Goal: Task Accomplishment & Management: Use online tool/utility

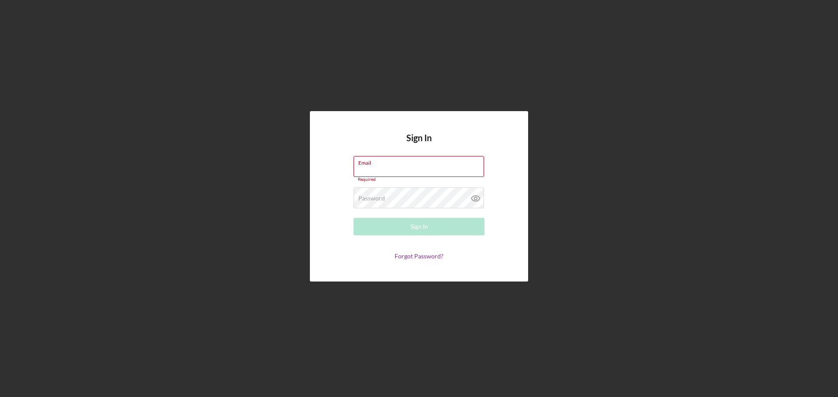
type input "[EMAIL_ADDRESS][DOMAIN_NAME]"
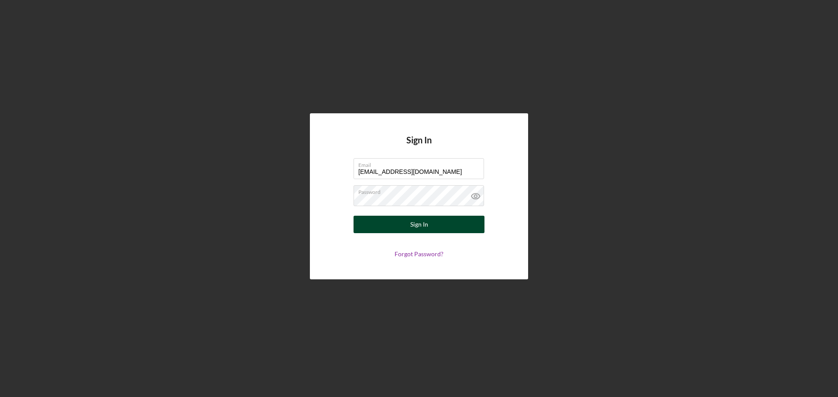
click at [428, 216] on button "Sign In" at bounding box center [418, 224] width 131 height 17
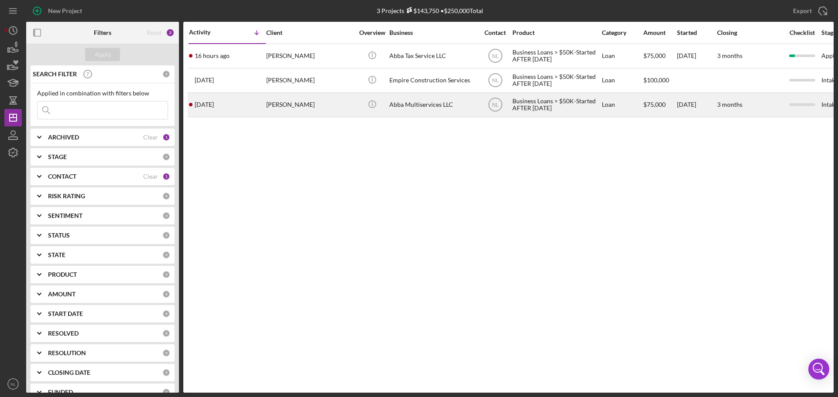
click at [242, 107] on div "[DATE] [PERSON_NAME]" at bounding box center [227, 104] width 76 height 23
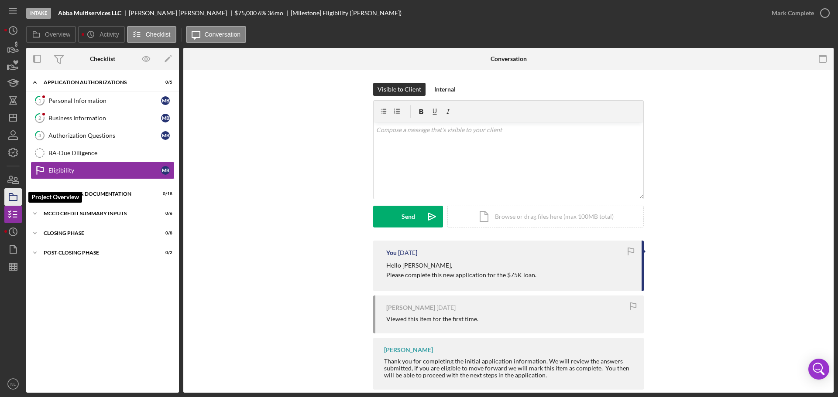
click at [12, 194] on polygon "button" at bounding box center [11, 195] width 4 height 2
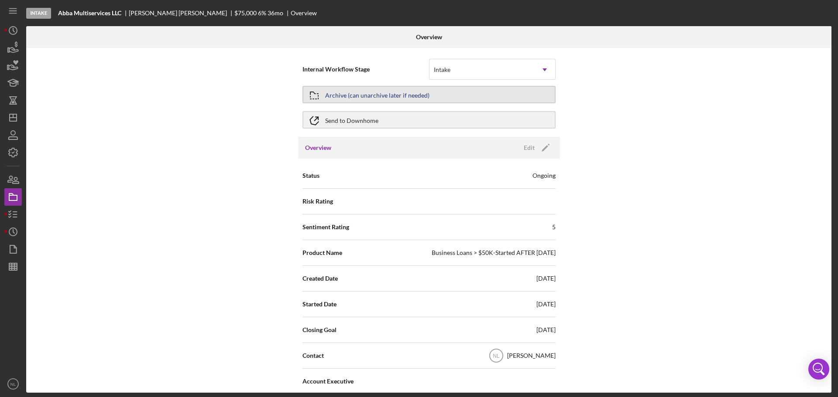
click at [513, 96] on button "Archive (can unarchive later if needed)" at bounding box center [428, 94] width 253 height 17
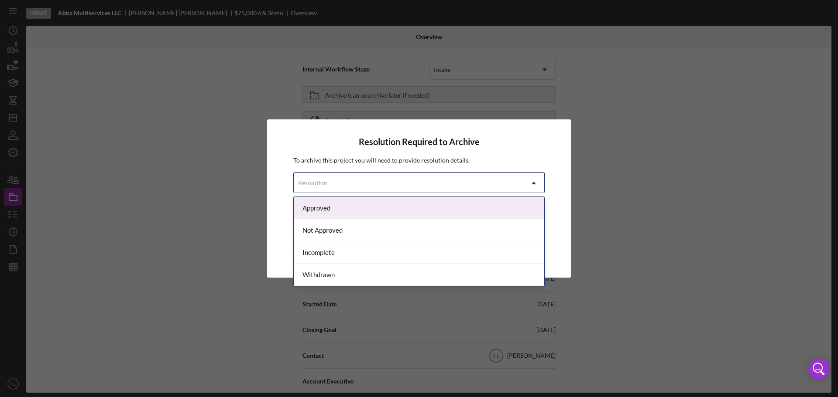
click at [497, 188] on div "Resolution" at bounding box center [409, 183] width 230 height 20
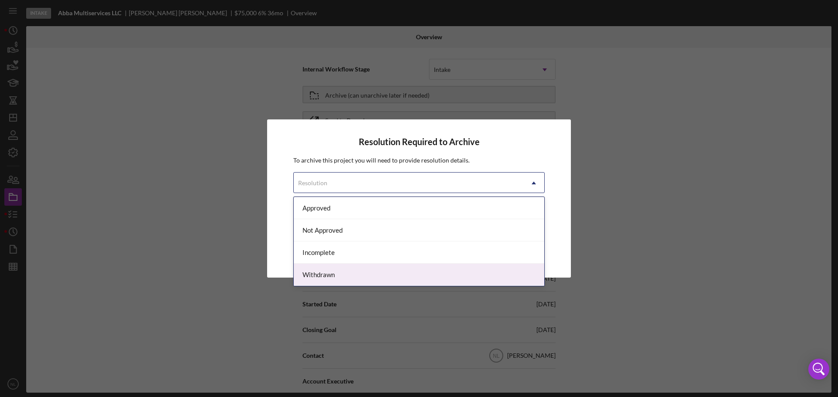
click at [411, 280] on div "Withdrawn" at bounding box center [419, 275] width 250 height 22
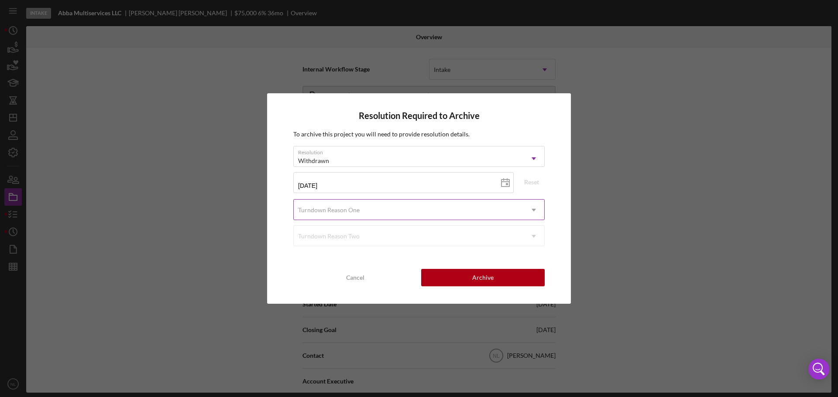
click at [482, 203] on div "Turndown Reason One" at bounding box center [409, 210] width 230 height 20
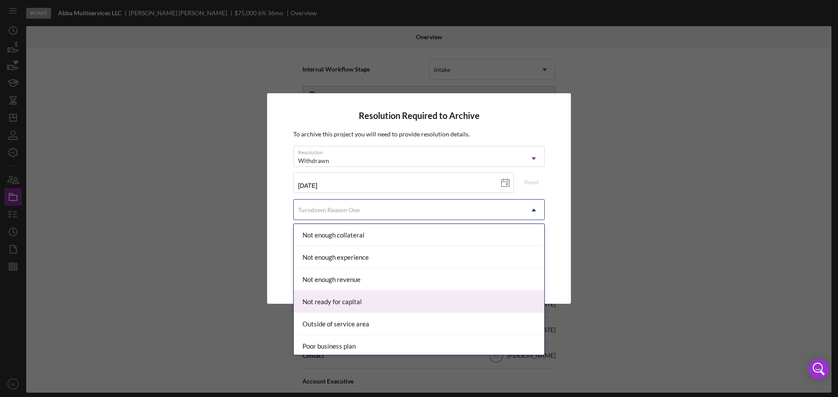
scroll to position [654, 0]
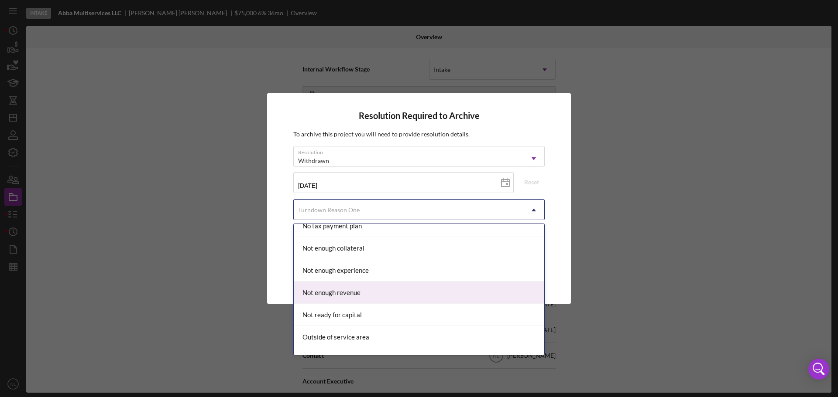
click at [431, 291] on div "Not enough revenue" at bounding box center [419, 293] width 250 height 22
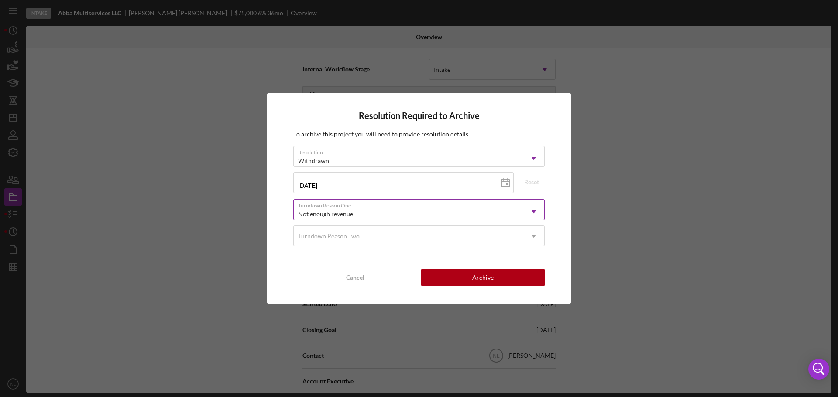
click at [487, 205] on div "Not enough revenue" at bounding box center [409, 214] width 230 height 20
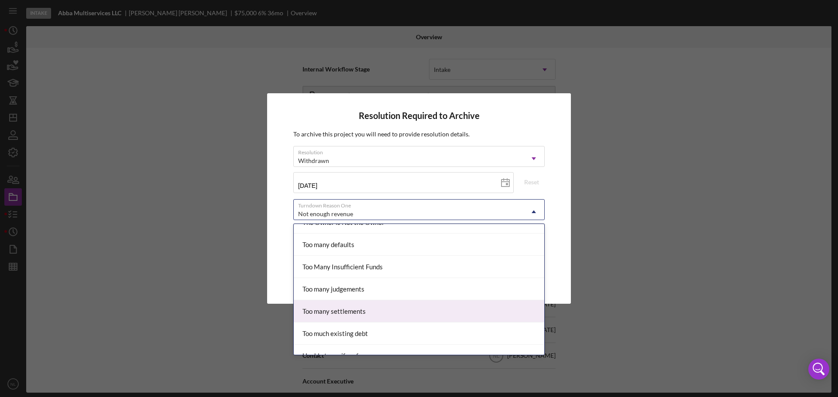
scroll to position [916, 0]
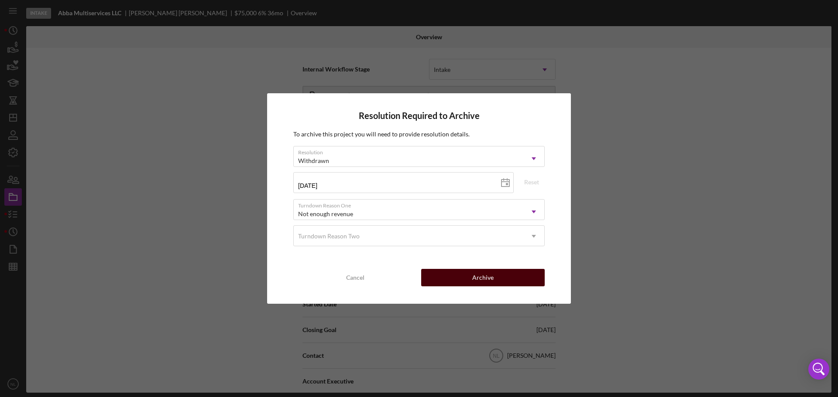
click at [458, 274] on button "Archive" at bounding box center [482, 277] width 123 height 17
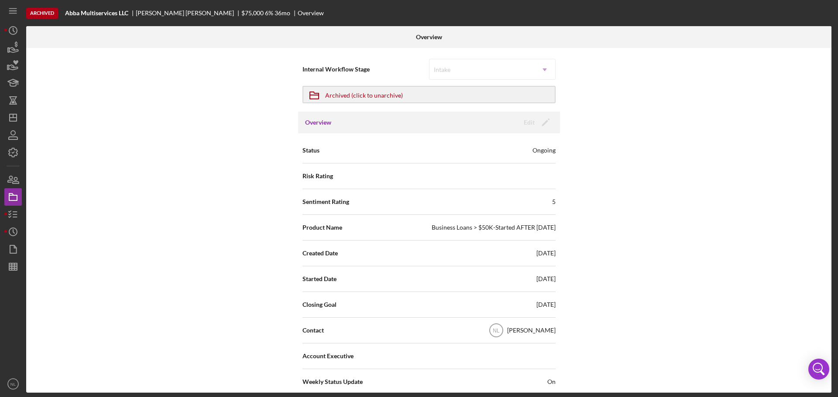
click at [41, 14] on div "Archived" at bounding box center [42, 13] width 32 height 11
click at [8, 195] on icon "button" at bounding box center [13, 197] width 22 height 22
click at [13, 45] on icon "button" at bounding box center [13, 48] width 22 height 22
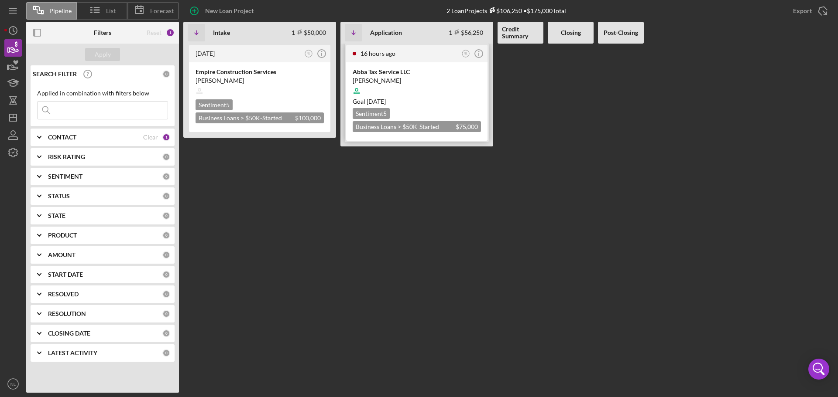
click at [395, 78] on div "[PERSON_NAME]" at bounding box center [417, 80] width 128 height 9
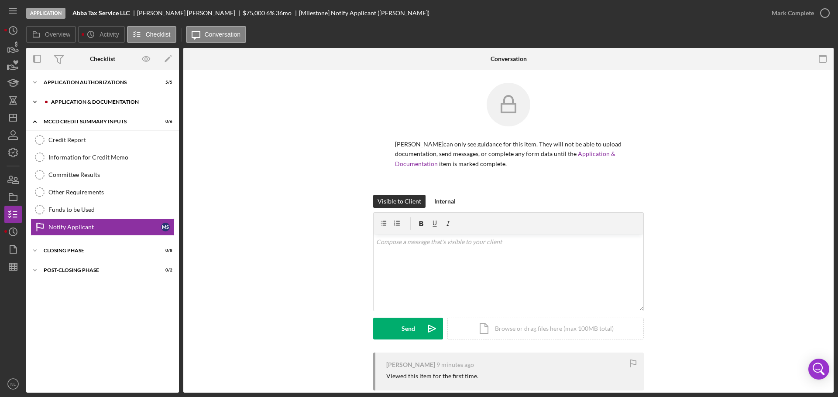
click at [89, 96] on div "Icon/Expander Application & Documentation 4 / 18" at bounding box center [102, 101] width 153 height 17
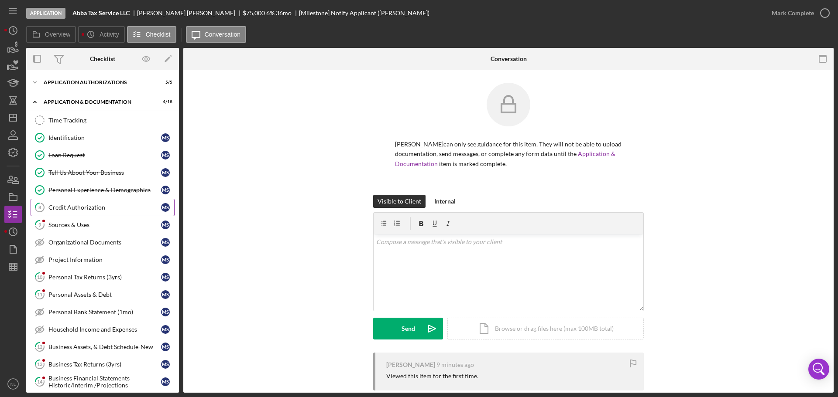
click at [112, 215] on link "8 Credit Authorization M S" at bounding box center [103, 207] width 144 height 17
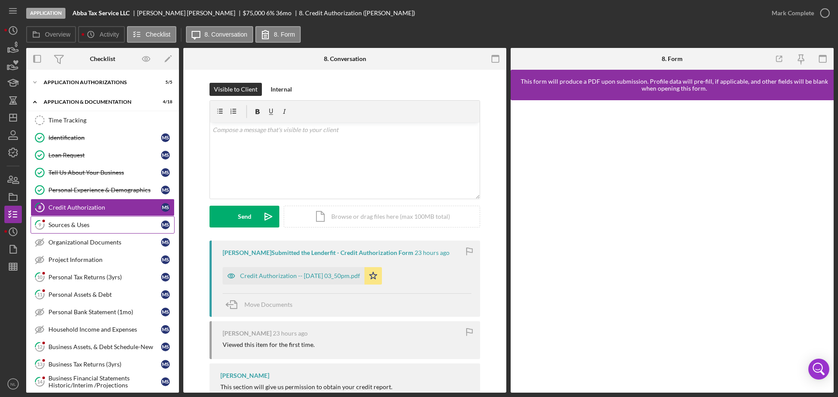
click at [110, 227] on div "Sources & Uses" at bounding box center [104, 225] width 113 height 7
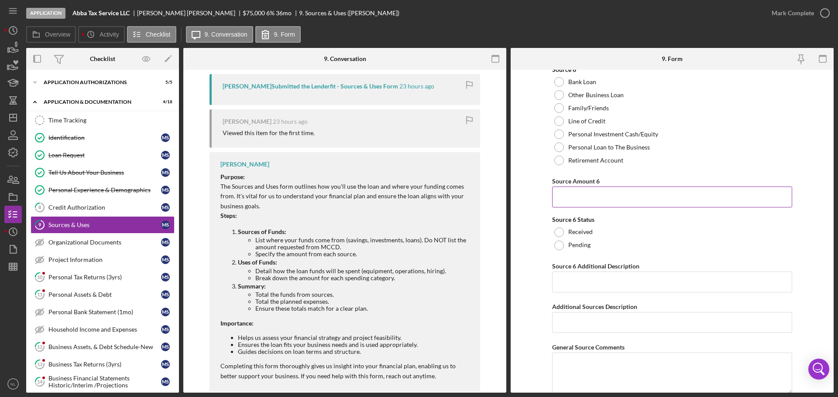
scroll to position [4305, 0]
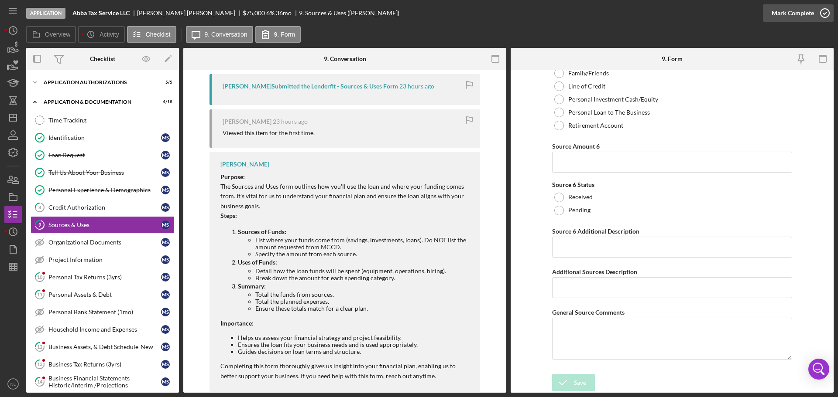
click at [819, 13] on icon "button" at bounding box center [825, 13] width 22 height 22
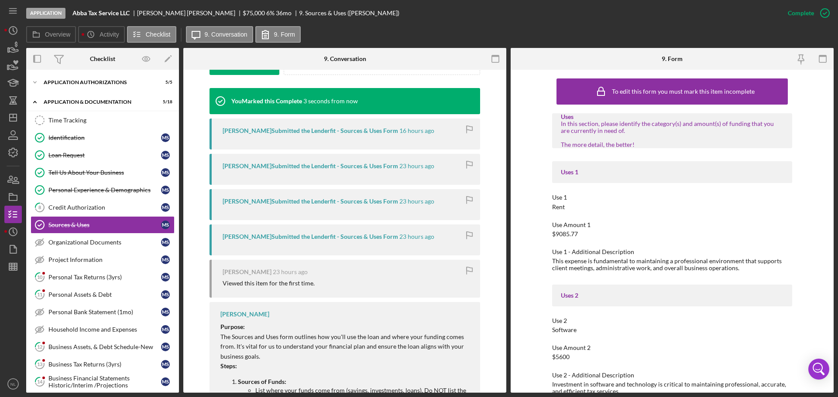
scroll to position [423, 0]
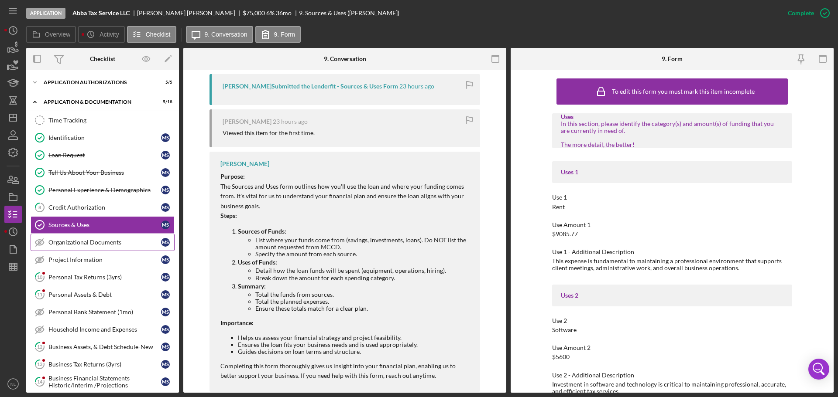
drag, startPoint x: 98, startPoint y: 243, endPoint x: 103, endPoint y: 238, distance: 7.4
click at [98, 243] on div "Organizational Documents" at bounding box center [104, 242] width 113 height 7
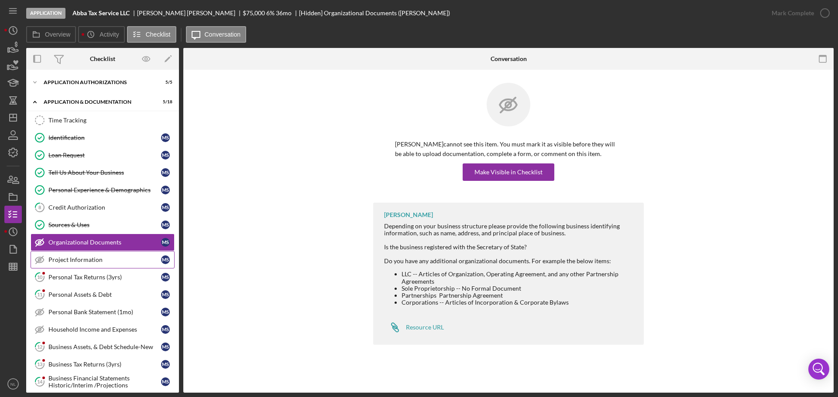
click at [71, 261] on div "Project Information" at bounding box center [104, 260] width 113 height 7
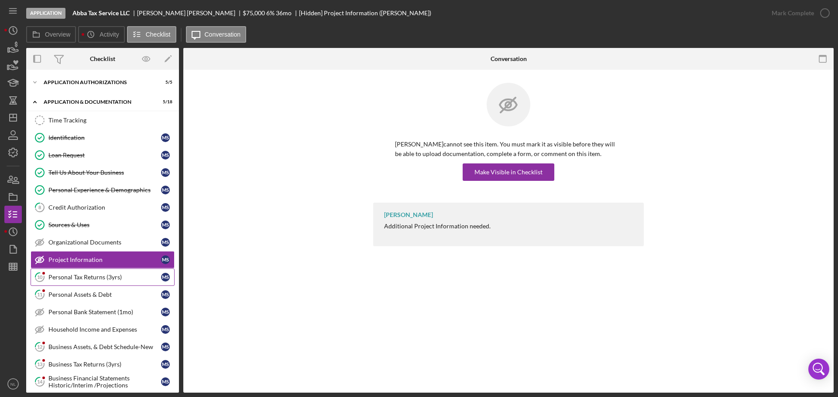
click at [97, 280] on div "Personal Tax Returns (3yrs)" at bounding box center [104, 277] width 113 height 7
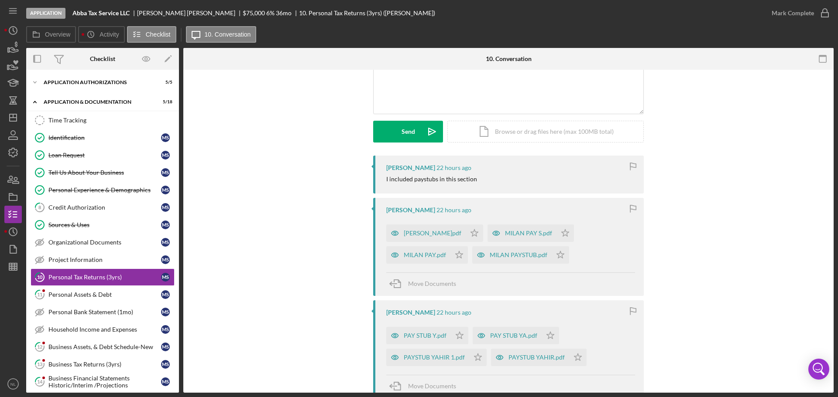
scroll to position [69, 0]
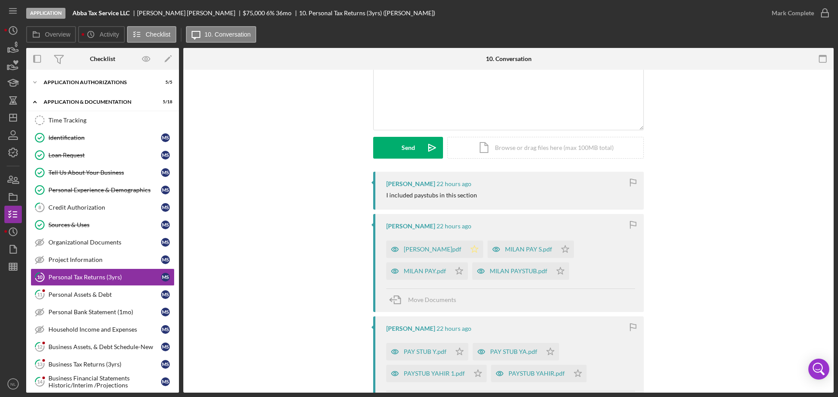
click at [466, 247] on icon "Icon/Star" at bounding box center [474, 249] width 17 height 17
click at [460, 273] on icon "Icon/Star" at bounding box center [458, 271] width 17 height 17
click at [556, 246] on icon "Icon/Star" at bounding box center [564, 249] width 17 height 17
click at [557, 272] on icon "Icon/Star" at bounding box center [560, 271] width 17 height 17
click at [413, 249] on div "[PERSON_NAME]pdf" at bounding box center [433, 249] width 58 height 7
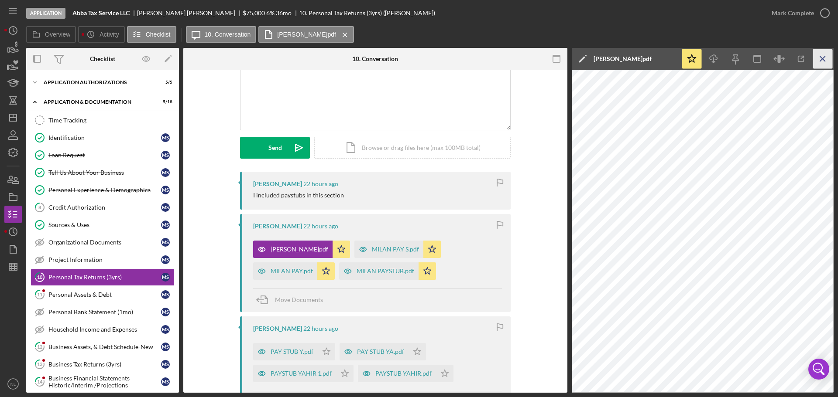
click at [819, 56] on icon "Icon/Menu Close" at bounding box center [823, 59] width 20 height 20
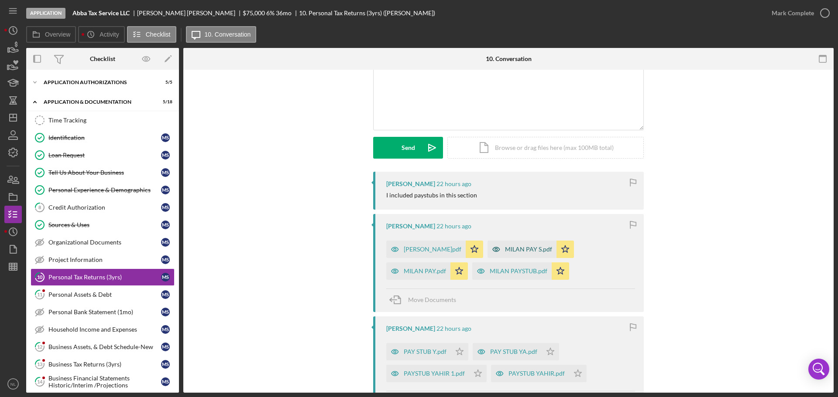
click at [510, 248] on div "MILAN PAY S.pdf" at bounding box center [528, 249] width 47 height 7
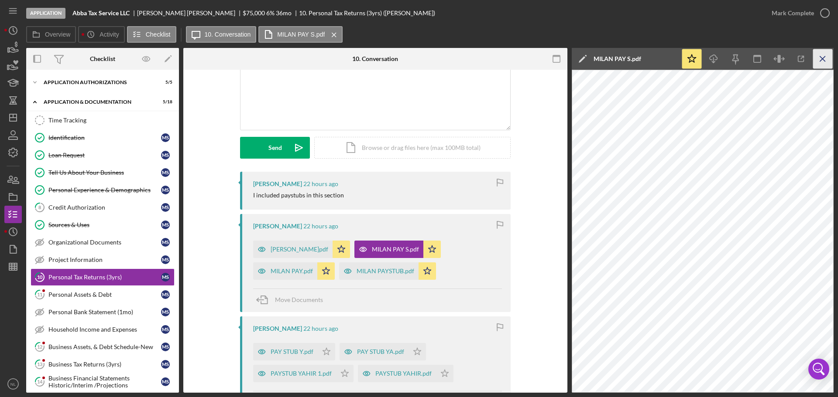
click at [821, 56] on icon "Icon/Menu Close" at bounding box center [823, 59] width 20 height 20
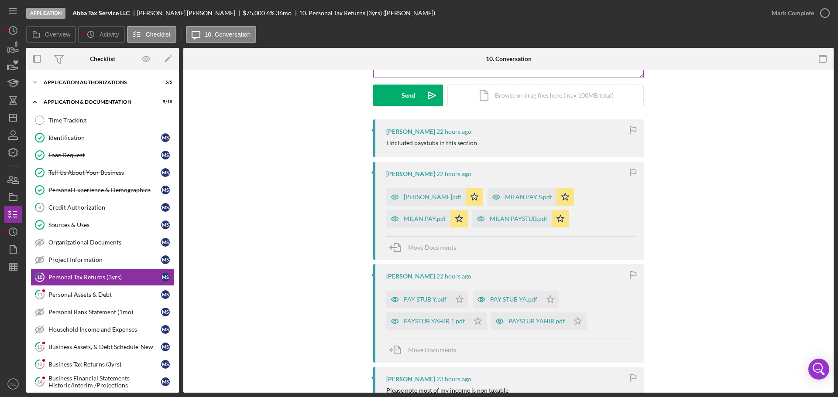
scroll to position [167, 0]
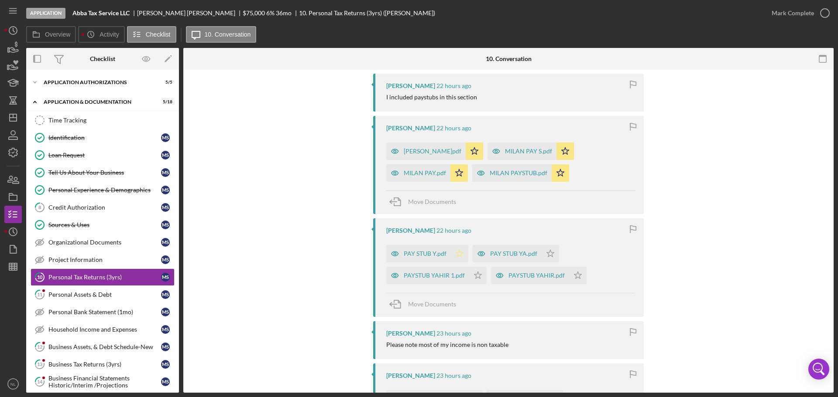
click at [459, 254] on icon "Icon/Star" at bounding box center [459, 253] width 17 height 17
click at [480, 275] on icon "Icon/Star" at bounding box center [477, 275] width 17 height 17
click at [545, 255] on icon "Icon/Star" at bounding box center [549, 253] width 17 height 17
click at [570, 275] on icon "Icon/Star" at bounding box center [577, 275] width 17 height 17
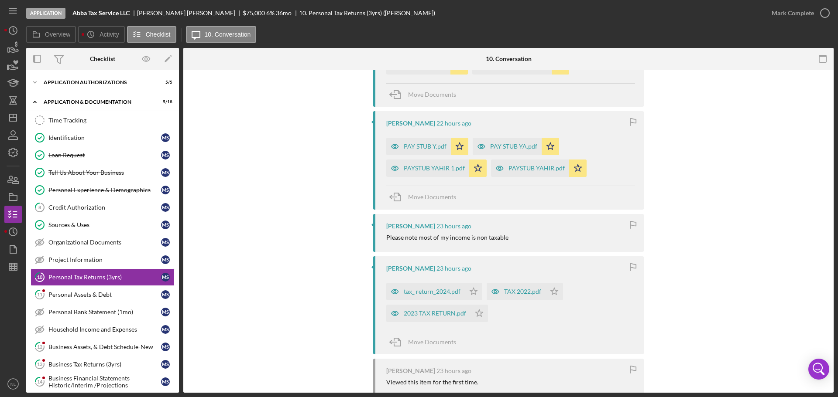
scroll to position [298, 0]
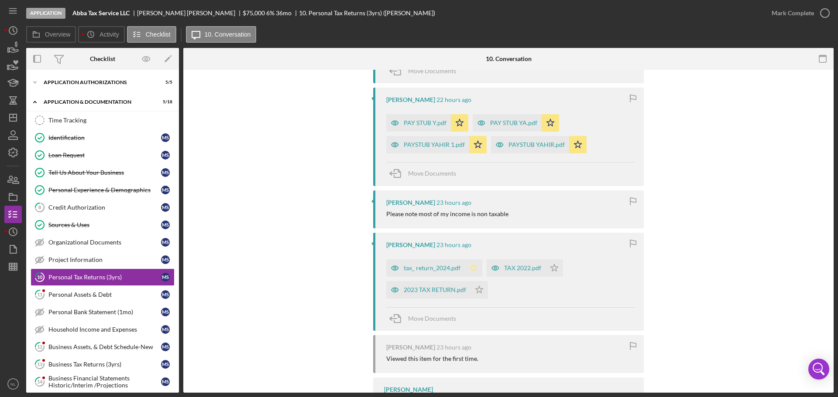
click at [471, 266] on icon "Icon/Star" at bounding box center [473, 268] width 17 height 17
click at [477, 287] on polygon "button" at bounding box center [479, 289] width 7 height 7
click at [548, 264] on icon "Icon/Star" at bounding box center [553, 268] width 17 height 17
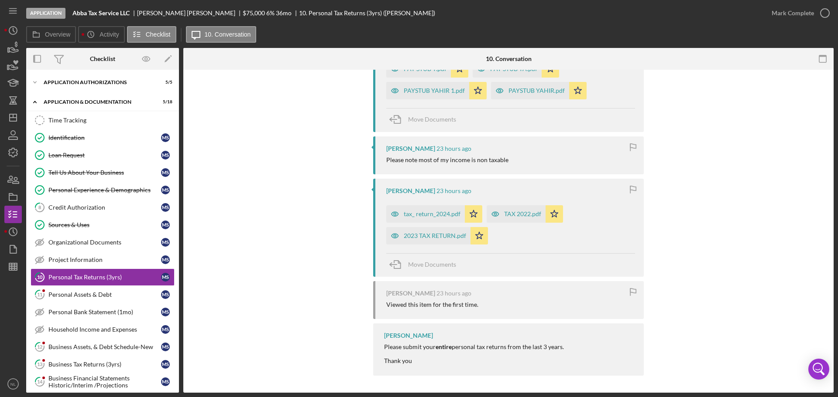
scroll to position [353, 0]
click at [819, 11] on icon "button" at bounding box center [825, 13] width 22 height 22
click at [114, 298] on div "Personal Assets & Debt" at bounding box center [104, 294] width 113 height 7
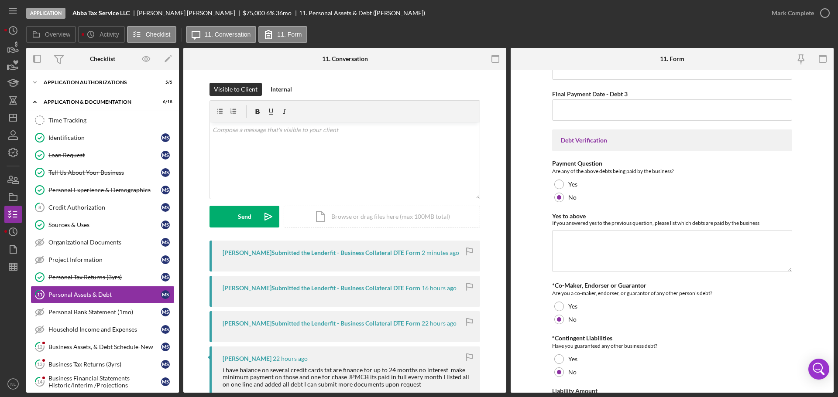
scroll to position [2202, 0]
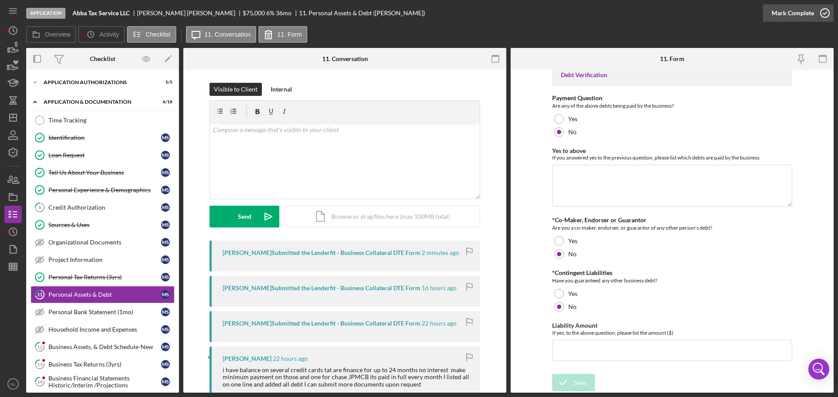
click at [822, 15] on icon "button" at bounding box center [825, 13] width 22 height 22
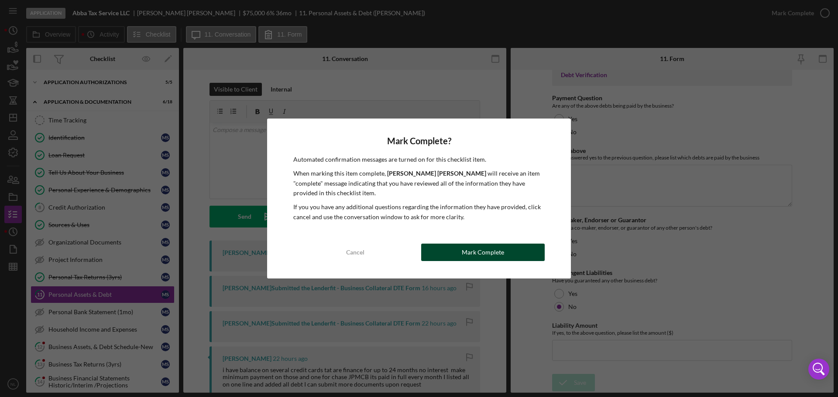
click at [509, 247] on button "Mark Complete" at bounding box center [482, 252] width 123 height 17
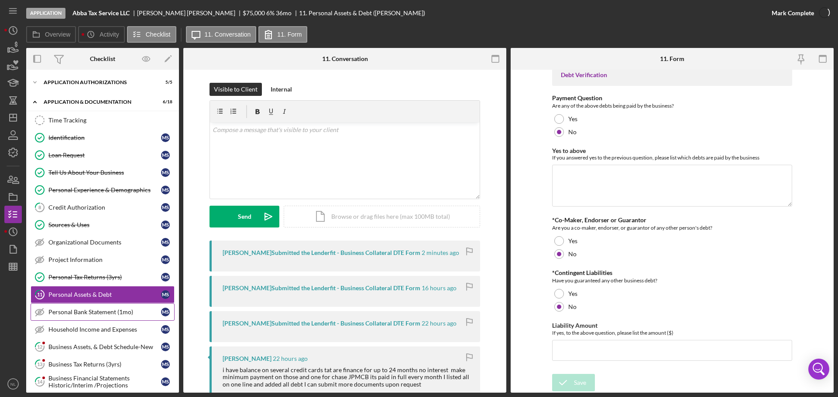
scroll to position [2237, 0]
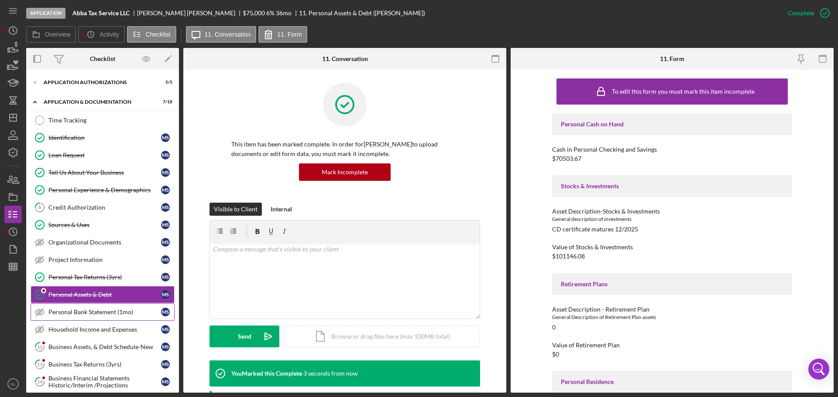
click at [90, 319] on link "Personal Bank Statement (1mo) Personal Bank Statement (1mo) M S" at bounding box center [103, 312] width 144 height 17
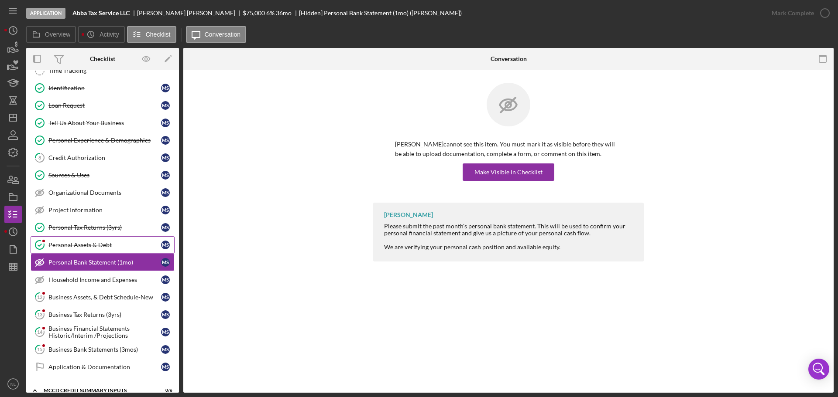
scroll to position [65, 0]
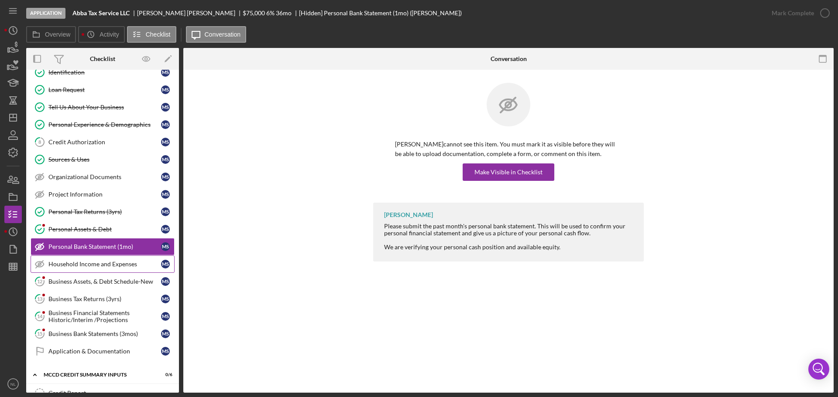
click at [126, 262] on div "Household Income and Expenses" at bounding box center [104, 264] width 113 height 7
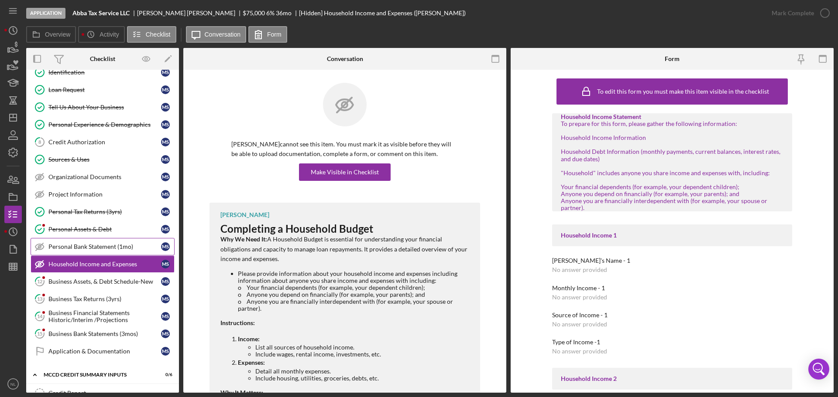
click at [106, 250] on div "Personal Bank Statement (1mo)" at bounding box center [104, 246] width 113 height 7
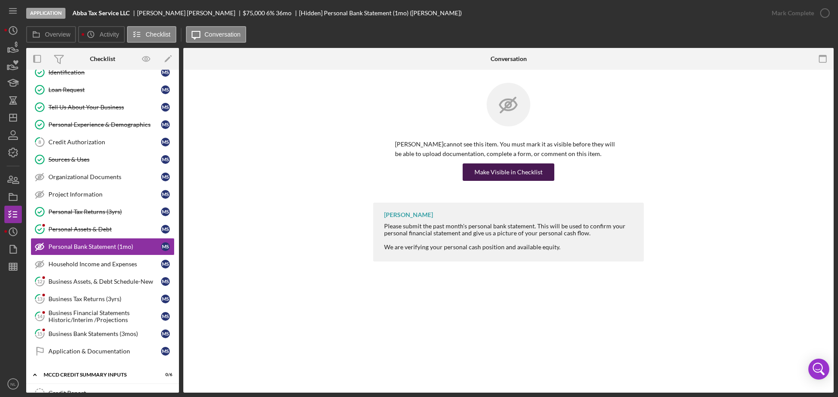
click at [479, 168] on div "Make Visible in Checklist" at bounding box center [508, 172] width 68 height 17
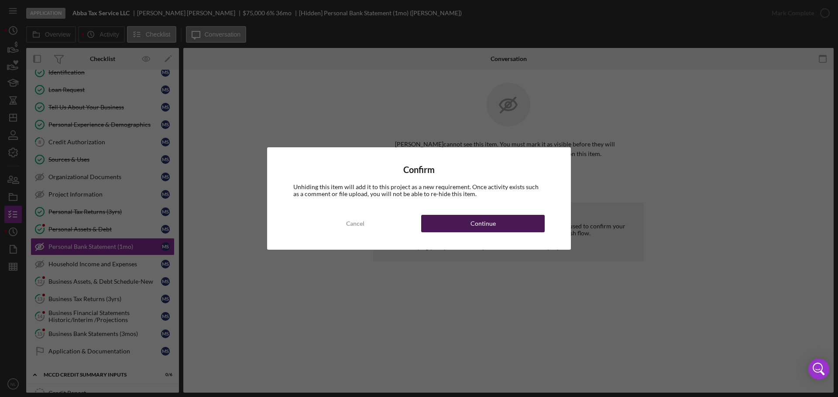
click at [440, 218] on button "Continue" at bounding box center [482, 223] width 123 height 17
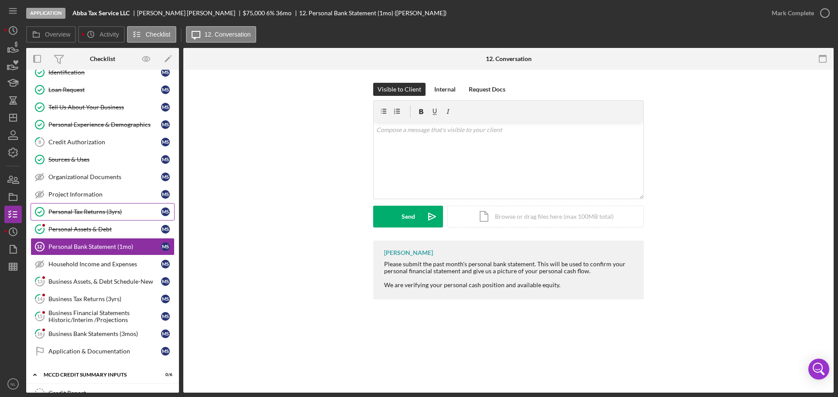
click at [127, 210] on div "Personal Tax Returns (3yrs)" at bounding box center [104, 212] width 113 height 7
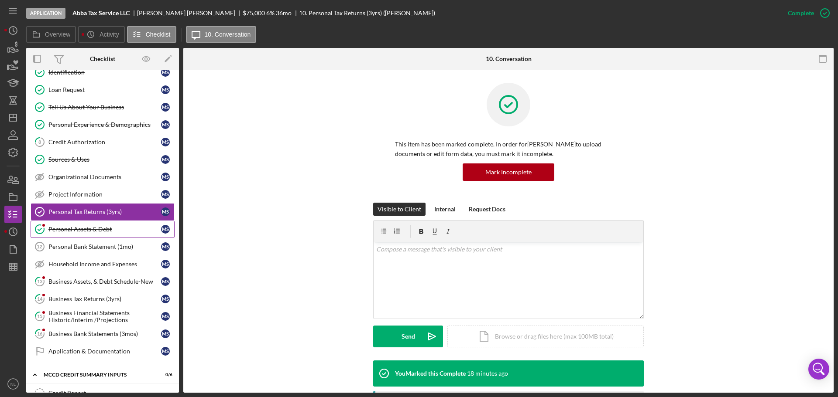
click at [118, 224] on link "Personal Assets & Debt Personal Assets & Debt M S" at bounding box center [103, 229] width 144 height 17
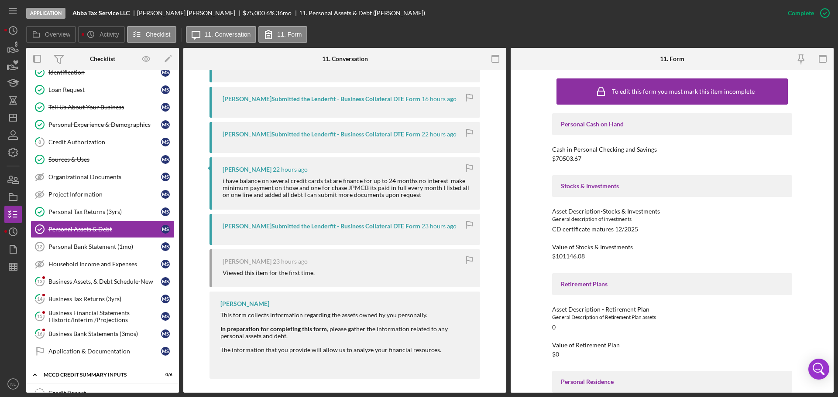
scroll to position [379, 0]
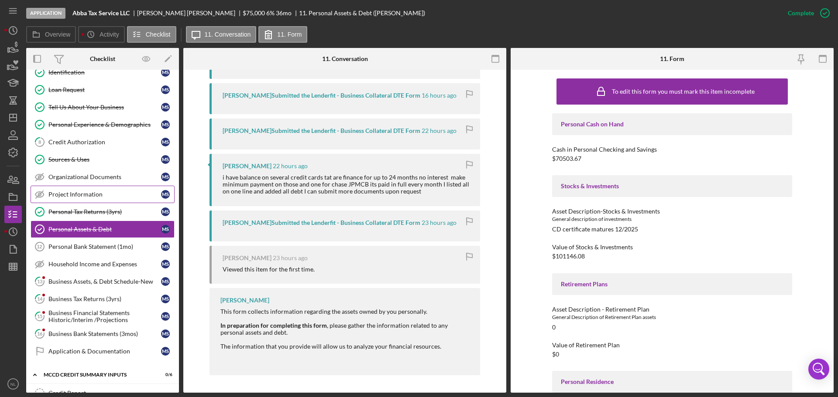
click at [104, 197] on div "Project Information" at bounding box center [104, 194] width 113 height 7
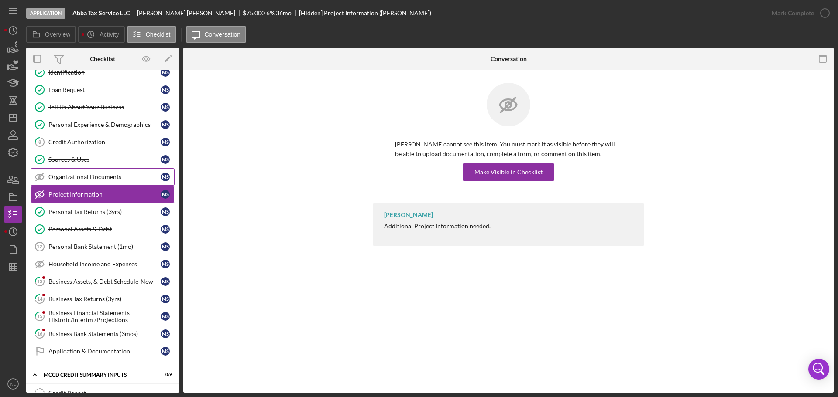
click at [113, 178] on div "Organizational Documents" at bounding box center [104, 177] width 113 height 7
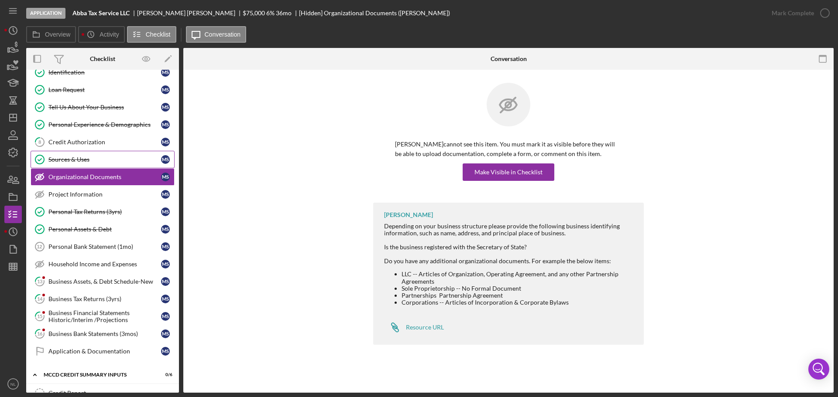
click at [111, 156] on div "Sources & Uses" at bounding box center [104, 159] width 113 height 7
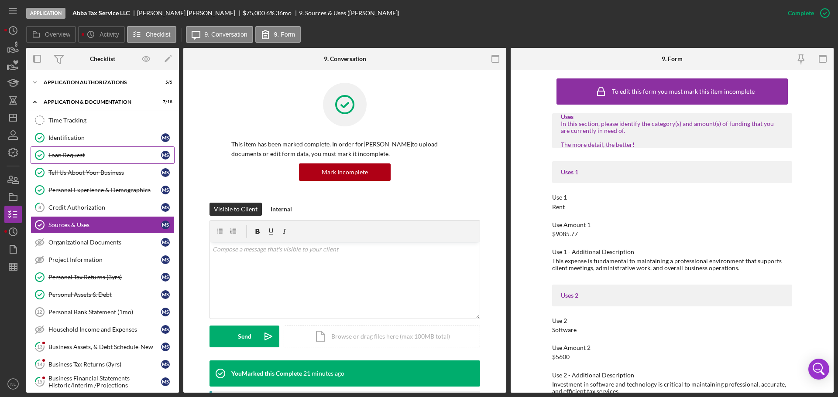
click at [109, 151] on link "Loan Request Loan Request M S" at bounding box center [103, 155] width 144 height 17
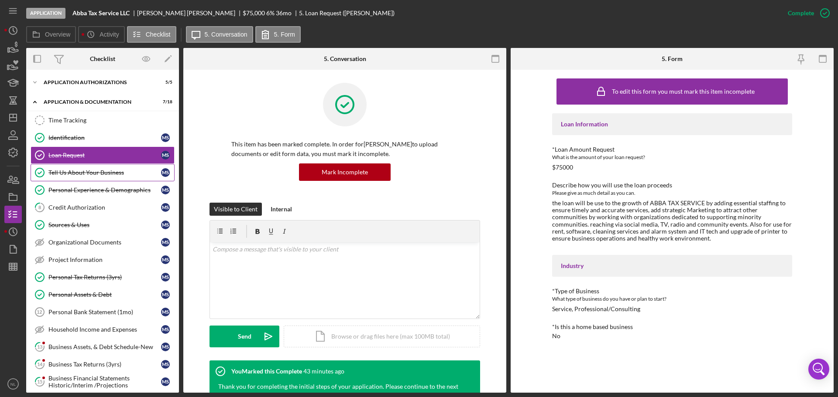
click at [108, 171] on div "Tell Us About Your Business" at bounding box center [104, 172] width 113 height 7
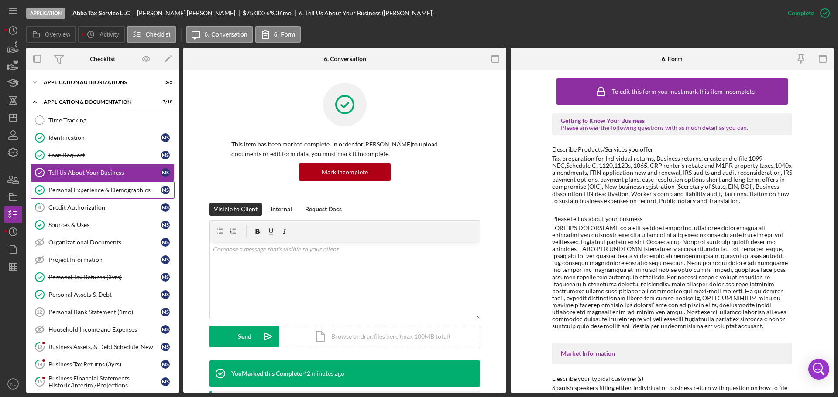
click at [121, 188] on div "Personal Experience & Demographics" at bounding box center [104, 190] width 113 height 7
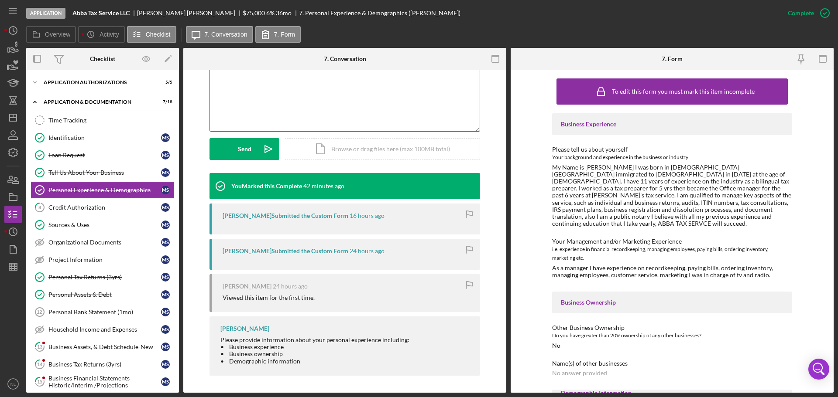
scroll to position [188, 0]
click at [129, 220] on link "Sources & Uses Sources & Uses M S" at bounding box center [103, 224] width 144 height 17
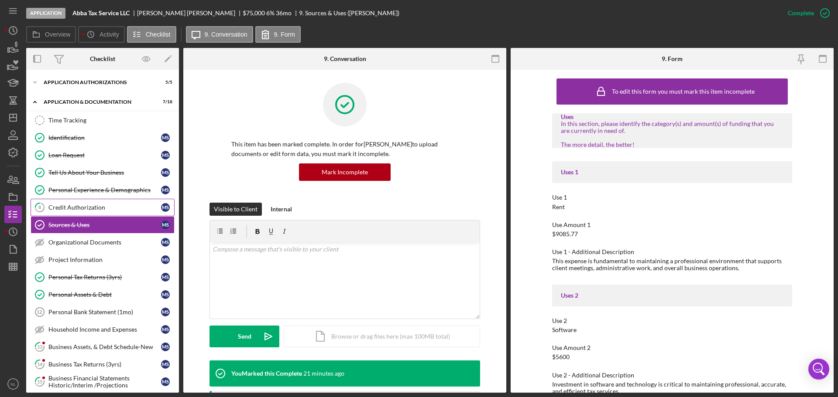
click at [132, 216] on link "8 Credit Authorization M S" at bounding box center [103, 207] width 144 height 17
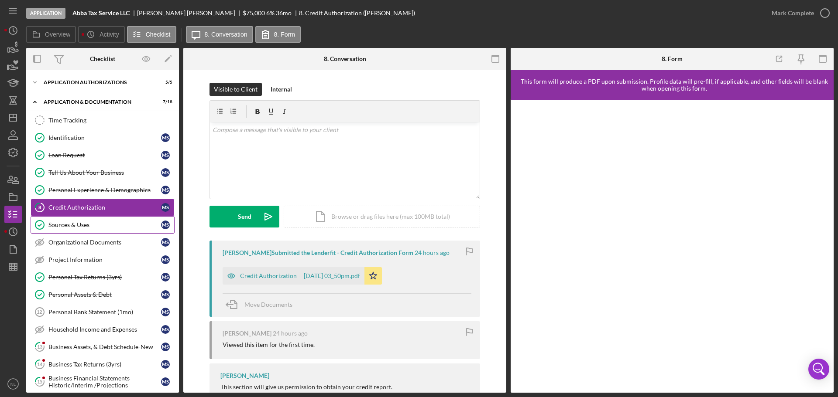
click at [120, 226] on div "Sources & Uses" at bounding box center [104, 225] width 113 height 7
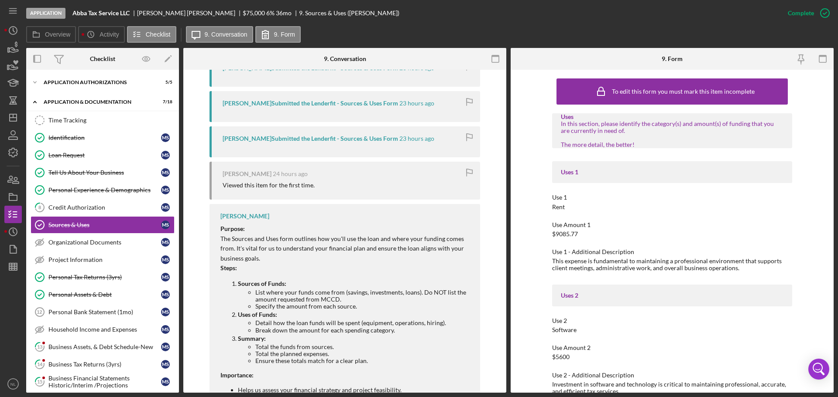
scroll to position [440, 0]
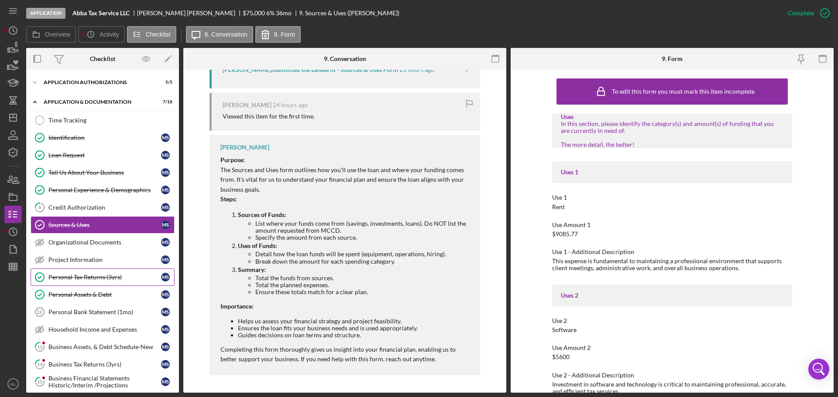
click at [99, 278] on div "Personal Tax Returns (3yrs)" at bounding box center [104, 277] width 113 height 7
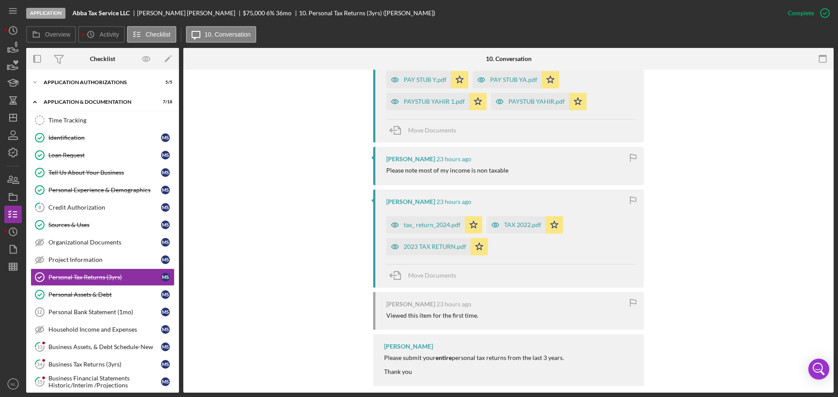
scroll to position [503, 0]
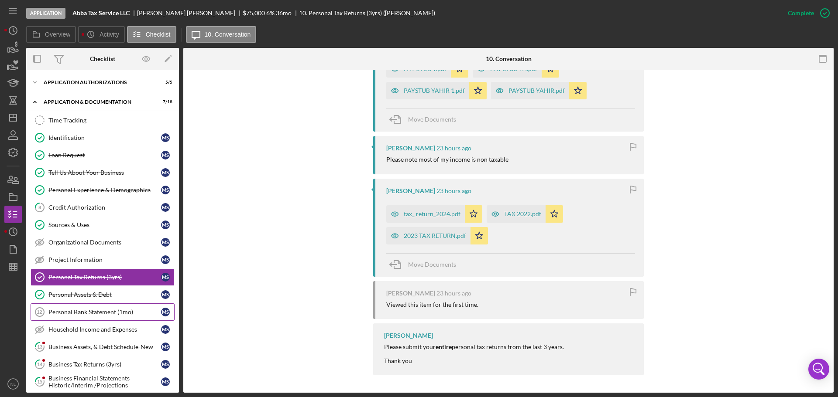
click at [117, 316] on link "Personal Bank Statement (1mo) 12 Personal Bank Statement (1mo) M S" at bounding box center [103, 312] width 144 height 17
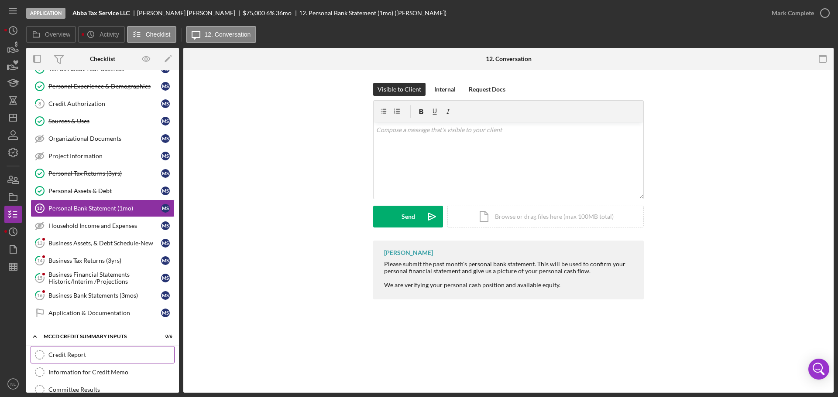
scroll to position [153, 0]
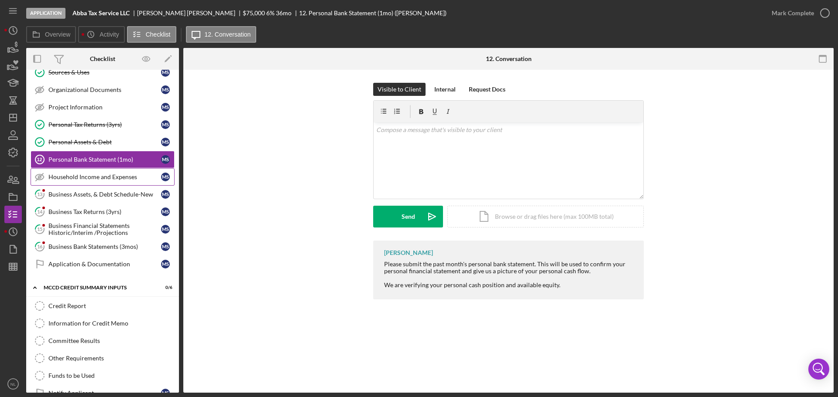
click at [112, 178] on div "Household Income and Expenses" at bounding box center [104, 177] width 113 height 7
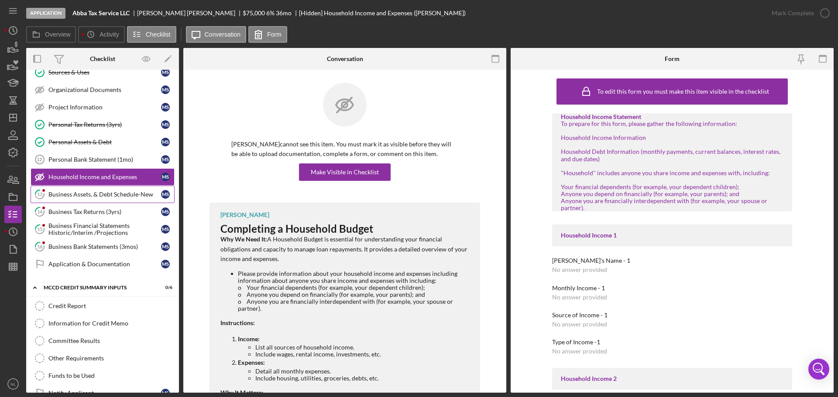
click at [110, 198] on div "Business Assets, & Debt Schedule-New" at bounding box center [104, 194] width 113 height 7
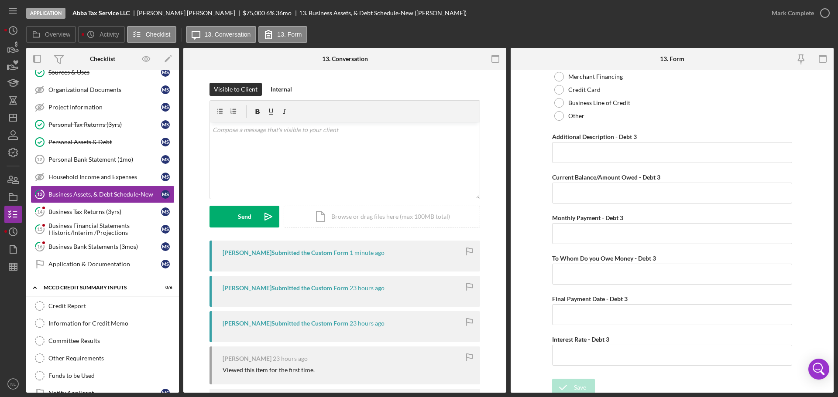
scroll to position [1809, 0]
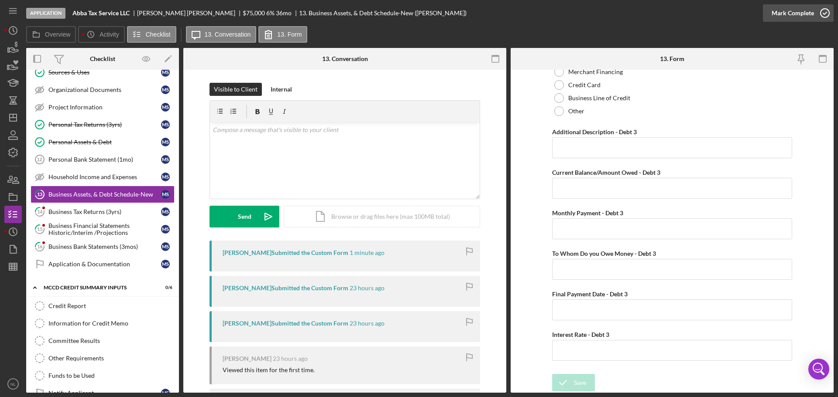
click at [830, 16] on icon "button" at bounding box center [825, 13] width 22 height 22
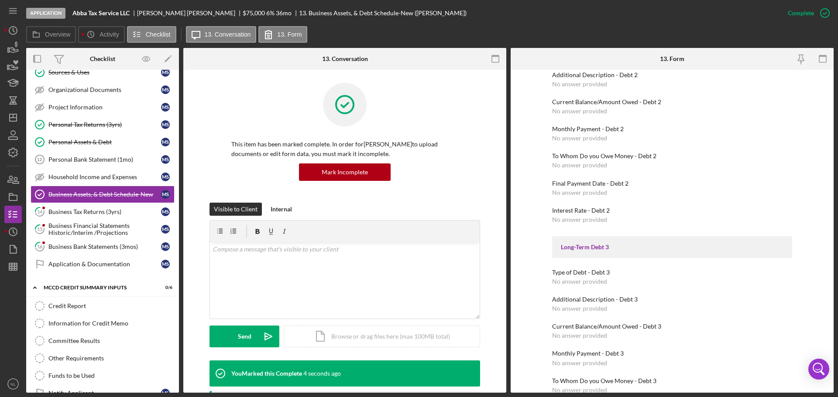
scroll to position [973, 0]
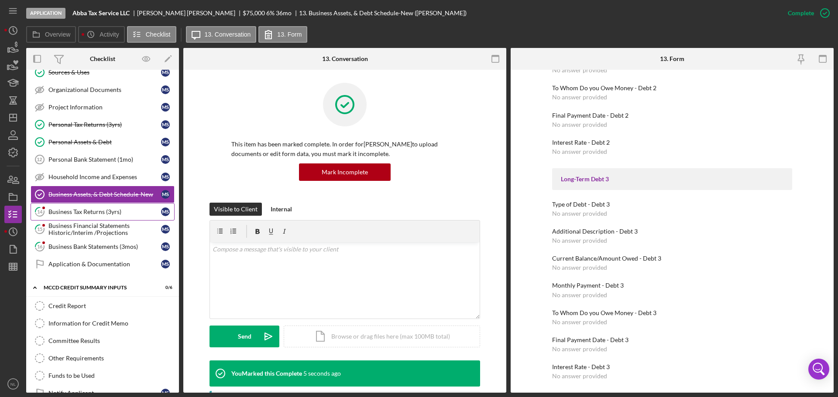
drag, startPoint x: 83, startPoint y: 213, endPoint x: 92, endPoint y: 214, distance: 8.4
click at [83, 213] on div "Business Tax Returns (3yrs)" at bounding box center [104, 212] width 113 height 7
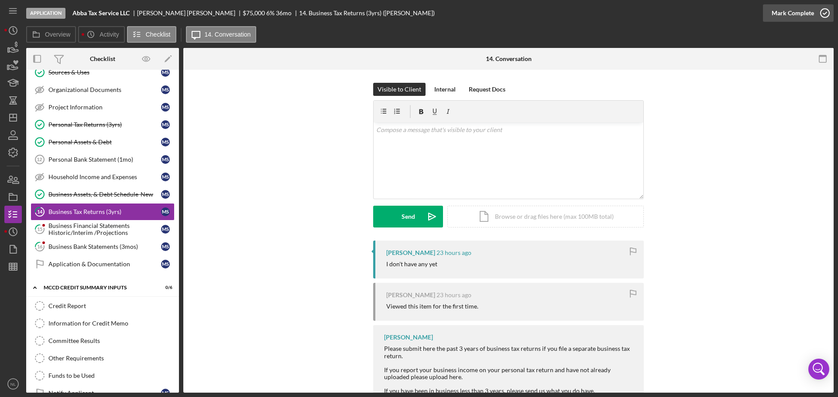
click at [817, 11] on icon "button" at bounding box center [825, 13] width 22 height 22
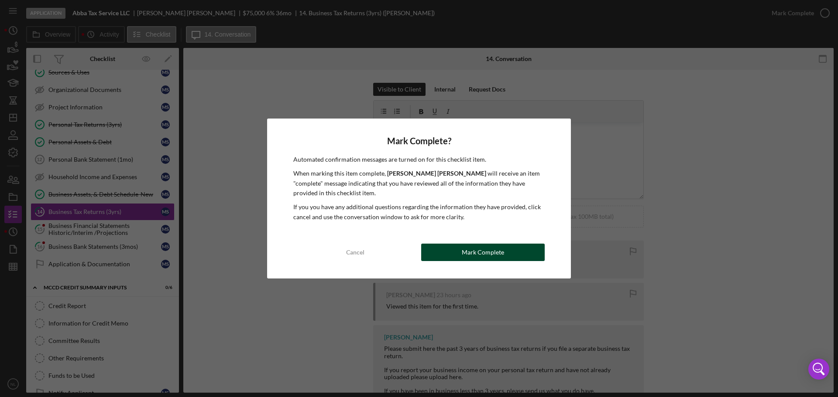
click at [473, 254] on div "Mark Complete" at bounding box center [483, 252] width 42 height 17
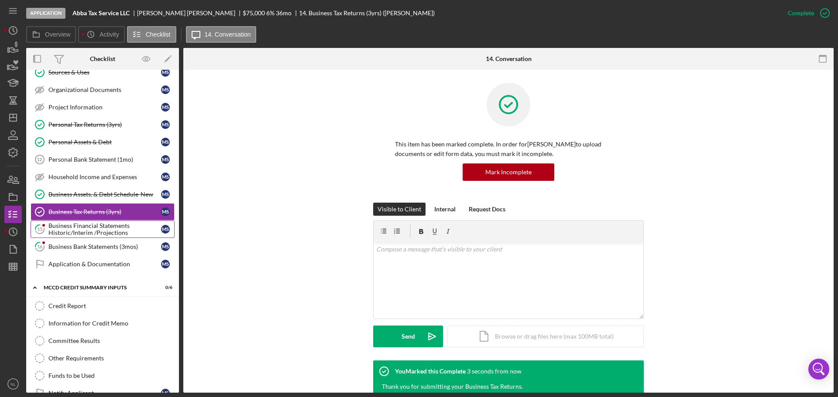
click at [93, 235] on div "Business Financial Statements Historic/Interim /Projections" at bounding box center [104, 230] width 113 height 14
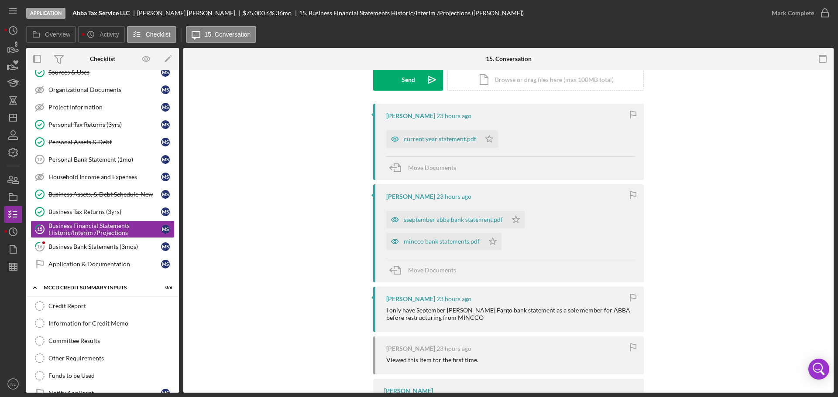
scroll to position [133, 0]
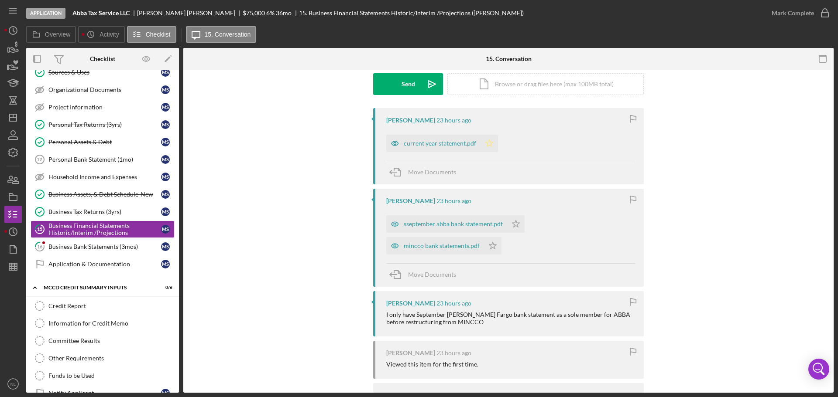
click at [488, 147] on icon "Icon/Star" at bounding box center [488, 143] width 17 height 17
click at [516, 223] on polygon "button" at bounding box center [515, 223] width 7 height 7
click at [490, 249] on icon "Icon/Star" at bounding box center [492, 245] width 17 height 17
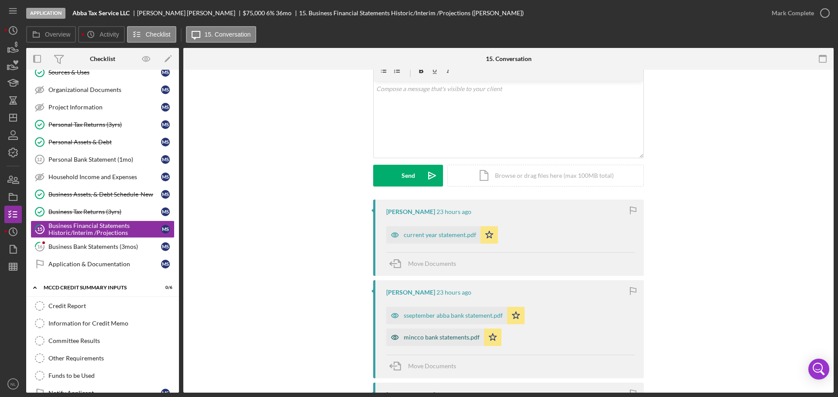
scroll to position [24, 0]
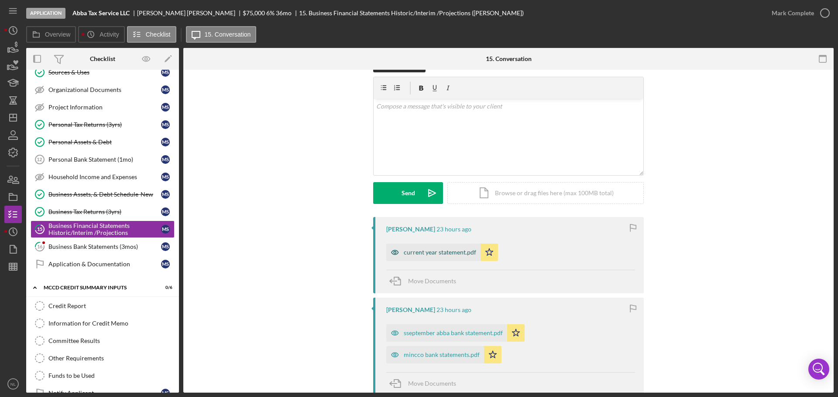
click at [432, 254] on div "current year statement.pdf" at bounding box center [440, 252] width 72 height 7
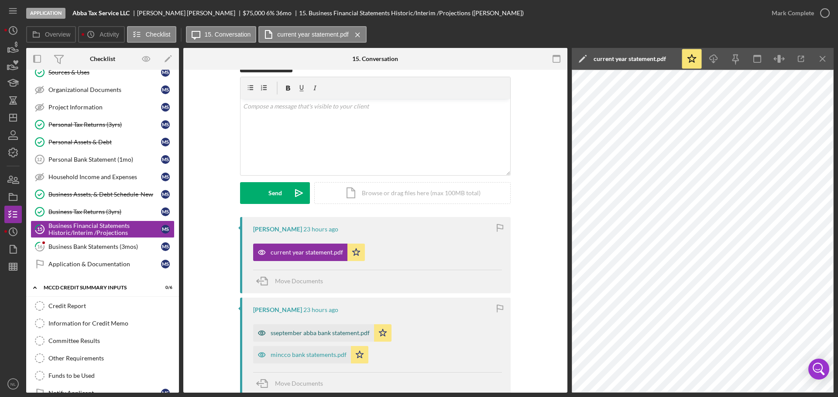
click at [329, 334] on div "sseptember abba bank statement.pdf" at bounding box center [320, 333] width 99 height 7
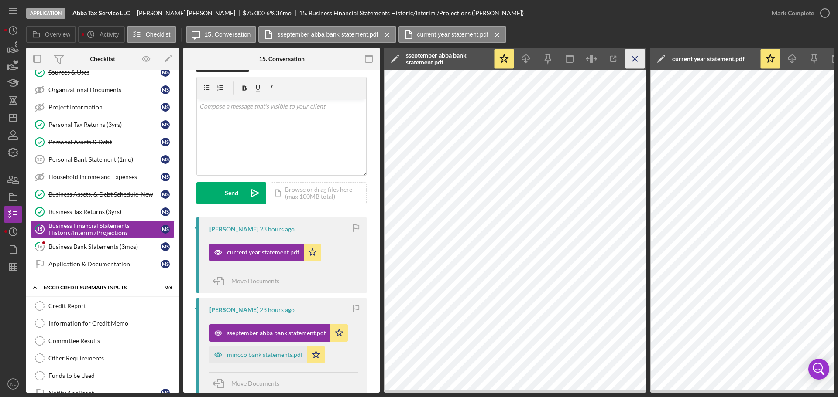
click at [638, 61] on icon "Icon/Menu Close" at bounding box center [635, 59] width 20 height 20
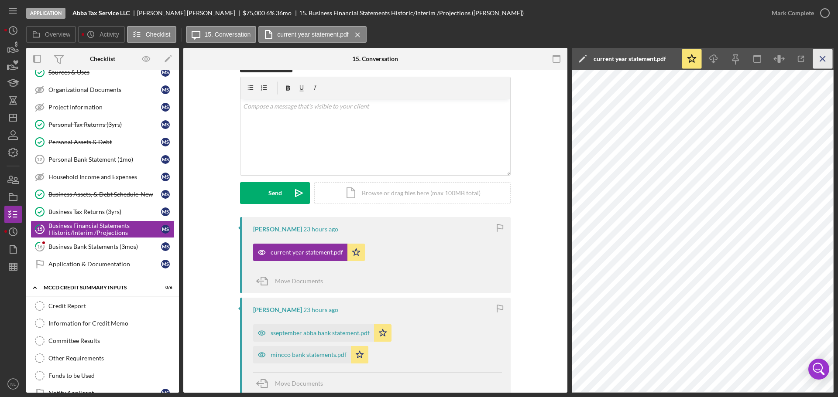
click at [819, 54] on icon "Icon/Menu Close" at bounding box center [823, 59] width 20 height 20
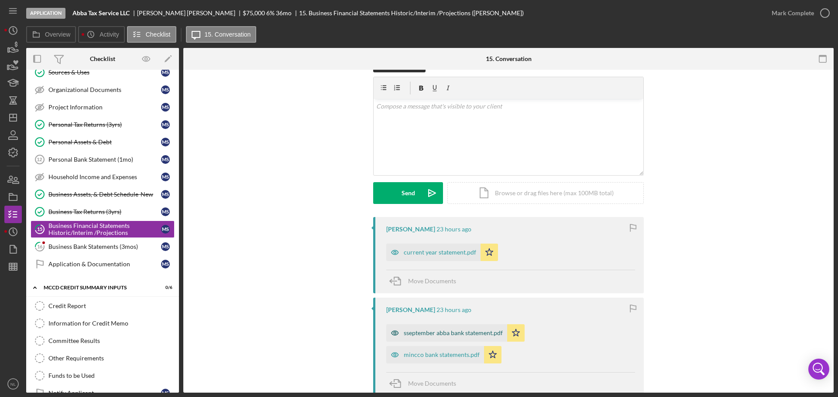
click at [443, 336] on div "sseptember abba bank statement.pdf" at bounding box center [453, 333] width 99 height 7
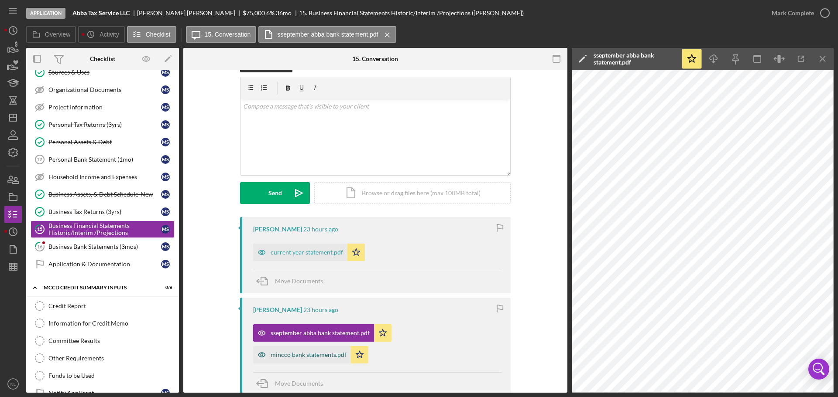
click at [317, 353] on div "mincco bank statements.pdf" at bounding box center [309, 355] width 76 height 7
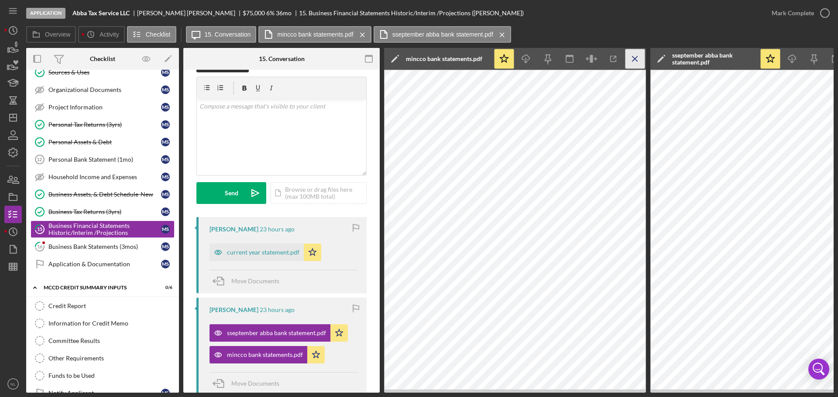
click at [639, 62] on icon "Icon/Menu Close" at bounding box center [635, 59] width 20 height 20
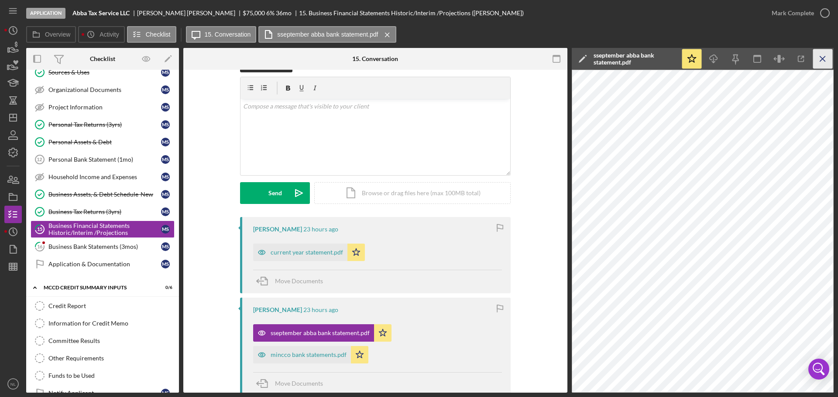
click at [820, 62] on icon "Icon/Menu Close" at bounding box center [823, 59] width 20 height 20
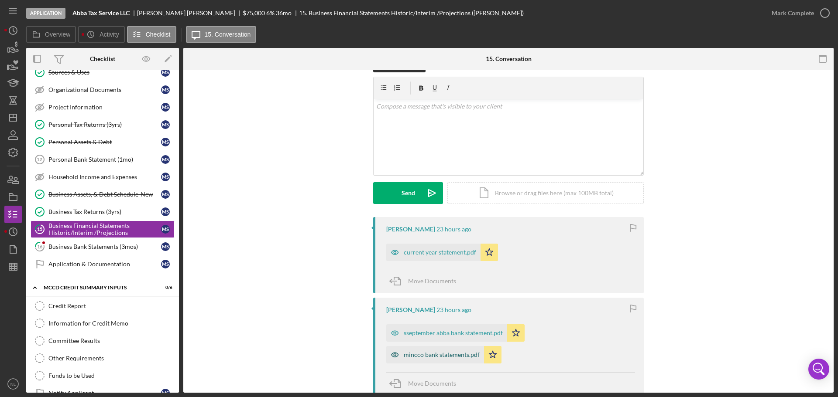
click at [448, 351] on div "mincco bank statements.pdf" at bounding box center [435, 354] width 98 height 17
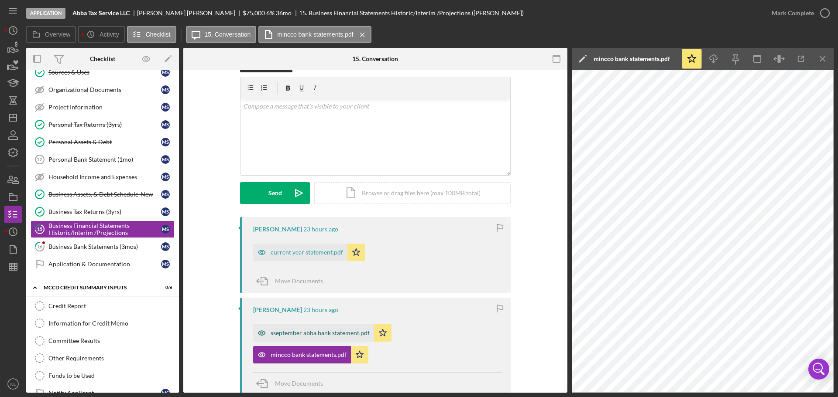
click at [321, 338] on div "sseptember abba bank statement.pdf" at bounding box center [313, 333] width 121 height 17
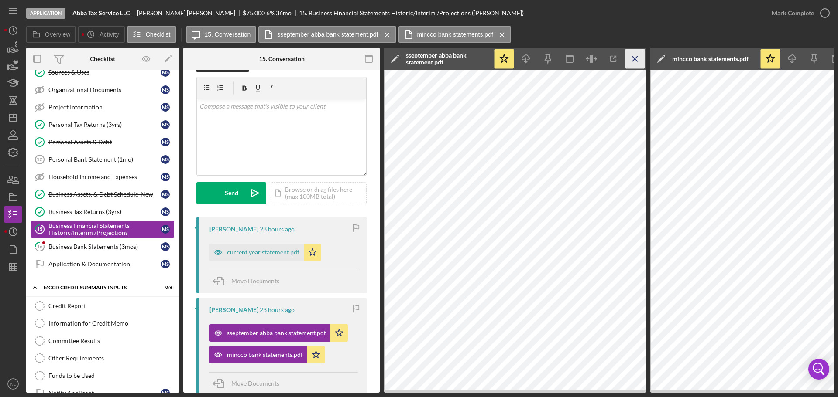
click at [634, 53] on icon "Icon/Menu Close" at bounding box center [635, 59] width 20 height 20
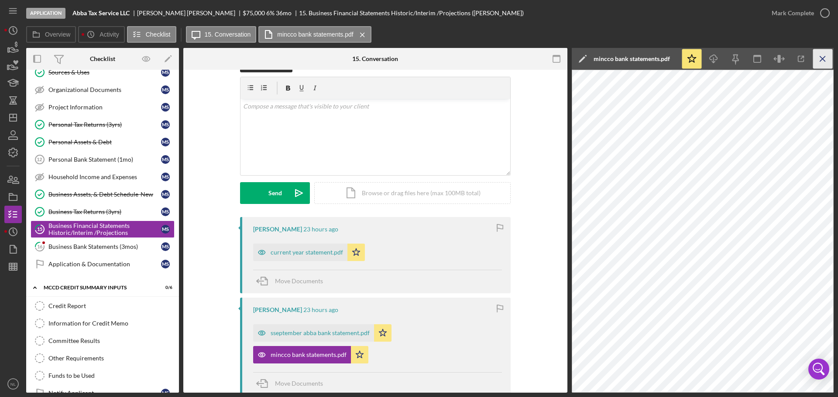
click at [829, 59] on icon "Icon/Menu Close" at bounding box center [823, 59] width 20 height 20
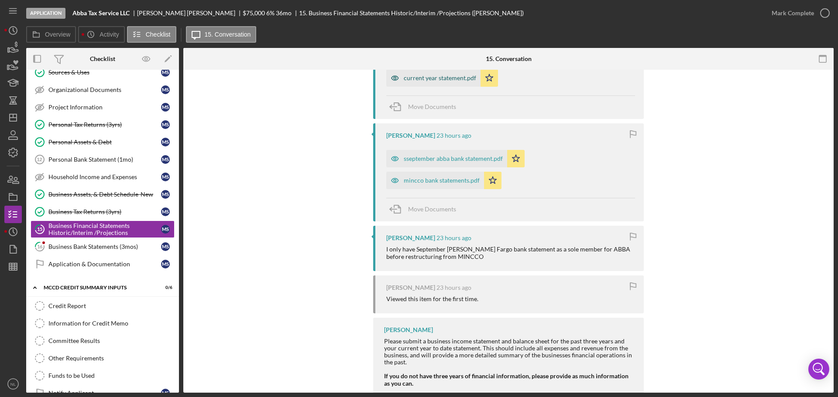
scroll to position [242, 0]
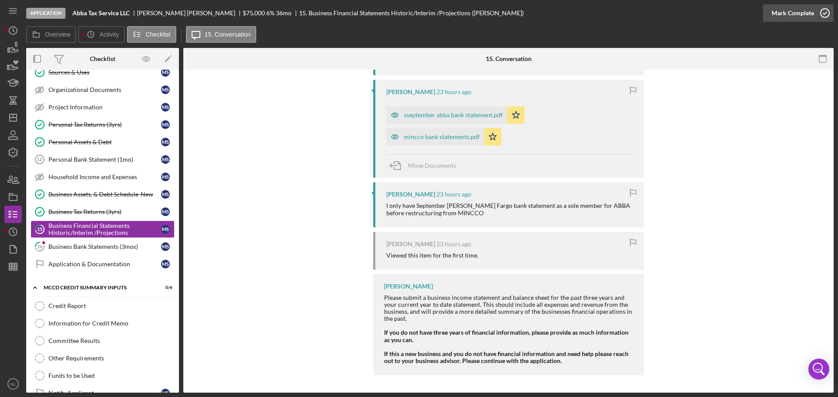
click at [827, 8] on icon "button" at bounding box center [825, 13] width 22 height 22
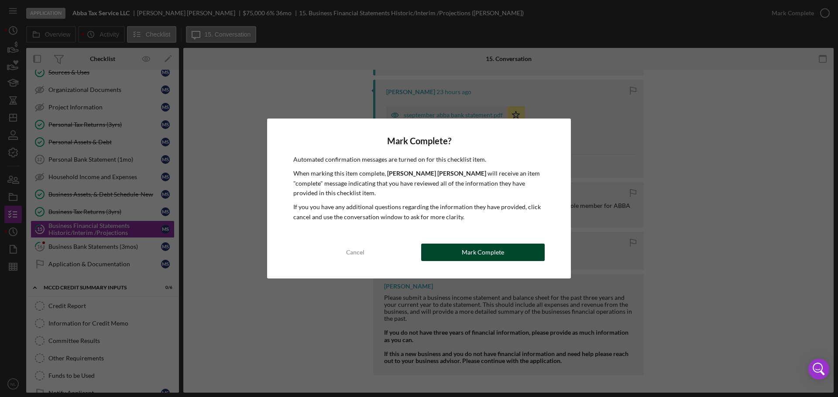
click at [456, 254] on button "Mark Complete" at bounding box center [482, 252] width 123 height 17
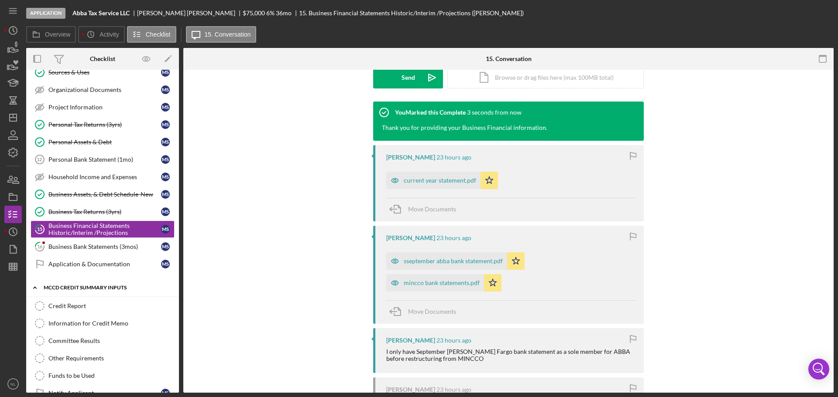
scroll to position [405, 0]
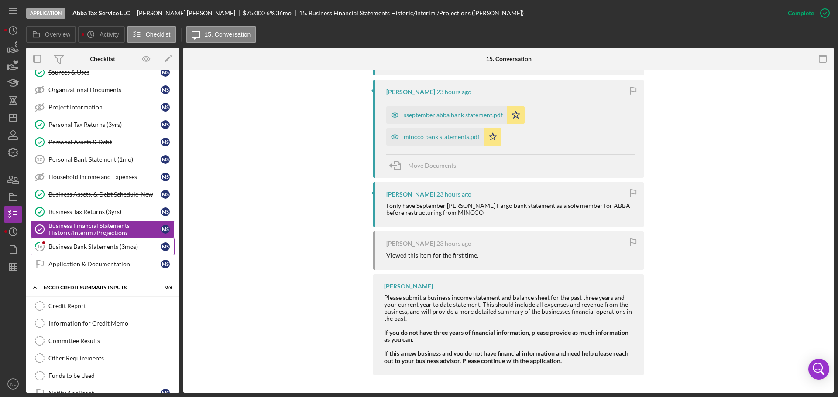
click at [93, 250] on div "Business Bank Statements (3mos)" at bounding box center [104, 246] width 113 height 7
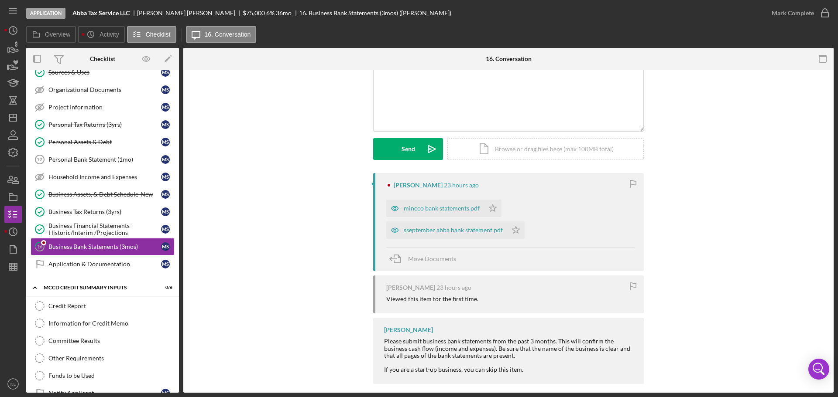
scroll to position [76, 0]
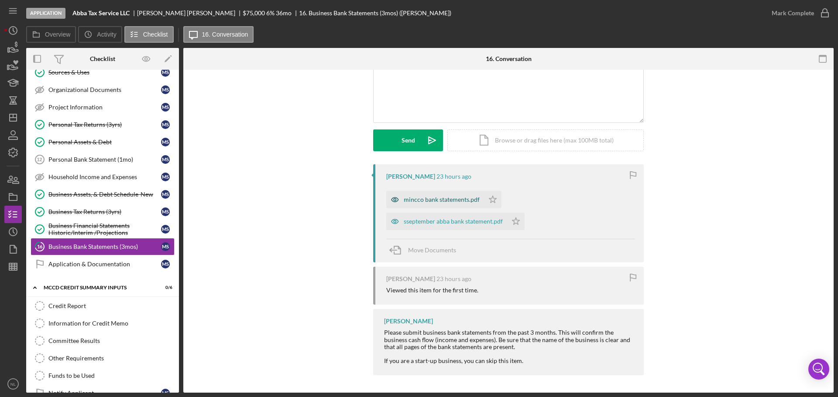
click at [411, 201] on div "mincco bank statements.pdf" at bounding box center [442, 199] width 76 height 7
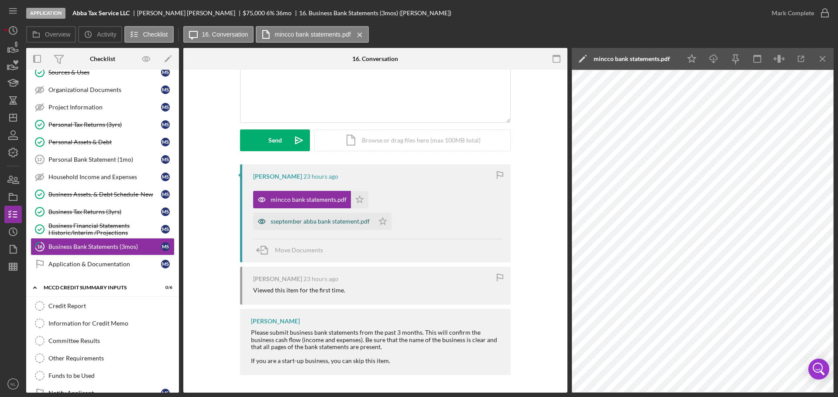
click at [334, 219] on div "sseptember abba bank statement.pdf" at bounding box center [320, 221] width 99 height 7
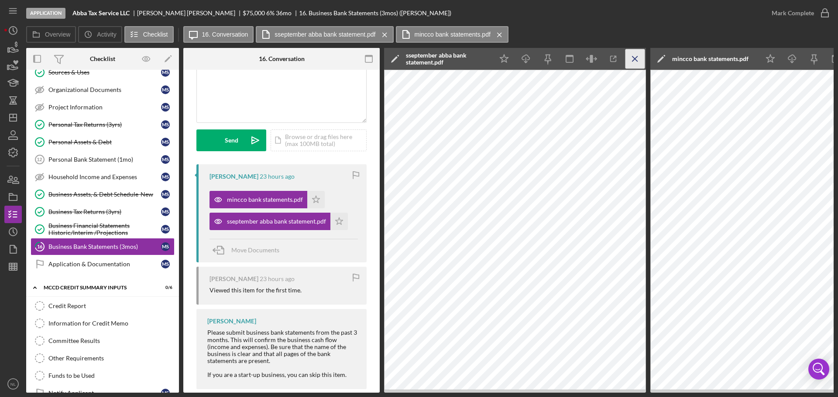
click at [629, 62] on icon "Icon/Menu Close" at bounding box center [635, 59] width 20 height 20
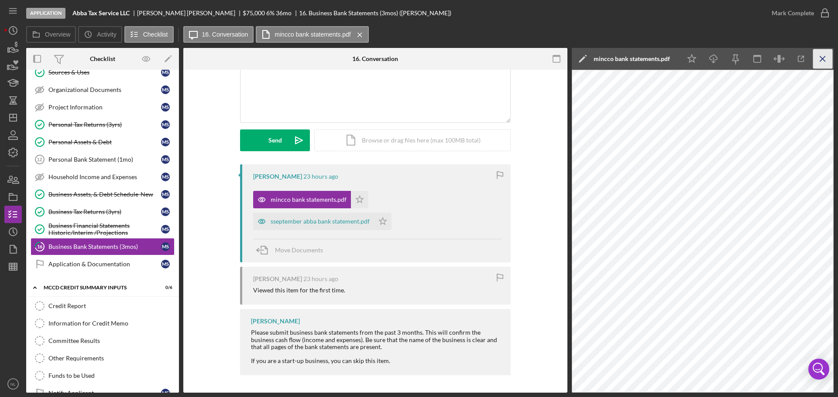
click at [828, 50] on icon "Icon/Menu Close" at bounding box center [823, 59] width 20 height 20
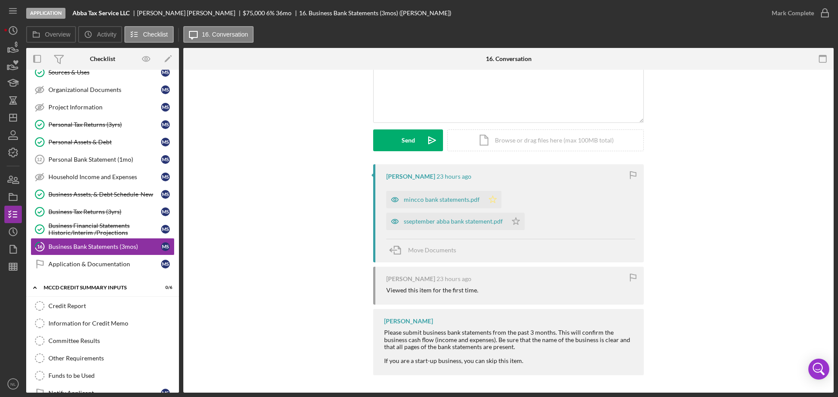
click at [487, 202] on icon "Icon/Star" at bounding box center [492, 199] width 17 height 17
click at [510, 218] on icon "Icon/Star" at bounding box center [515, 221] width 17 height 17
click at [99, 224] on div "Business Financial Statements Historic/Interim /Projections" at bounding box center [104, 230] width 113 height 14
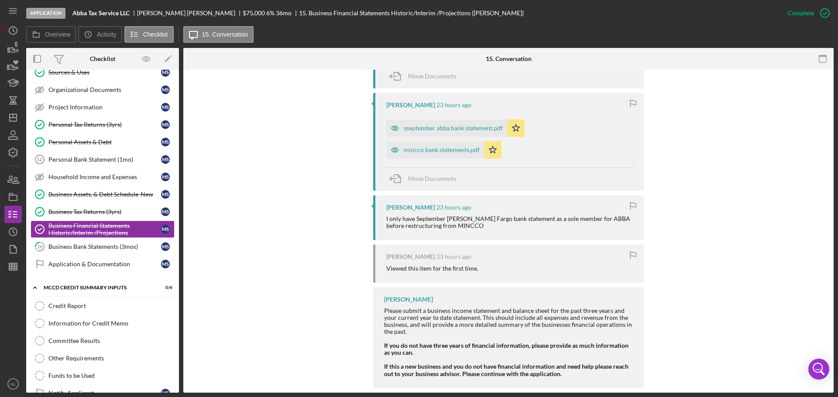
scroll to position [405, 0]
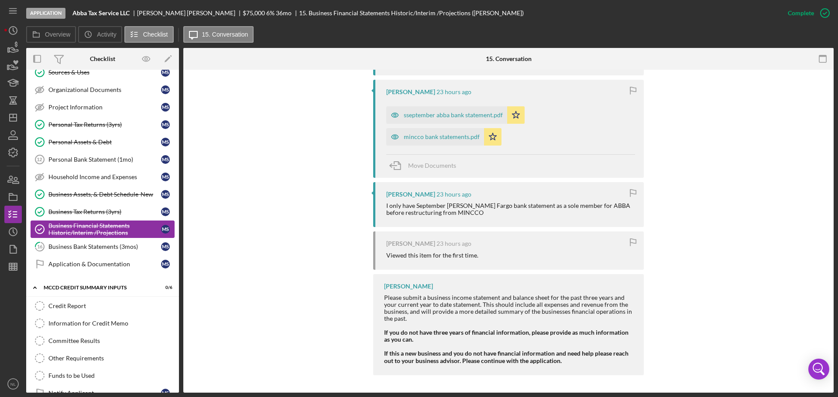
click at [103, 236] on div "Business Financial Statements Historic/Interim /Projections" at bounding box center [104, 230] width 113 height 14
click at [105, 243] on link "16 Business Bank Statements (3mos) M S" at bounding box center [103, 246] width 144 height 17
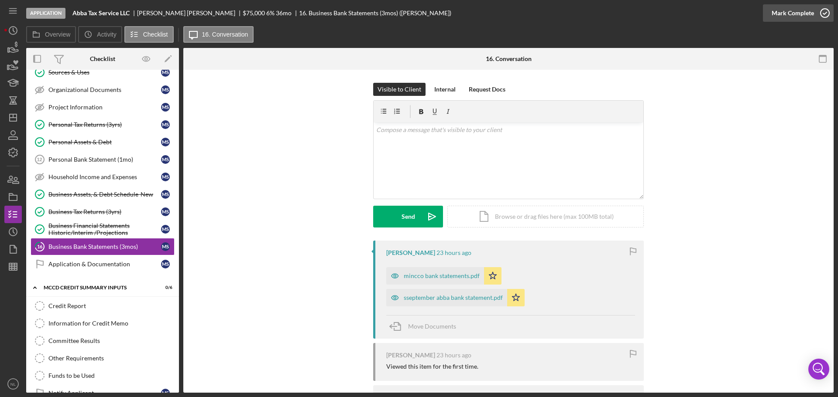
click at [828, 13] on icon "button" at bounding box center [825, 13] width 22 height 22
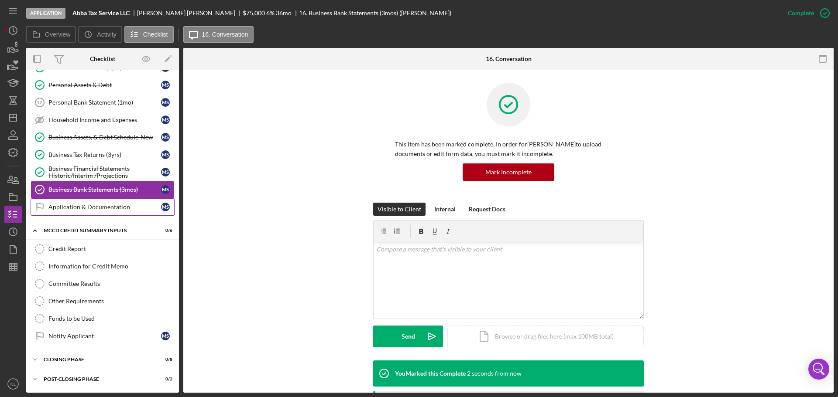
click at [103, 213] on link "Application & Documentation Application & Documentation M S" at bounding box center [103, 207] width 144 height 17
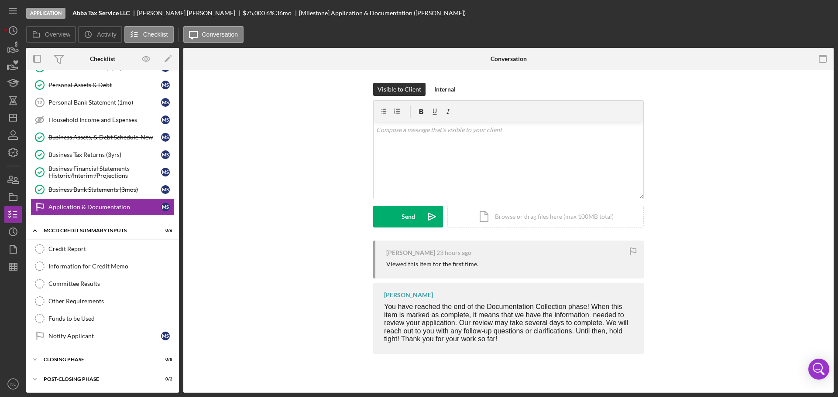
scroll to position [210, 0]
click at [85, 250] on div "Credit Report" at bounding box center [111, 249] width 126 height 7
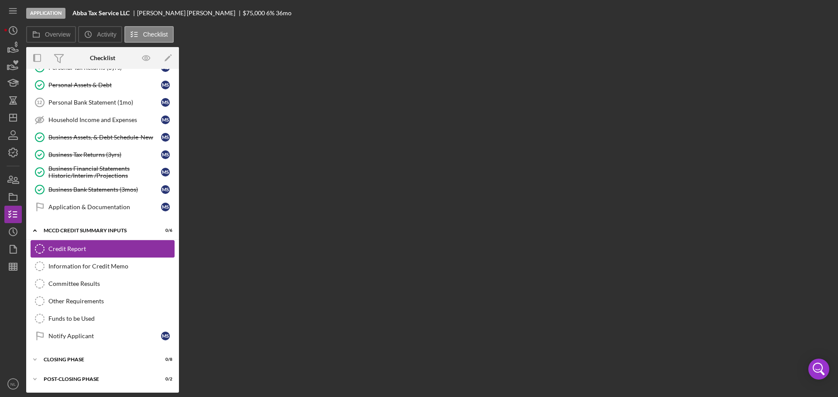
scroll to position [210, 0]
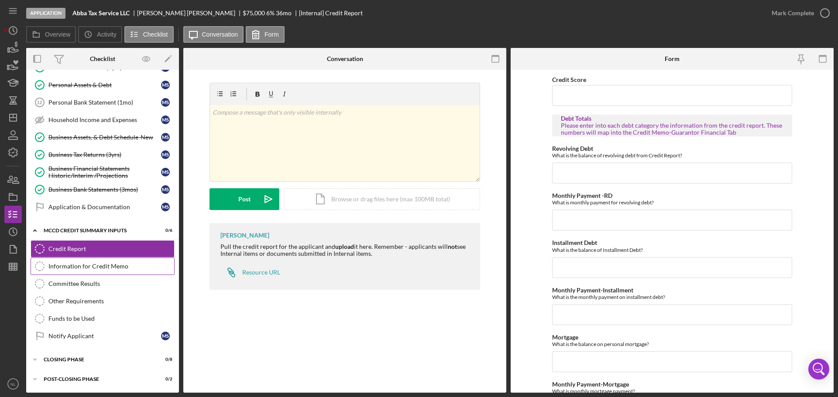
click at [104, 268] on div "Information for Credit Memo" at bounding box center [111, 266] width 126 height 7
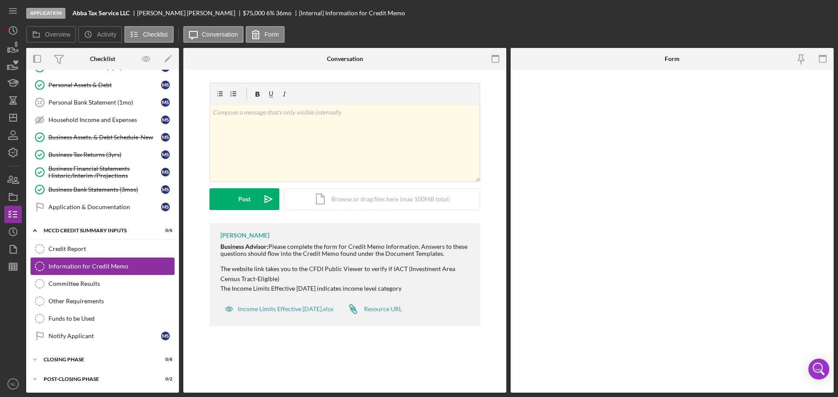
scroll to position [210, 0]
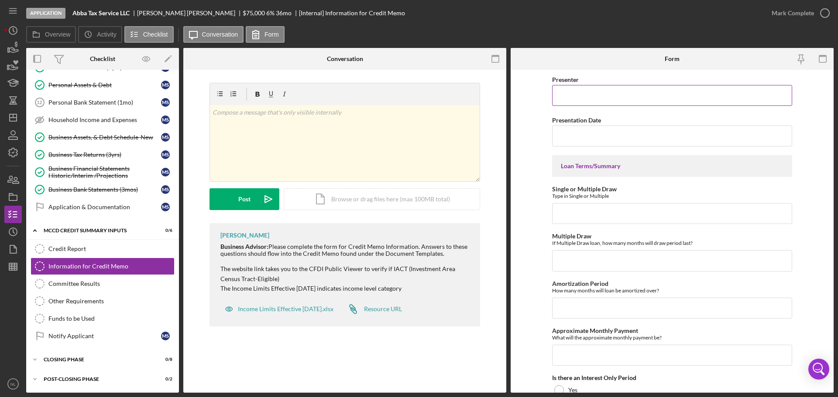
click at [593, 106] on input "Presenter" at bounding box center [672, 95] width 240 height 21
type input "[PERSON_NAME]"
click at [606, 208] on input "Single or Multiple Draw" at bounding box center [672, 213] width 240 height 21
type input "6"
type input "3"
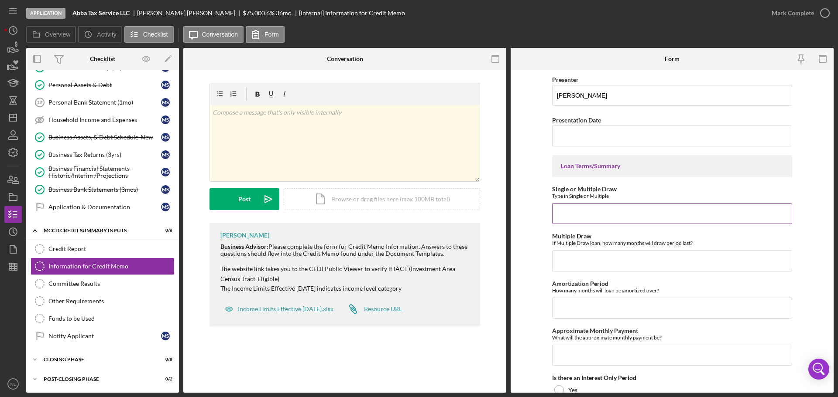
type input "i"
type input "Single"
click at [588, 256] on input "Multiple Draw" at bounding box center [672, 260] width 240 height 21
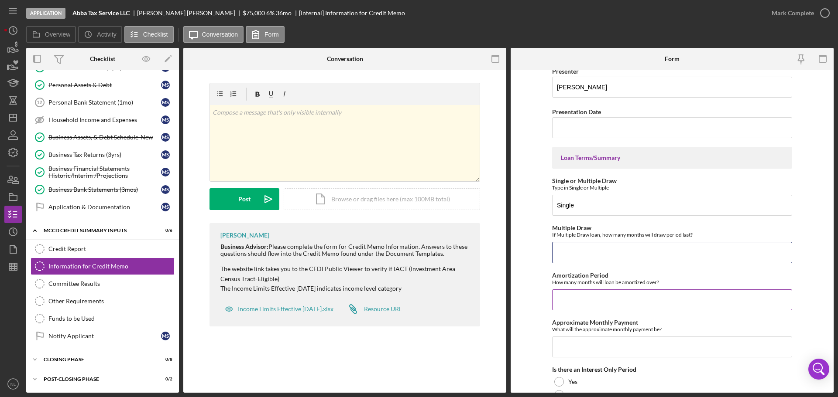
scroll to position [11, 0]
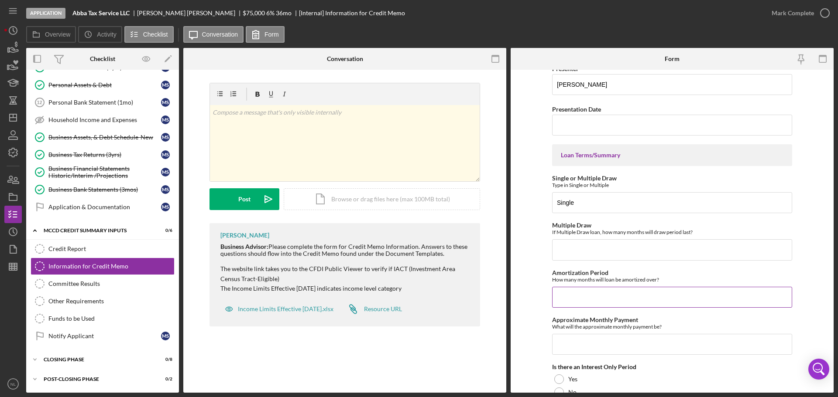
click at [604, 302] on input "Amortization Period" at bounding box center [672, 297] width 240 height 21
type input "36"
click at [573, 352] on input "Approximate Monthly Payment" at bounding box center [672, 344] width 240 height 21
click at [610, 345] on input "Approximate Monthly Payment" at bounding box center [672, 344] width 240 height 21
type input "$760.55"
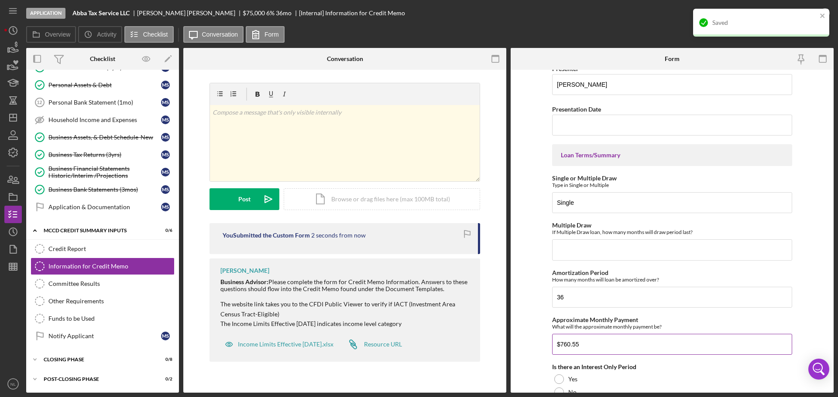
click at [610, 345] on input "$760.55" at bounding box center [672, 344] width 240 height 21
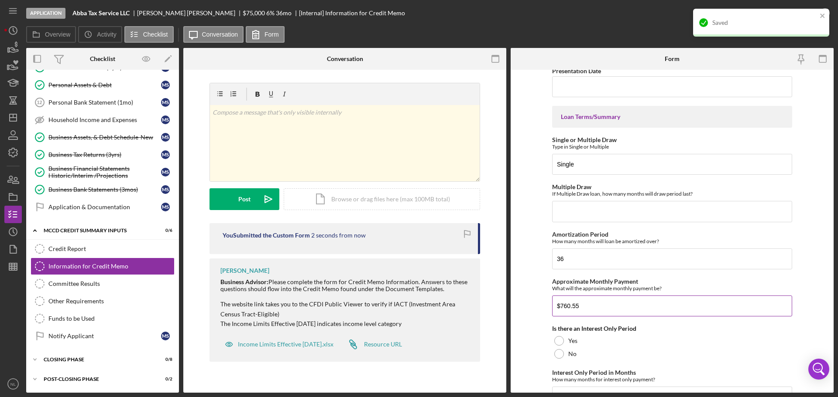
scroll to position [55, 0]
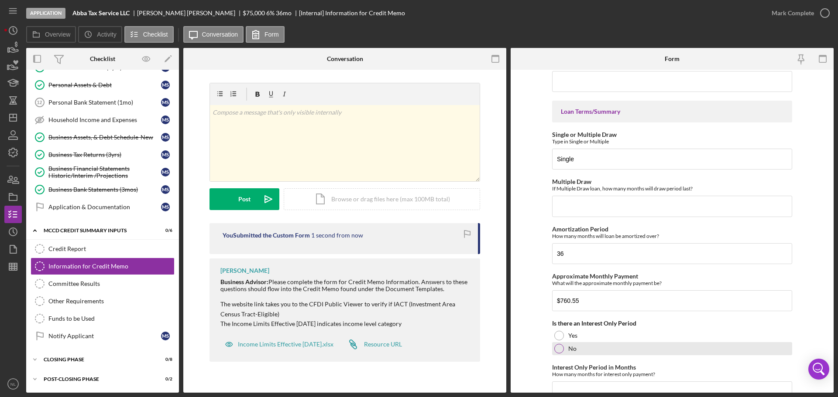
click at [559, 348] on div at bounding box center [559, 349] width 10 height 10
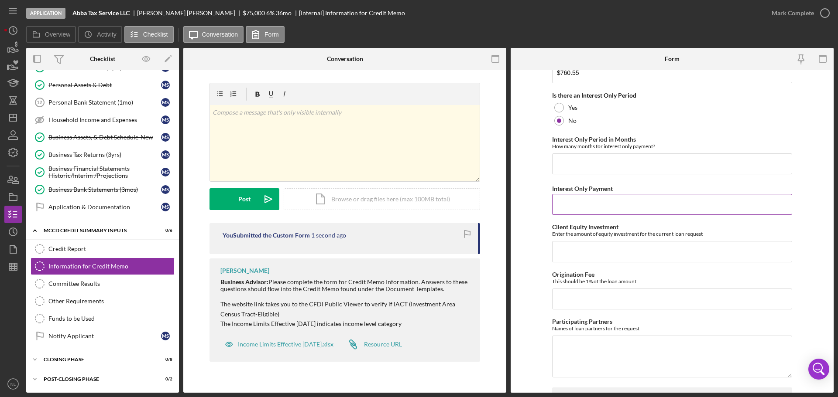
scroll to position [284, 0]
click at [612, 243] on input "Client Equity Investment" at bounding box center [672, 250] width 240 height 21
type input "$0"
click at [613, 296] on input "Origination Fee" at bounding box center [672, 298] width 240 height 21
type input "$1"
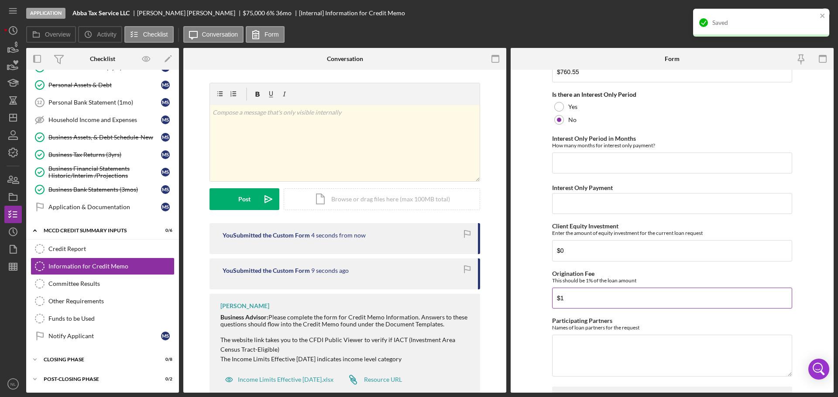
click at [611, 305] on input "$1" at bounding box center [672, 298] width 240 height 21
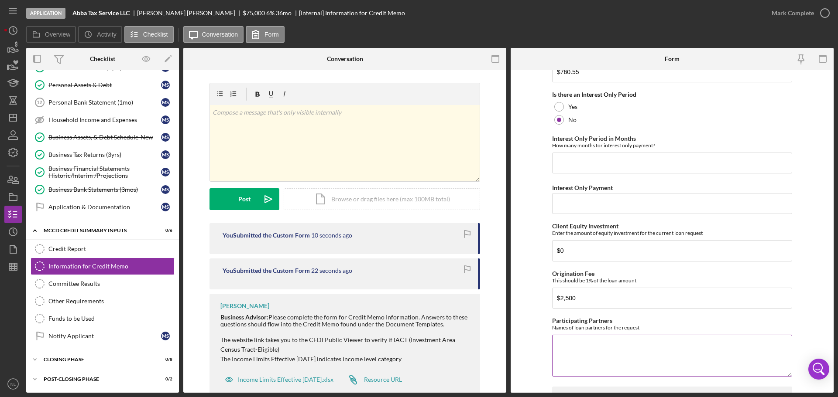
click at [691, 321] on div "Participating Partners Names of loan partners for the request" at bounding box center [672, 325] width 240 height 14
click at [616, 296] on input "$2,500" at bounding box center [672, 298] width 240 height 21
type input "$250"
click at [604, 353] on textarea "Participating Partners" at bounding box center [672, 356] width 240 height 42
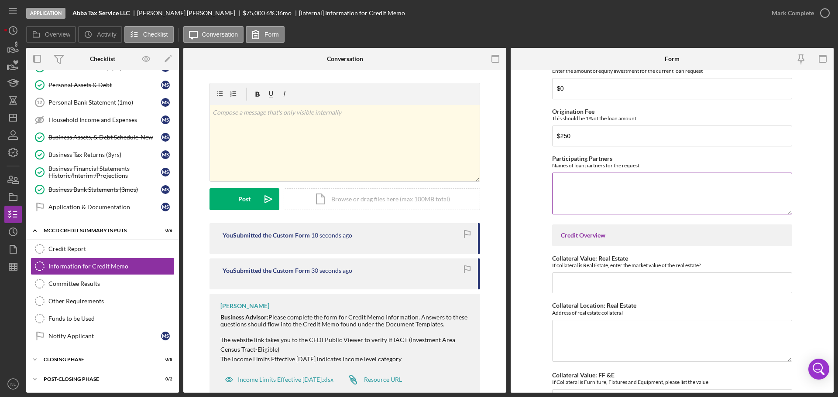
scroll to position [447, 0]
click at [636, 286] on input "Collateral Value: Real Estate" at bounding box center [672, 281] width 240 height 21
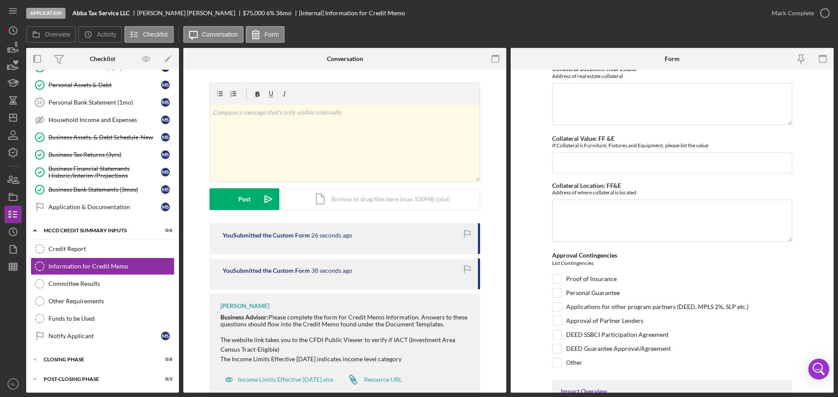
scroll to position [687, 0]
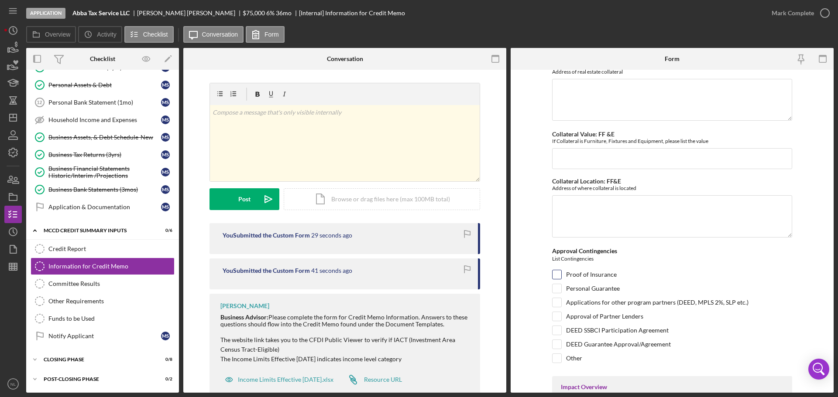
click at [559, 271] on input "Proof of Insurance" at bounding box center [556, 275] width 9 height 9
checkbox input "true"
click at [559, 286] on input "Personal Guarantee" at bounding box center [556, 288] width 9 height 9
checkbox input "true"
click at [559, 358] on input "Other" at bounding box center [556, 358] width 9 height 9
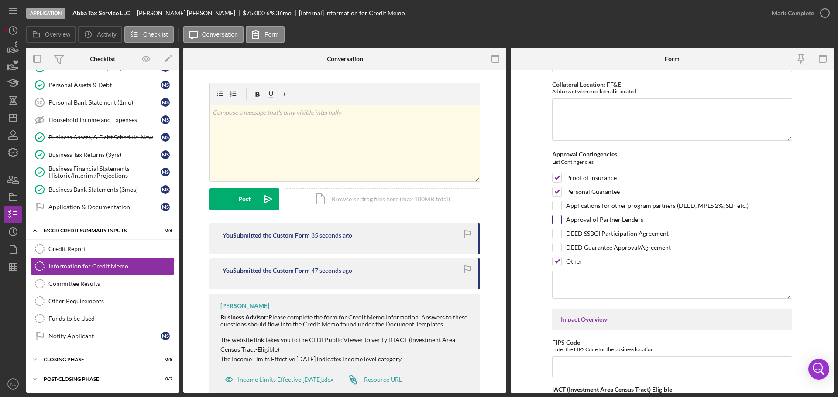
scroll to position [807, 0]
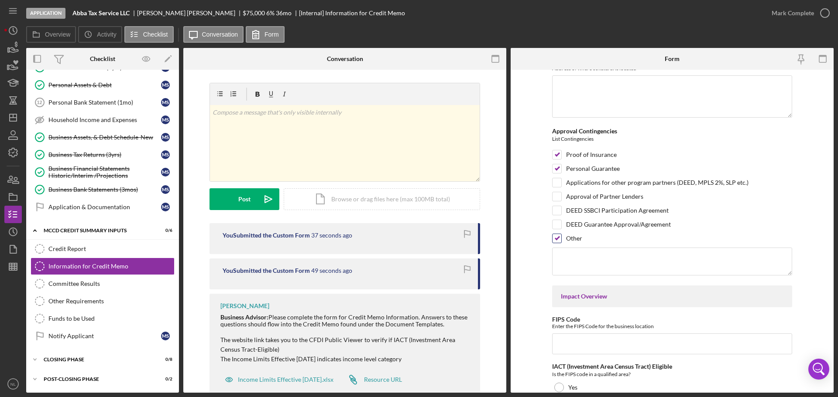
click at [559, 242] on input "Other" at bounding box center [556, 238] width 9 height 9
checkbox input "false"
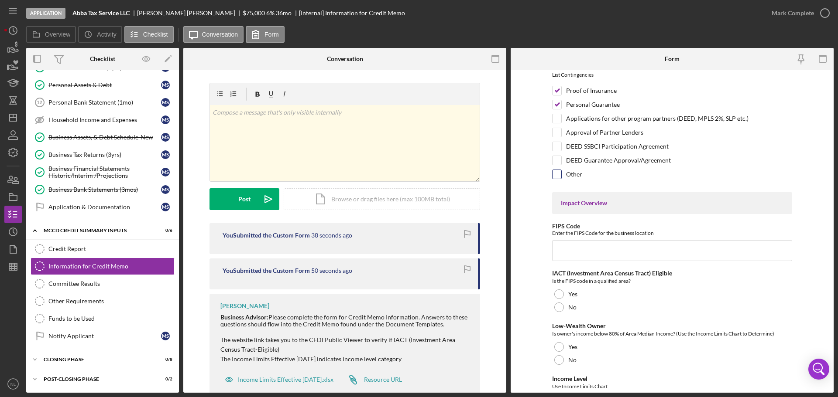
scroll to position [916, 0]
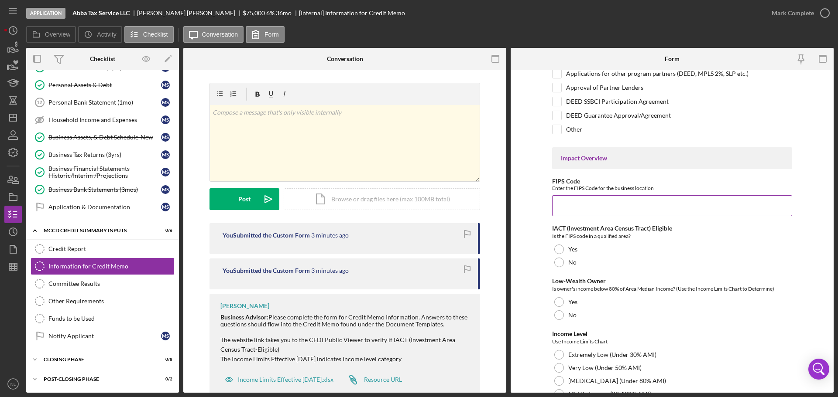
click at [556, 208] on input "FIPS Code" at bounding box center [672, 205] width 240 height 21
paste input "27003050828"
type input "27003050828"
click at [561, 250] on div at bounding box center [559, 250] width 10 height 10
click at [132, 157] on div "Business Tax Returns (3yrs)" at bounding box center [104, 154] width 113 height 7
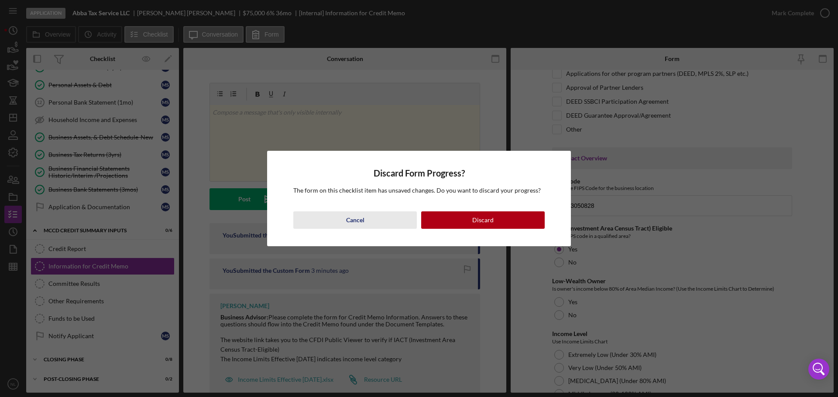
click at [367, 222] on button "Cancel" at bounding box center [354, 220] width 123 height 17
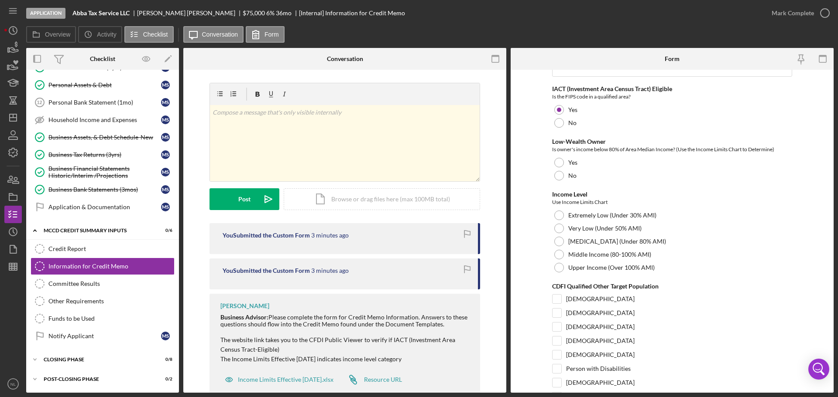
scroll to position [1058, 0]
click at [559, 314] on input "[DEMOGRAPHIC_DATA]" at bounding box center [556, 311] width 9 height 9
checkbox input "true"
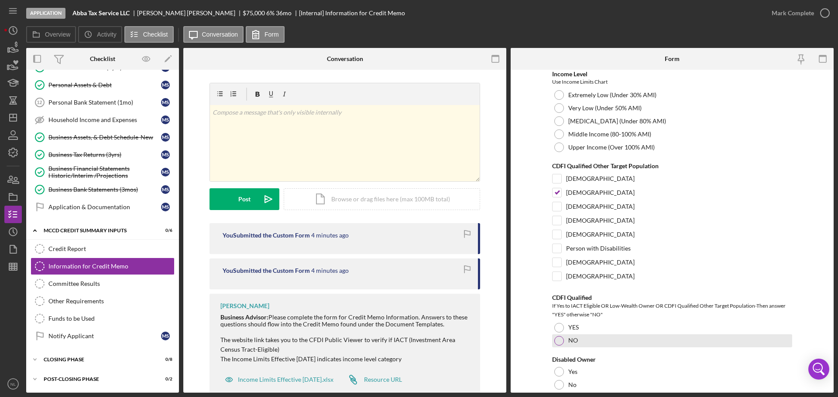
scroll to position [1178, 0]
click at [556, 331] on div at bounding box center [559, 327] width 10 height 10
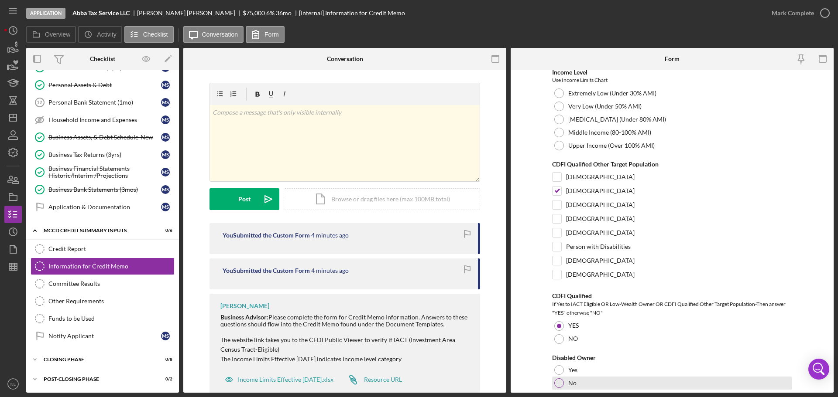
click at [559, 378] on div "No" at bounding box center [672, 383] width 240 height 13
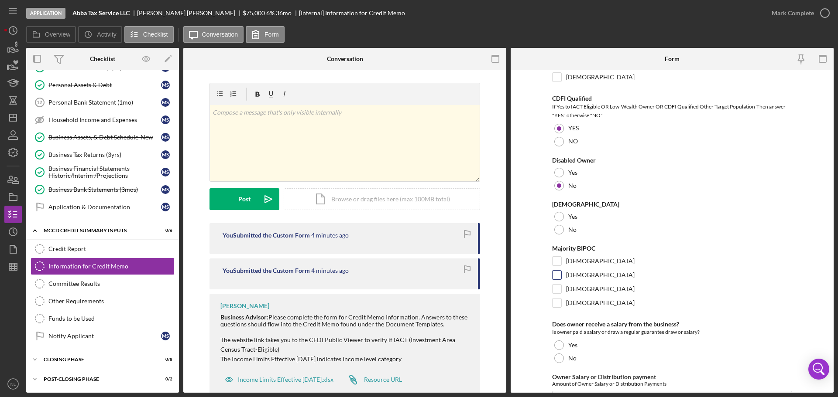
scroll to position [1385, 0]
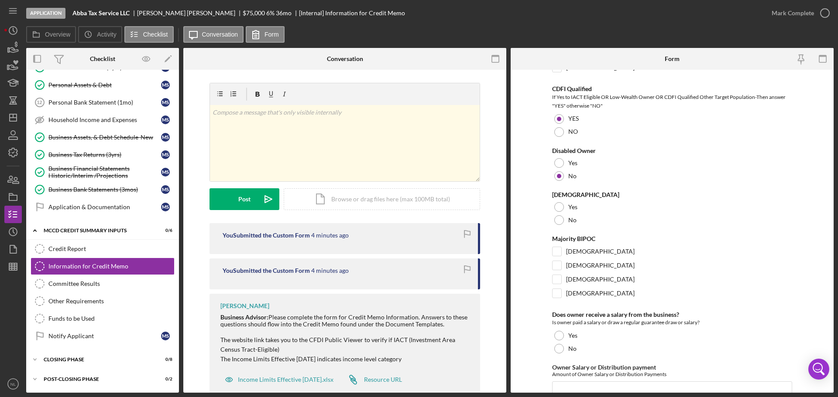
click at [548, 222] on form "Presenter [PERSON_NAME] Presentation Date Loan Terms/Summary Single or Multiple…" at bounding box center [672, 231] width 323 height 323
click at [552, 222] on div "No" at bounding box center [672, 220] width 240 height 13
click at [555, 284] on div at bounding box center [557, 280] width 10 height 10
click at [555, 282] on input "[DEMOGRAPHIC_DATA]" at bounding box center [556, 279] width 9 height 9
checkbox input "true"
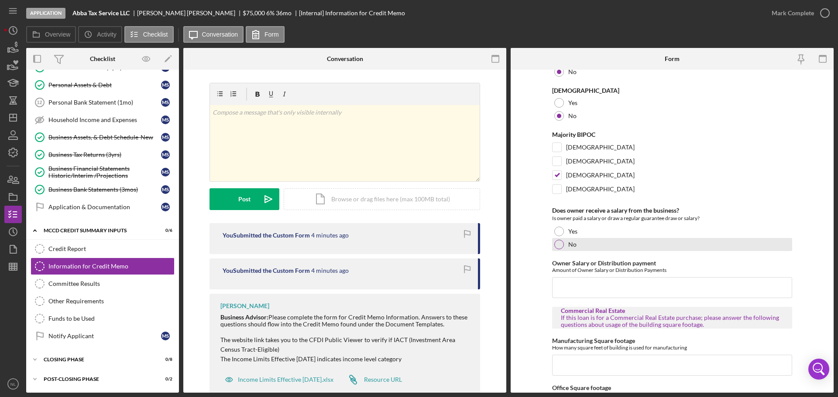
scroll to position [1527, 0]
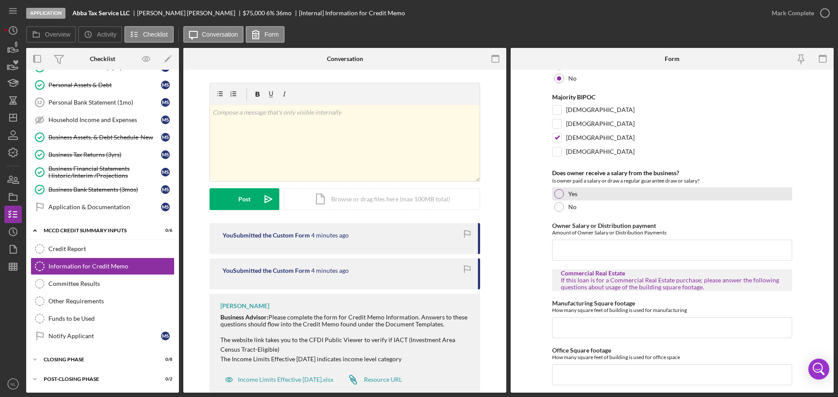
click at [557, 190] on div at bounding box center [559, 194] width 10 height 10
click at [588, 249] on input "Owner Salary or Distribution payment" at bounding box center [672, 250] width 240 height 21
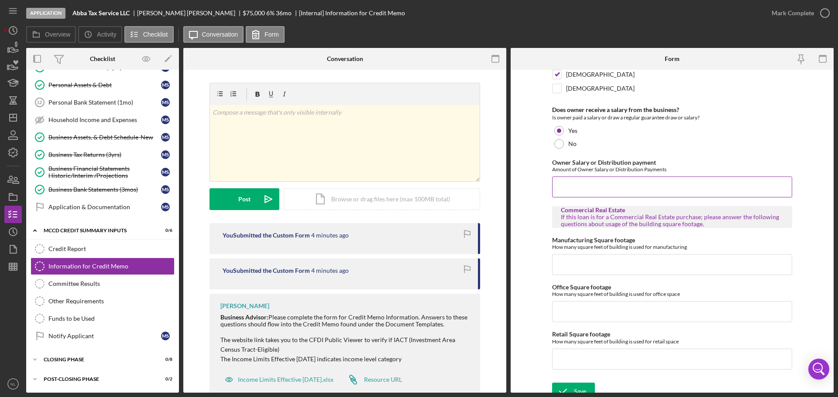
scroll to position [1599, 0]
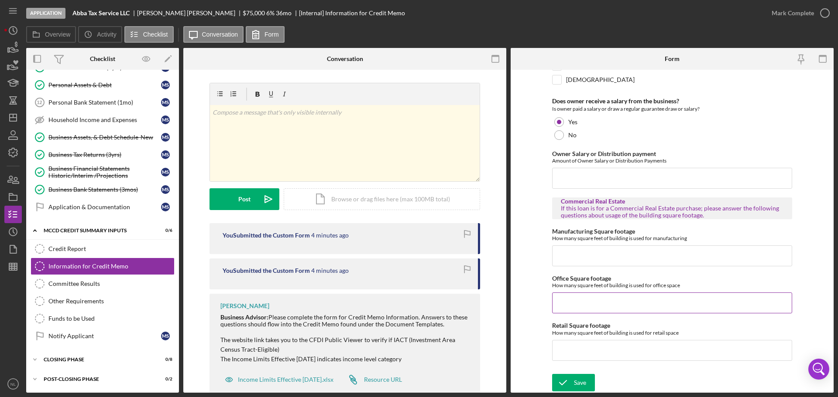
click at [619, 295] on input "Office Square footage" at bounding box center [672, 303] width 240 height 21
click at [603, 306] on input "Office Square footage" at bounding box center [672, 303] width 240 height 21
type input "0"
type input "1,012"
click at [615, 249] on input "Manufacturing Square footage" at bounding box center [672, 256] width 240 height 21
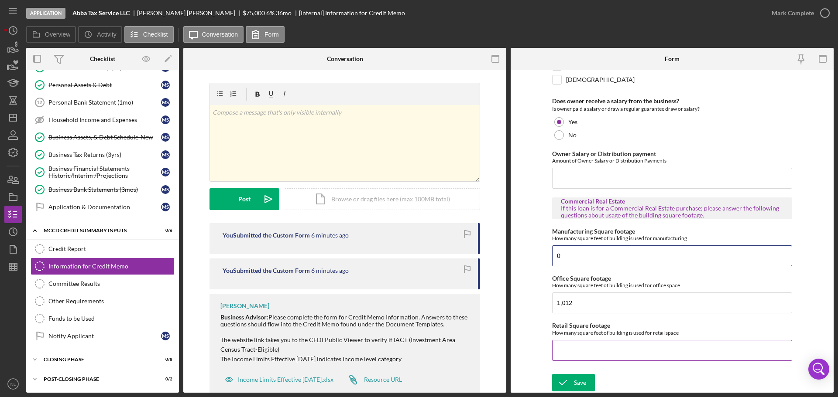
type input "0"
click at [575, 345] on input "Retail Square footage" at bounding box center [672, 350] width 240 height 21
type input "0"
click at [586, 383] on button "Save" at bounding box center [573, 382] width 43 height 17
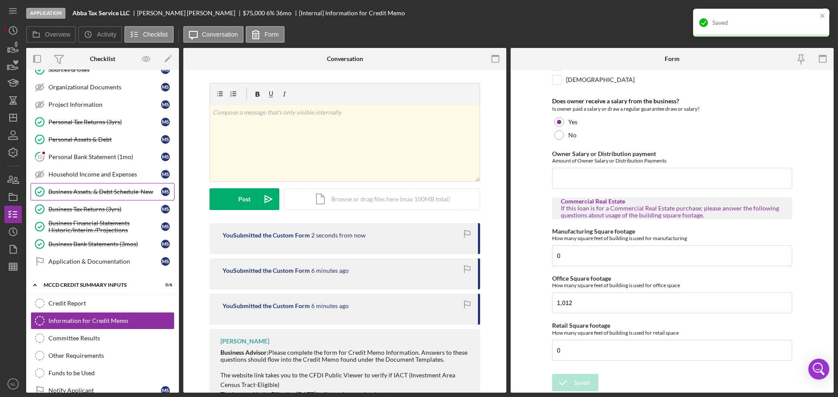
scroll to position [134, 0]
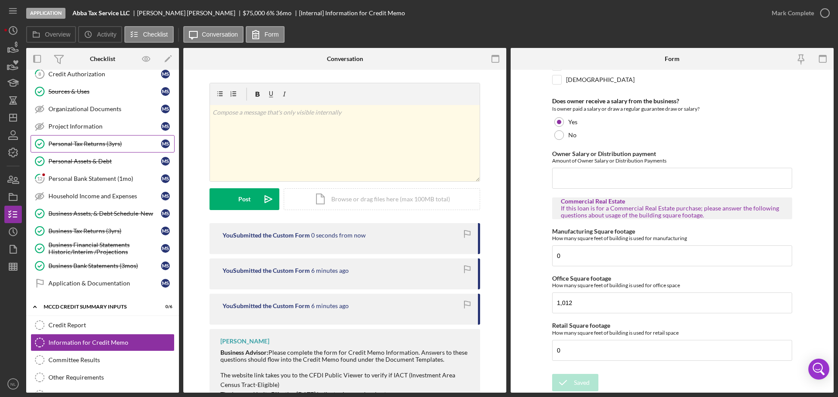
click at [102, 146] on div "Personal Tax Returns (3yrs)" at bounding box center [104, 143] width 113 height 7
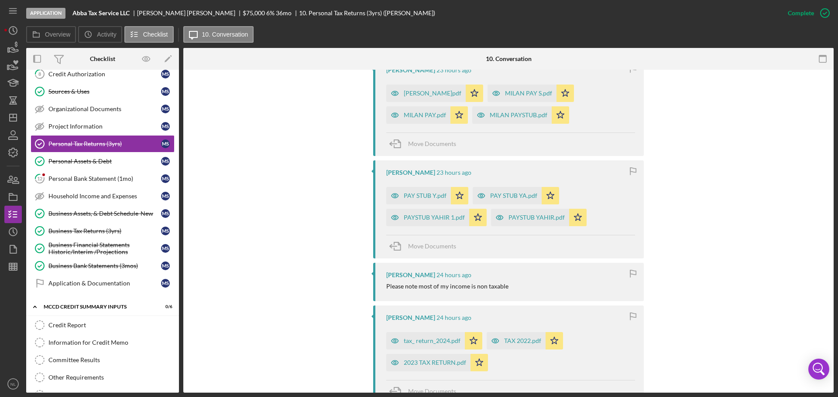
scroll to position [415, 0]
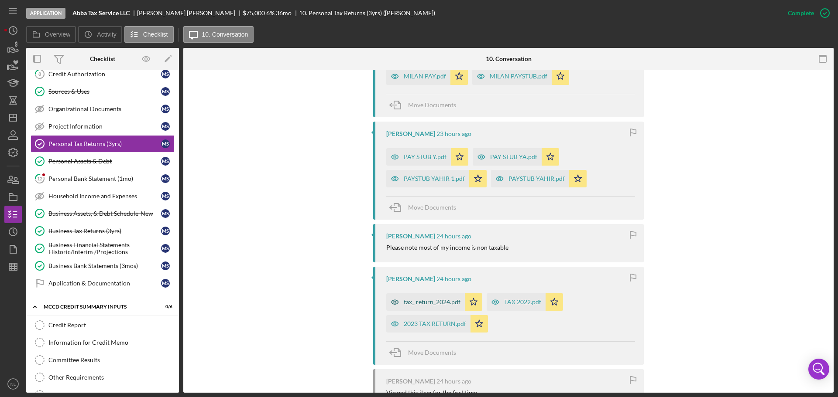
click at [445, 303] on div "tax_ return_2024.pdf" at bounding box center [432, 302] width 57 height 7
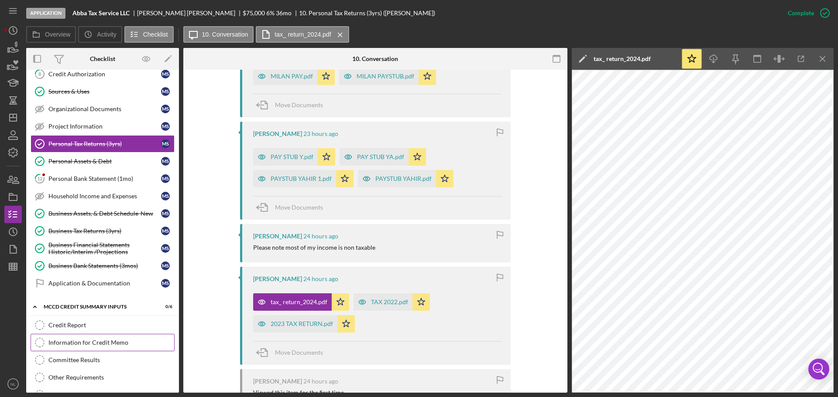
drag, startPoint x: 109, startPoint y: 349, endPoint x: 124, endPoint y: 343, distance: 16.3
click at [109, 349] on link "Information for Credit Memo Information for Credit Memo" at bounding box center [103, 342] width 144 height 17
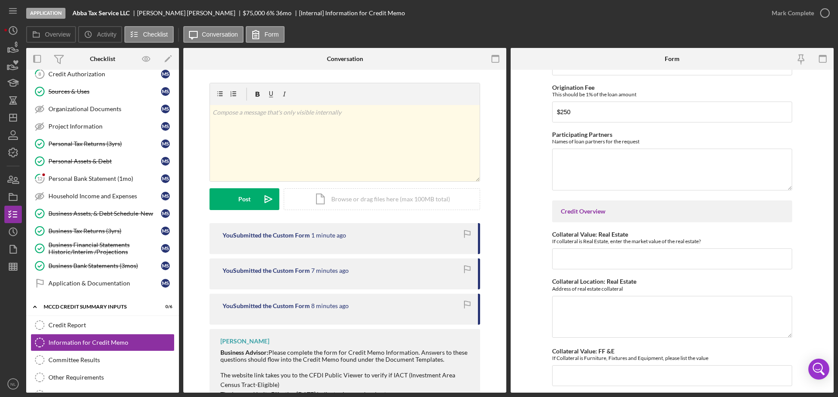
scroll to position [491, 0]
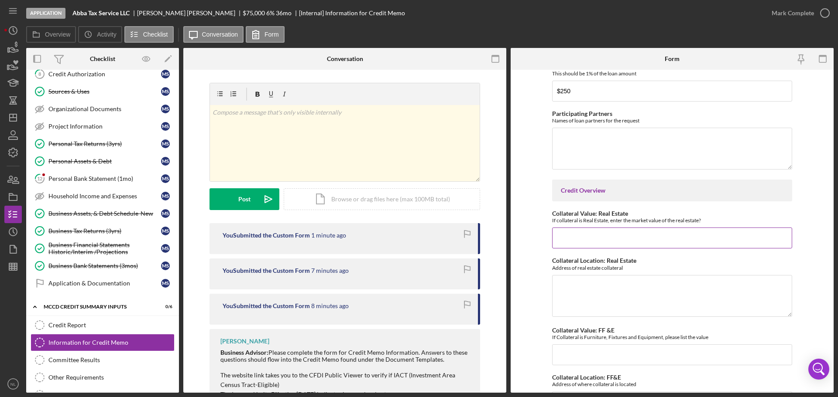
click at [704, 244] on input "Collateral Value: Real Estate" at bounding box center [672, 238] width 240 height 21
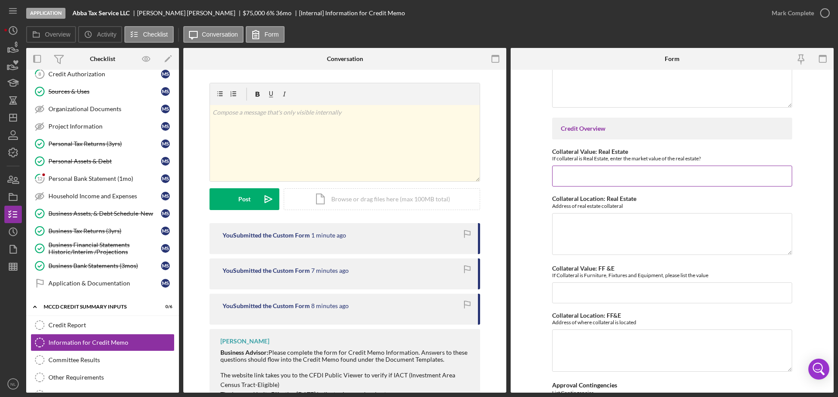
scroll to position [567, 0]
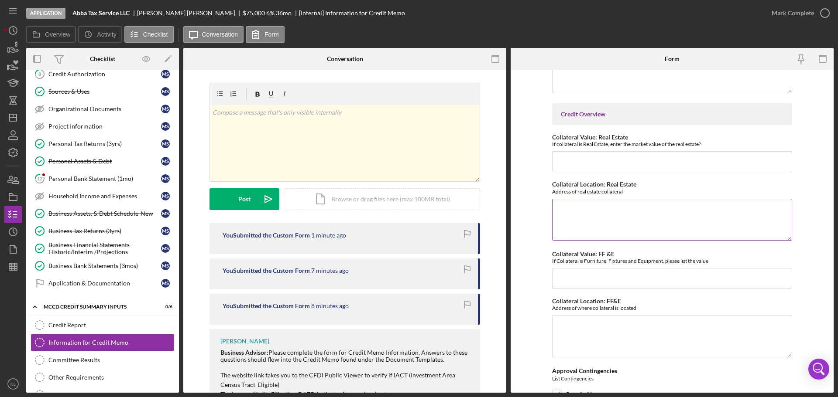
click at [634, 233] on textarea "Collateral Location: Real Estate" at bounding box center [672, 220] width 240 height 42
paste textarea "[STREET_ADDRESS]"
type textarea "[STREET_ADDRESS]"
click at [666, 273] on input "Collateral Value: FF &E" at bounding box center [672, 278] width 240 height 21
click at [647, 342] on textarea "Collateral Location: FF&E" at bounding box center [672, 336] width 240 height 42
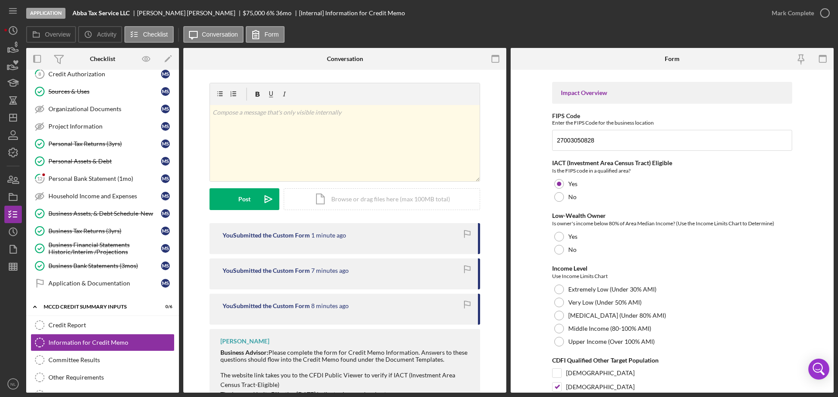
scroll to position [971, 0]
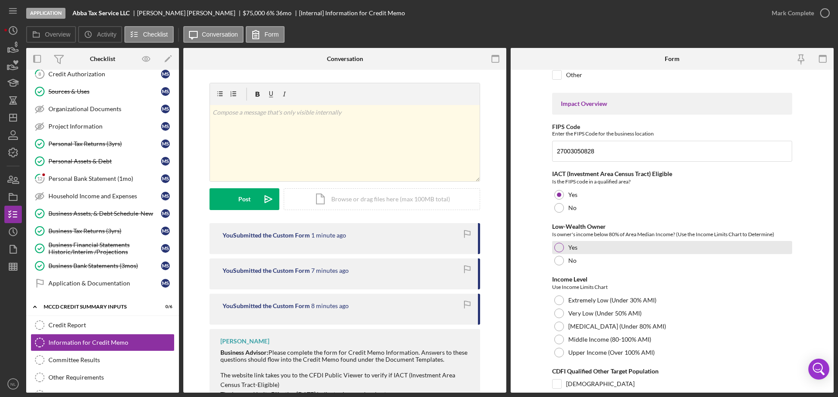
click at [556, 250] on div at bounding box center [559, 248] width 10 height 10
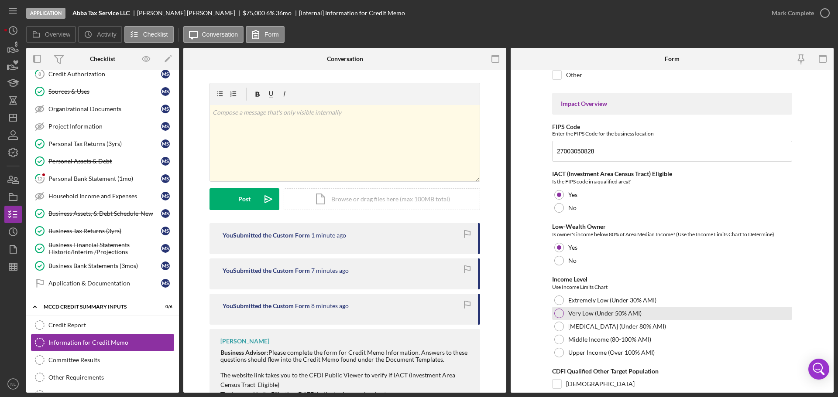
click at [555, 312] on div at bounding box center [559, 314] width 10 height 10
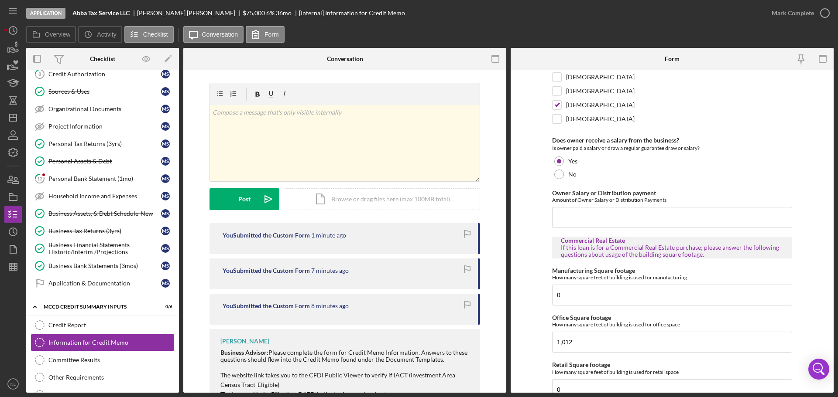
scroll to position [1599, 0]
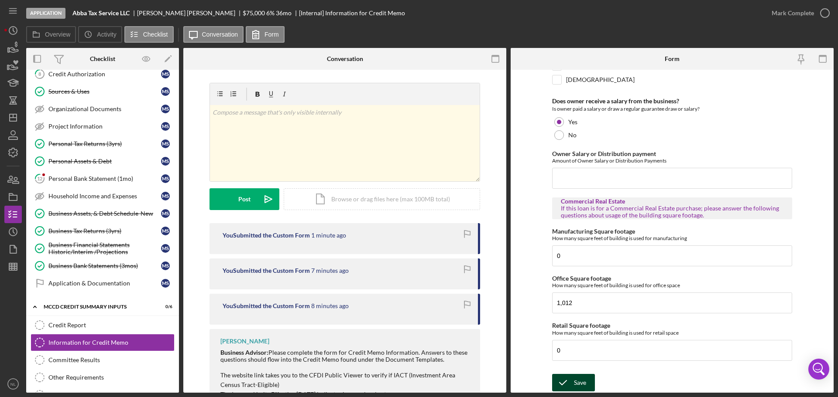
click at [565, 381] on polyline "submit" at bounding box center [562, 383] width 7 height 4
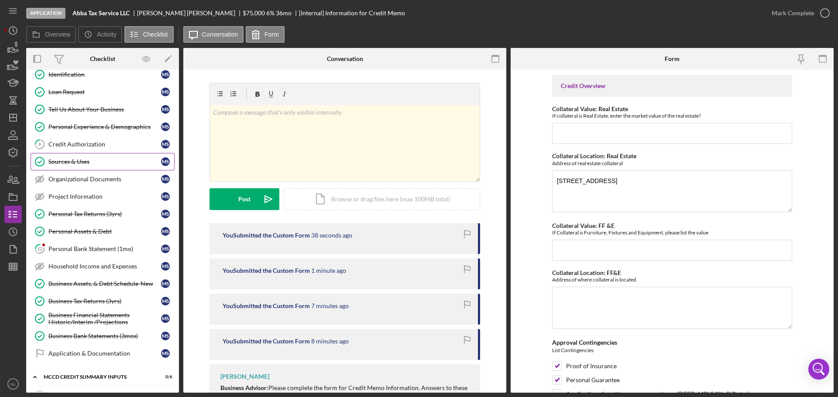
scroll to position [35, 0]
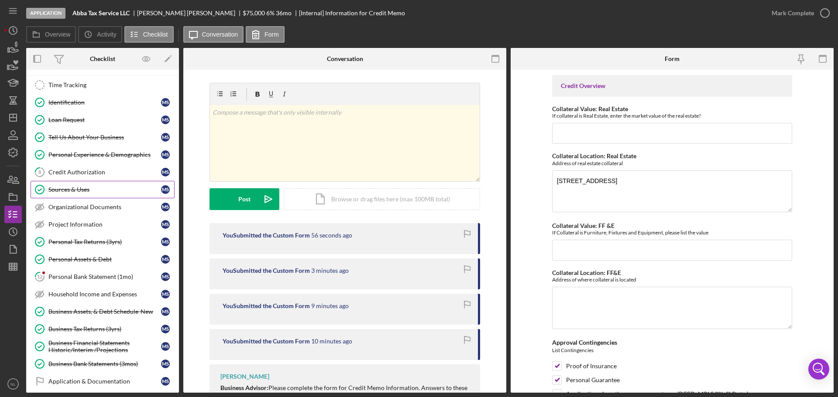
click at [117, 191] on div "Sources & Uses" at bounding box center [104, 189] width 113 height 7
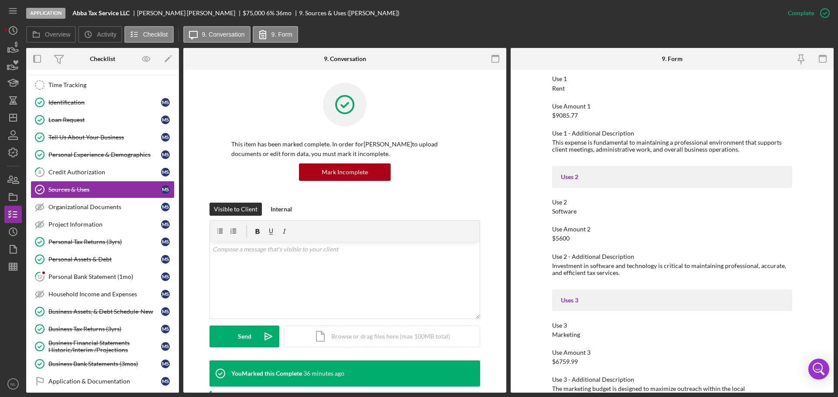
scroll to position [120, 0]
click at [85, 158] on div "Personal Experience & Demographics" at bounding box center [104, 154] width 113 height 7
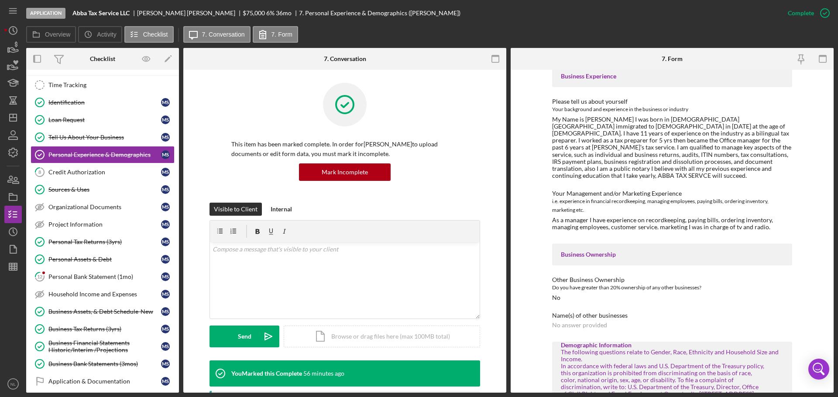
scroll to position [127, 0]
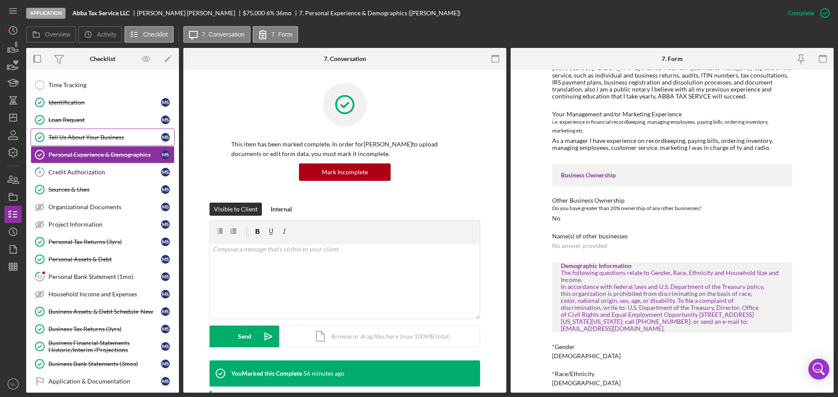
click at [105, 141] on link "Tell Us About Your Business Tell Us About Your Business M S" at bounding box center [103, 137] width 144 height 17
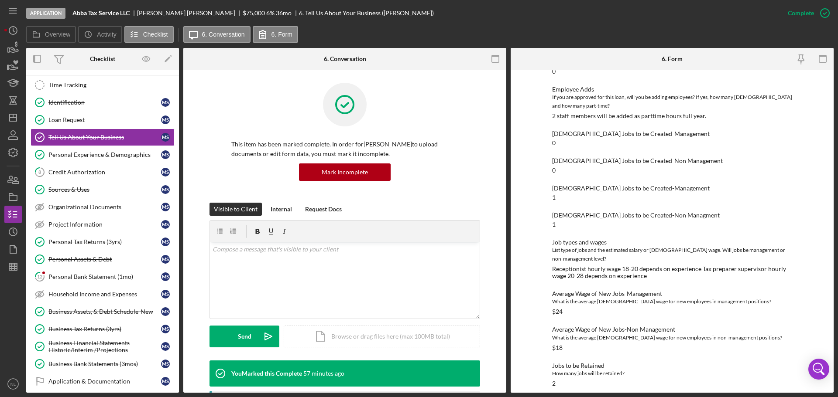
scroll to position [845, 0]
click at [65, 122] on div "Loan Request" at bounding box center [104, 120] width 113 height 7
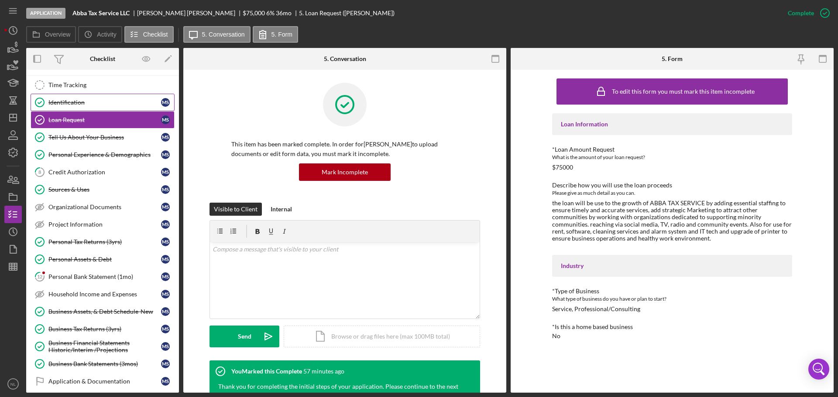
click at [79, 108] on link "Identification Identification M S" at bounding box center [103, 102] width 144 height 17
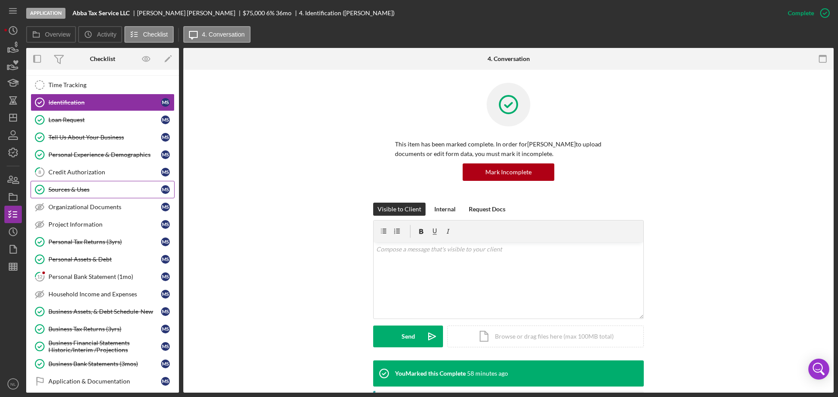
click at [92, 188] on div "Sources & Uses" at bounding box center [104, 189] width 113 height 7
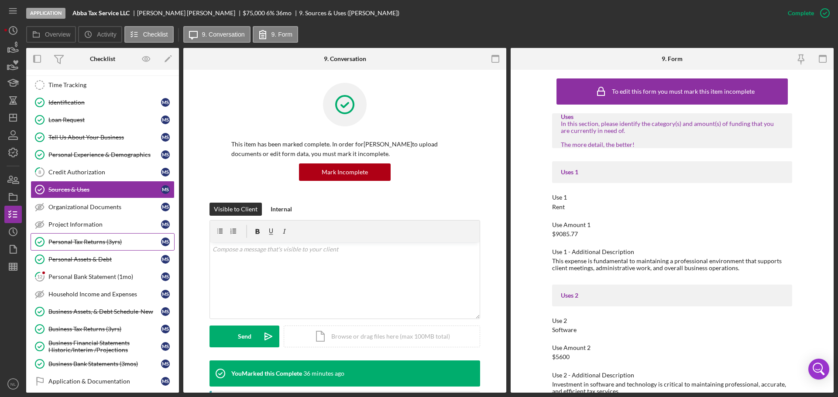
click at [112, 240] on div "Personal Tax Returns (3yrs)" at bounding box center [104, 242] width 113 height 7
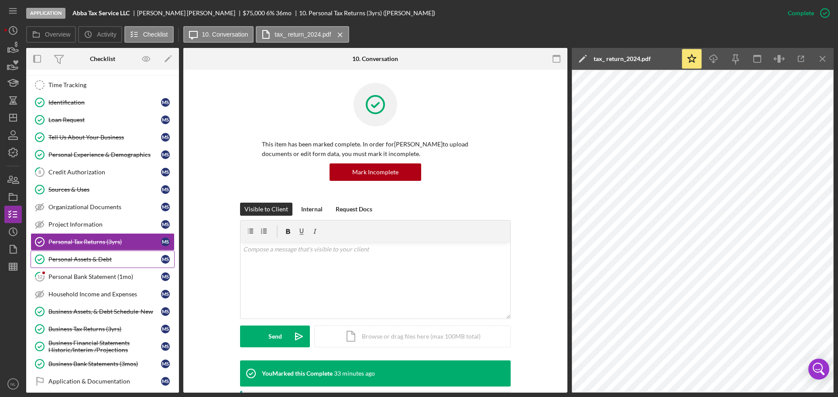
click at [113, 262] on div "Personal Assets & Debt" at bounding box center [104, 259] width 113 height 7
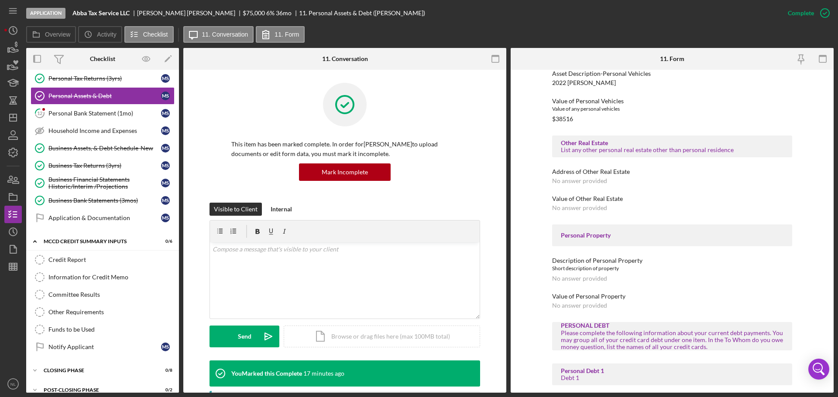
scroll to position [447, 0]
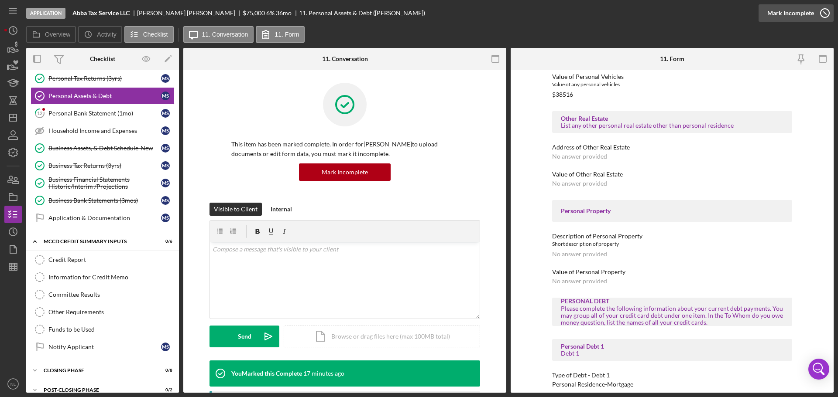
click at [822, 14] on icon "button" at bounding box center [825, 13] width 22 height 22
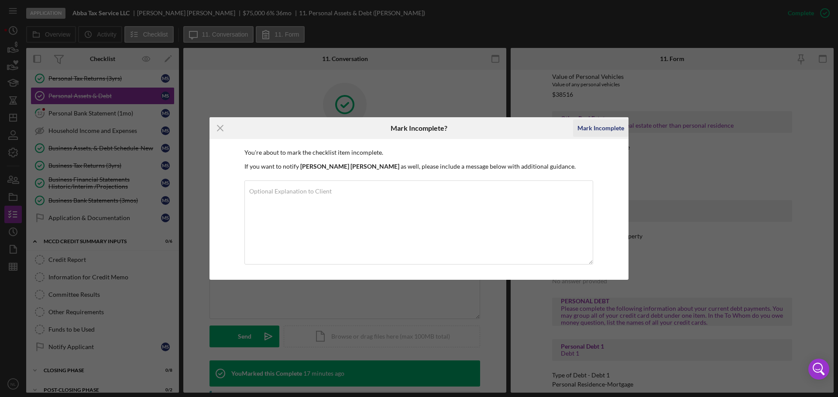
click at [590, 132] on div "Mark Incomplete" at bounding box center [600, 128] width 47 height 17
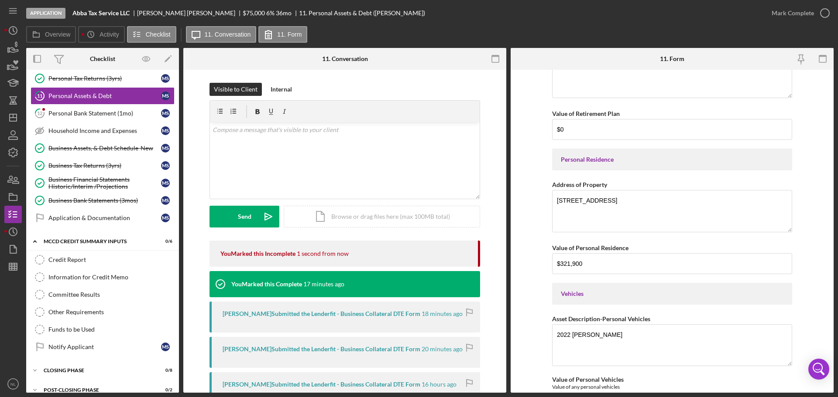
scroll to position [327, 0]
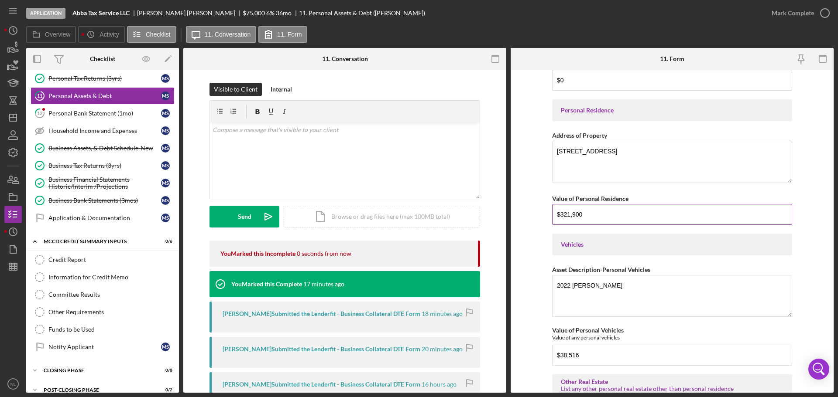
click at [590, 215] on input "$321,900" at bounding box center [672, 214] width 240 height 21
drag, startPoint x: 594, startPoint y: 213, endPoint x: 527, endPoint y: 226, distance: 68.4
click at [527, 226] on form "Personal Cash on Hand Cash in Personal Checking and Savings $70,503.67 Stocks &…" at bounding box center [672, 231] width 323 height 323
type input "$277,100"
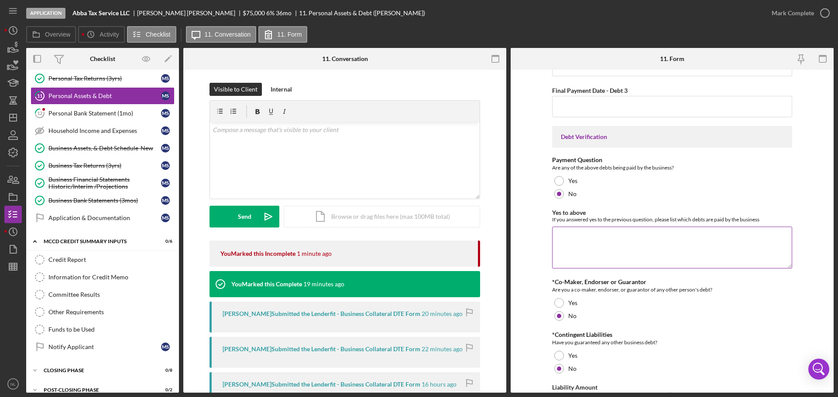
scroll to position [2202, 0]
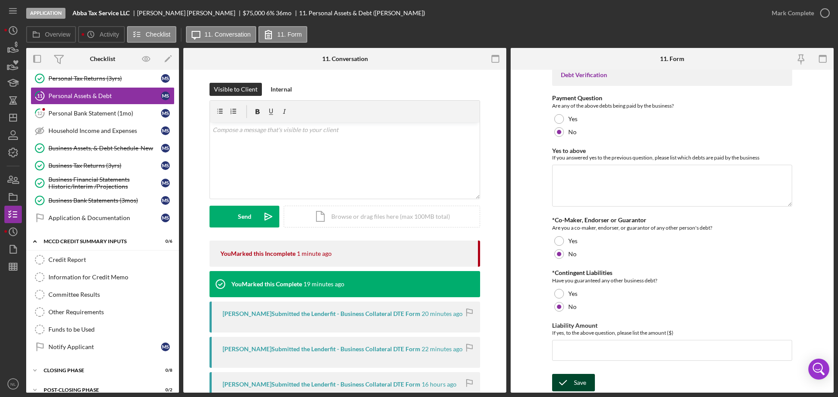
drag, startPoint x: 585, startPoint y: 383, endPoint x: 677, endPoint y: 207, distance: 198.9
click at [585, 383] on div "Save" at bounding box center [580, 382] width 12 height 17
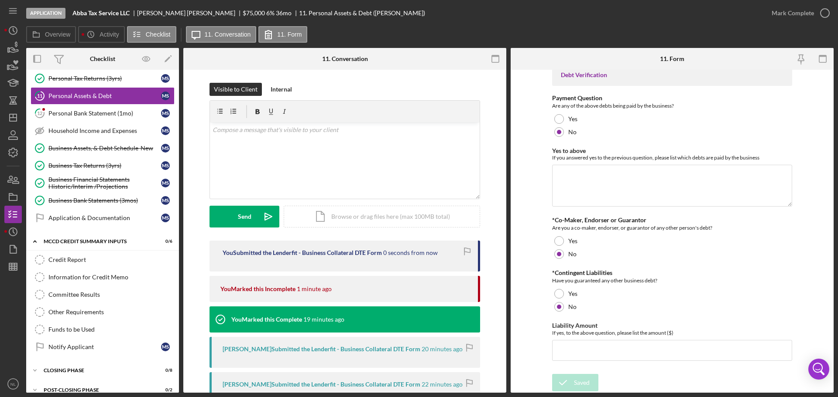
click at [827, 17] on div "Application Abba Tax Service LLC [PERSON_NAME] $75,000 $56,250 6 % 36 mo 11. Pe…" at bounding box center [419, 198] width 838 height 397
click at [88, 216] on div "Application & Documentation" at bounding box center [104, 218] width 113 height 7
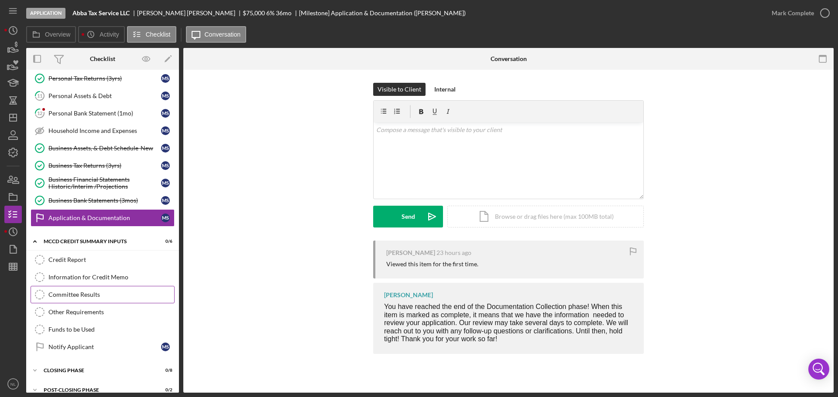
click at [112, 289] on link "Committee Results Committee Results" at bounding box center [103, 294] width 144 height 17
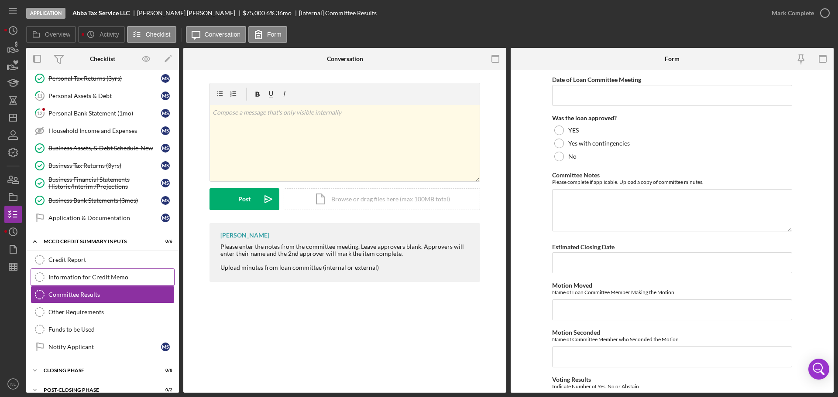
click at [120, 274] on div "Information for Credit Memo" at bounding box center [111, 277] width 126 height 7
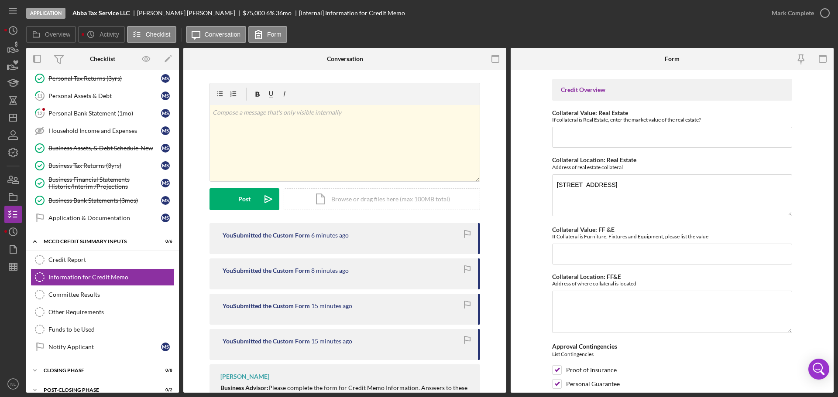
scroll to position [589, 0]
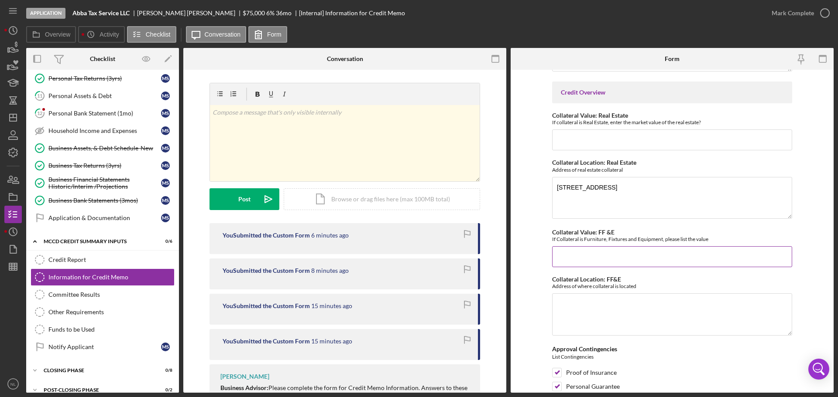
click at [607, 262] on input "Collateral Value: FF &E" at bounding box center [672, 257] width 240 height 21
click at [614, 146] on input "Collateral Value: Real Estate" at bounding box center [672, 140] width 240 height 21
click at [580, 144] on input "$221,000" at bounding box center [672, 140] width 240 height 21
drag, startPoint x: 588, startPoint y: 140, endPoint x: 545, endPoint y: 143, distance: 43.3
click at [545, 143] on form "Presenter [PERSON_NAME] Presentation Date Loan Terms/Summary Single or Multiple…" at bounding box center [672, 231] width 323 height 323
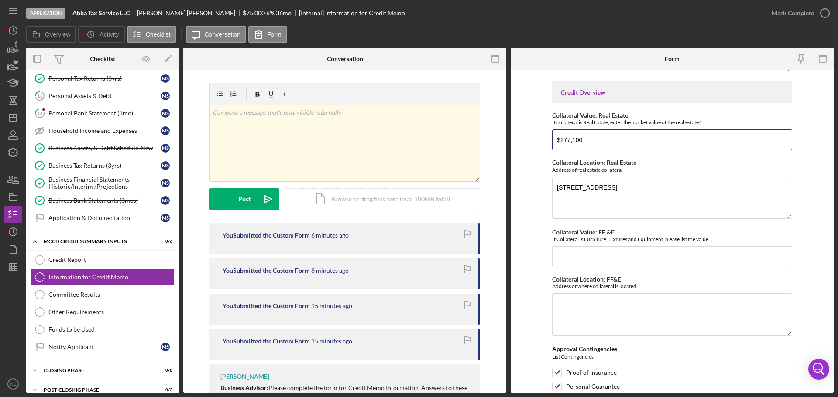
type input "$277,100"
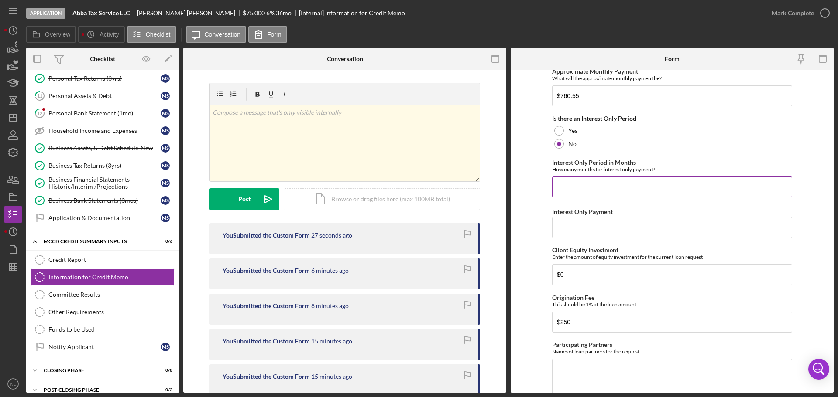
scroll to position [262, 0]
click at [111, 112] on div "Personal Bank Statement (1mo)" at bounding box center [104, 113] width 113 height 7
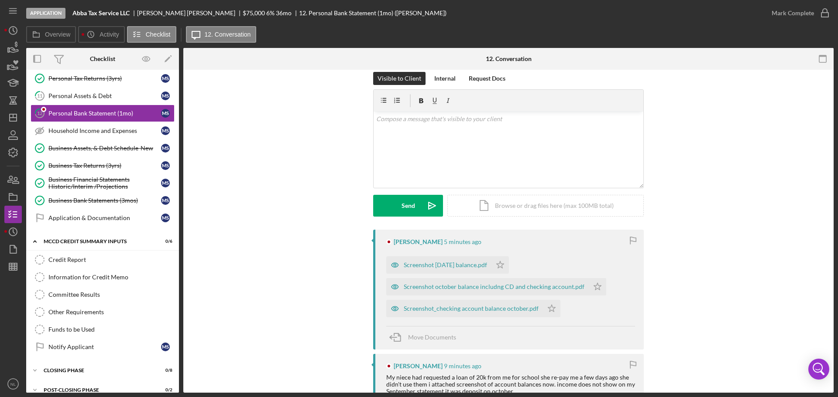
scroll to position [22, 0]
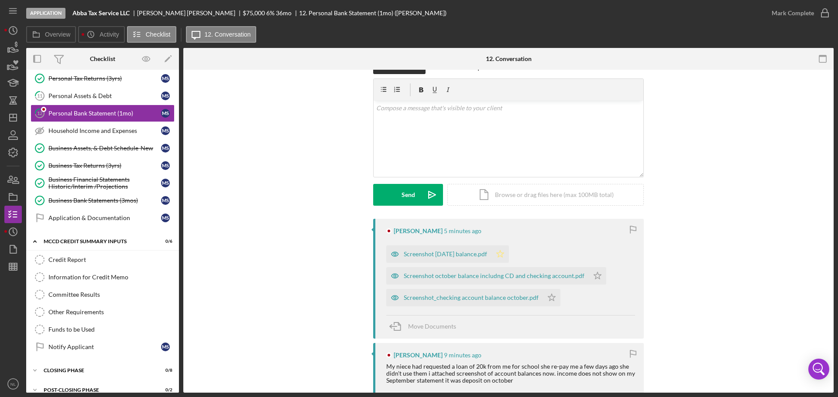
click at [509, 251] on icon "Icon/Star" at bounding box center [499, 254] width 17 height 17
click at [592, 275] on icon "Icon/Star" at bounding box center [597, 275] width 17 height 17
click at [543, 300] on icon "Icon/Star" at bounding box center [551, 297] width 17 height 17
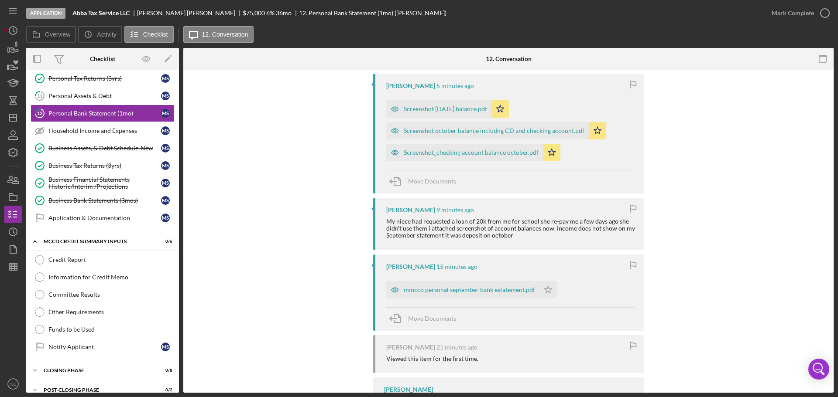
scroll to position [185, 0]
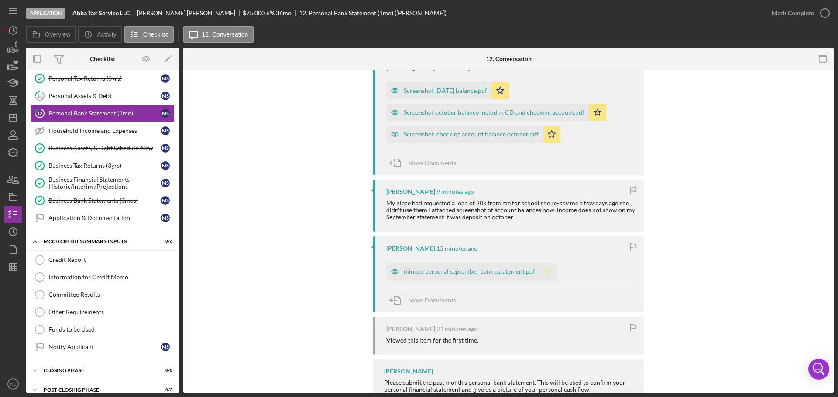
click at [542, 273] on icon "Icon/Star" at bounding box center [547, 271] width 17 height 17
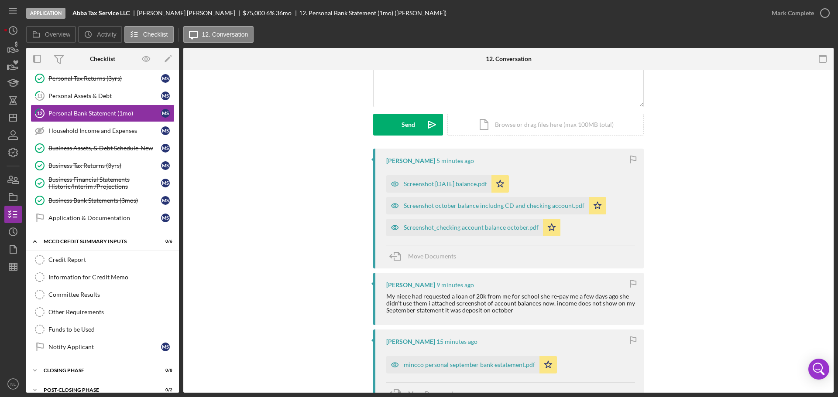
scroll to position [0, 0]
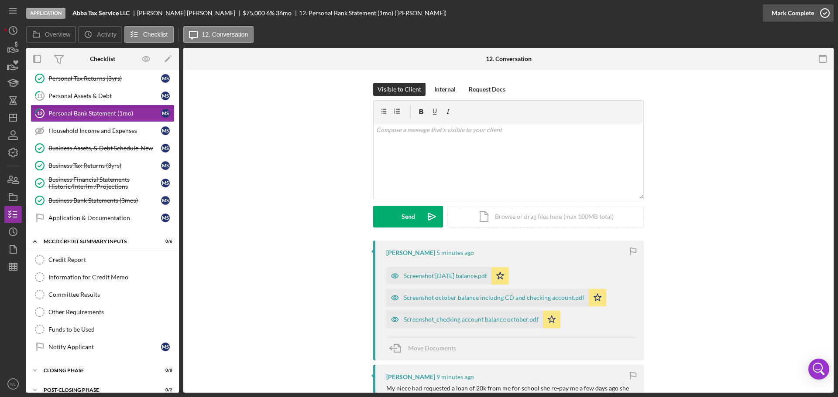
click at [825, 8] on icon "button" at bounding box center [825, 13] width 22 height 22
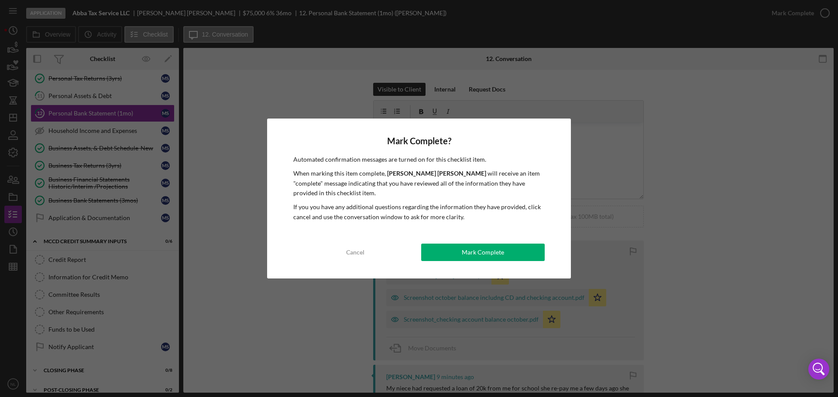
click at [512, 263] on div "Mark Complete? Automated confirmation messages are turned on for this checklist…" at bounding box center [419, 199] width 304 height 160
click at [512, 257] on button "Mark Complete" at bounding box center [482, 252] width 123 height 17
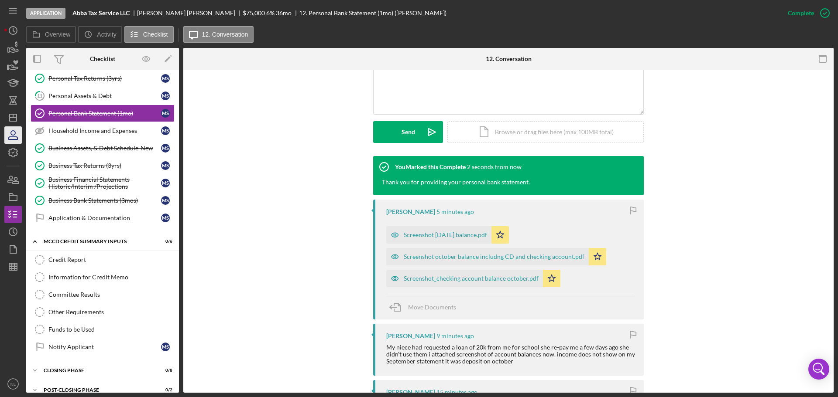
scroll to position [207, 0]
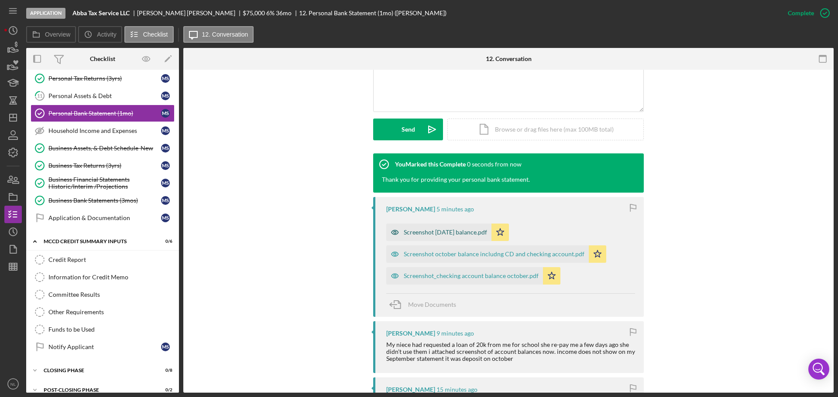
click at [452, 230] on div "Screenshot [DATE] balance.pdf" at bounding box center [445, 232] width 83 height 7
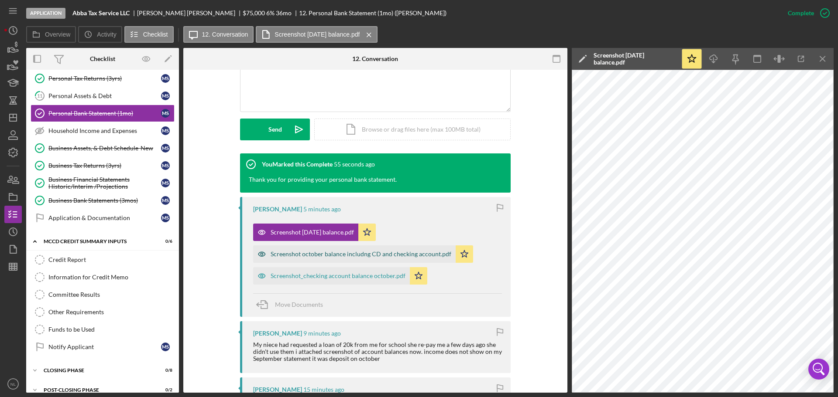
click at [361, 254] on div "Screenshot october balance includng CD and checking account.pdf" at bounding box center [361, 254] width 181 height 7
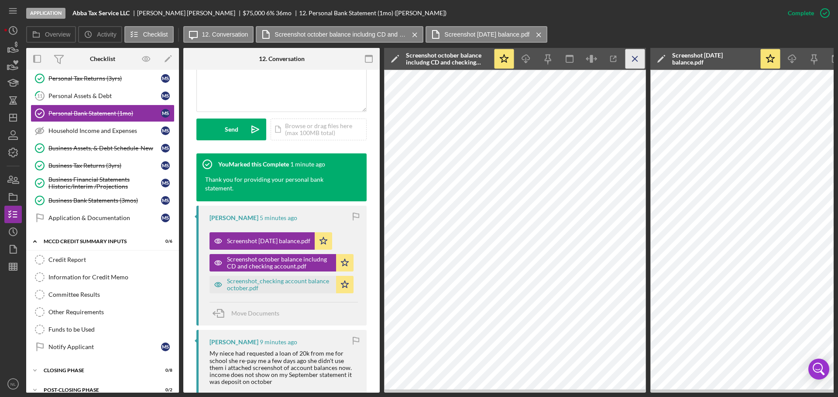
click at [643, 57] on icon "Icon/Menu Close" at bounding box center [635, 59] width 20 height 20
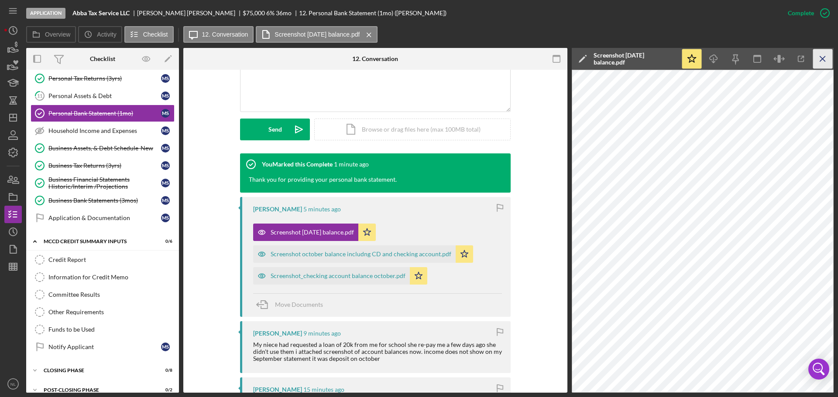
click at [822, 60] on icon "Icon/Menu Close" at bounding box center [823, 59] width 20 height 20
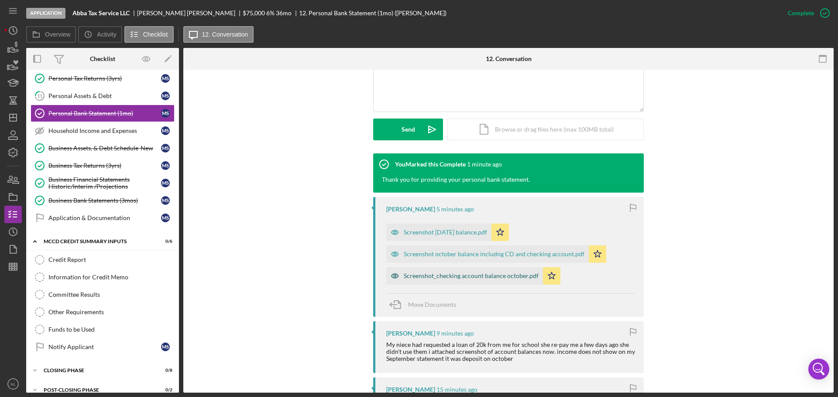
click at [505, 280] on div "Screenshot_checking account balance october.pdf" at bounding box center [464, 275] width 157 height 17
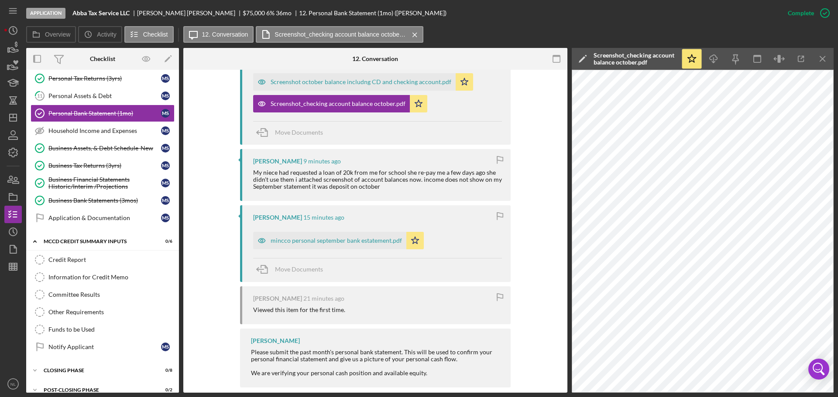
scroll to position [382, 0]
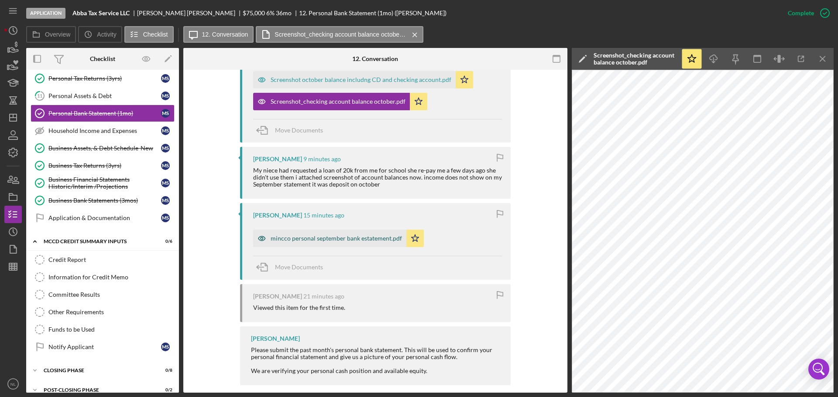
click at [347, 240] on div "mincco personal september bank estatement.pdf" at bounding box center [336, 238] width 131 height 7
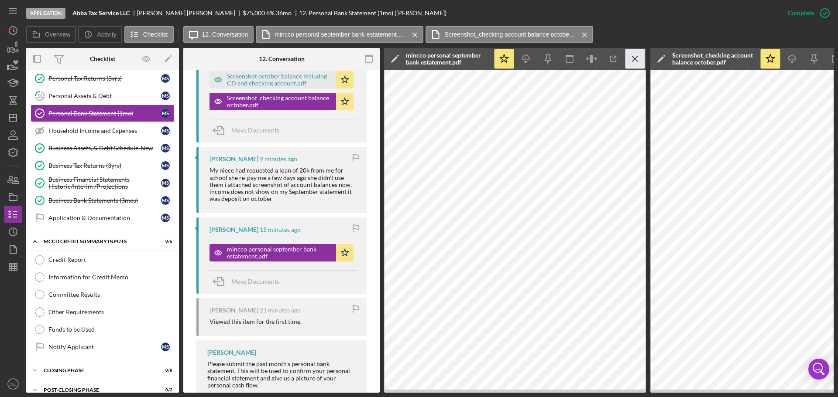
click at [631, 58] on icon "Icon/Menu Close" at bounding box center [635, 59] width 20 height 20
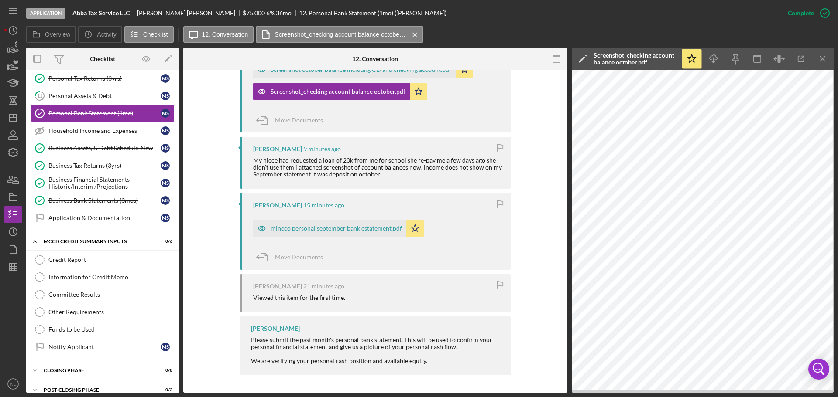
scroll to position [382, 0]
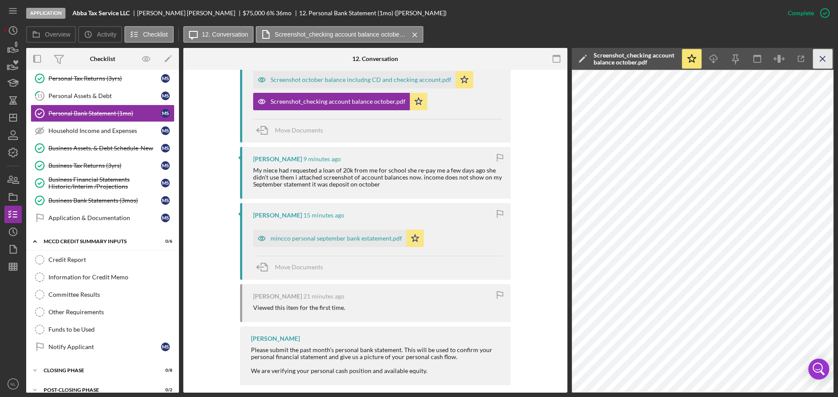
click at [823, 62] on icon "Icon/Menu Close" at bounding box center [823, 59] width 20 height 20
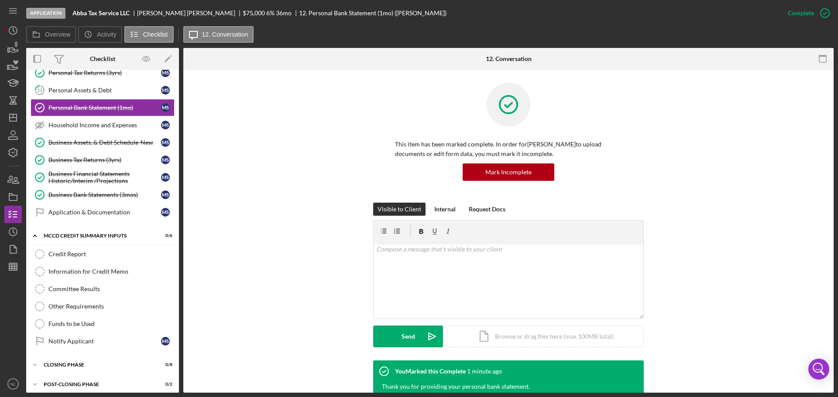
scroll to position [210, 0]
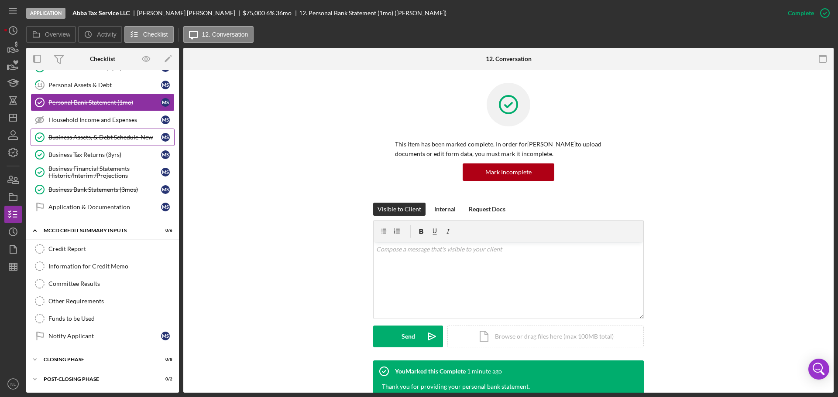
click at [134, 142] on link "Business Assets, & Debt Schedule-New Business Assets, & Debt Schedule-New M S" at bounding box center [103, 137] width 144 height 17
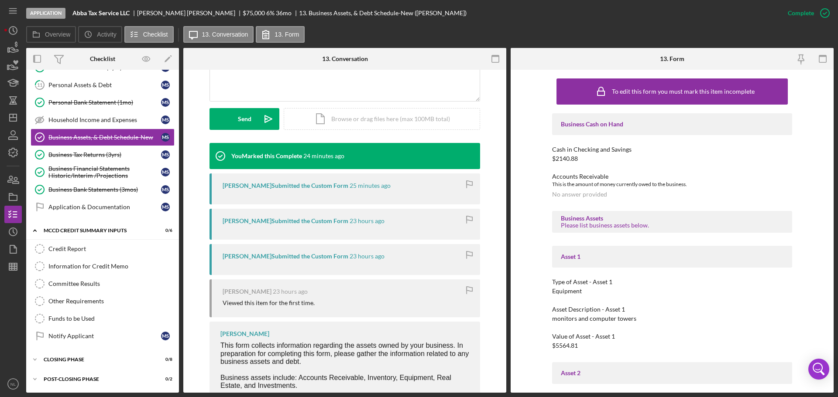
scroll to position [218, 0]
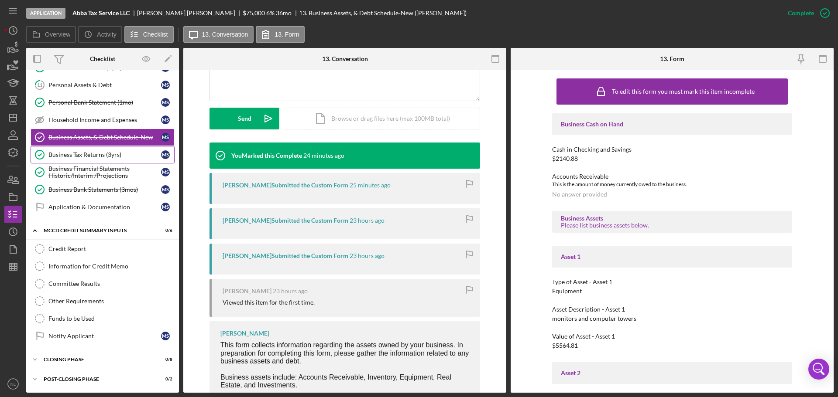
click at [110, 158] on div "Business Tax Returns (3yrs)" at bounding box center [104, 154] width 113 height 7
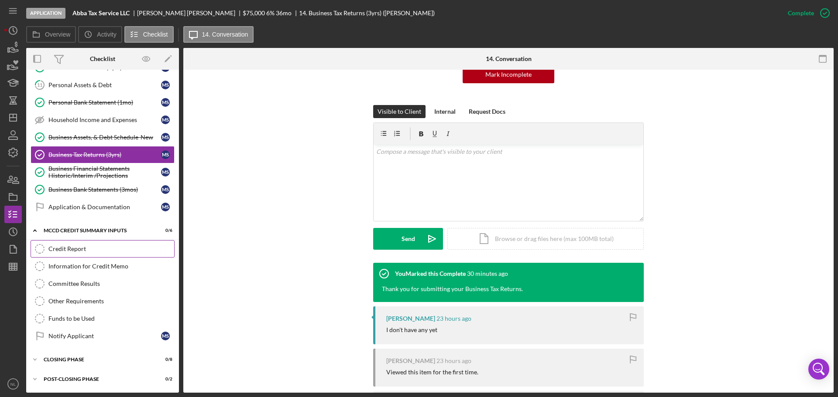
scroll to position [120, 0]
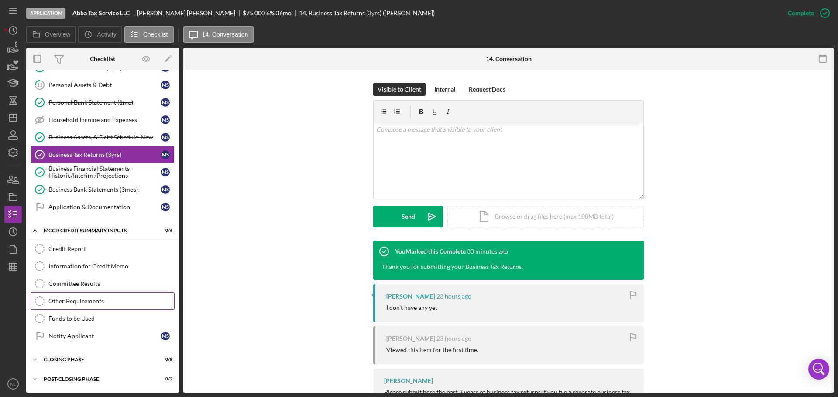
click at [107, 297] on link "Other Requirements Other Requirements" at bounding box center [103, 301] width 144 height 17
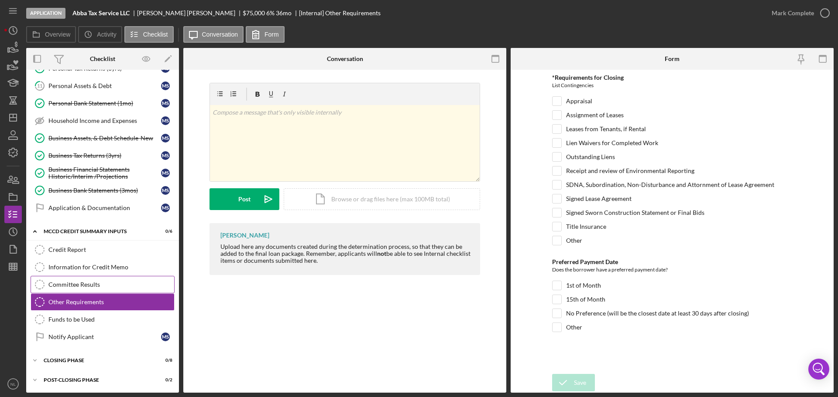
scroll to position [210, 0]
click at [109, 284] on div "Committee Results" at bounding box center [111, 284] width 126 height 7
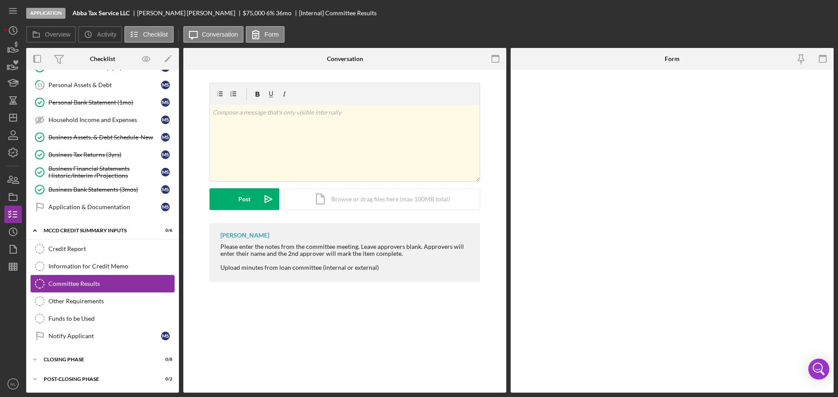
scroll to position [210, 0]
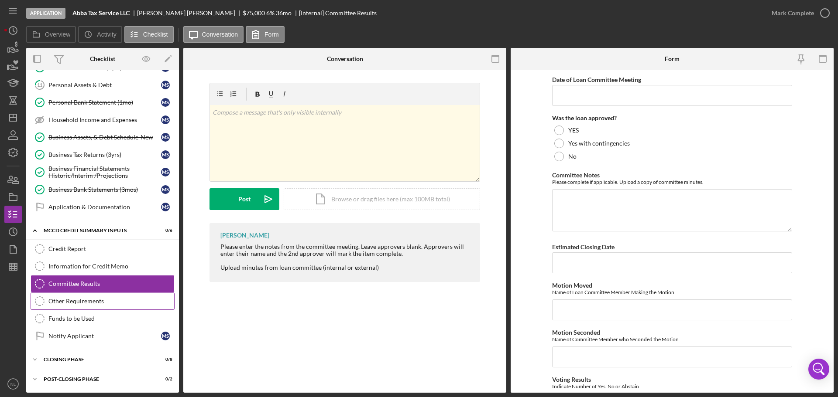
click at [102, 305] on link "Other Requirements Other Requirements" at bounding box center [103, 301] width 144 height 17
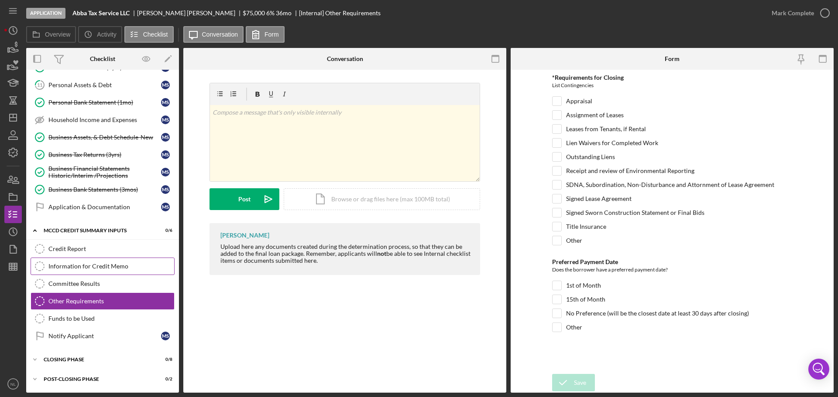
click at [103, 267] on div "Information for Credit Memo" at bounding box center [111, 266] width 126 height 7
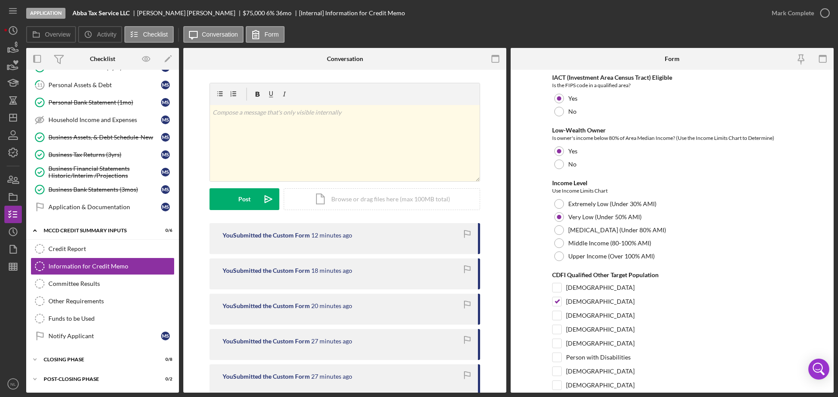
scroll to position [1069, 0]
click at [87, 247] on div "Credit Report" at bounding box center [111, 249] width 126 height 7
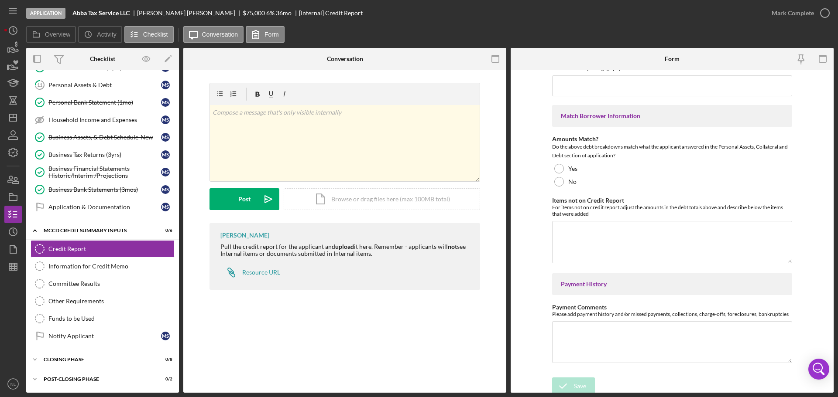
scroll to position [327, 0]
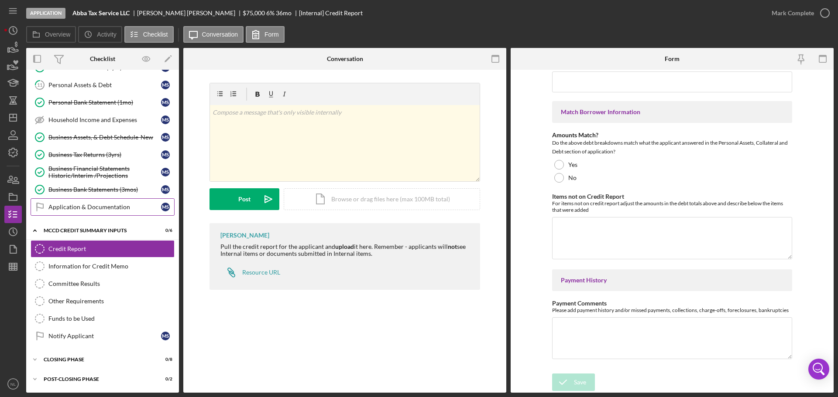
drag, startPoint x: 123, startPoint y: 206, endPoint x: 161, endPoint y: 209, distance: 37.6
click at [123, 206] on div "Application & Documentation" at bounding box center [104, 207] width 113 height 7
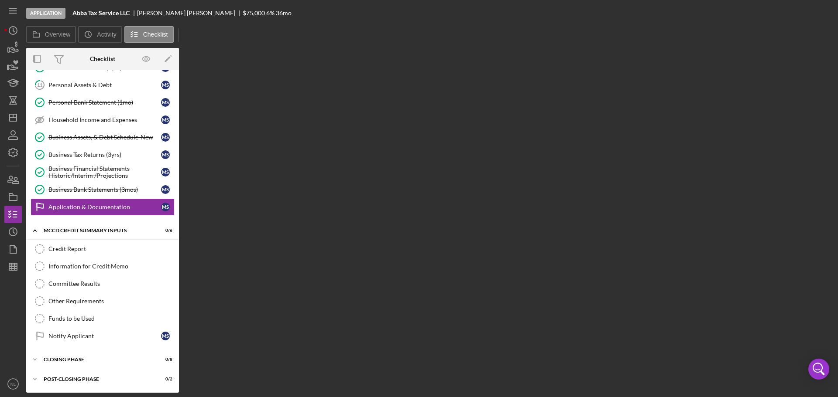
scroll to position [209, 0]
click at [104, 120] on div "Household Income and Expenses" at bounding box center [104, 120] width 113 height 7
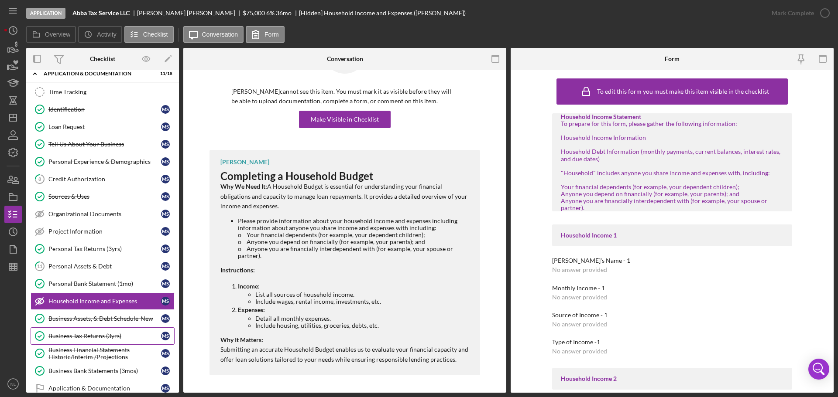
scroll to position [24, 0]
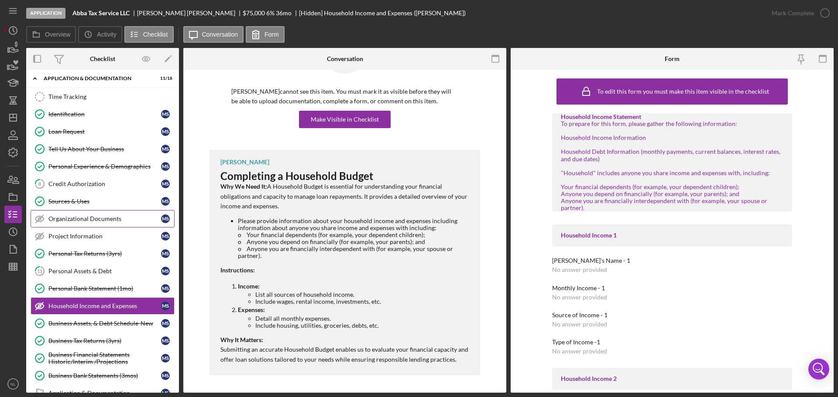
click at [106, 222] on div "Organizational Documents" at bounding box center [104, 219] width 113 height 7
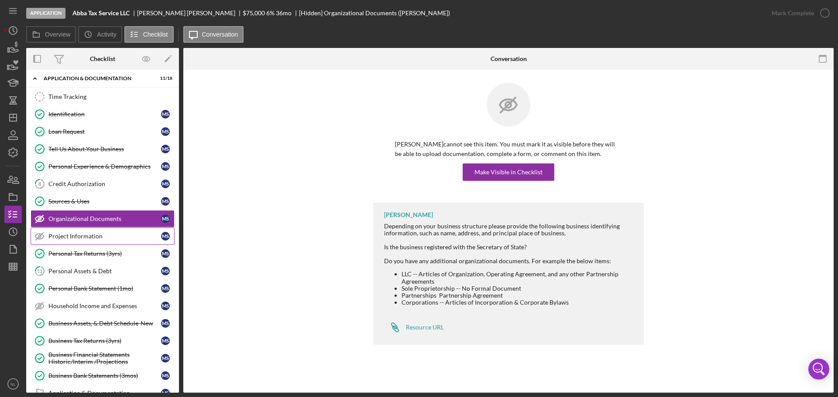
click at [100, 236] on div "Project Information" at bounding box center [104, 236] width 113 height 7
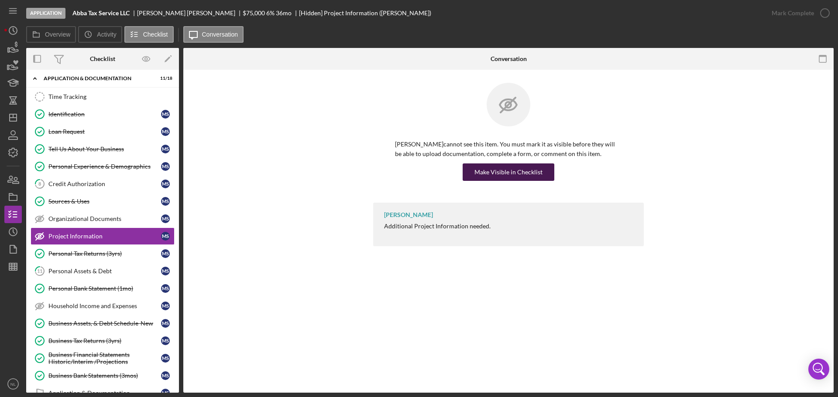
click at [505, 173] on div "Make Visible in Checklist" at bounding box center [508, 172] width 68 height 17
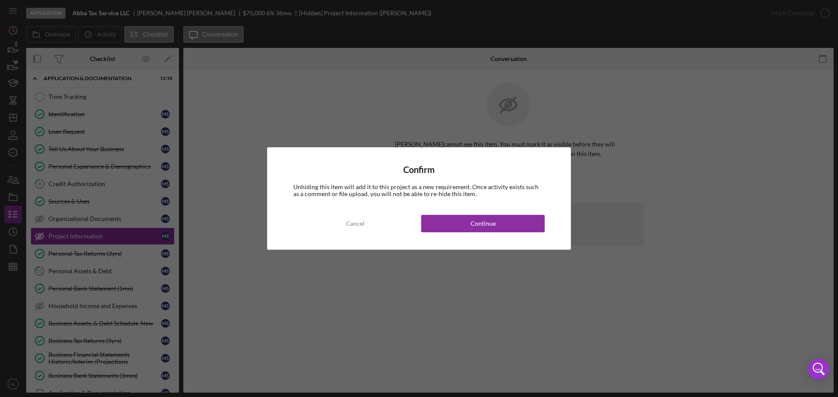
click at [469, 211] on div "Confirm Unhiding this item will add it to this project as a new requirement. On…" at bounding box center [419, 198] width 304 height 103
click at [476, 232] on div "Continue" at bounding box center [482, 223] width 25 height 17
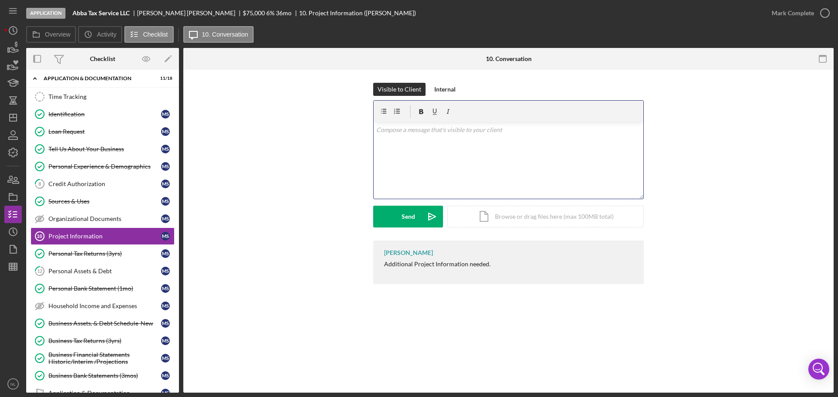
click at [465, 173] on div "v Color teal Color pink Remove color Add row above Add row below Add column bef…" at bounding box center [509, 161] width 270 height 76
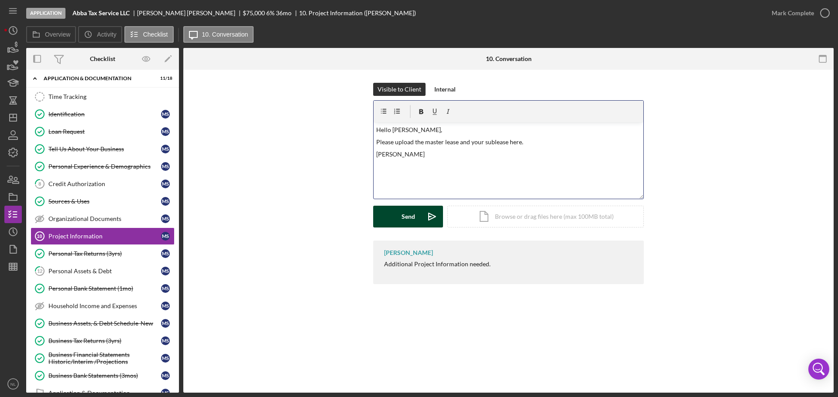
click at [394, 212] on button "Send Icon/icon-invite-send" at bounding box center [408, 217] width 70 height 22
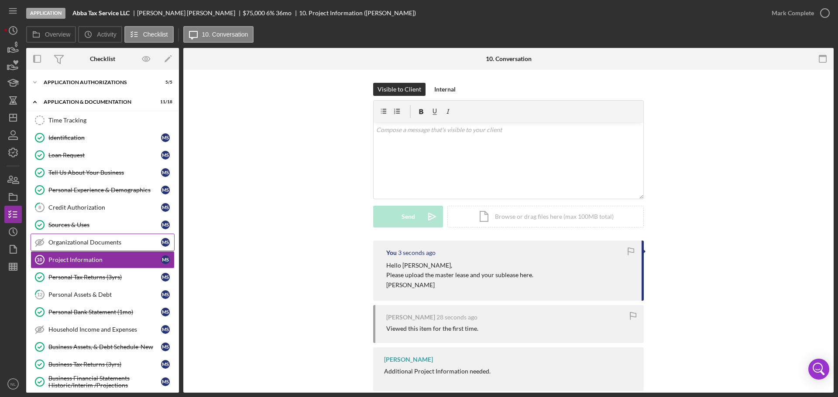
drag, startPoint x: 96, startPoint y: 241, endPoint x: 107, endPoint y: 236, distance: 11.9
click at [96, 241] on div "Organizational Documents" at bounding box center [104, 242] width 113 height 7
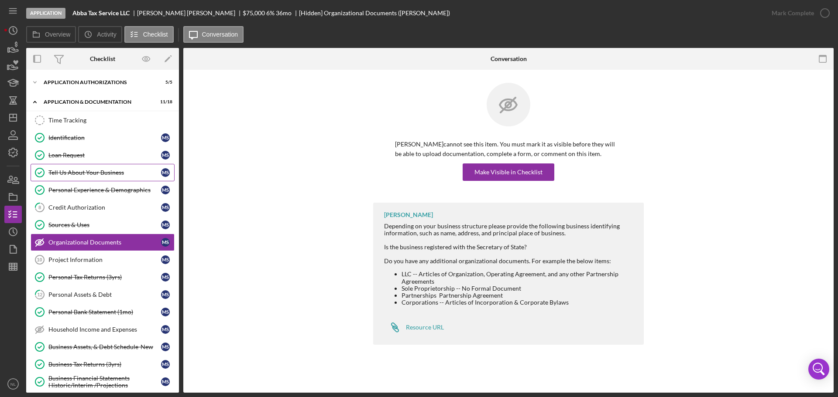
click at [96, 171] on div "Tell Us About Your Business" at bounding box center [104, 172] width 113 height 7
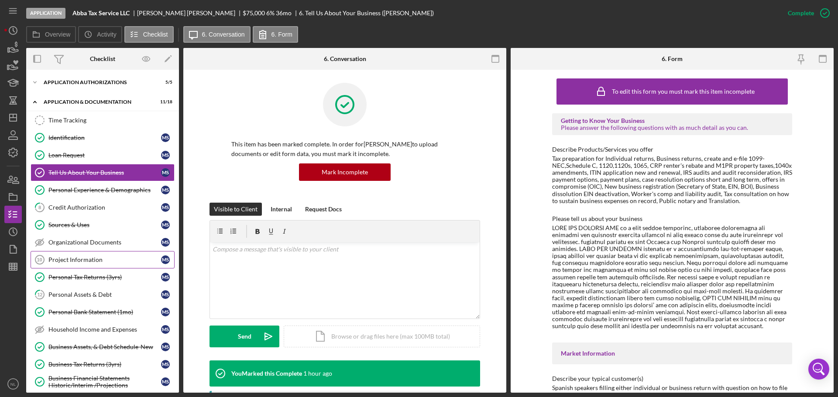
click at [114, 258] on div "Project Information" at bounding box center [104, 260] width 113 height 7
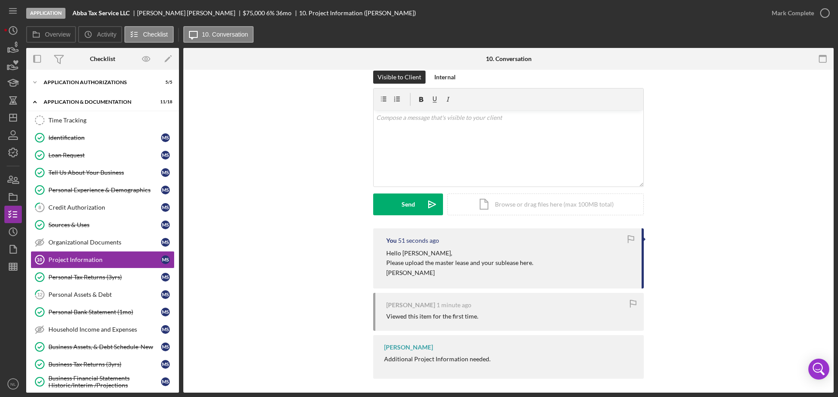
scroll to position [16, 0]
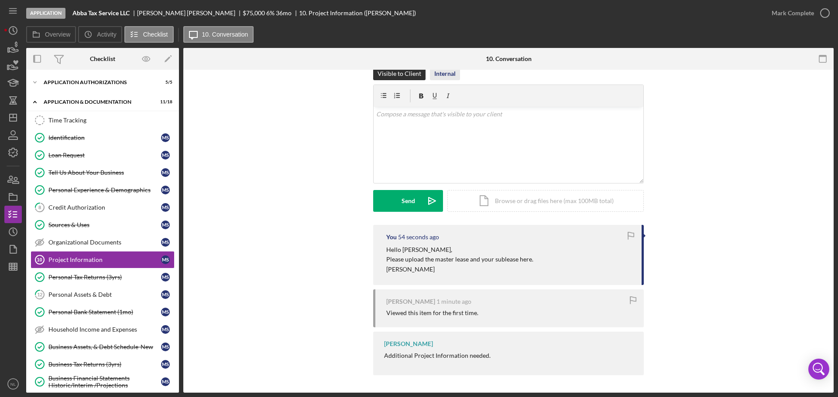
click at [449, 75] on div "Internal" at bounding box center [444, 73] width 21 height 13
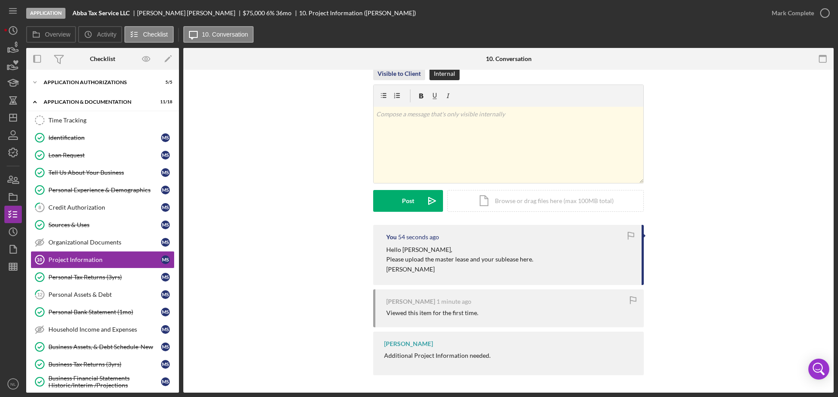
click at [408, 75] on div "Visible to Client" at bounding box center [398, 73] width 43 height 13
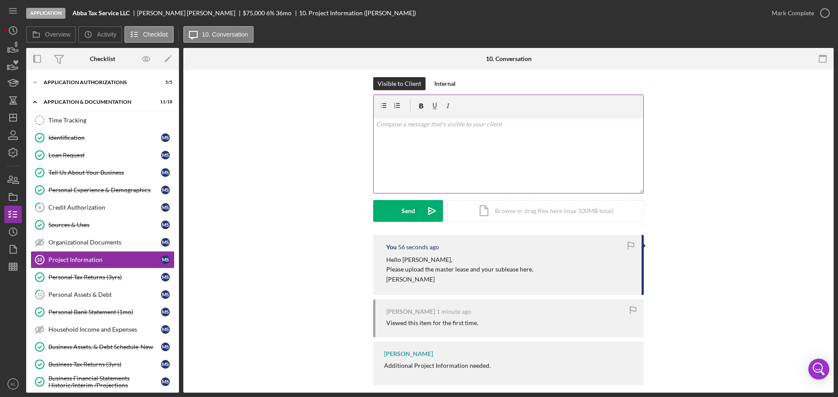
scroll to position [0, 0]
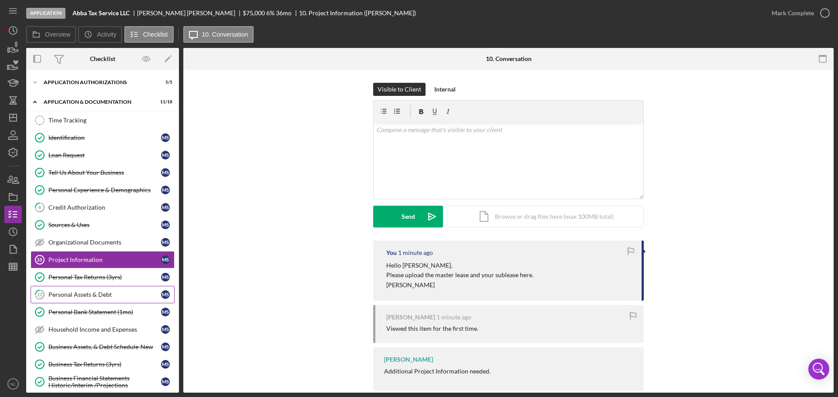
click at [115, 299] on link "12 Personal Assets & Debt M S" at bounding box center [103, 294] width 144 height 17
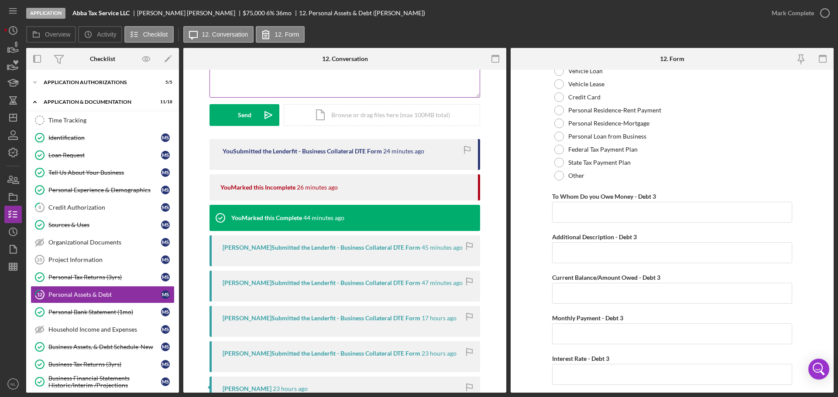
scroll to position [99, 0]
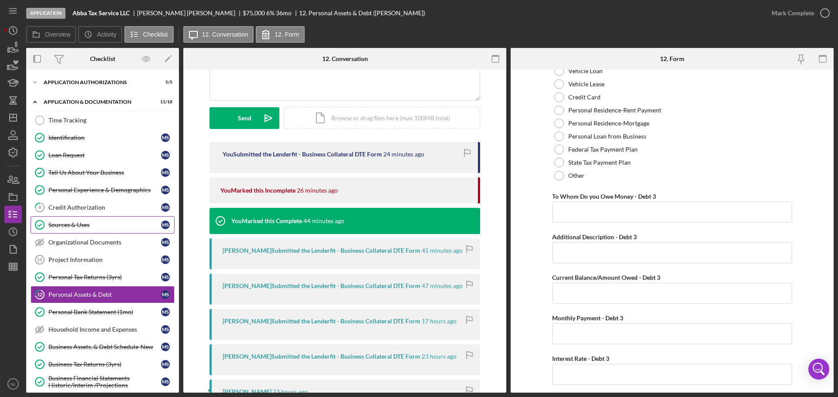
drag, startPoint x: 91, startPoint y: 265, endPoint x: 143, endPoint y: 221, distance: 67.8
click at [91, 265] on link "Project Information 10 Project Information M S" at bounding box center [103, 259] width 144 height 17
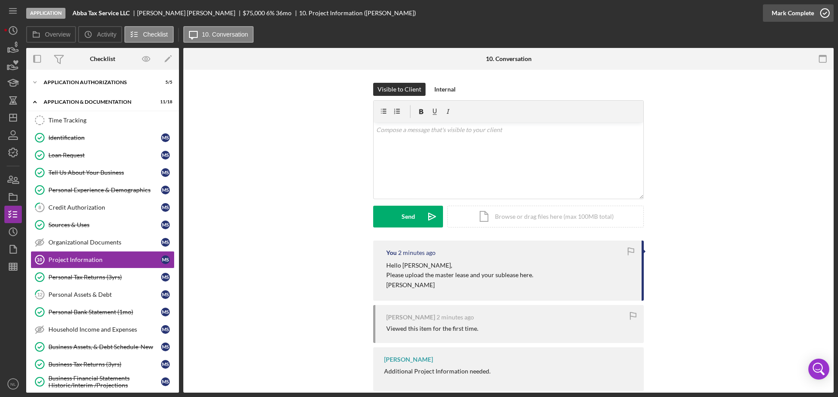
click at [818, 9] on icon "button" at bounding box center [825, 13] width 22 height 22
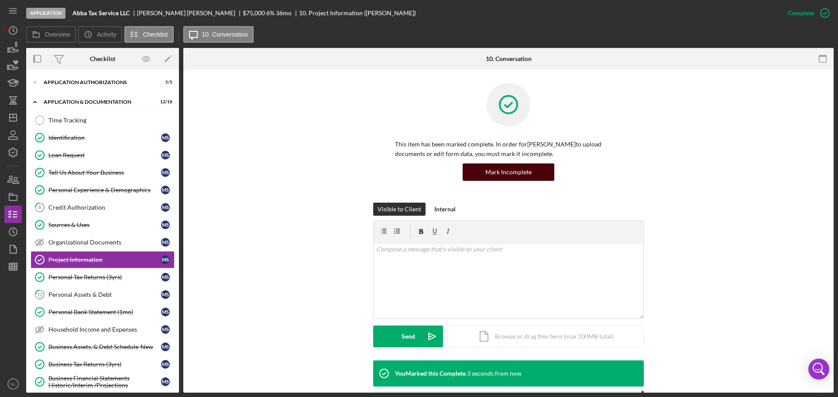
click at [534, 175] on button "Mark Incomplete" at bounding box center [509, 172] width 92 height 17
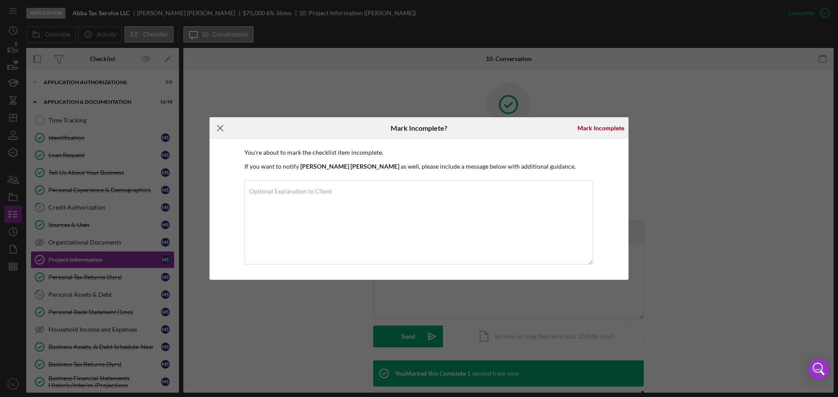
click at [214, 127] on icon "Icon/Menu Close" at bounding box center [220, 128] width 22 height 22
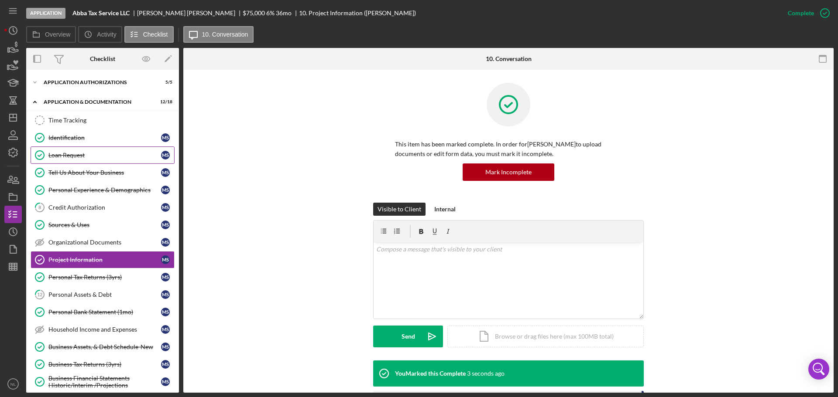
click at [120, 161] on link "Loan Request Loan Request M S" at bounding box center [103, 155] width 144 height 17
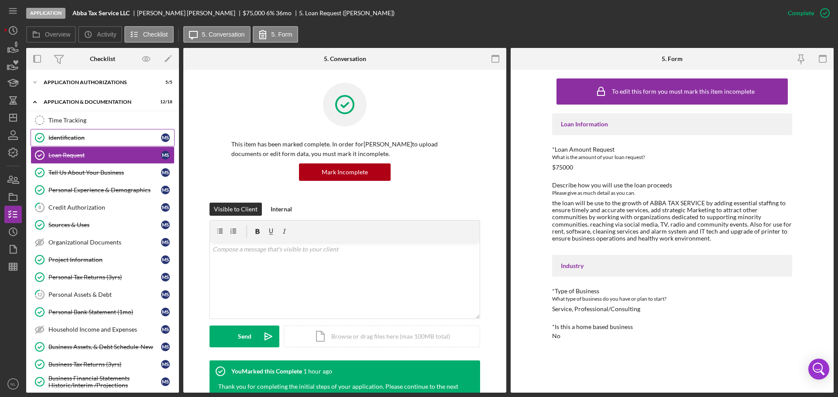
click at [112, 137] on div "Identification" at bounding box center [104, 137] width 113 height 7
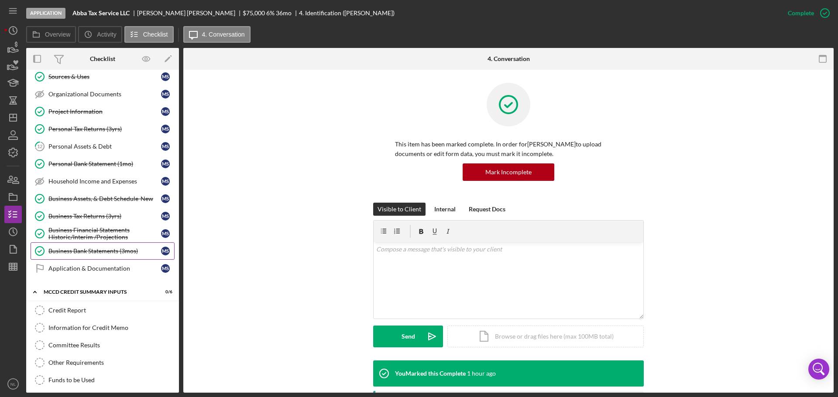
scroll to position [144, 0]
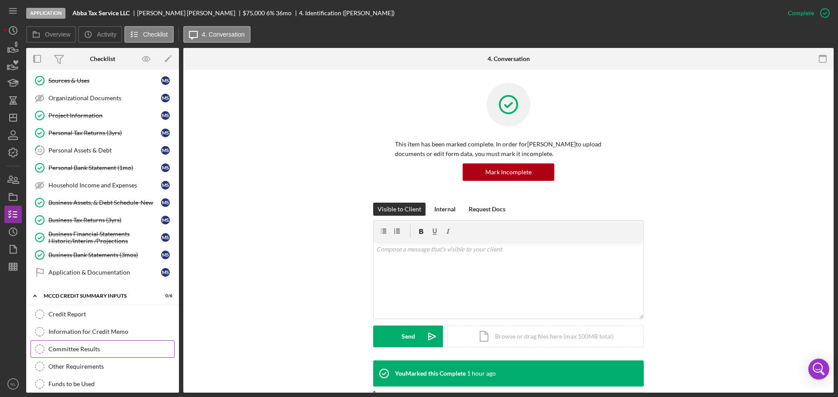
click at [113, 343] on link "Committee Results Committee Results" at bounding box center [103, 349] width 144 height 17
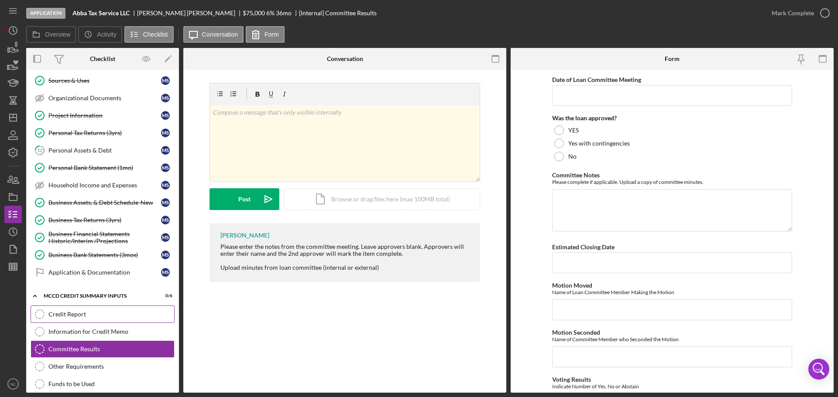
click at [101, 311] on div "Credit Report" at bounding box center [111, 314] width 126 height 7
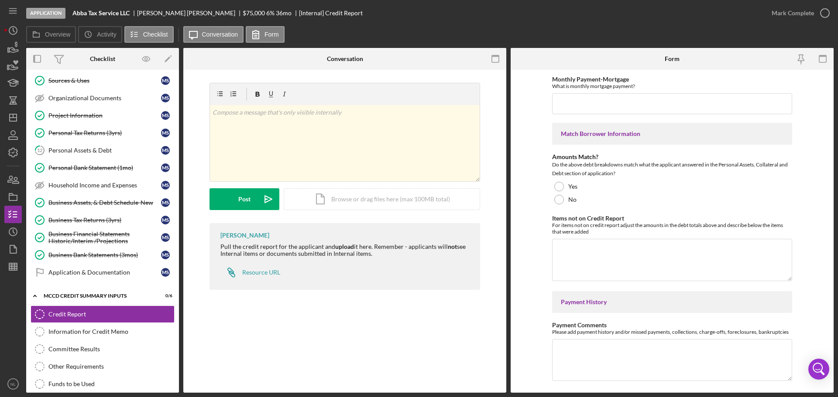
scroll to position [327, 0]
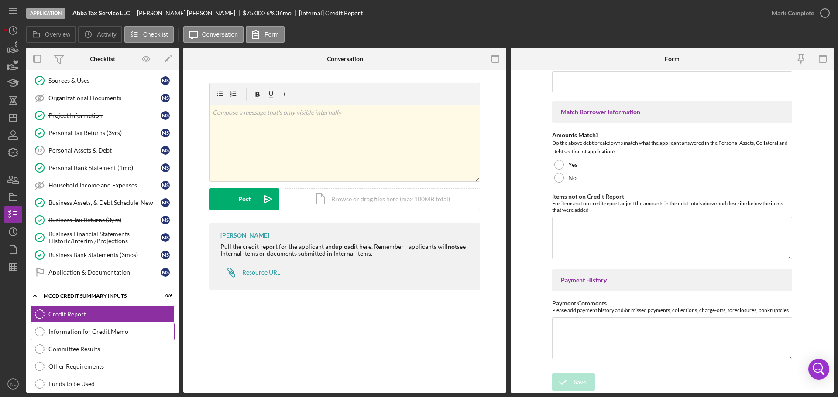
click at [107, 330] on div "Information for Credit Memo" at bounding box center [111, 332] width 126 height 7
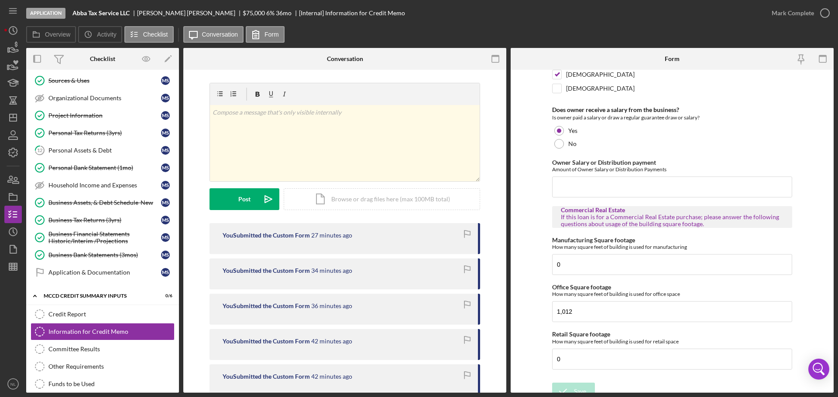
scroll to position [1588, 0]
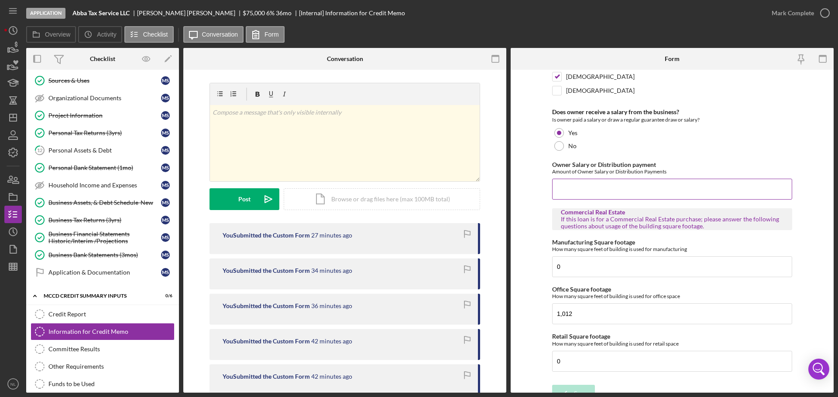
click at [654, 180] on input "Owner Salary or Distribution payment" at bounding box center [672, 189] width 240 height 21
type input "0"
click at [552, 385] on button "Save" at bounding box center [573, 393] width 43 height 17
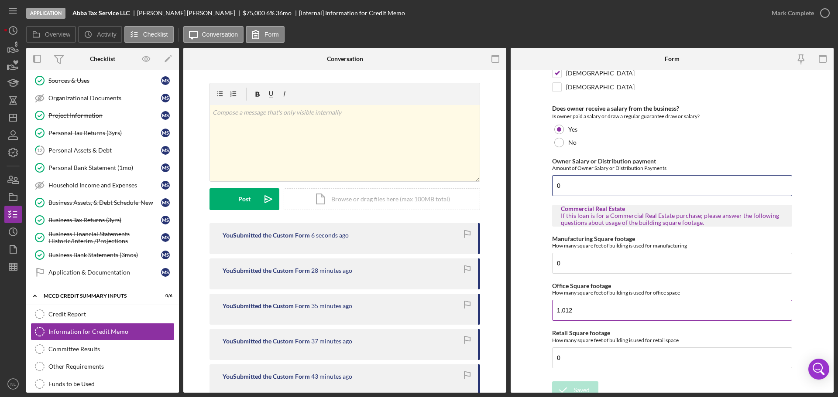
scroll to position [1599, 0]
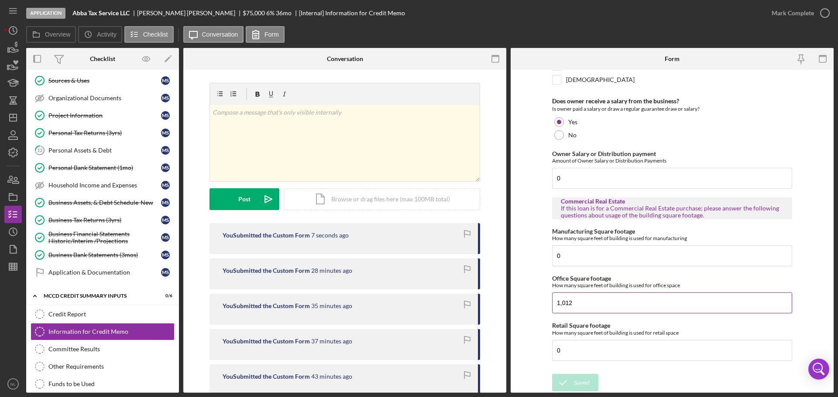
click at [610, 310] on input "1,012" at bounding box center [672, 303] width 240 height 21
drag, startPoint x: 585, startPoint y: 308, endPoint x: 513, endPoint y: 315, distance: 72.8
click at [513, 315] on form "Presenter [PERSON_NAME] Presentation Date Loan Terms/Summary Single or Multiple…" at bounding box center [672, 231] width 323 height 323
type input "0"
click at [586, 377] on button "Save" at bounding box center [573, 382] width 43 height 17
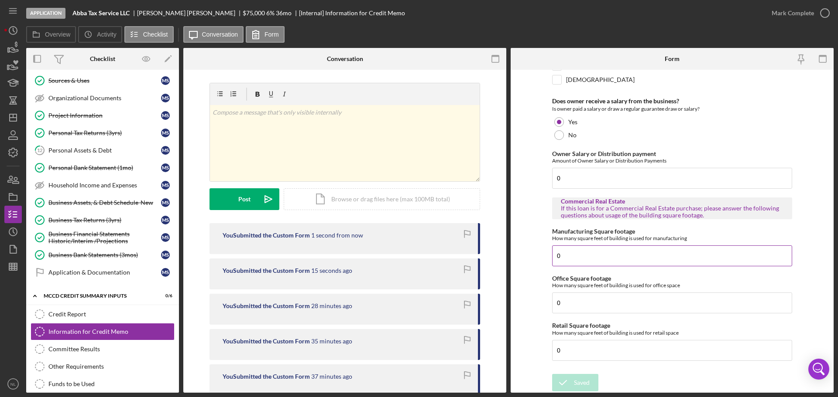
click at [606, 256] on input "0" at bounding box center [672, 256] width 240 height 21
click at [590, 308] on input "0" at bounding box center [672, 303] width 240 height 21
click at [583, 353] on input "0" at bounding box center [672, 350] width 240 height 21
click at [583, 388] on div "Save" at bounding box center [580, 382] width 12 height 17
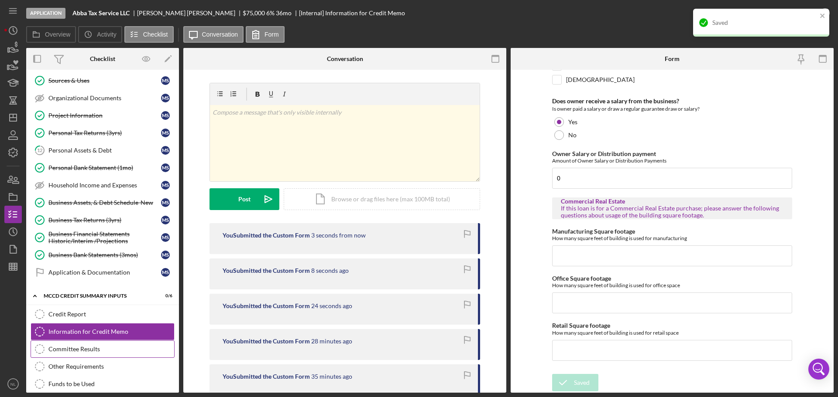
scroll to position [210, 0]
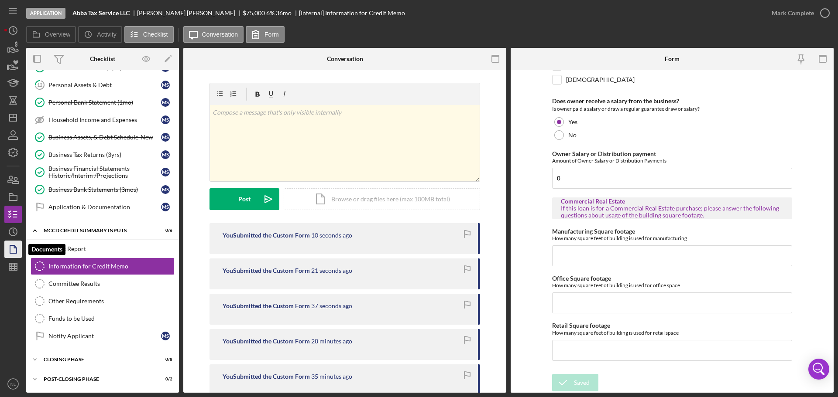
click at [14, 251] on icon "button" at bounding box center [13, 250] width 22 height 22
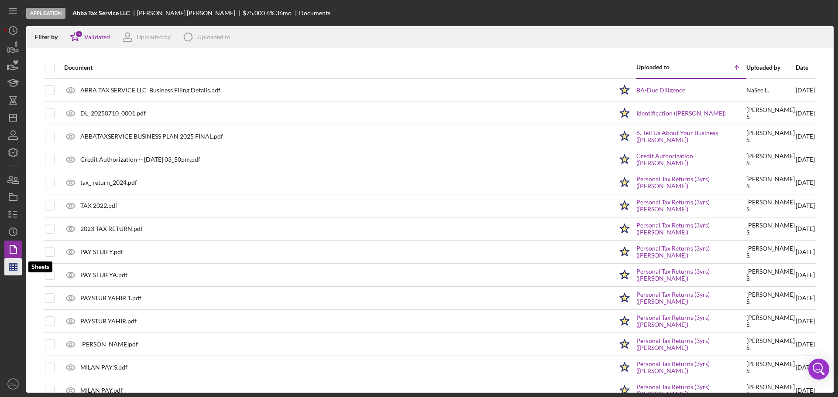
click at [11, 268] on icon "button" at bounding box center [13, 267] width 22 height 22
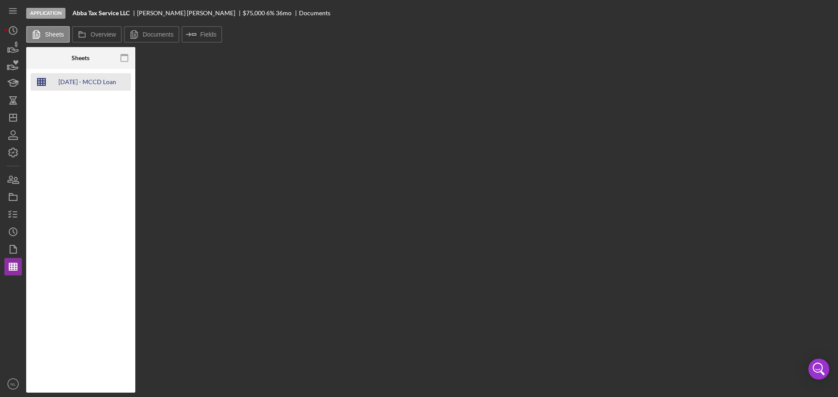
click at [103, 78] on div "[DATE] - MCCD Loan Templates" at bounding box center [87, 81] width 70 height 17
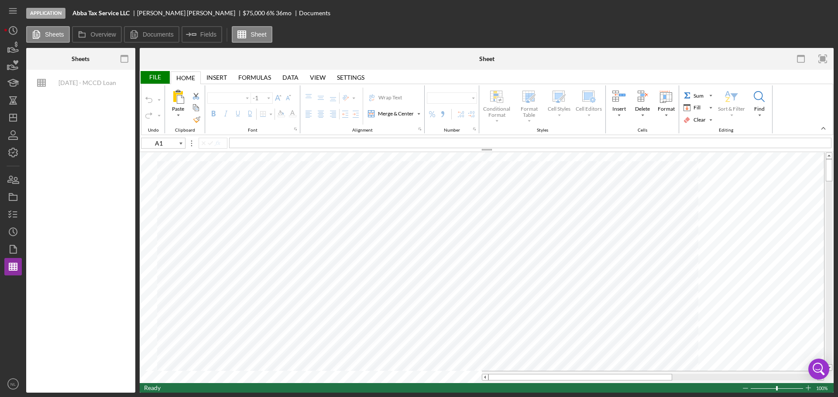
type input "Calibri"
type input "11"
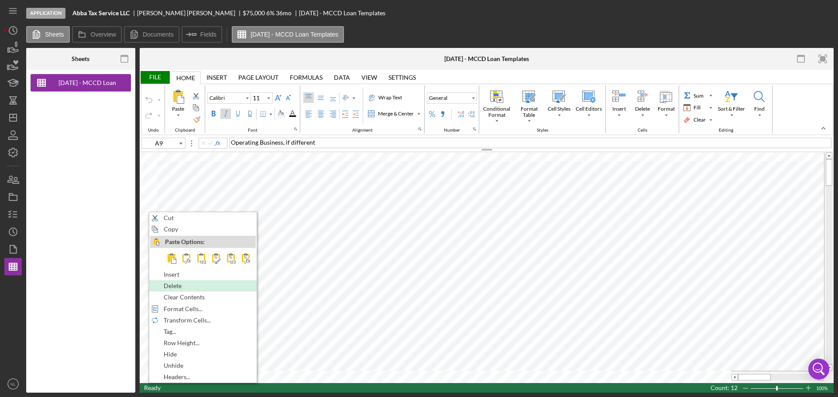
click at [201, 286] on div "Delete" at bounding box center [203, 286] width 106 height 10
click at [179, 289] on span "Delete" at bounding box center [177, 286] width 28 height 7
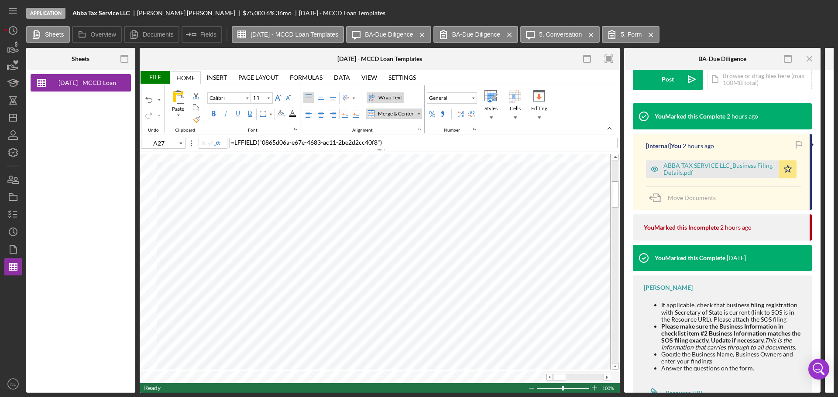
scroll to position [286, 0]
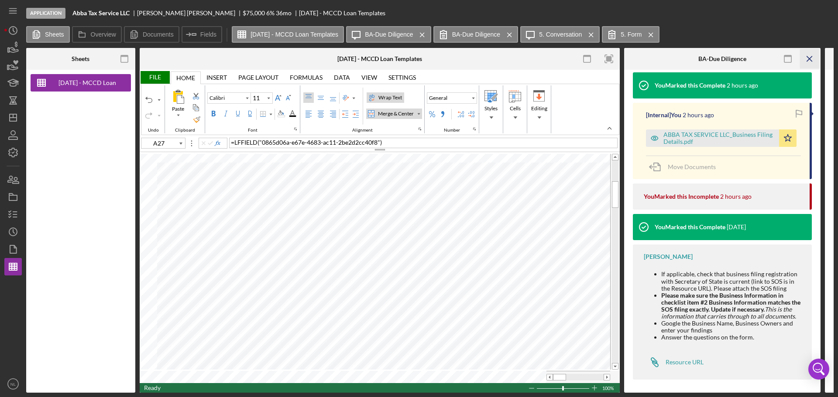
click at [806, 58] on icon "Icon/Menu Close" at bounding box center [810, 59] width 20 height 20
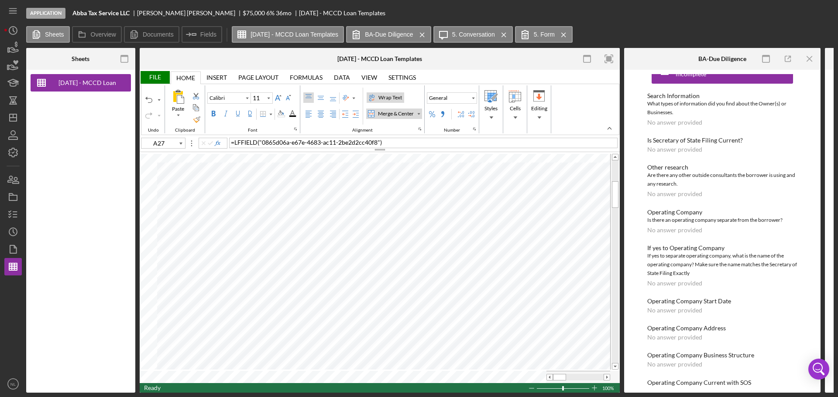
scroll to position [0, 0]
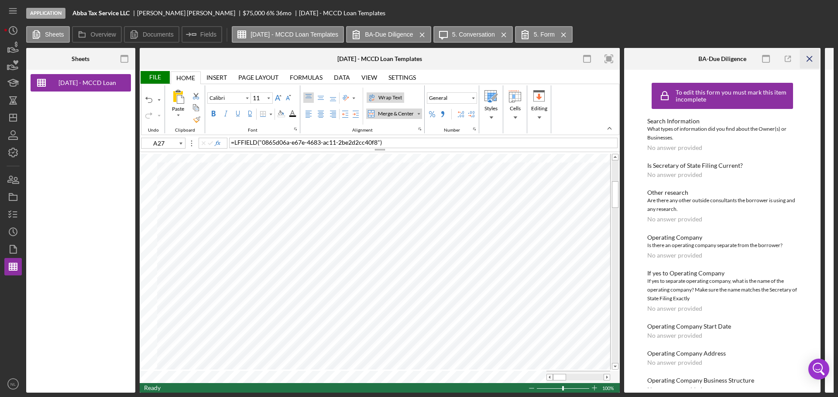
click at [811, 56] on icon "Icon/Menu Close" at bounding box center [810, 59] width 20 height 20
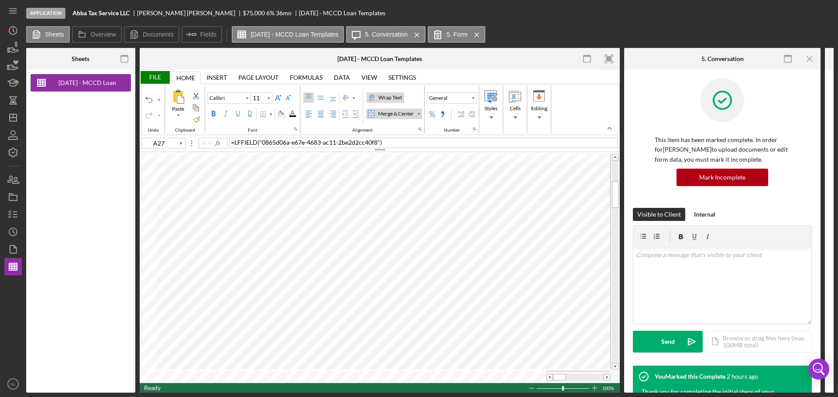
click at [811, 56] on icon "Icon/Menu Close" at bounding box center [810, 59] width 20 height 20
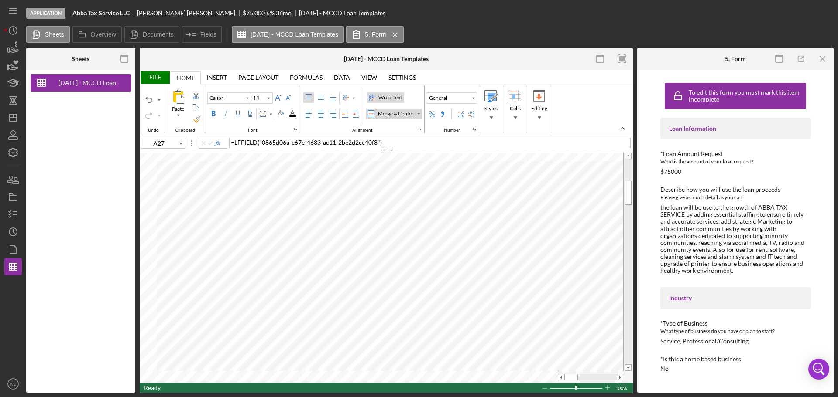
click at [709, 237] on div "the loan will be use to the growth of ABBA TAX SERVICE by adding essential staf…" at bounding box center [735, 239] width 150 height 70
click at [671, 212] on div "the loan will be use to the growth of ABBA TAX SERVICE by adding essential staf…" at bounding box center [735, 239] width 150 height 70
click at [553, 152] on div "File Home Home Insert Insert Page Layout Page Layout Formulas Formulas Data Dat…" at bounding box center [386, 231] width 493 height 323
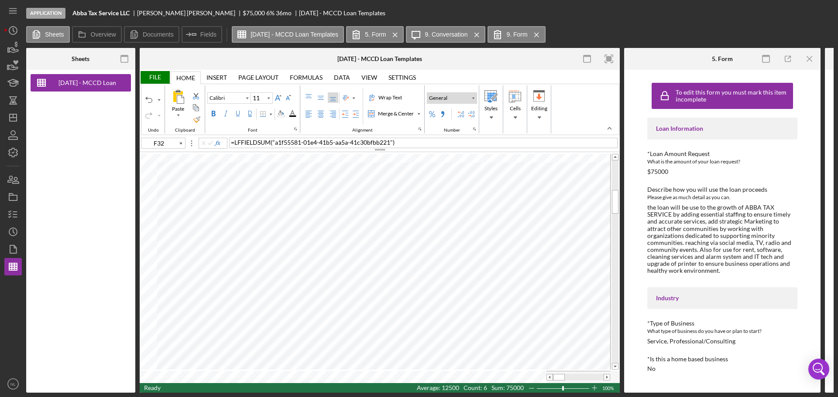
click at [469, 100] on button "General" at bounding box center [452, 98] width 50 height 11
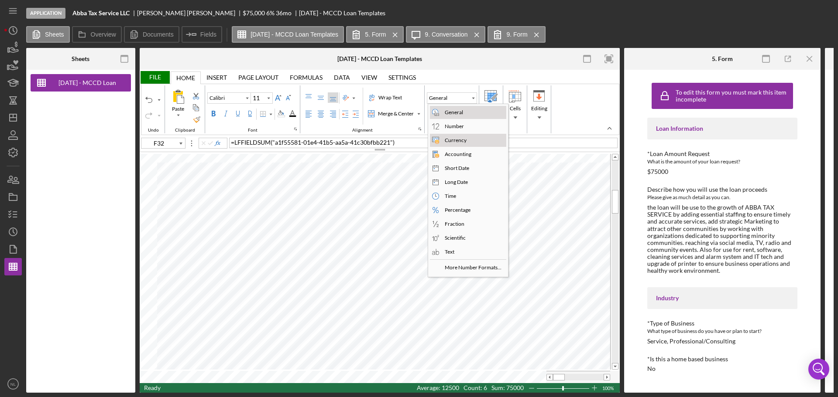
click at [464, 139] on div "Currency" at bounding box center [455, 141] width 25 height 8
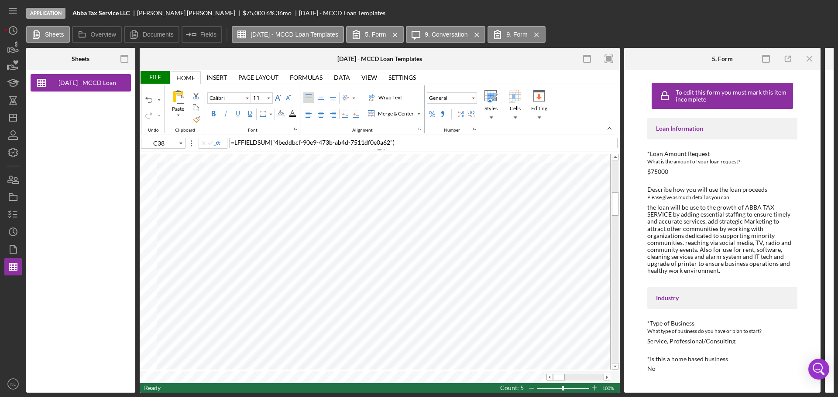
type input "D38"
type input "11"
type input "G38"
type input "9"
type input "H38"
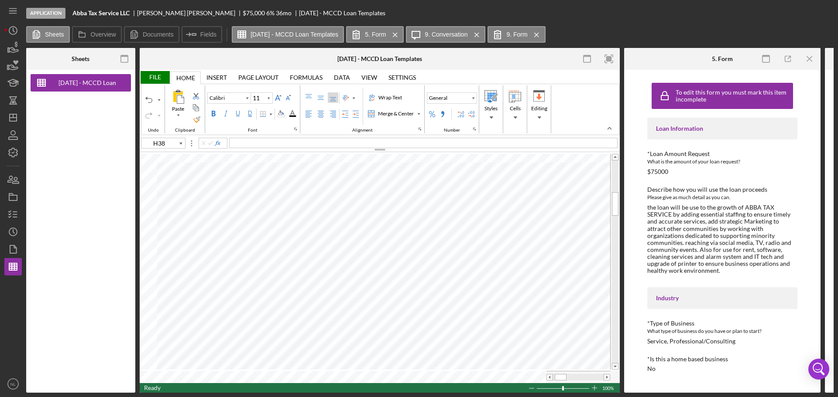
type input "9"
type input "G32"
type input "11"
click at [434, 115] on div "Percent Style" at bounding box center [431, 114] width 7 height 7
drag, startPoint x: 561, startPoint y: 374, endPoint x: 556, endPoint y: 377, distance: 5.5
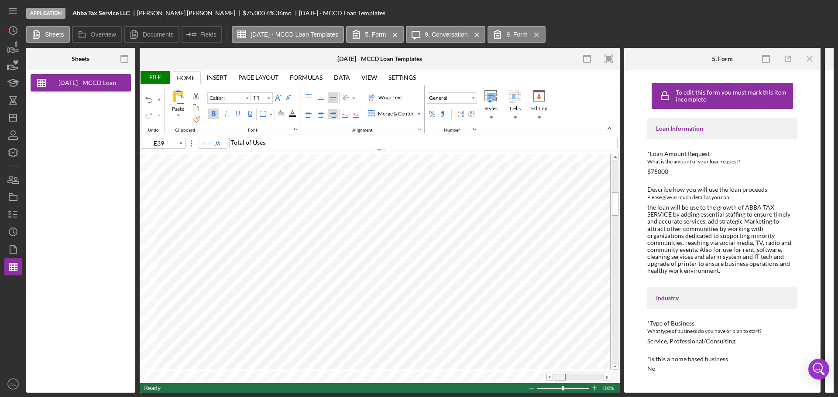
click at [556, 377] on span at bounding box center [559, 378] width 6 height 6
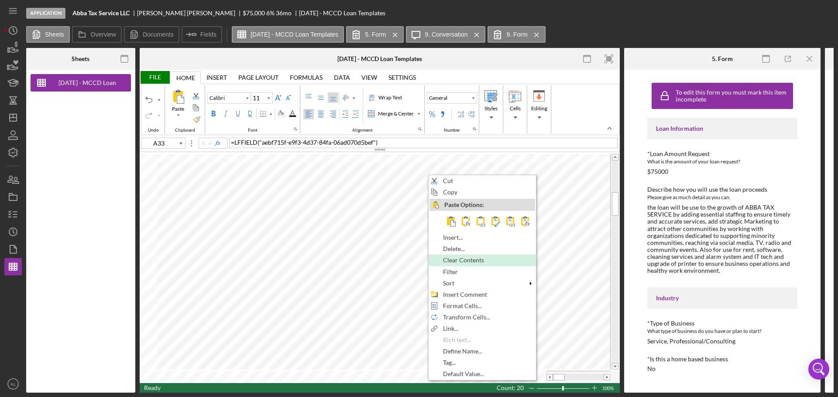
click at [464, 262] on span "Clear Contents" at bounding box center [468, 260] width 51 height 7
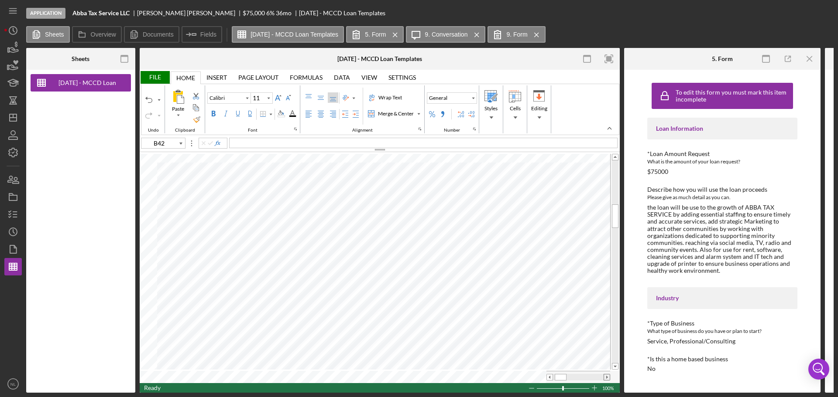
click at [606, 375] on span at bounding box center [607, 378] width 6 height 6
drag, startPoint x: 563, startPoint y: 376, endPoint x: 558, endPoint y: 379, distance: 6.4
click at [558, 379] on div at bounding box center [578, 377] width 64 height 12
drag, startPoint x: 558, startPoint y: 377, endPoint x: 553, endPoint y: 380, distance: 5.7
click at [553, 380] on div at bounding box center [578, 377] width 64 height 12
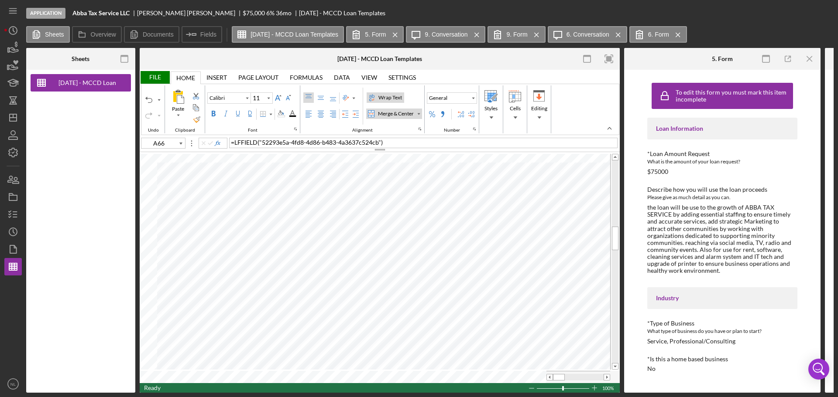
click at [389, 99] on div "Wrap Text" at bounding box center [390, 98] width 27 height 8
click at [393, 98] on div "Wrap Text" at bounding box center [390, 98] width 27 height 8
click at [393, 99] on div "Wrap Text" at bounding box center [390, 98] width 27 height 8
click at [151, 377] on table at bounding box center [380, 268] width 480 height 231
click at [383, 101] on div "Wrap Text" at bounding box center [390, 98] width 27 height 8
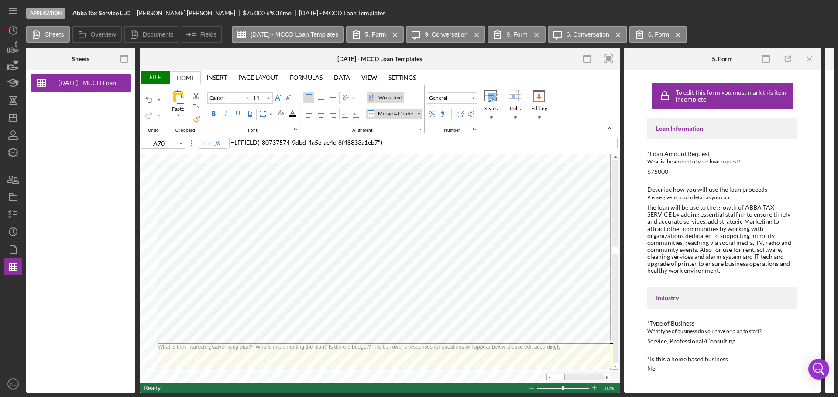
click at [389, 100] on div "Wrap Text" at bounding box center [390, 98] width 27 height 8
click at [659, 338] on div "Service, Professional/Consulting" at bounding box center [691, 341] width 88 height 7
click at [806, 57] on icon "Icon/Menu Close" at bounding box center [810, 59] width 20 height 20
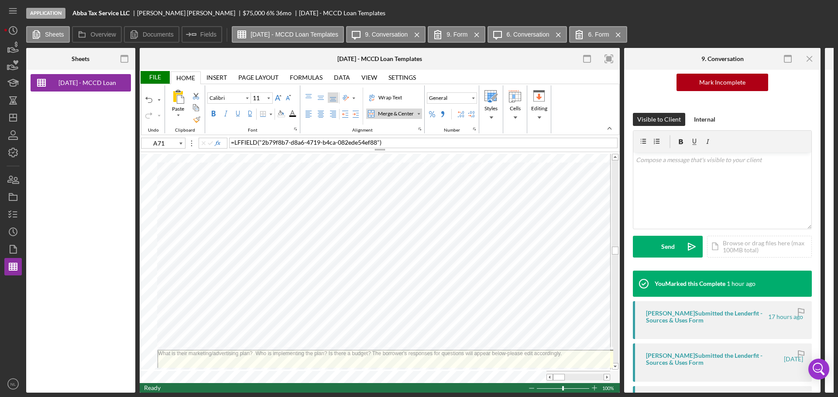
scroll to position [98, 0]
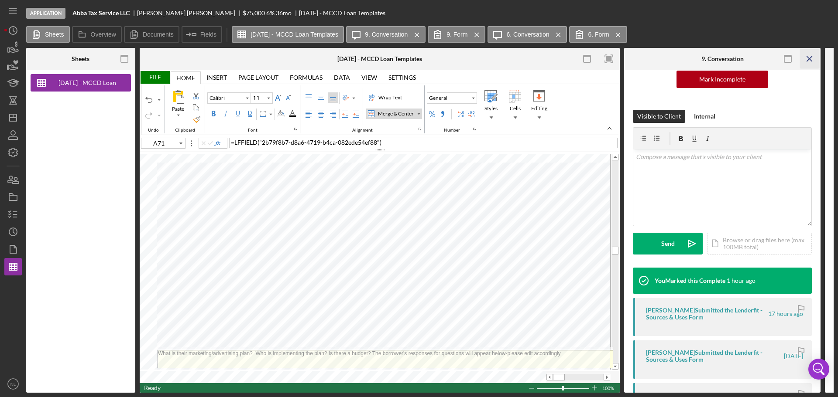
click at [804, 60] on icon "Icon/Menu Close" at bounding box center [810, 59] width 20 height 20
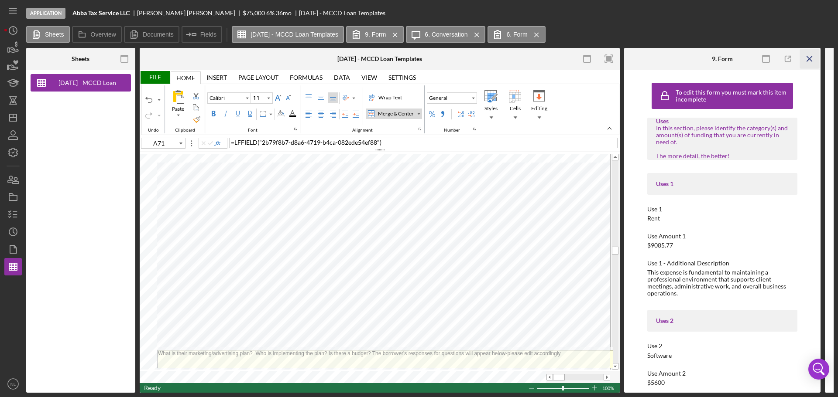
click at [810, 60] on line "button" at bounding box center [809, 58] width 5 height 5
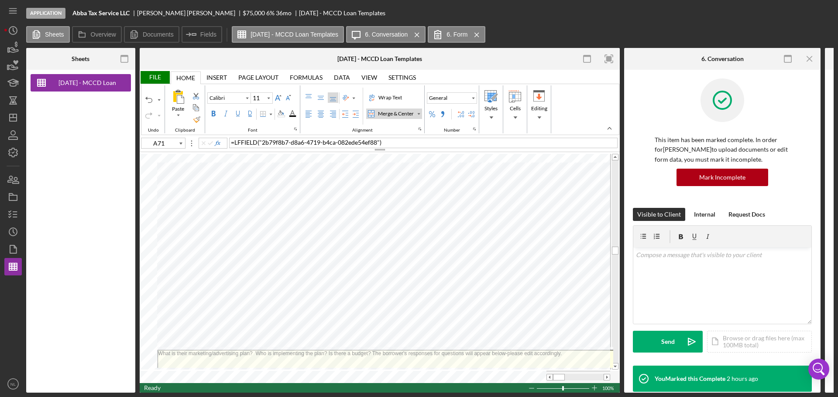
click at [810, 60] on line "button" at bounding box center [809, 58] width 5 height 5
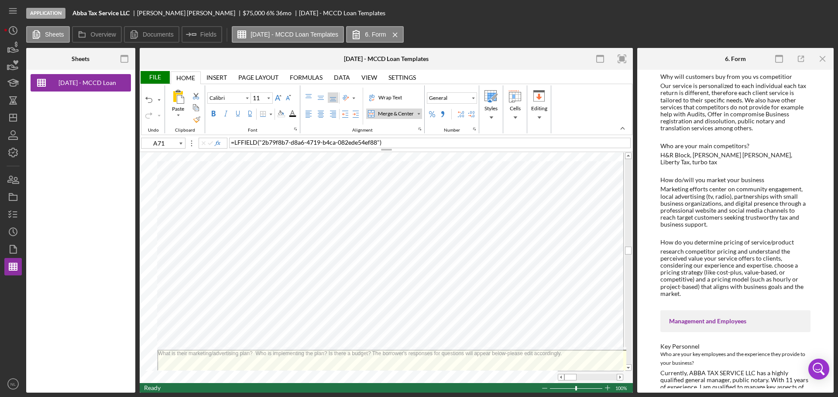
scroll to position [633, 0]
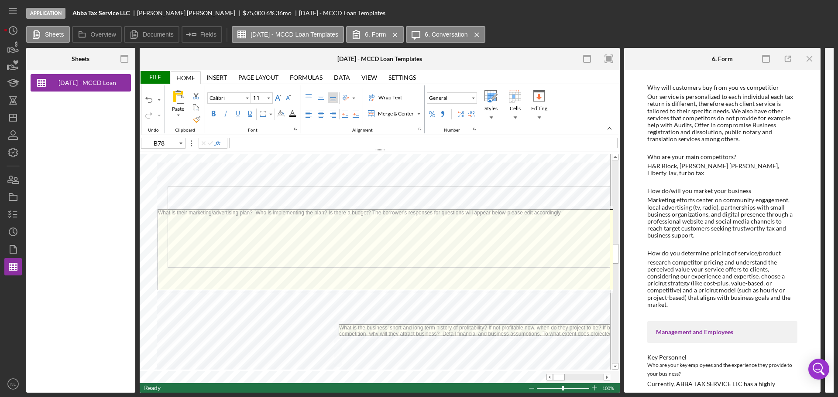
drag, startPoint x: 158, startPoint y: 289, endPoint x: 168, endPoint y: 266, distance: 25.0
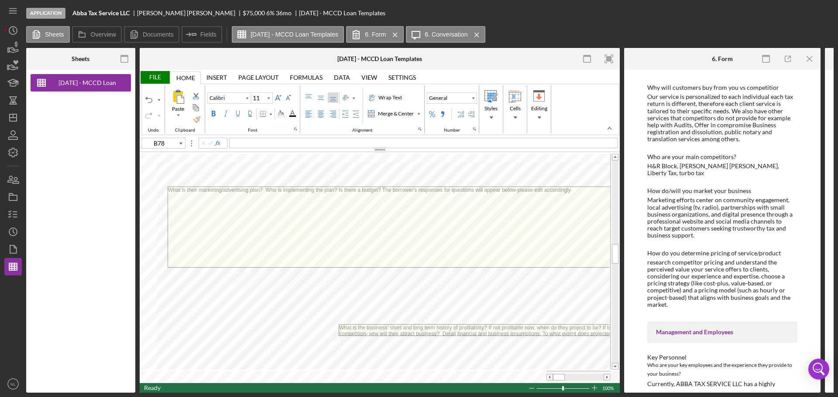
drag, startPoint x: 584, startPoint y: 243, endPoint x: 529, endPoint y: 265, distance: 59.5
drag, startPoint x: 283, startPoint y: 267, endPoint x: 220, endPoint y: 287, distance: 65.7
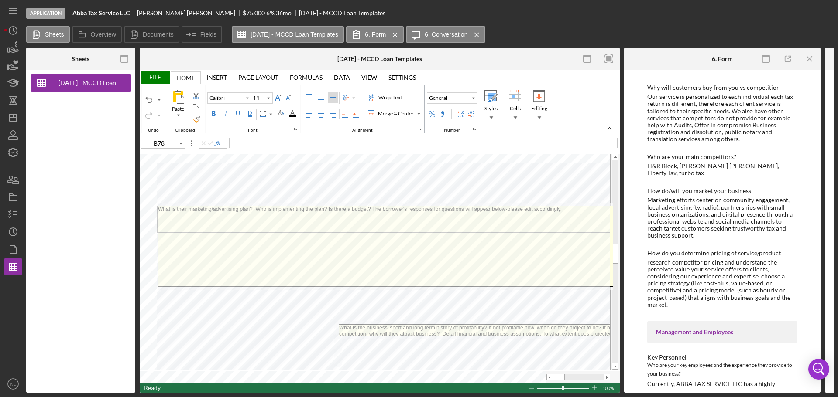
drag, startPoint x: 463, startPoint y: 286, endPoint x: 466, endPoint y: 233, distance: 52.9
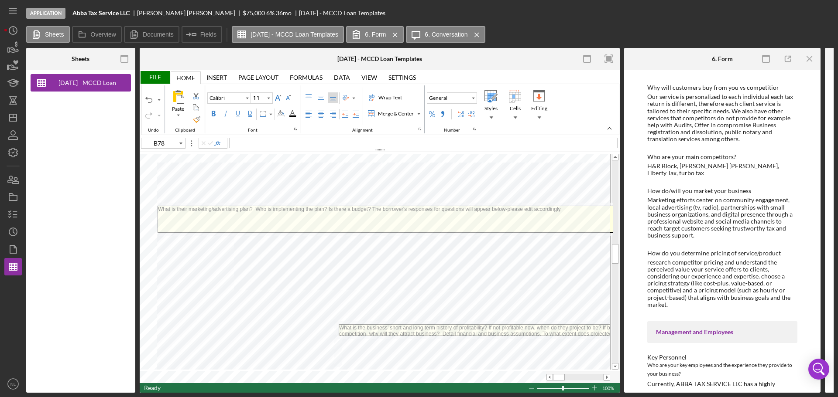
click at [606, 375] on span at bounding box center [607, 378] width 6 height 6
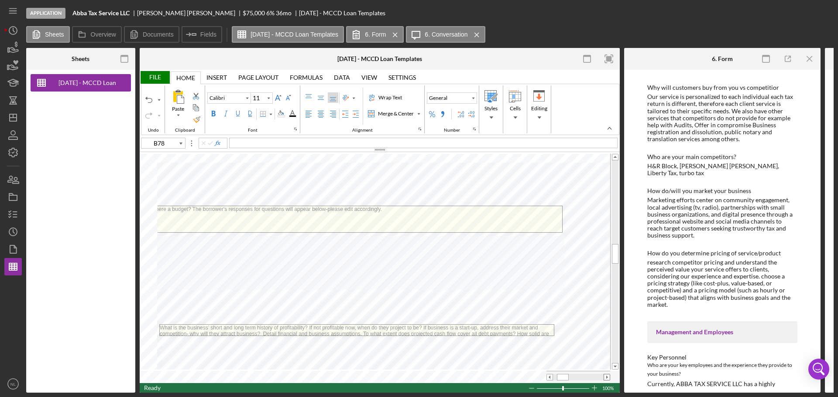
click at [606, 375] on span at bounding box center [607, 378] width 6 height 6
drag, startPoint x: 500, startPoint y: 218, endPoint x: 377, endPoint y: 217, distance: 123.9
drag, startPoint x: 563, startPoint y: 374, endPoint x: 554, endPoint y: 378, distance: 9.6
click at [554, 378] on div at bounding box center [559, 377] width 12 height 7
drag, startPoint x: 295, startPoint y: 214, endPoint x: 369, endPoint y: 249, distance: 82.0
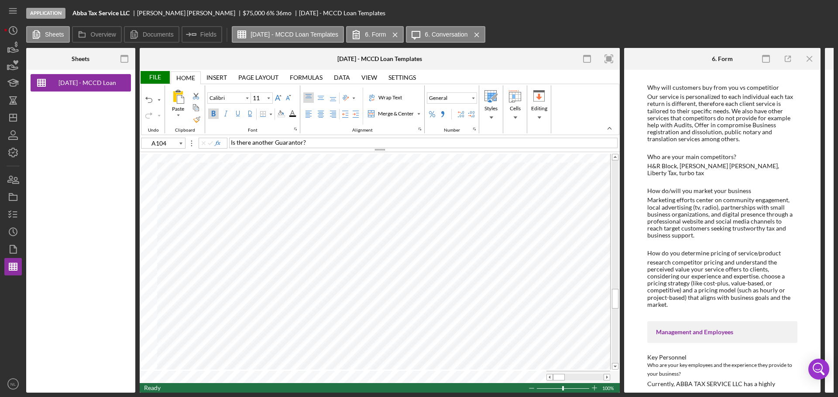
click at [153, 80] on div "File" at bounding box center [155, 77] width 30 height 13
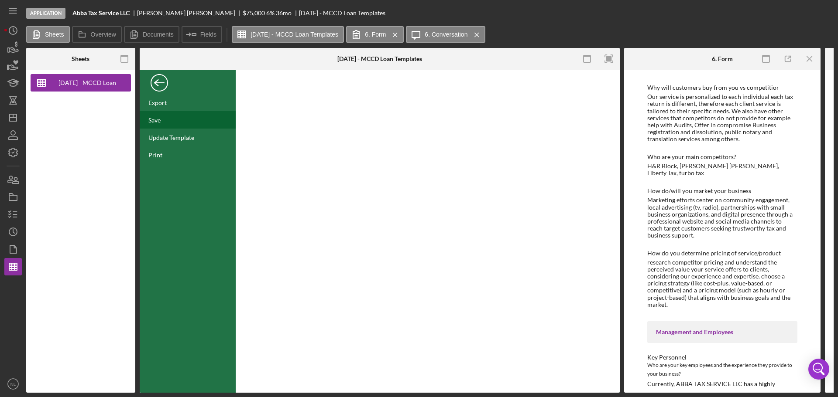
click at [184, 119] on div "Save" at bounding box center [188, 119] width 96 height 17
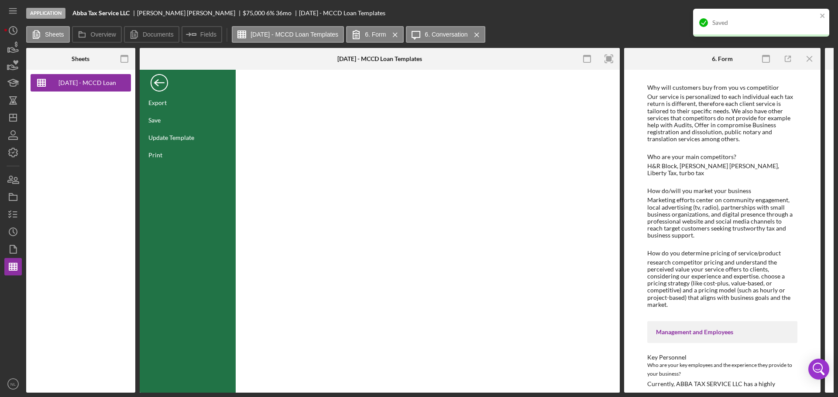
click at [164, 87] on div "Back" at bounding box center [159, 80] width 17 height 17
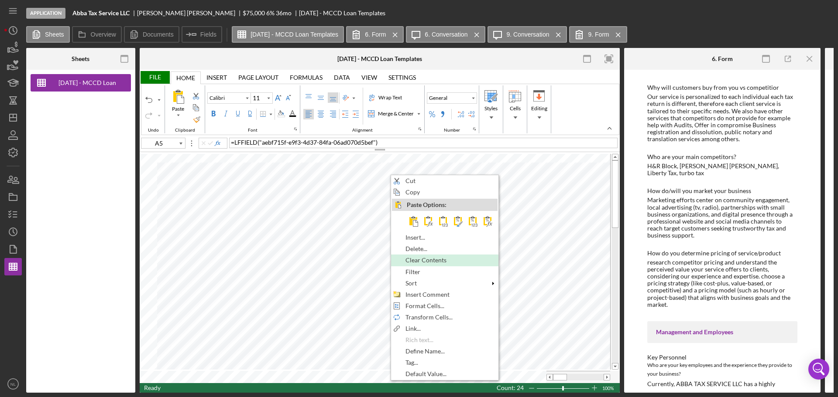
click at [419, 260] on span "Clear Contents" at bounding box center [430, 260] width 51 height 7
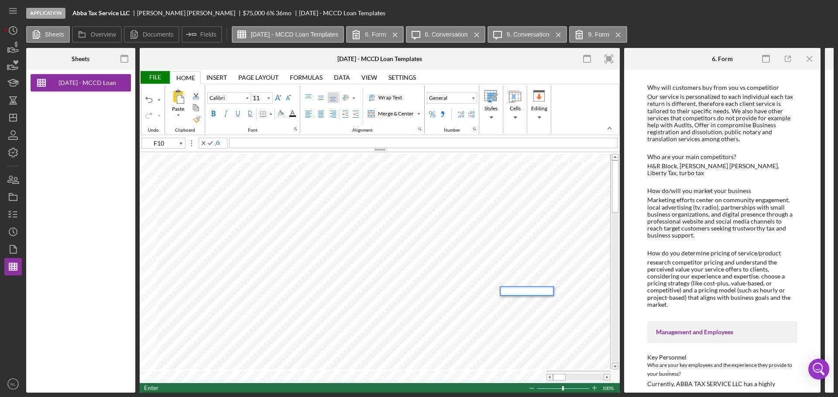
type input "G10"
type input "9"
type input "H10"
type input "11"
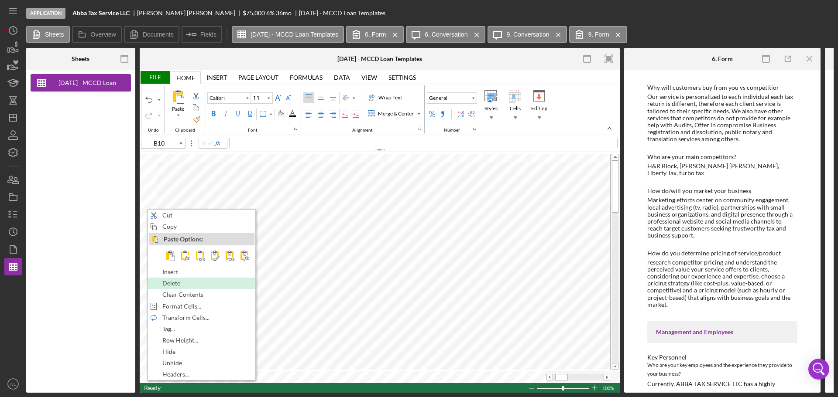
click at [191, 285] on div "Delete" at bounding box center [202, 284] width 106 height 10
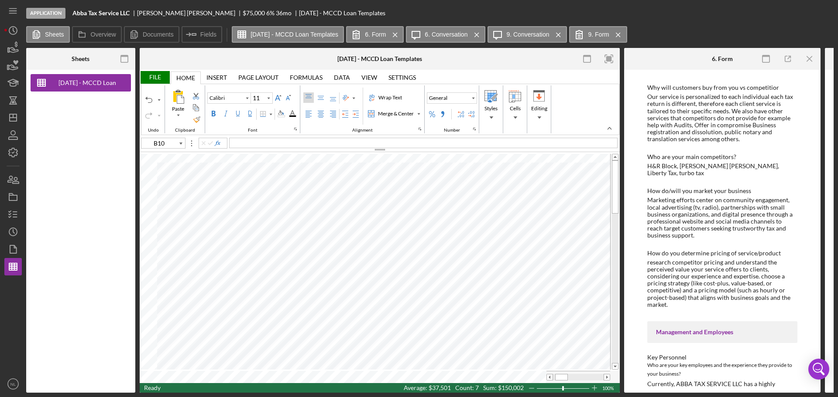
type input "B9"
type input "9"
type input "G9"
click at [269, 113] on div "Border" at bounding box center [270, 114] width 4 height 4
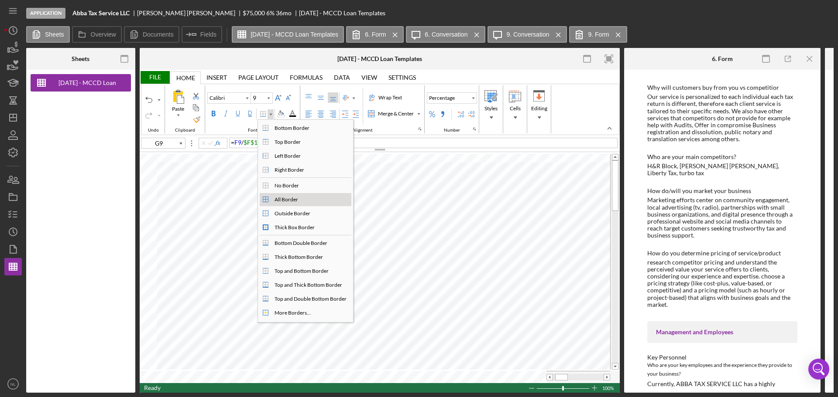
click at [288, 201] on div "All Border" at bounding box center [286, 200] width 27 height 8
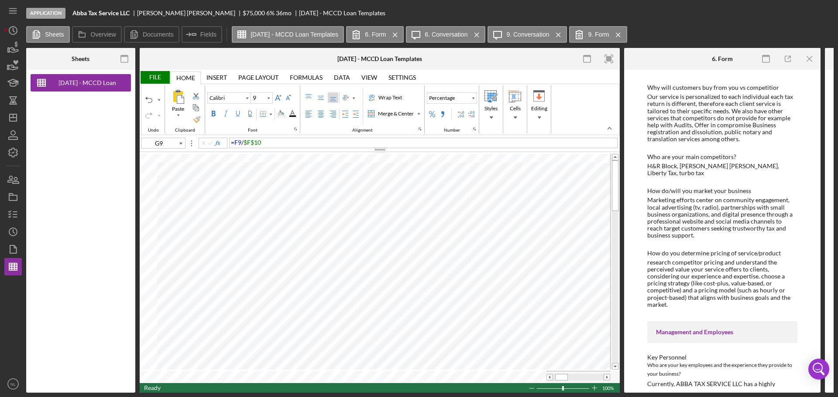
type input "11"
click at [436, 118] on div "Percent Style" at bounding box center [432, 114] width 10 height 10
click at [473, 99] on div "Number Format" at bounding box center [473, 98] width 4 height 4
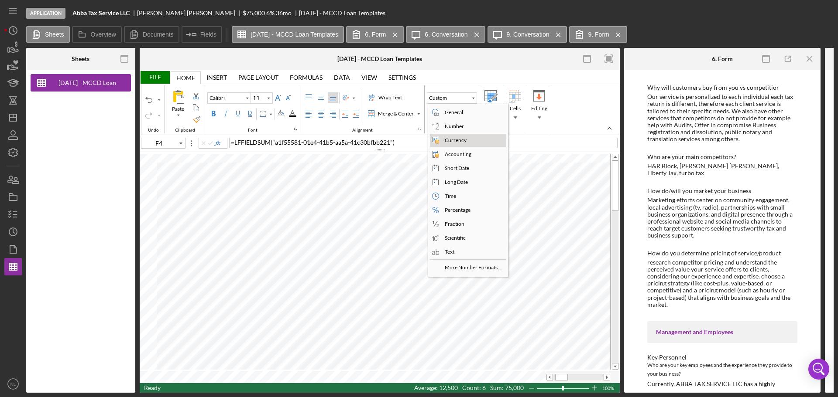
click at [461, 138] on div "Currency" at bounding box center [455, 141] width 25 height 8
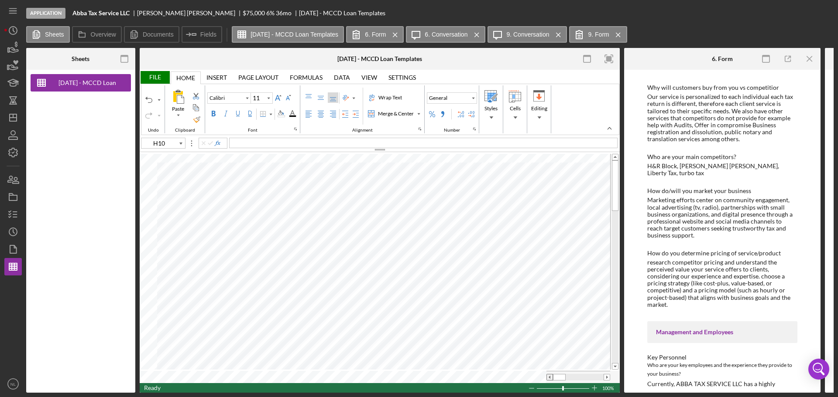
click at [550, 377] on span at bounding box center [550, 378] width 6 height 6
click at [260, 114] on div "Border" at bounding box center [262, 114] width 7 height 7
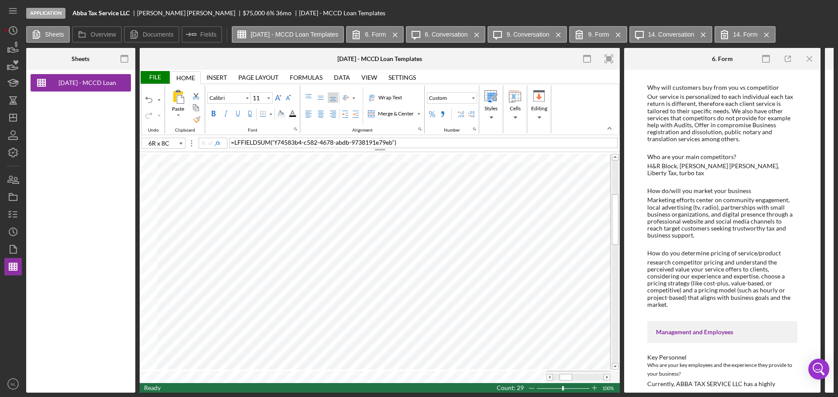
type input "A17"
drag, startPoint x: 562, startPoint y: 376, endPoint x: 551, endPoint y: 377, distance: 10.6
click at [551, 377] on div at bounding box center [578, 377] width 64 height 7
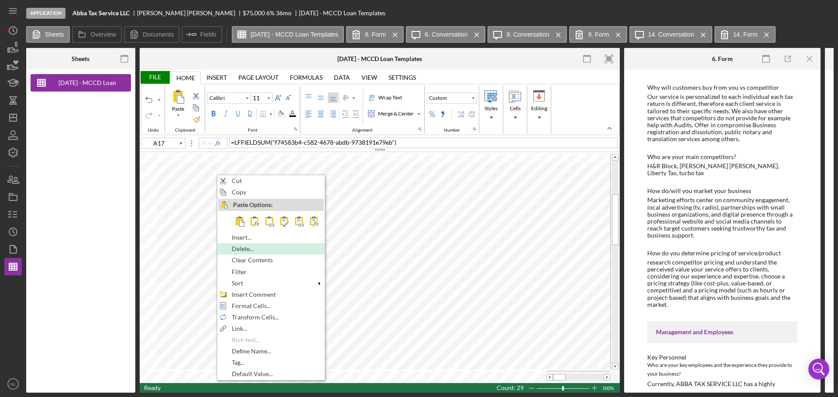
click at [252, 249] on span "Delete..." at bounding box center [248, 249] width 32 height 7
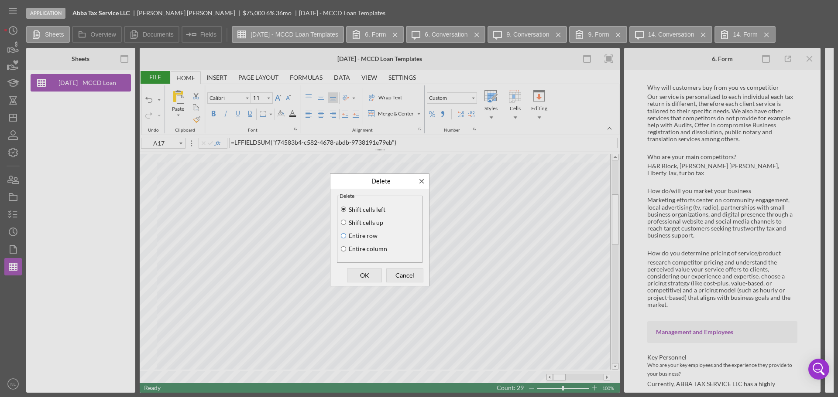
click at [341, 236] on input "Entire row" at bounding box center [343, 236] width 7 height 6
radio input "true"
click at [373, 274] on span "OK" at bounding box center [364, 276] width 29 height 12
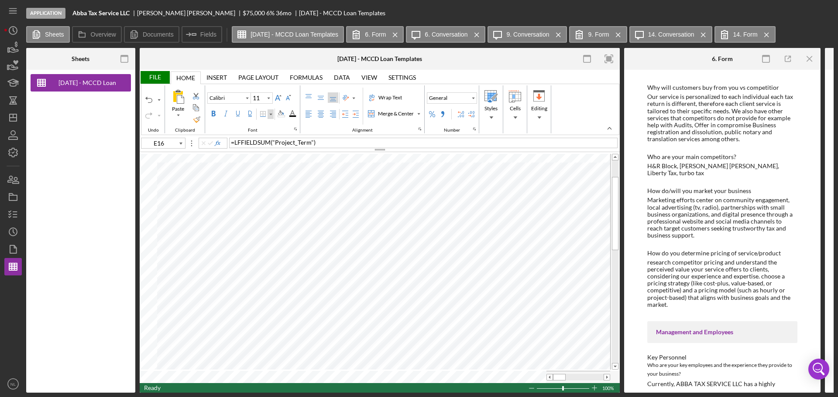
click at [269, 118] on div "Border" at bounding box center [270, 115] width 6 height 10
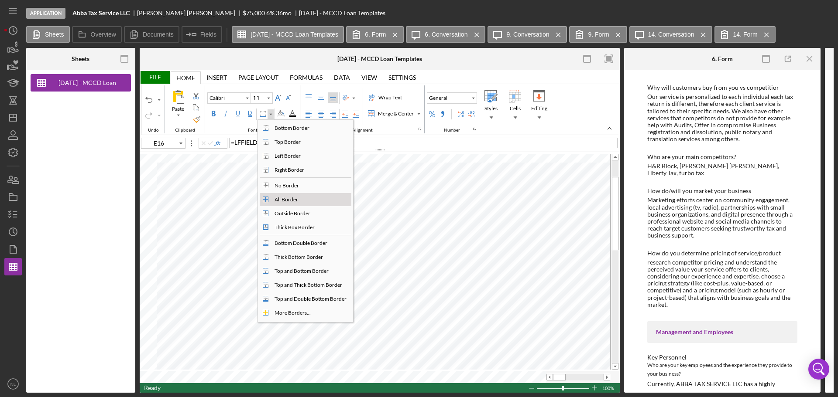
click at [303, 201] on div "All Border" at bounding box center [311, 200] width 80 height 10
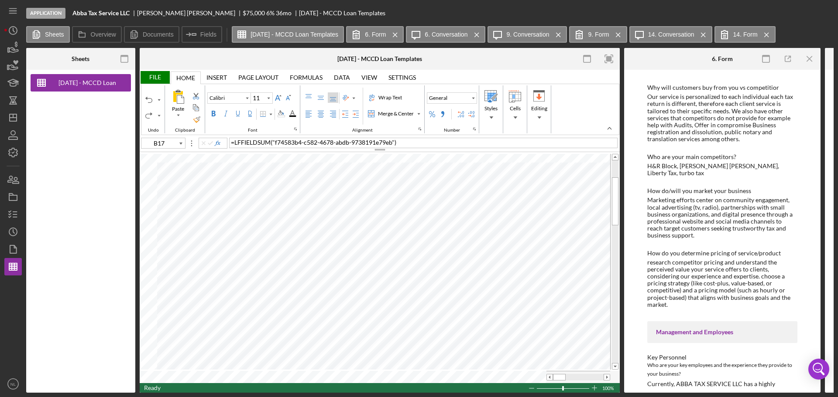
type input "A17"
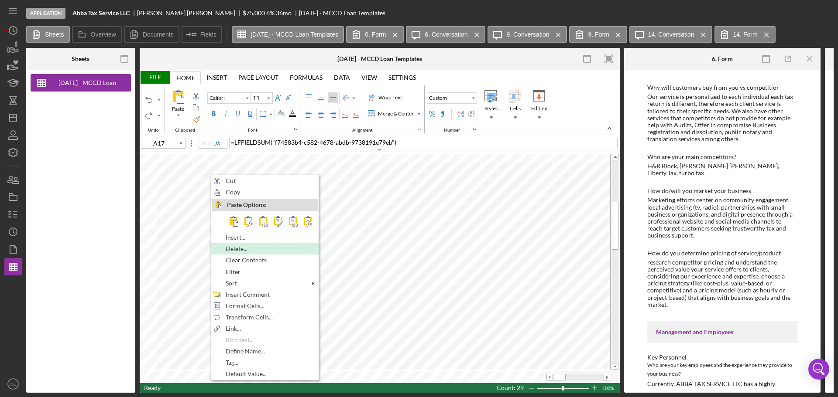
click at [270, 250] on div "Delete..." at bounding box center [265, 249] width 106 height 10
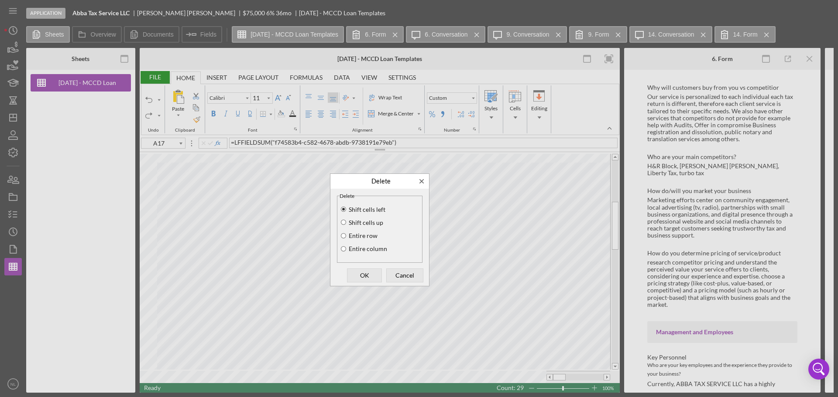
click at [371, 241] on div "Entire row" at bounding box center [379, 236] width 80 height 13
click at [372, 239] on label "Entire row" at bounding box center [362, 236] width 30 height 7
click at [347, 239] on input "Entire row" at bounding box center [343, 236] width 7 height 6
radio input "true"
click at [366, 272] on span "OK" at bounding box center [364, 276] width 29 height 12
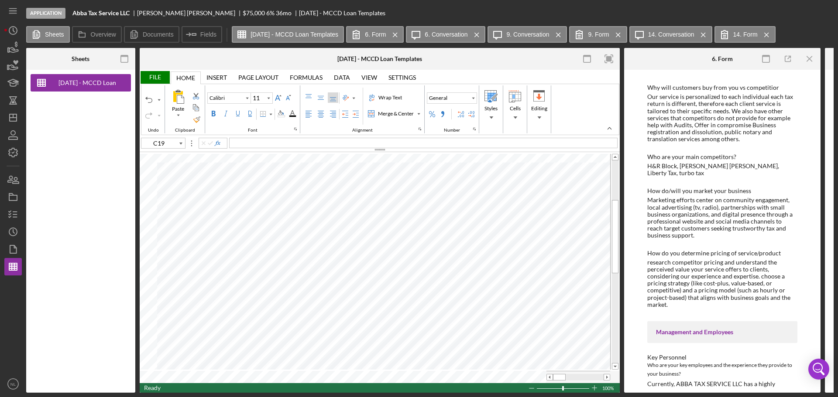
type input "C16"
click at [605, 375] on span at bounding box center [607, 378] width 6 height 6
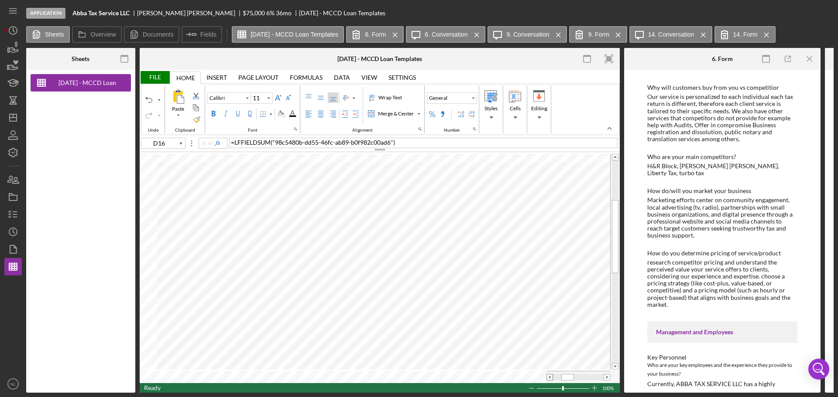
click at [552, 376] on span at bounding box center [550, 378] width 6 height 6
click at [550, 377] on span at bounding box center [550, 378] width 6 height 6
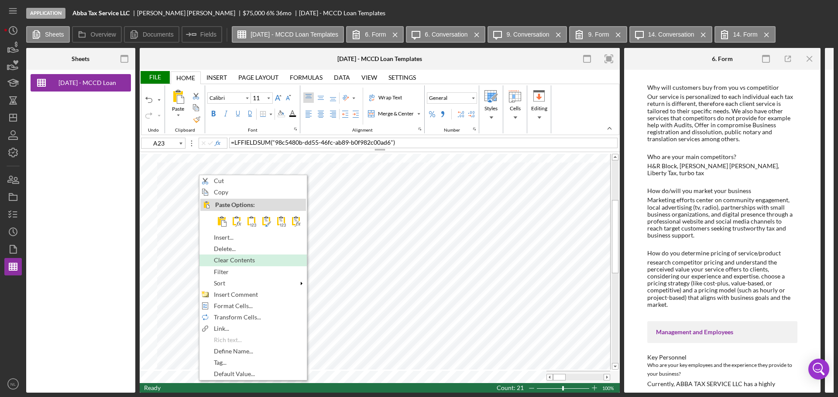
click at [252, 258] on span "Clear Contents" at bounding box center [239, 260] width 51 height 7
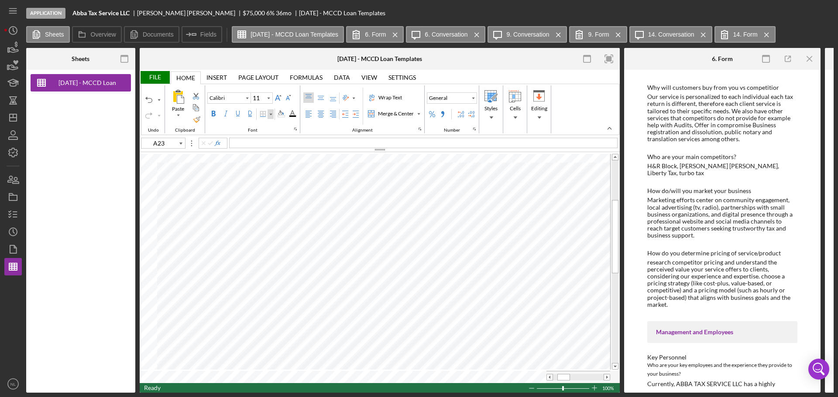
click at [269, 113] on div "Border" at bounding box center [270, 114] width 4 height 4
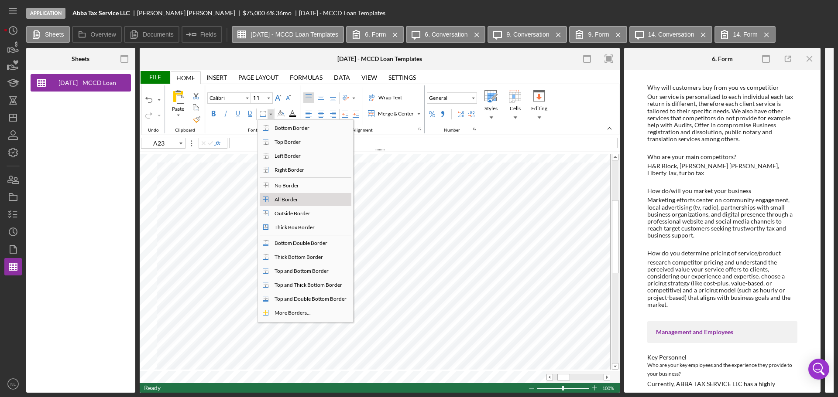
click at [297, 202] on div "All Border" at bounding box center [286, 200] width 27 height 8
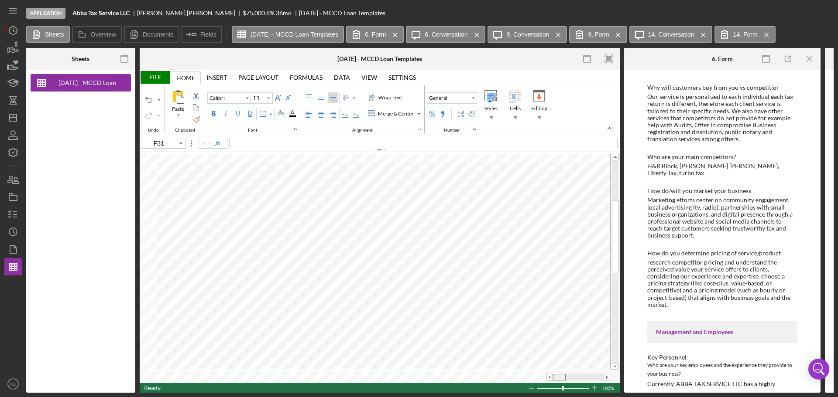
drag, startPoint x: 564, startPoint y: 375, endPoint x: 556, endPoint y: 379, distance: 9.0
click at [556, 379] on div at bounding box center [578, 377] width 64 height 12
click at [560, 375] on span at bounding box center [562, 378] width 6 height 6
type input "G35"
type input "G36"
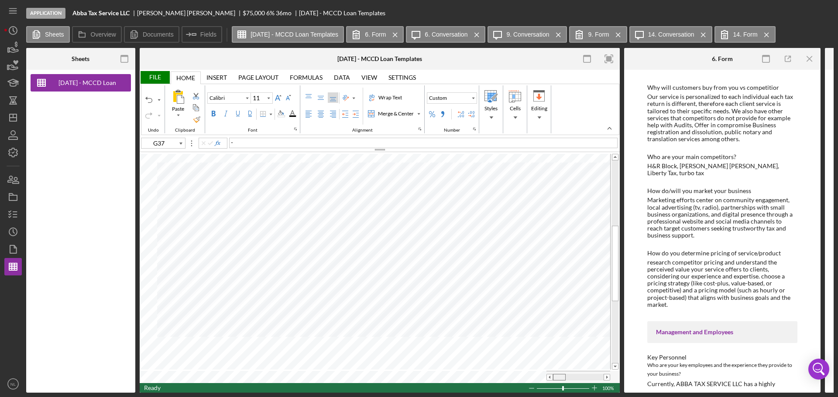
drag, startPoint x: 557, startPoint y: 380, endPoint x: 556, endPoint y: 375, distance: 4.6
click at [553, 382] on div "File Home Home Insert Insert Page Layout Page Layout Formulas Formulas Data Dat…" at bounding box center [380, 231] width 480 height 323
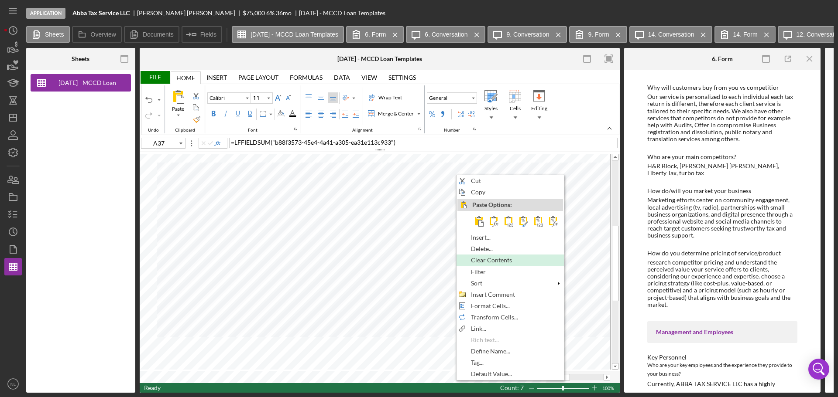
click at [510, 260] on span "Clear Contents" at bounding box center [496, 260] width 51 height 7
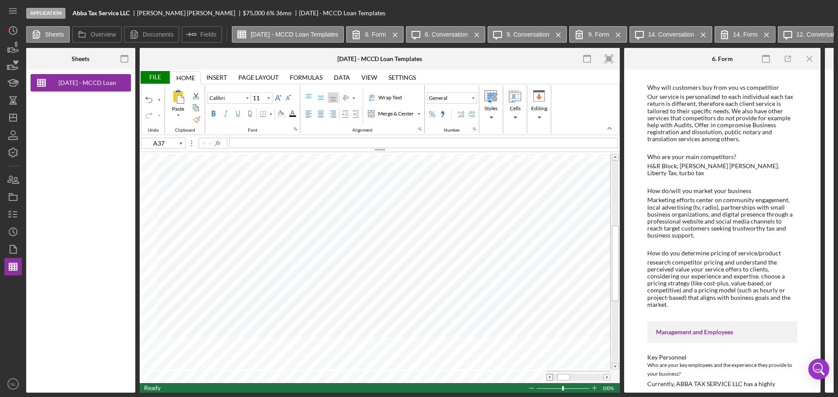
click at [552, 376] on span at bounding box center [550, 378] width 6 height 6
type input "C65"
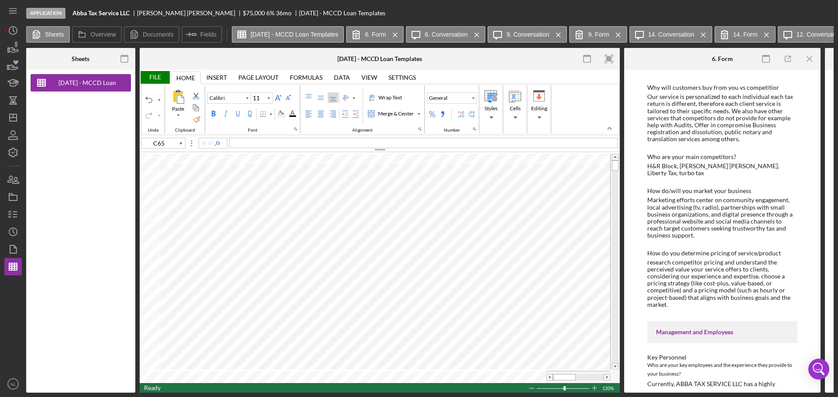
type input "20"
type input "C2"
type input "11"
type input "J11"
click at [299, 141] on div "Loan Amount: $500,000" at bounding box center [423, 143] width 388 height 10
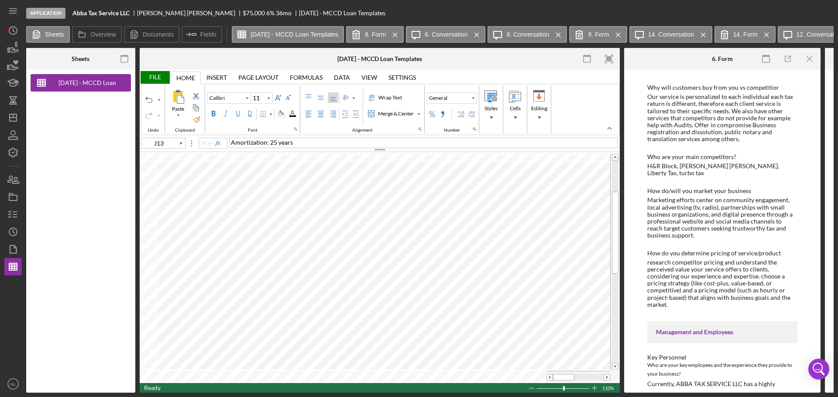
click at [299, 141] on div "Amortization: 25 years" at bounding box center [423, 143] width 388 height 10
click at [299, 141] on div "Payment: $3,221.51" at bounding box center [423, 143] width 388 height 10
click at [311, 144] on div "Payment: $3,221.51" at bounding box center [423, 143] width 388 height 10
click at [294, 142] on div "Loan Amount: $75000" at bounding box center [423, 143] width 388 height 10
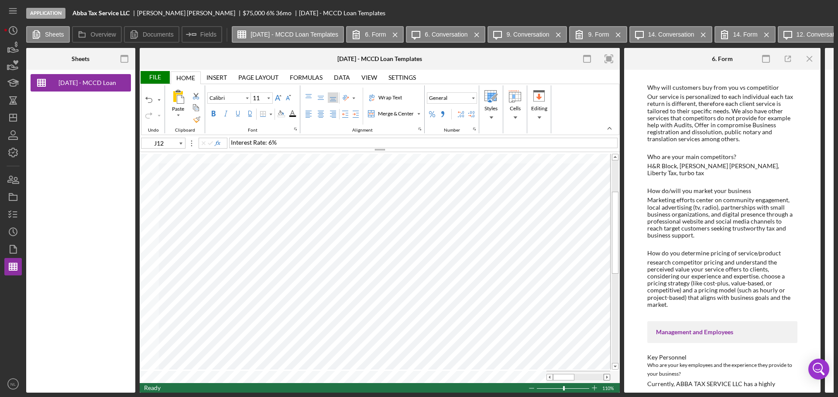
click at [603, 374] on div at bounding box center [606, 377] width 7 height 7
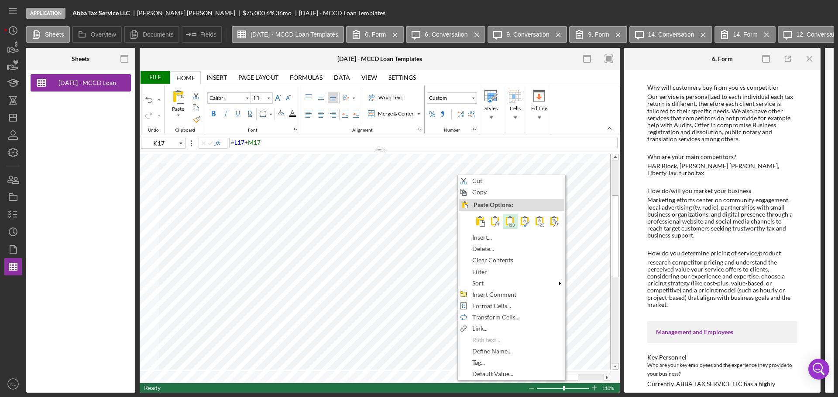
click at [507, 220] on span at bounding box center [510, 221] width 10 height 10
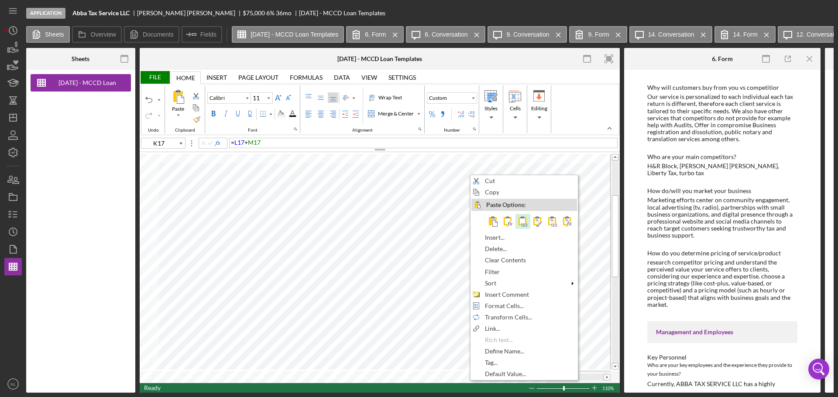
click at [521, 219] on span at bounding box center [522, 221] width 10 height 10
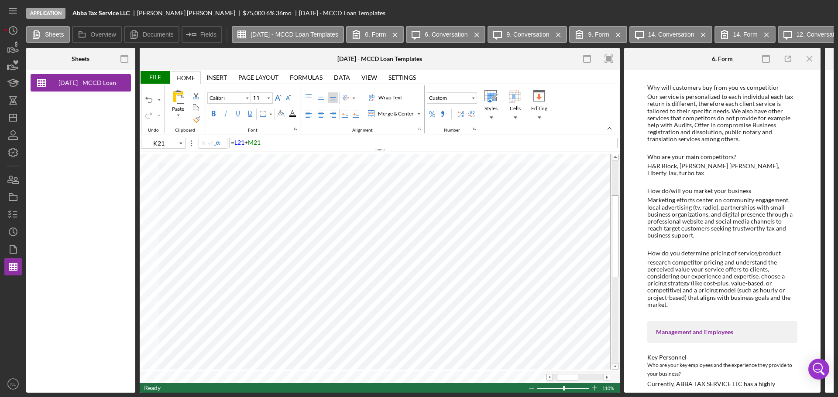
type input "K17"
type input "K28"
type input "L17"
type input "L18"
type input "L19"
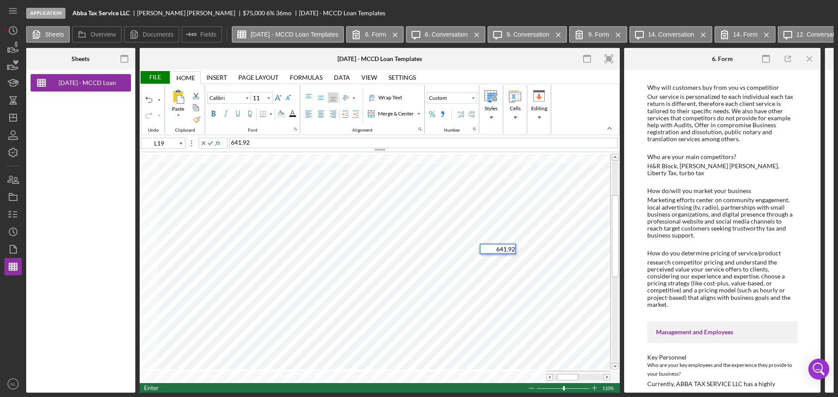
type input "L20"
type input "L21"
type input "L22"
type input "L23"
type input "L24"
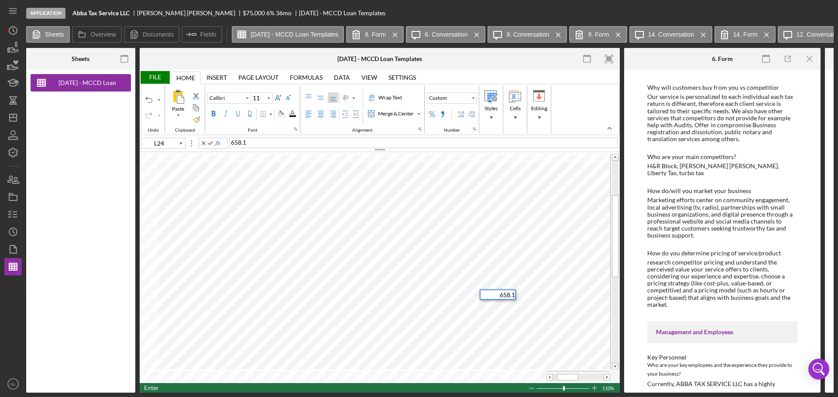
type input "L25"
type input "L26"
type input "L27"
type input "L28"
type input "M17"
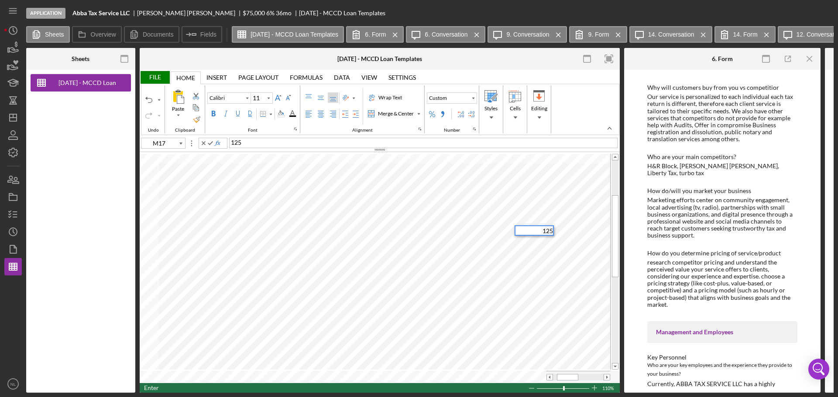
type input "M18"
type input "M19"
type input "M20"
type input "M21"
type input "M22"
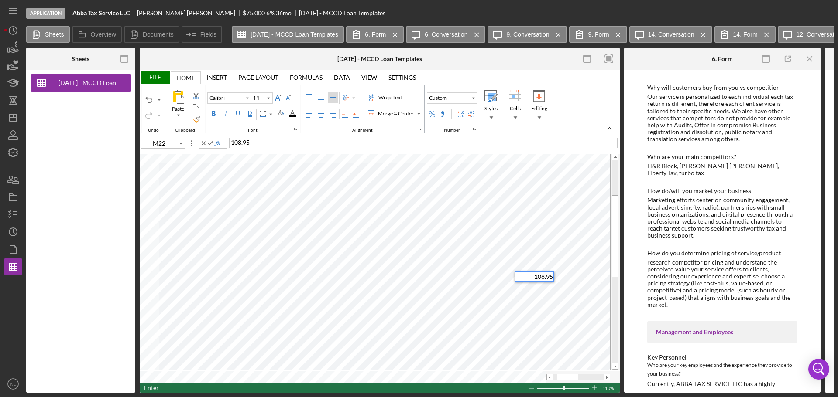
type input "M23"
type input "M24"
type input "M25"
type input "M26"
type input "M27"
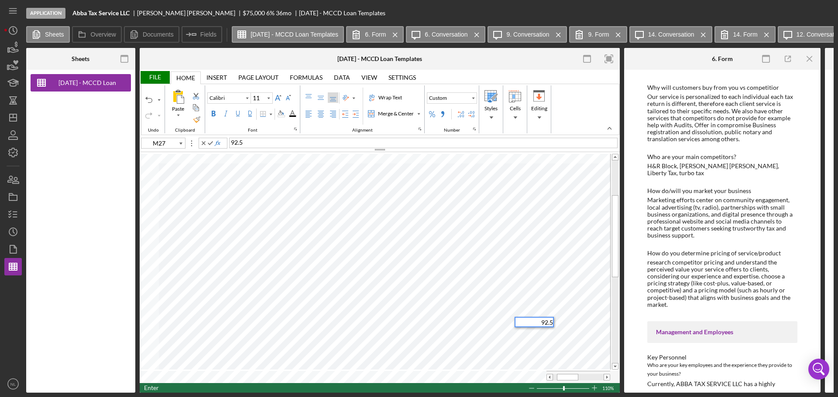
type input "M28"
type input "N17"
click at [246, 142] on span "-" at bounding box center [247, 142] width 2 height 7
click at [275, 140] on div "= 25000 - M17" at bounding box center [423, 143] width 388 height 10
type input "N18"
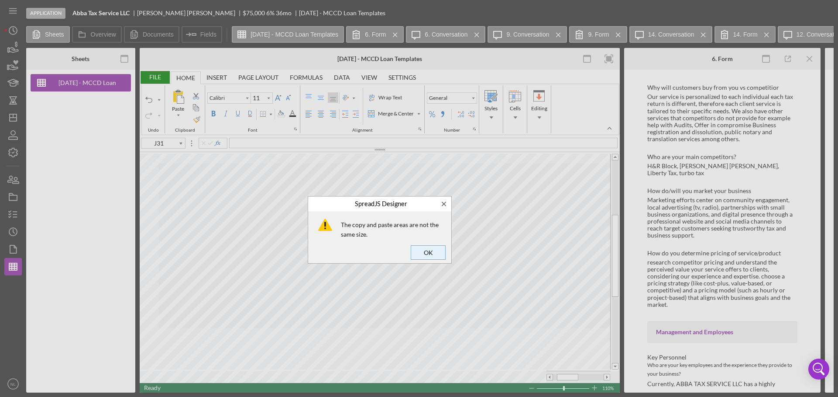
click at [427, 253] on span "OK" at bounding box center [428, 253] width 29 height 12
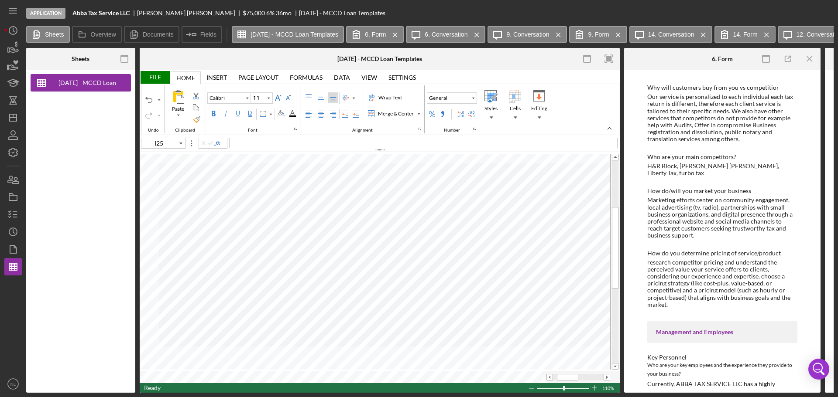
click at [603, 376] on div at bounding box center [578, 377] width 51 height 7
click at [547, 375] on span at bounding box center [550, 378] width 6 height 6
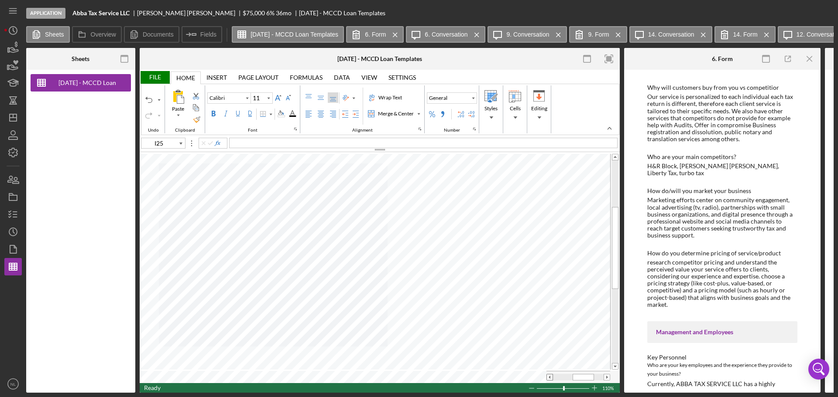
click at [547, 375] on span at bounding box center [550, 378] width 6 height 6
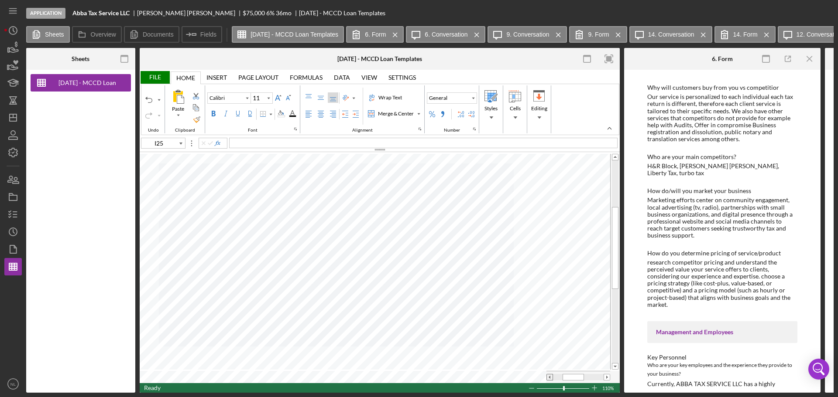
click at [547, 375] on span at bounding box center [550, 378] width 6 height 6
click at [550, 376] on span at bounding box center [550, 378] width 6 height 6
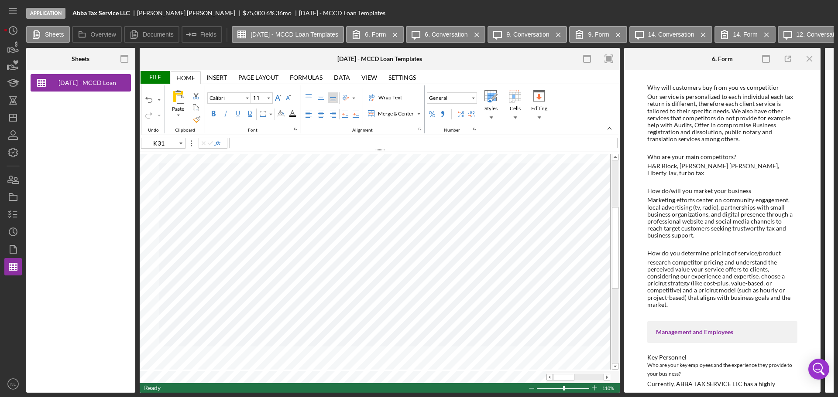
type input "H23"
type input "Arial"
type input "8"
click at [308, 152] on div "File Home Home Insert Insert Page Layout Page Layout Formulas Formulas Data Dat…" at bounding box center [380, 231] width 480 height 323
click at [152, 76] on div "File" at bounding box center [155, 77] width 30 height 13
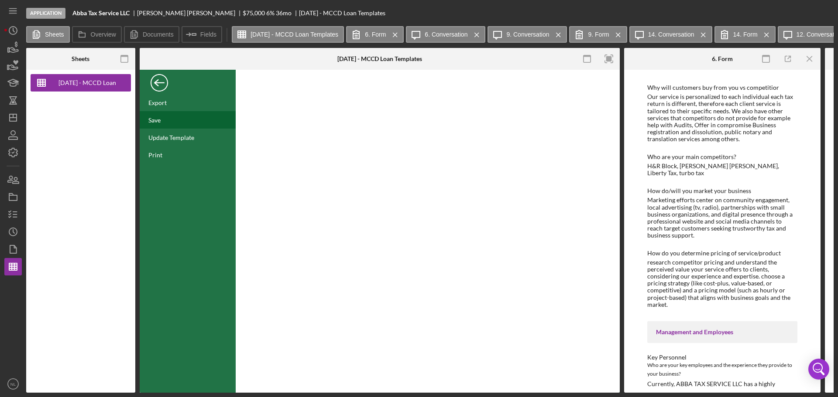
click at [165, 120] on div "Save" at bounding box center [188, 119] width 96 height 17
click at [163, 86] on div "Back" at bounding box center [159, 80] width 17 height 17
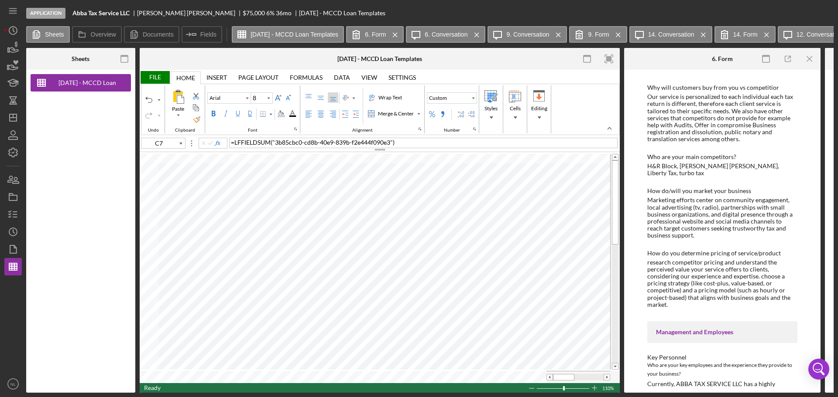
type input "D6"
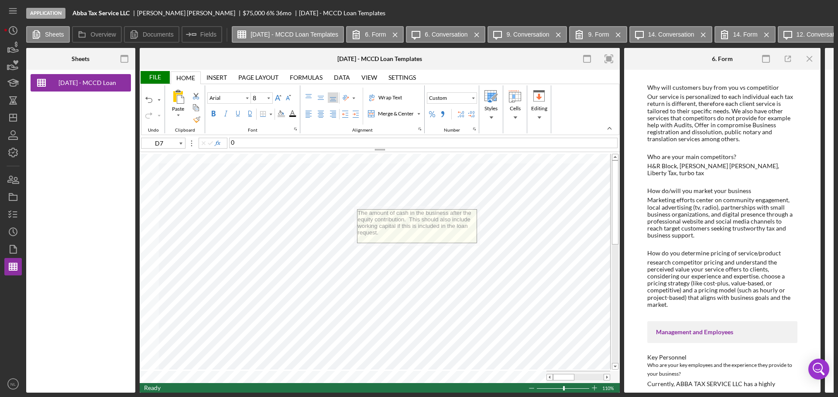
type input "D6"
type input "A104"
type input "Calibri"
type input "11"
type input "C32"
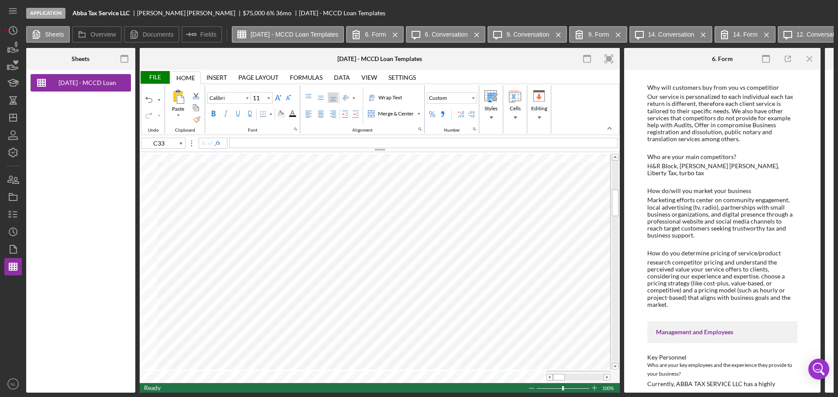
type input "A33"
click at [233, 145] on span "GroundBreak" at bounding box center [249, 142] width 37 height 7
type input "C33"
type input "C32"
click at [466, 96] on button "Custom" at bounding box center [452, 98] width 50 height 11
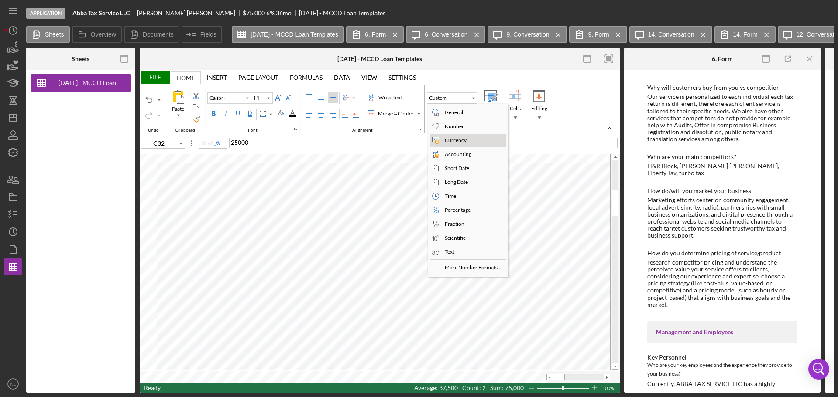
click at [452, 137] on div "Currency" at bounding box center [455, 141] width 25 height 8
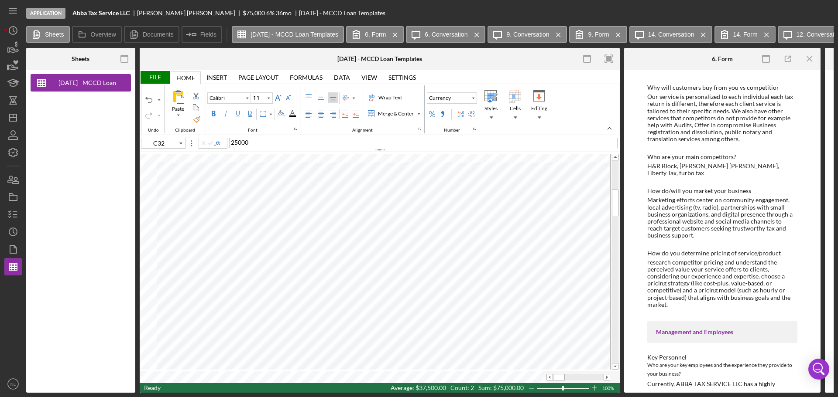
type input "9"
type input "D38"
type input "11"
click at [433, 117] on div "Percent Style" at bounding box center [431, 114] width 7 height 7
click at [603, 377] on div at bounding box center [606, 377] width 7 height 7
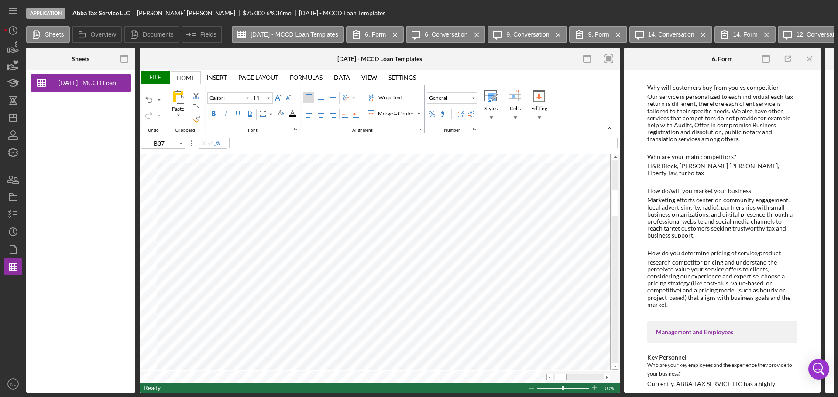
click at [603, 377] on div at bounding box center [606, 377] width 7 height 7
click at [551, 377] on span at bounding box center [550, 378] width 6 height 6
type input "C4"
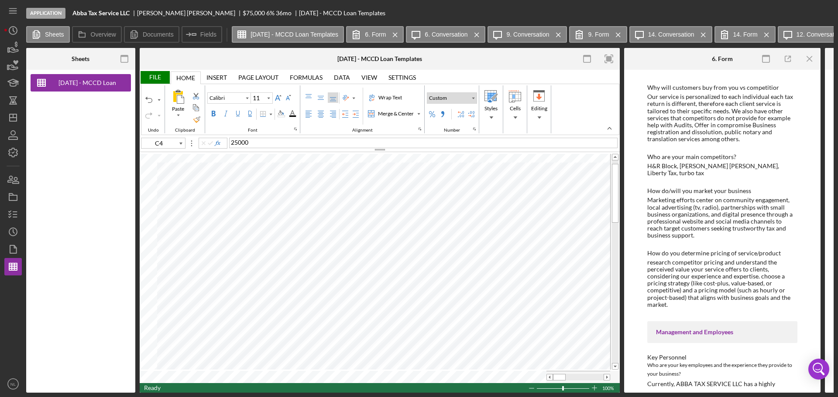
click at [470, 98] on div "Number Format" at bounding box center [472, 98] width 7 height 10
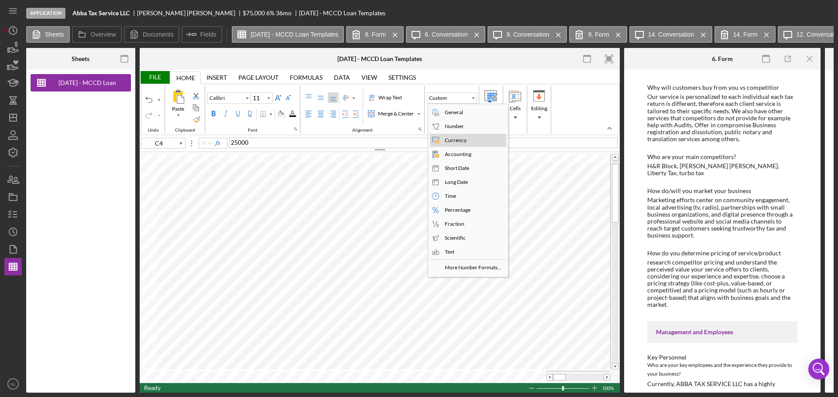
click at [458, 138] on div "Currency" at bounding box center [455, 141] width 25 height 8
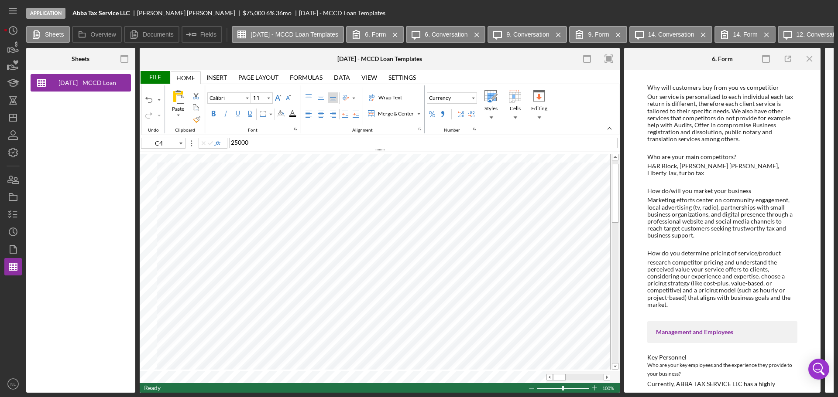
type input "A5"
type input "C5"
click at [457, 101] on button "Custom" at bounding box center [452, 98] width 50 height 11
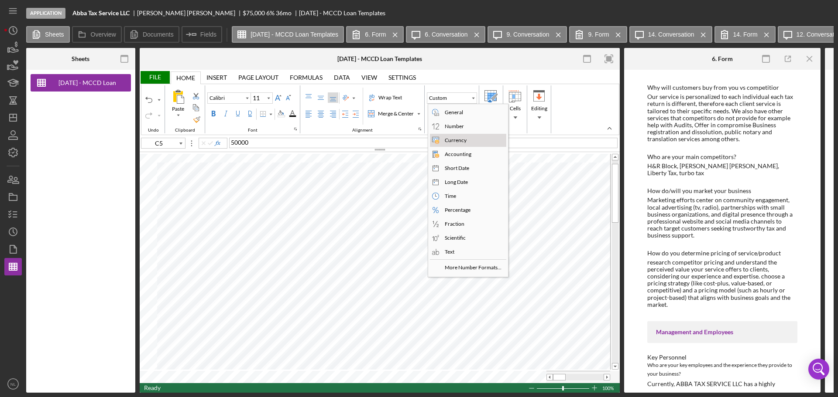
click at [454, 139] on div "Currency" at bounding box center [455, 141] width 25 height 8
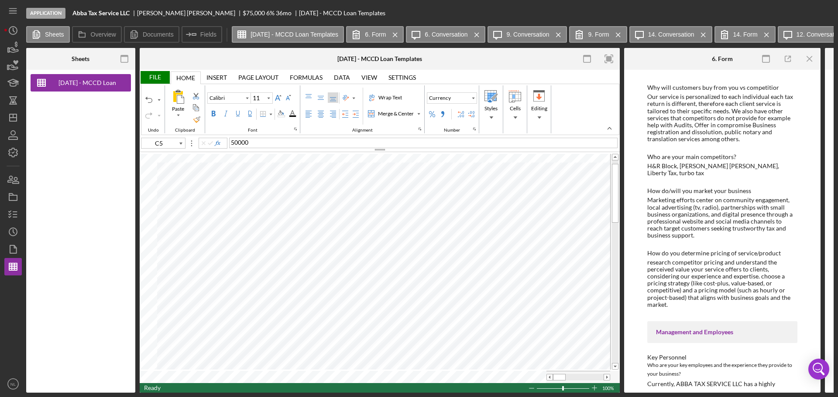
type input "D10"
type input "9"
type input "D4"
type input "11"
click at [269, 112] on div "Border" at bounding box center [270, 115] width 6 height 10
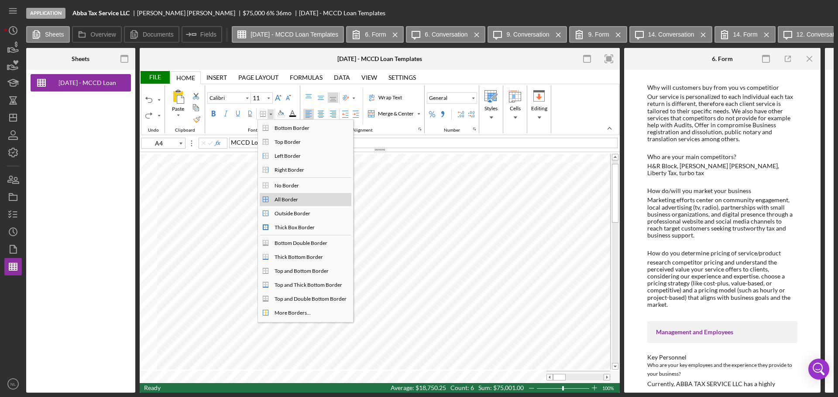
click at [301, 203] on div "All Border" at bounding box center [311, 200] width 80 height 10
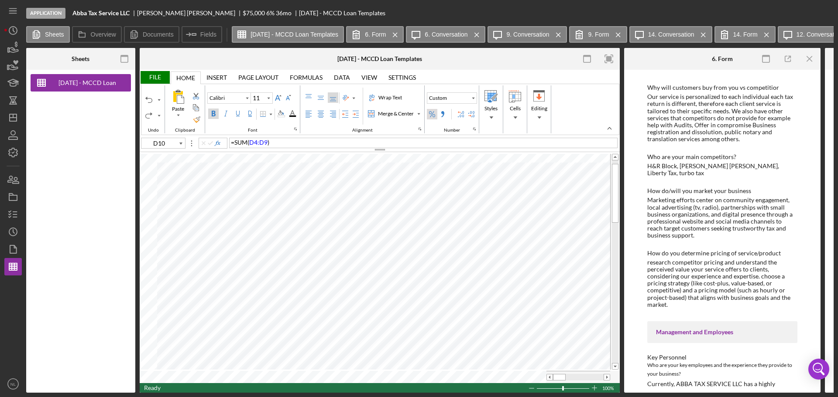
click at [433, 119] on div "Percent Style" at bounding box center [432, 114] width 10 height 10
click at [607, 377] on span at bounding box center [607, 378] width 6 height 6
click at [547, 377] on span at bounding box center [550, 378] width 6 height 6
type input "A16"
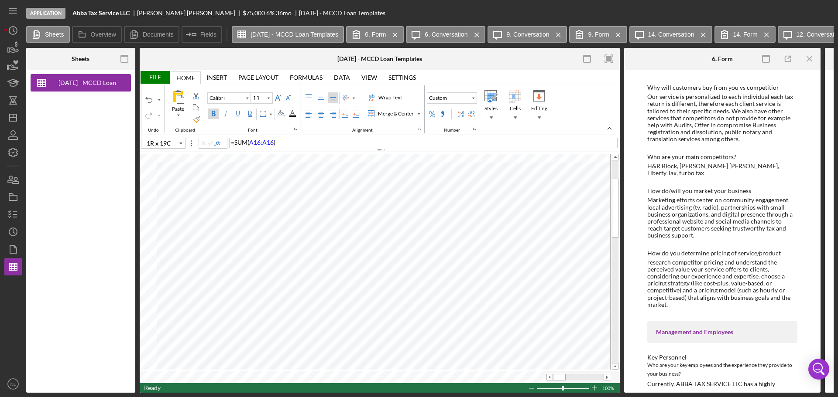
type input "A17"
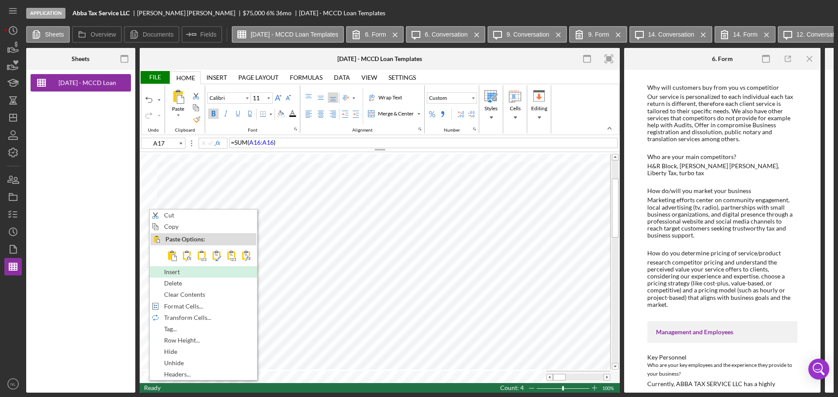
click at [194, 275] on div "Insert" at bounding box center [204, 272] width 106 height 10
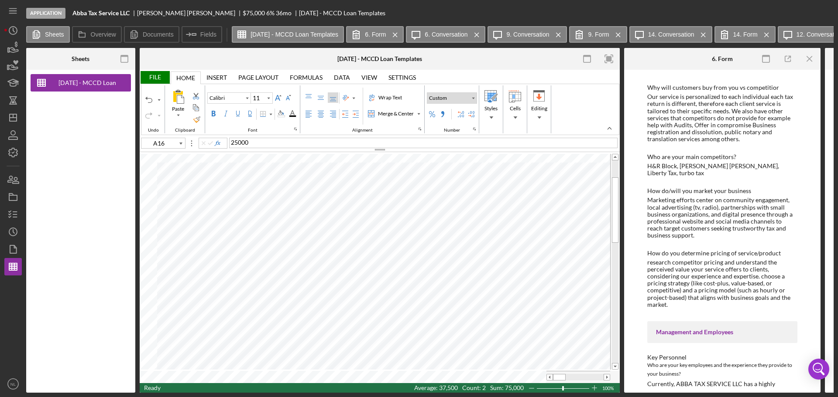
click at [472, 99] on div "Number Format" at bounding box center [473, 98] width 4 height 4
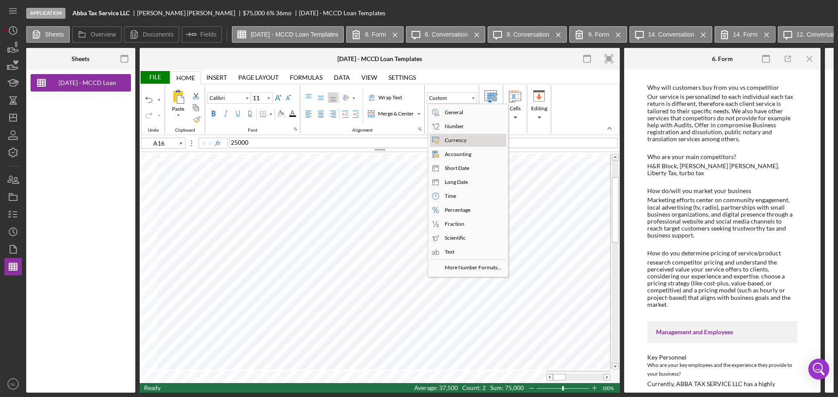
click at [458, 140] on div "Currency" at bounding box center [455, 141] width 25 height 8
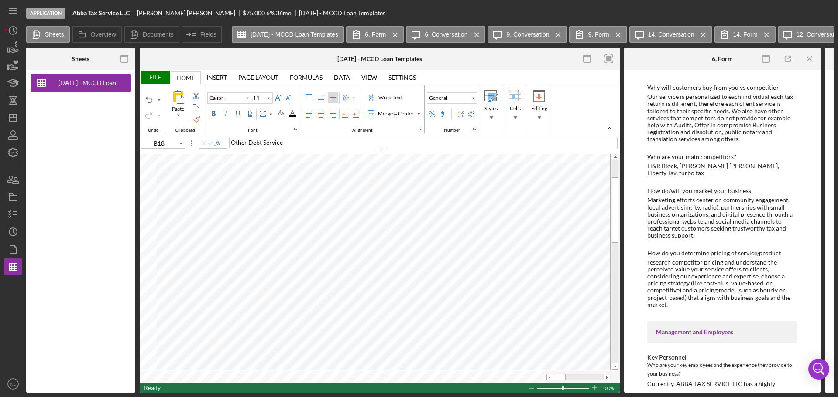
type input "B17"
type input "C17"
type input "E17"
type input "F17"
click at [431, 116] on div "Percent Style" at bounding box center [431, 114] width 7 height 7
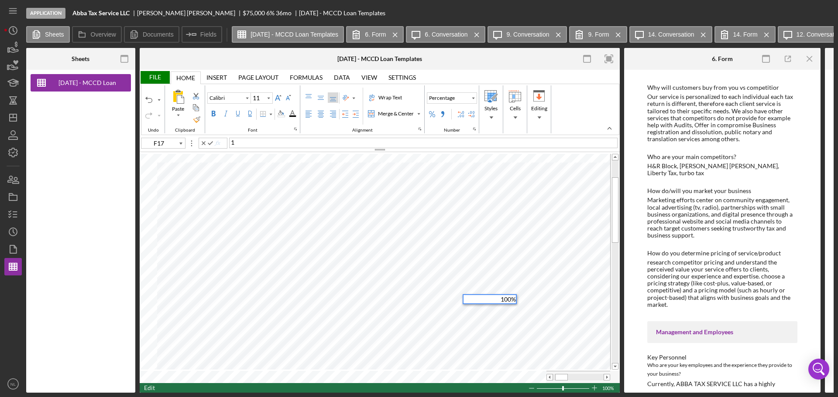
click at [256, 144] on div "1" at bounding box center [423, 143] width 388 height 10
click at [549, 376] on span at bounding box center [550, 378] width 6 height 6
click at [271, 115] on div "Border" at bounding box center [270, 114] width 4 height 4
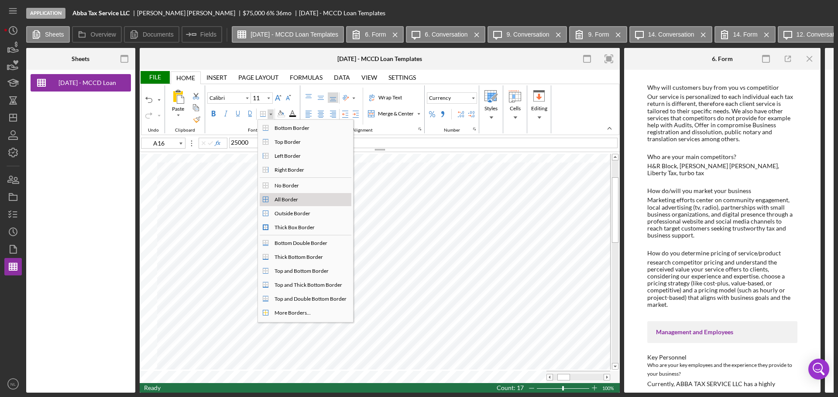
click at [293, 200] on div "All Border" at bounding box center [286, 200] width 27 height 8
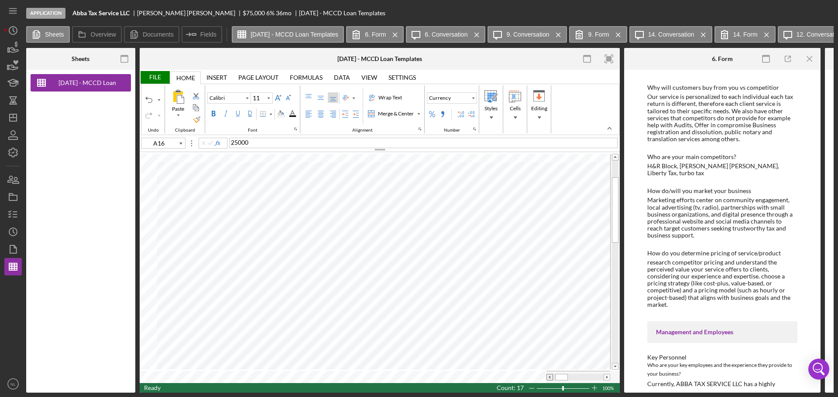
click at [549, 377] on span at bounding box center [550, 378] width 6 height 6
click at [466, 97] on button "General" at bounding box center [452, 98] width 50 height 11
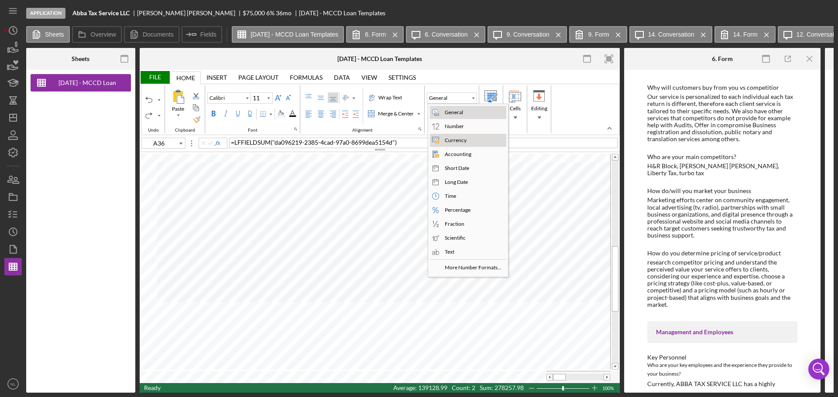
click at [469, 139] on div "Currency" at bounding box center [473, 140] width 65 height 10
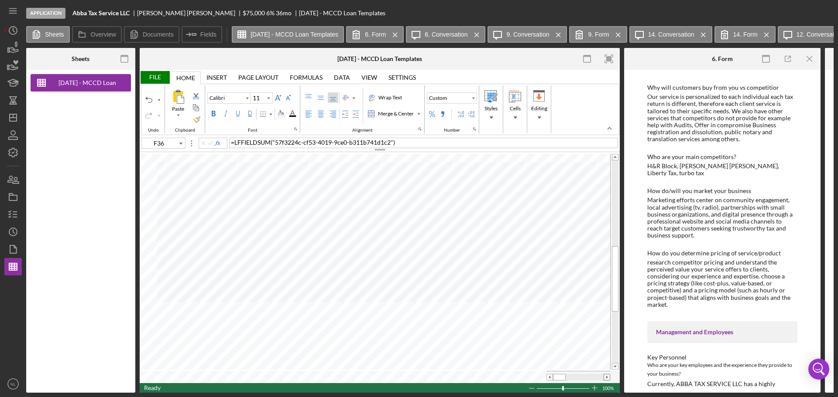
click at [606, 376] on span at bounding box center [607, 378] width 6 height 6
click at [468, 101] on button "Custom" at bounding box center [452, 98] width 50 height 11
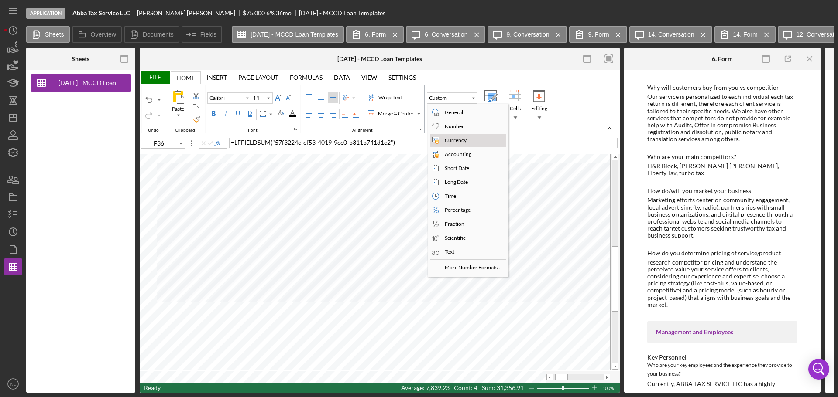
click at [459, 139] on div "Currency" at bounding box center [455, 141] width 25 height 8
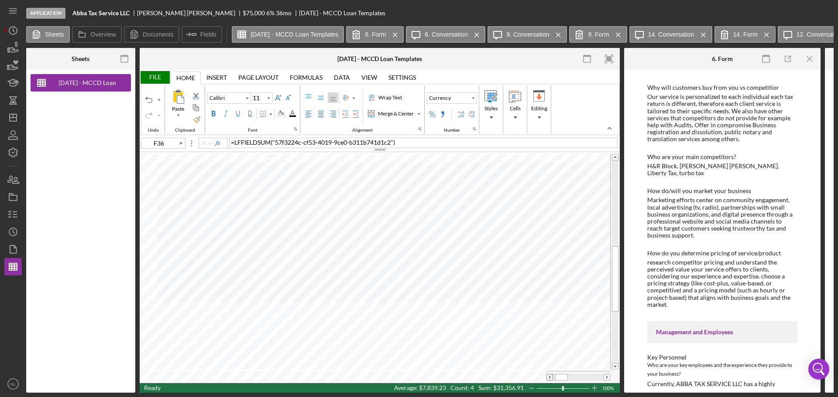
click at [549, 376] on span at bounding box center [550, 378] width 6 height 6
click at [552, 377] on span at bounding box center [550, 378] width 6 height 6
type input "D7"
type input "Arial"
type input "8"
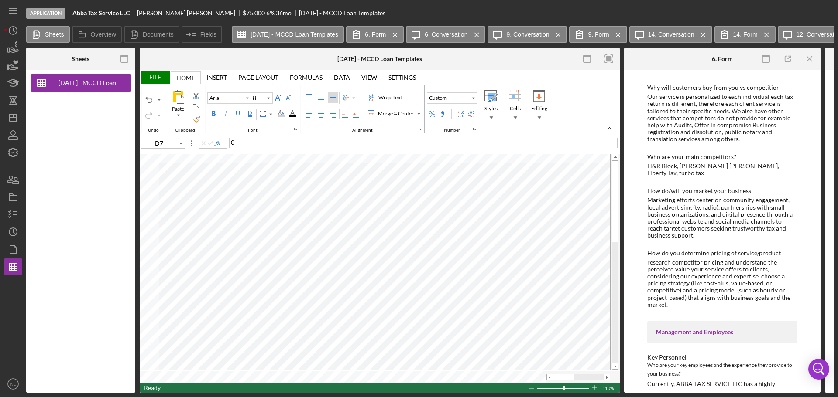
type input "D6"
type input "H10"
click at [613, 364] on span at bounding box center [615, 367] width 6 height 6
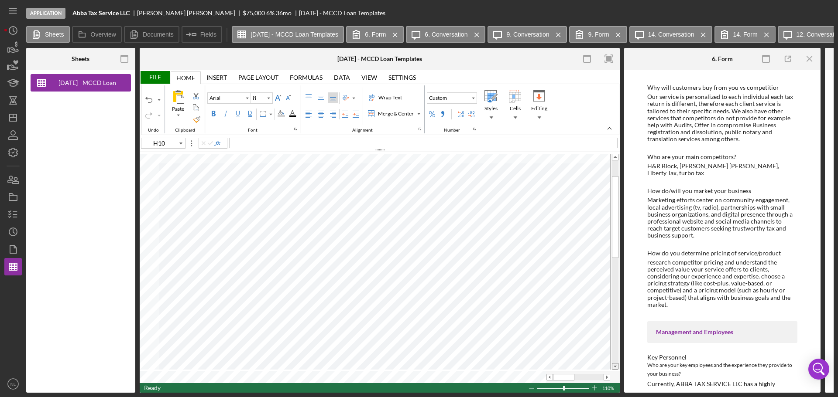
click at [613, 364] on span at bounding box center [615, 367] width 6 height 6
click at [606, 375] on span at bounding box center [607, 378] width 6 height 6
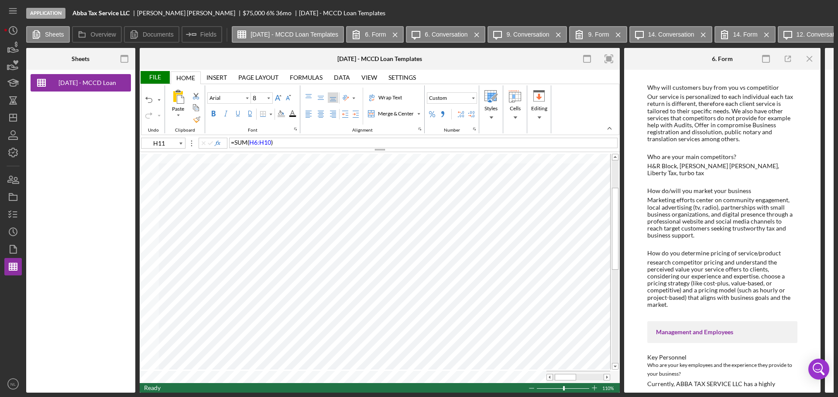
type input "H12"
click at [158, 76] on div "File" at bounding box center [155, 77] width 30 height 13
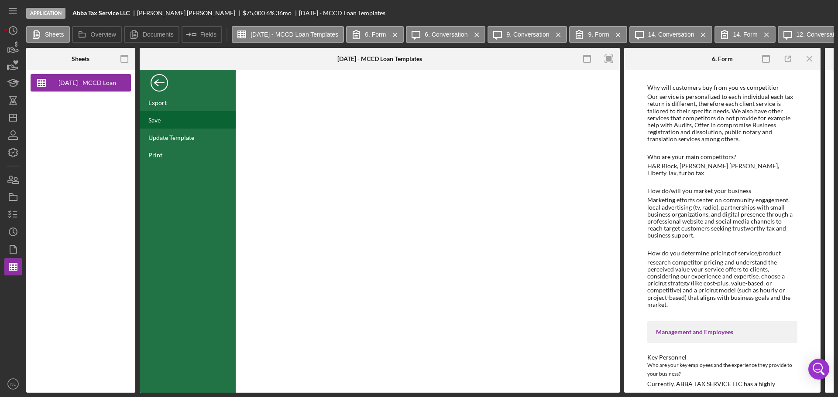
click at [174, 121] on div "Save" at bounding box center [188, 119] width 96 height 17
click at [164, 88] on div "Back" at bounding box center [159, 80] width 17 height 17
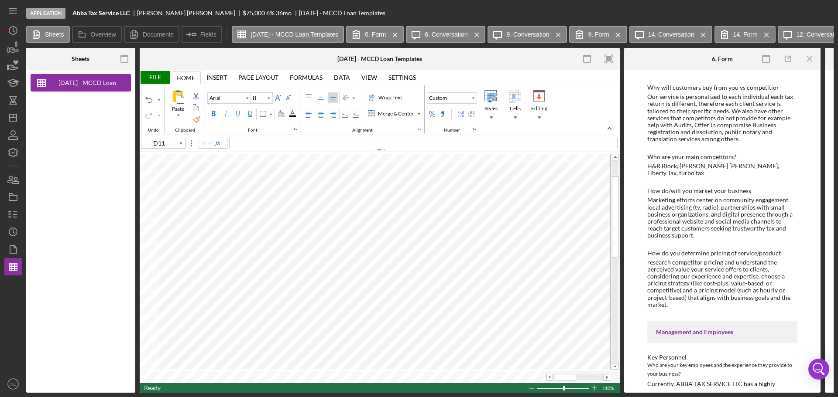
click at [608, 376] on span at bounding box center [607, 378] width 6 height 6
click at [552, 376] on span at bounding box center [550, 378] width 6 height 6
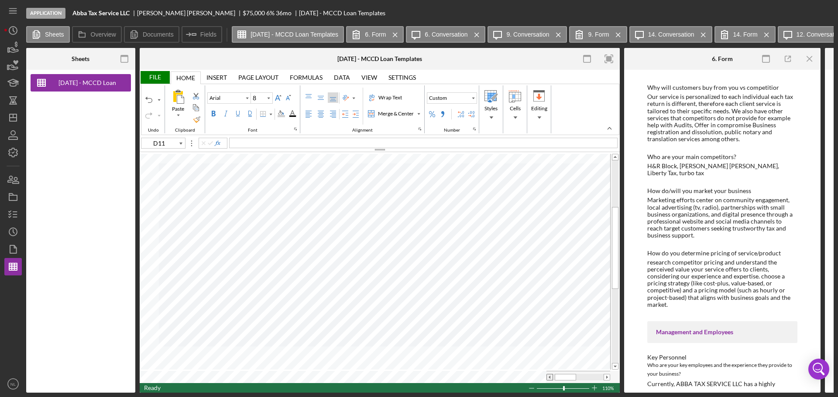
click at [548, 376] on span at bounding box center [550, 378] width 6 height 6
click at [149, 78] on div "File" at bounding box center [155, 77] width 30 height 13
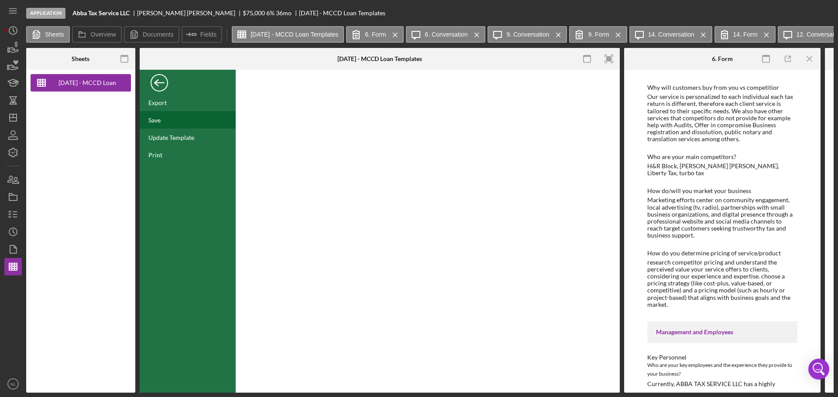
click at [170, 123] on div "Save" at bounding box center [188, 119] width 96 height 17
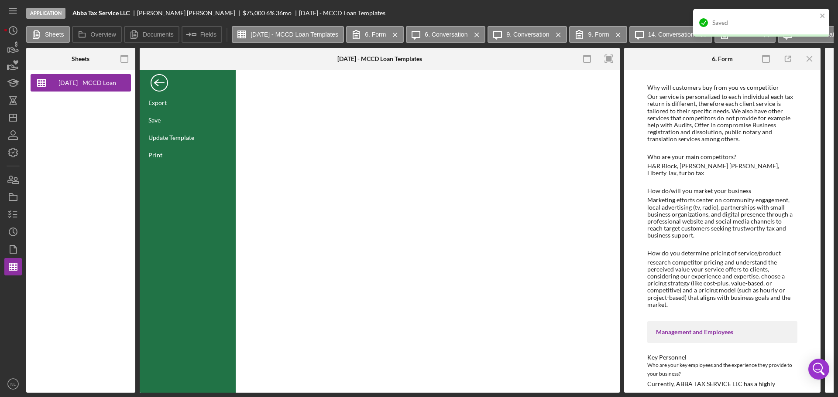
click at [164, 85] on div "Back" at bounding box center [159, 80] width 17 height 17
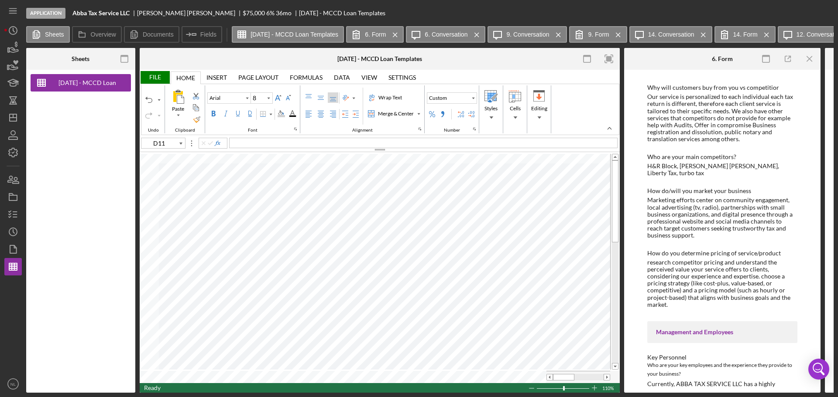
type input "C24"
type input "Calibri"
type input "11"
type input "B3"
click at [270, 144] on div "[PERSON_NAME]" at bounding box center [423, 143] width 388 height 10
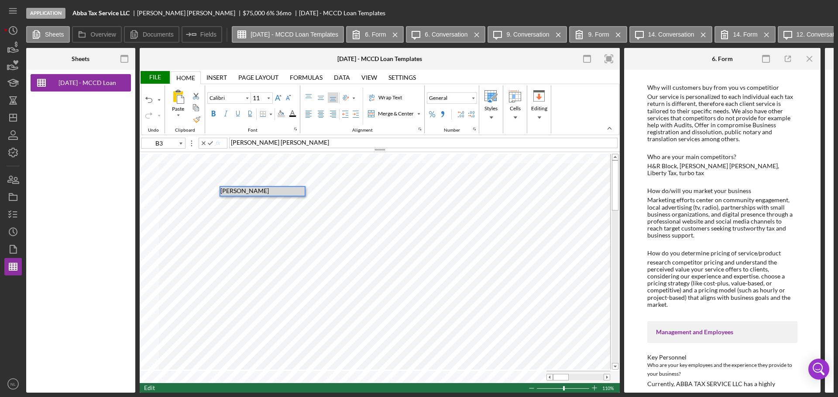
click at [269, 144] on span "[PERSON_NAME] [PERSON_NAME]" at bounding box center [280, 142] width 98 height 7
click at [270, 146] on div "[PERSON_NAME]" at bounding box center [423, 143] width 388 height 10
type input "B5"
type input "11"
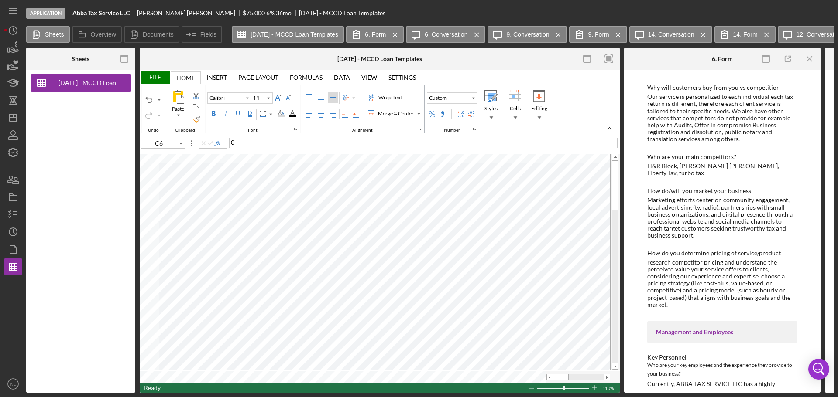
click at [154, 79] on div "File" at bounding box center [155, 77] width 30 height 13
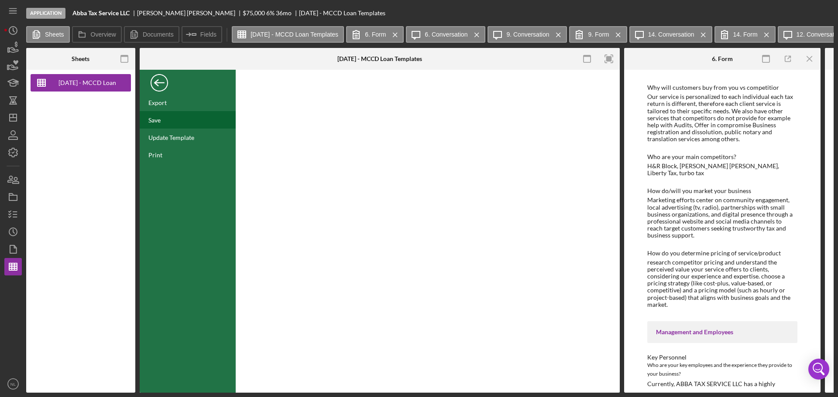
click at [169, 118] on div "Save" at bounding box center [188, 119] width 96 height 17
click at [162, 82] on div "Back" at bounding box center [159, 80] width 17 height 17
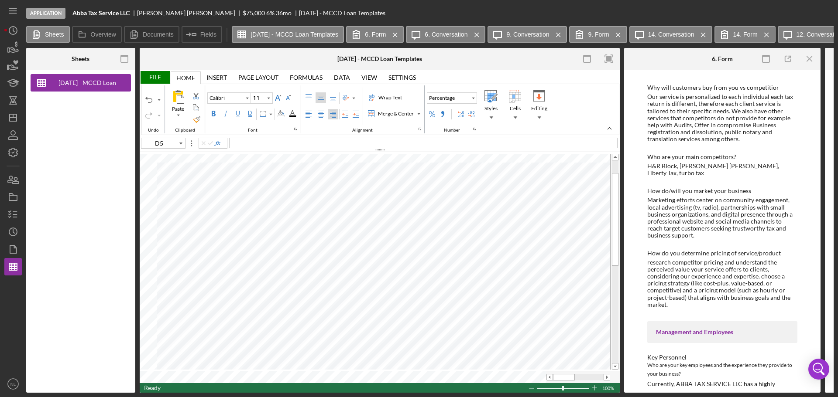
type input "D9"
type input "C10"
click at [155, 77] on div "File" at bounding box center [155, 77] width 30 height 13
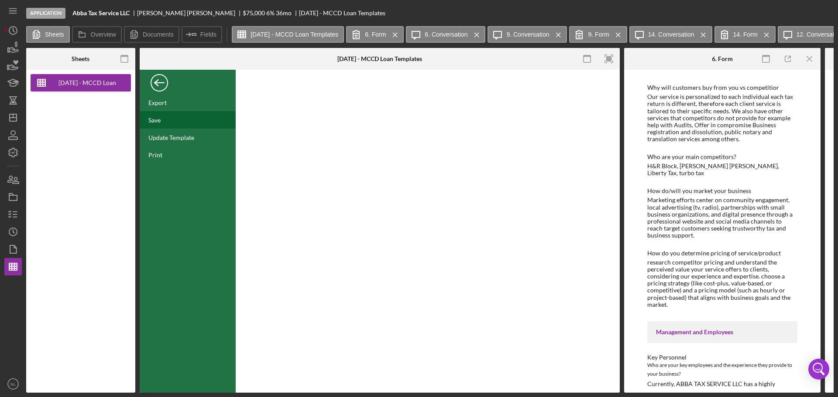
click at [175, 119] on div "Save" at bounding box center [188, 119] width 96 height 17
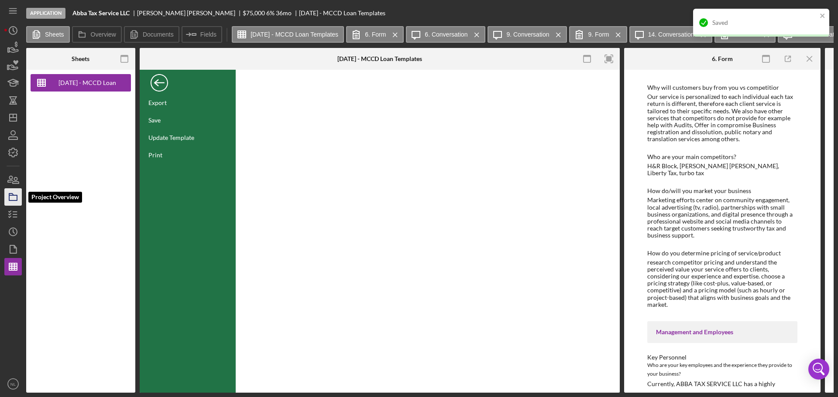
click at [10, 194] on polygon "button" at bounding box center [11, 195] width 4 height 2
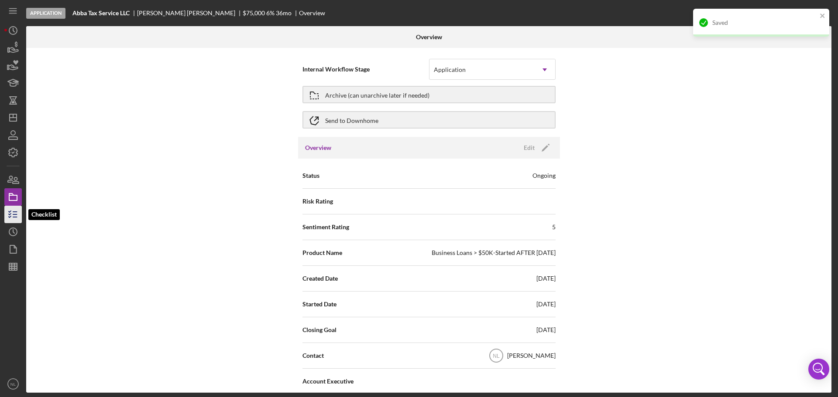
click at [14, 210] on icon "button" at bounding box center [13, 215] width 22 height 22
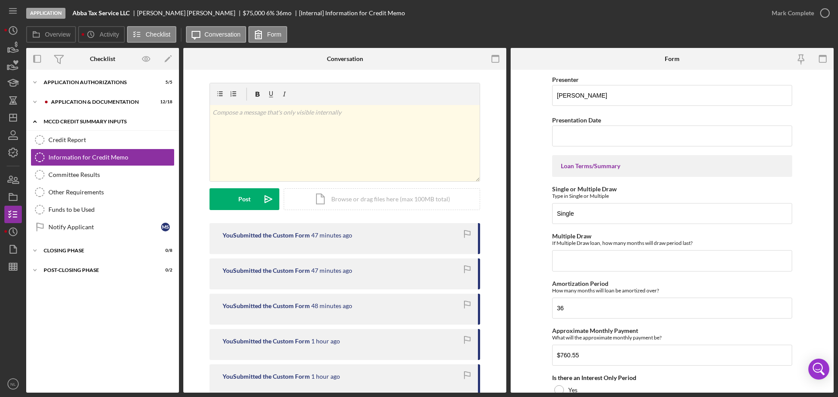
click at [32, 122] on icon "Icon/Expander" at bounding box center [34, 121] width 17 height 17
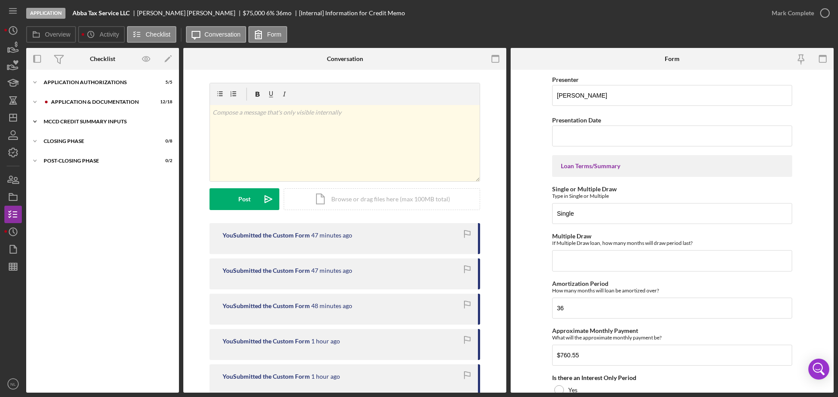
click at [32, 122] on icon "Icon/Expander" at bounding box center [34, 121] width 17 height 17
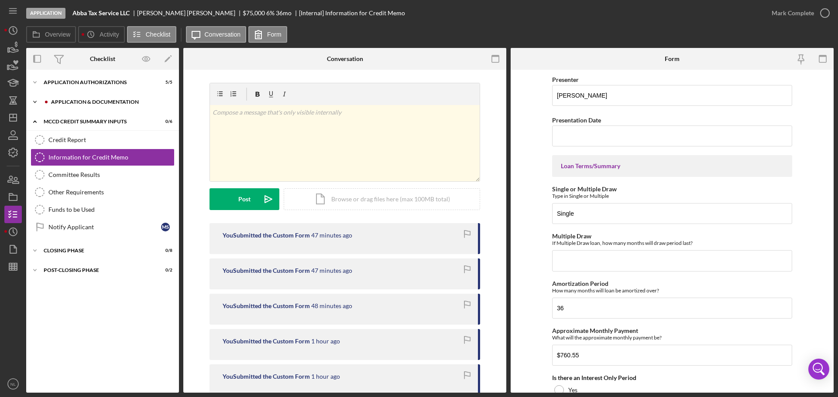
click at [35, 104] on icon "Icon/Expander" at bounding box center [34, 101] width 17 height 17
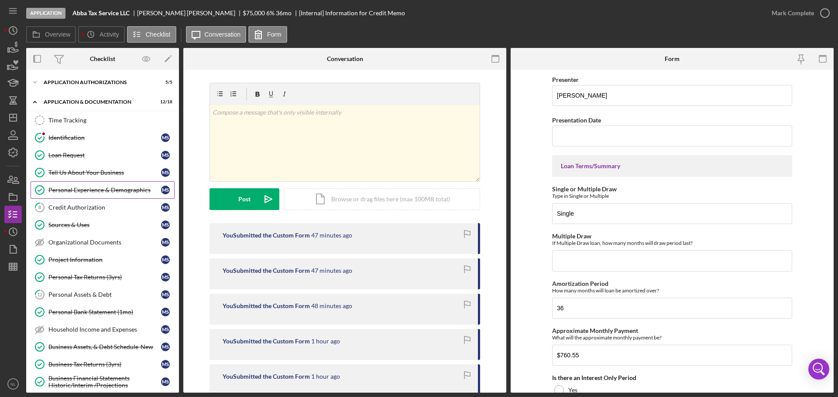
click at [137, 190] on div "Personal Experience & Demographics" at bounding box center [104, 190] width 113 height 7
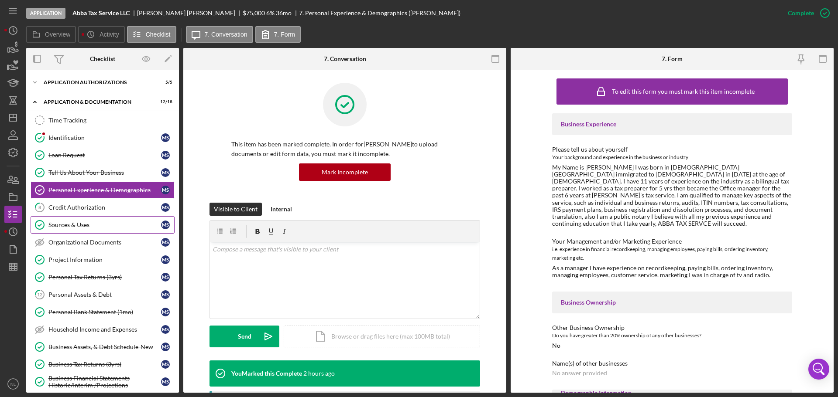
click at [116, 225] on div "Sources & Uses" at bounding box center [104, 225] width 113 height 7
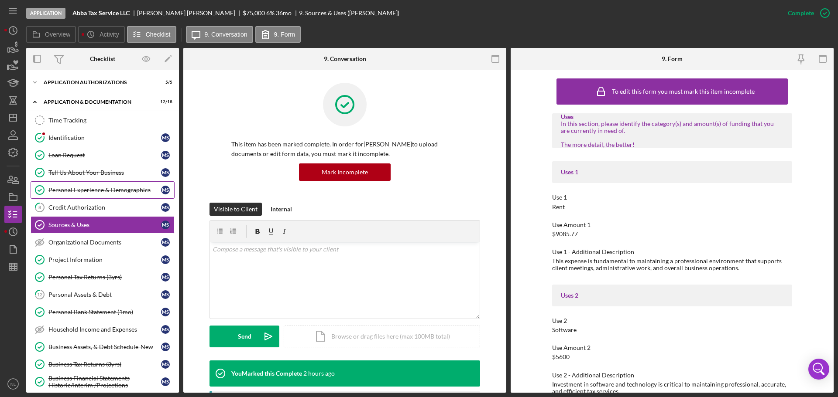
click at [120, 192] on div "Personal Experience & Demographics" at bounding box center [104, 190] width 113 height 7
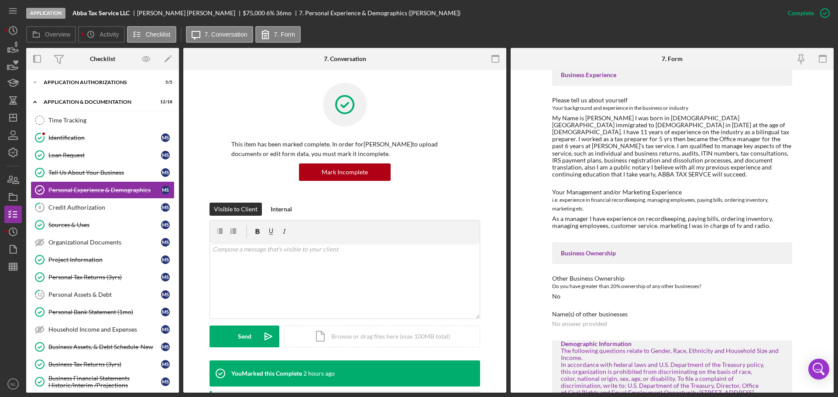
scroll to position [127, 0]
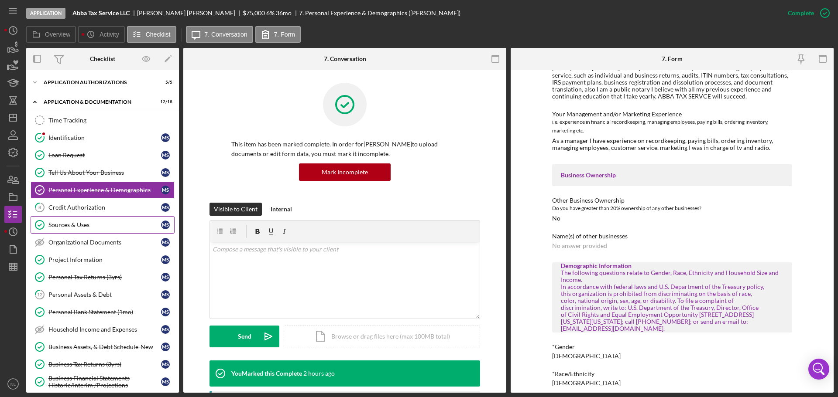
click at [69, 226] on div "Sources & Uses" at bounding box center [104, 225] width 113 height 7
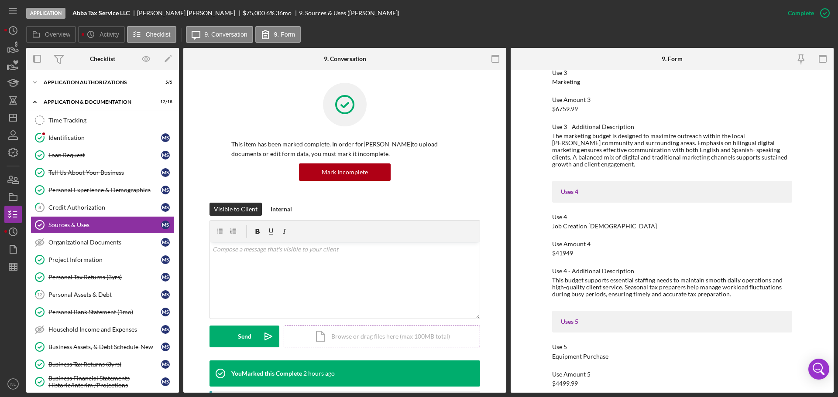
scroll to position [447, 0]
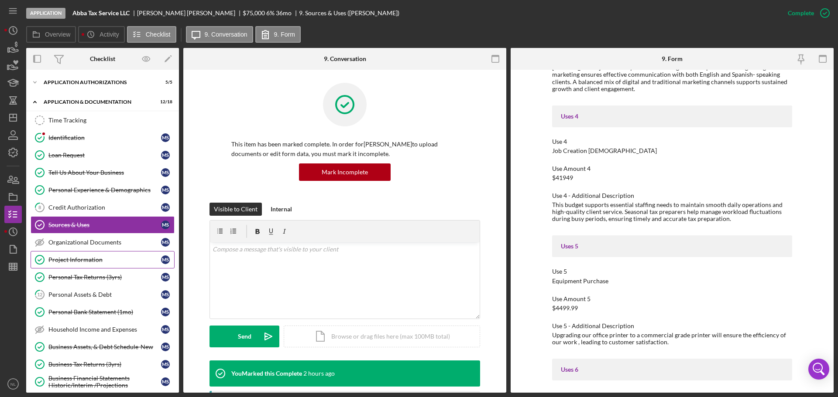
click at [110, 257] on div "Project Information" at bounding box center [104, 260] width 113 height 7
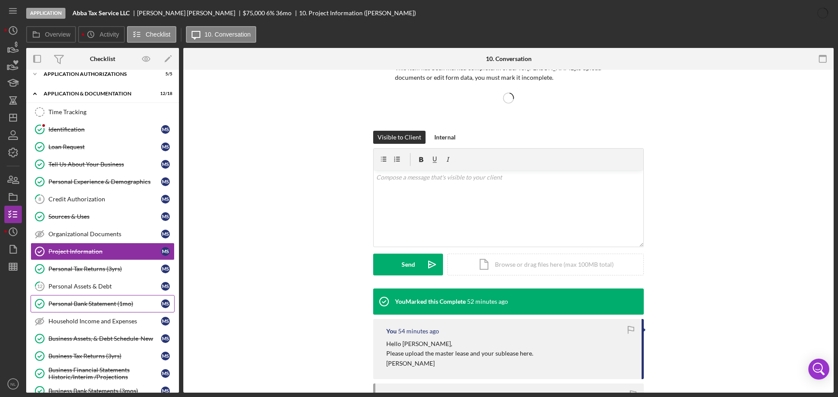
scroll to position [11, 0]
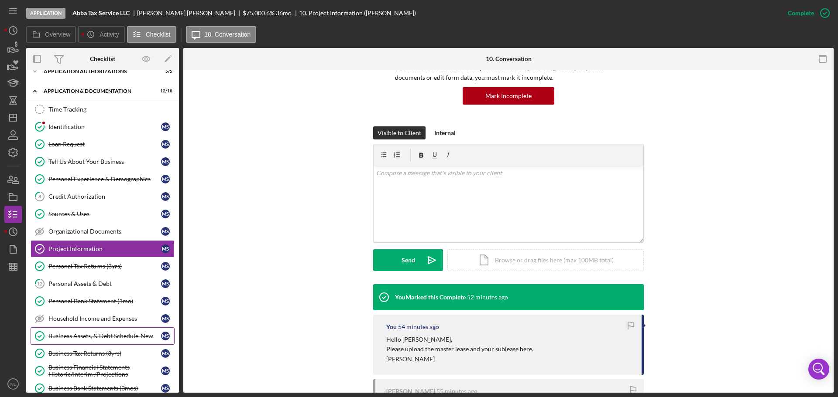
click at [108, 334] on div "Business Assets, & Debt Schedule-New" at bounding box center [104, 336] width 113 height 7
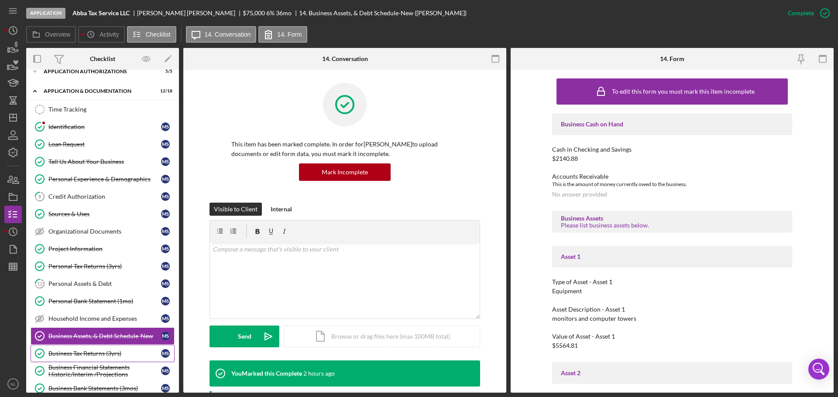
click at [84, 354] on div "Business Tax Returns (3yrs)" at bounding box center [104, 353] width 113 height 7
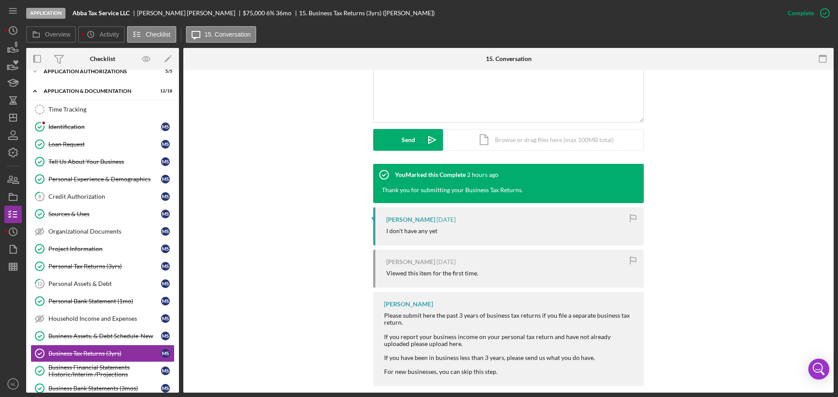
scroll to position [208, 0]
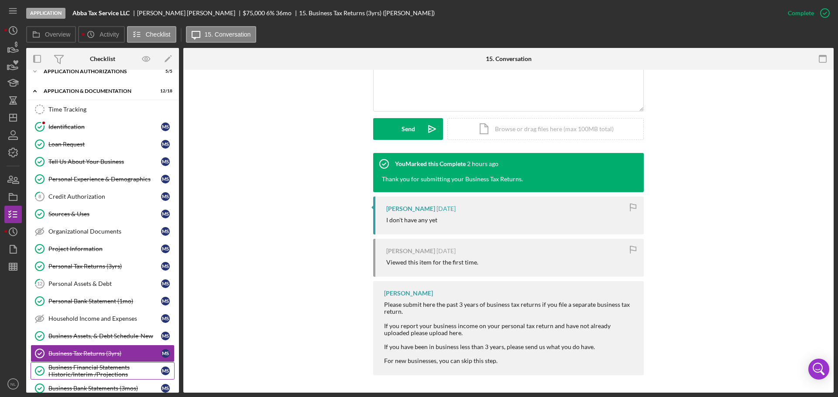
click at [109, 363] on link "Business Financial Statements Historic/Interim /Projections Business Financial …" at bounding box center [103, 371] width 144 height 17
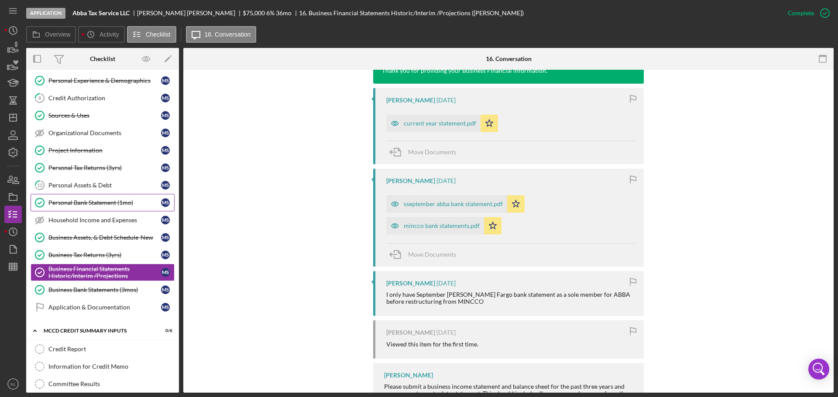
scroll to position [153, 0]
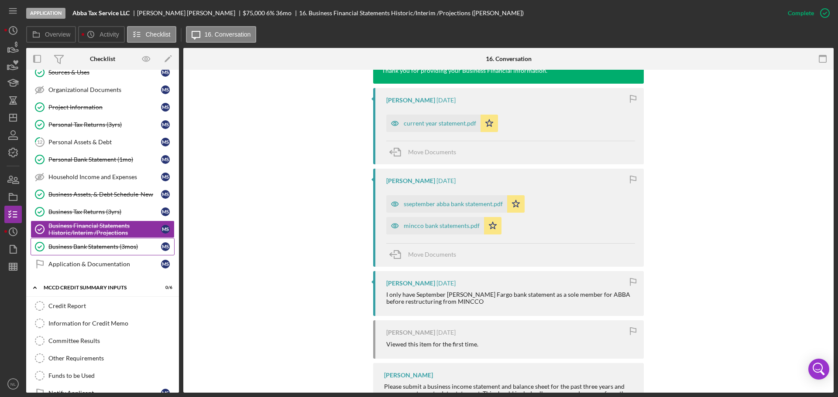
click at [106, 242] on link "Business Bank Statements (3mos) Business Bank Statements (3mos) M S" at bounding box center [103, 246] width 144 height 17
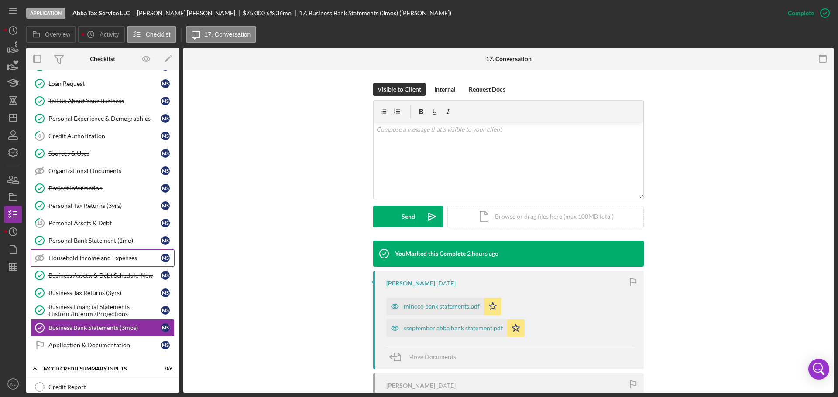
scroll to position [55, 0]
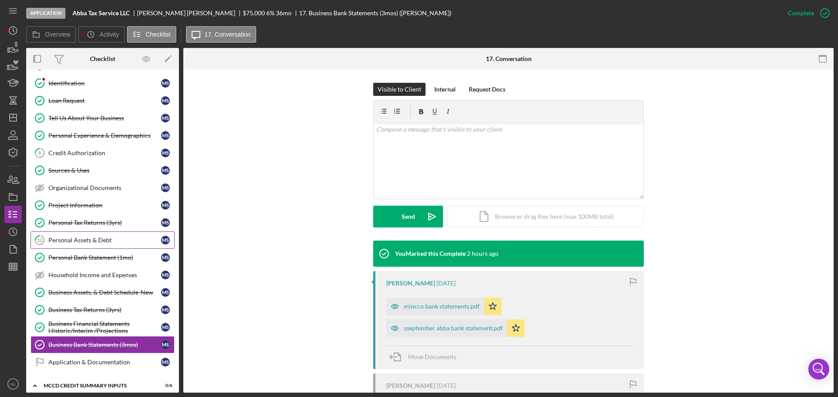
click at [107, 236] on link "12 Personal Assets & Debt M S" at bounding box center [103, 240] width 144 height 17
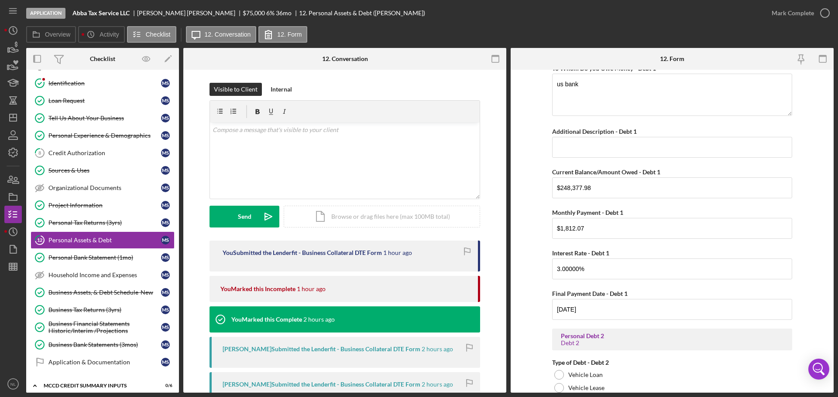
scroll to position [1134, 0]
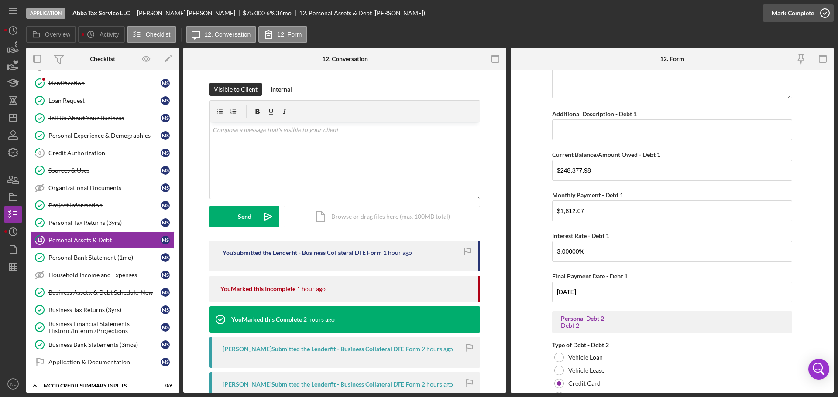
click at [825, 20] on icon "button" at bounding box center [825, 13] width 22 height 22
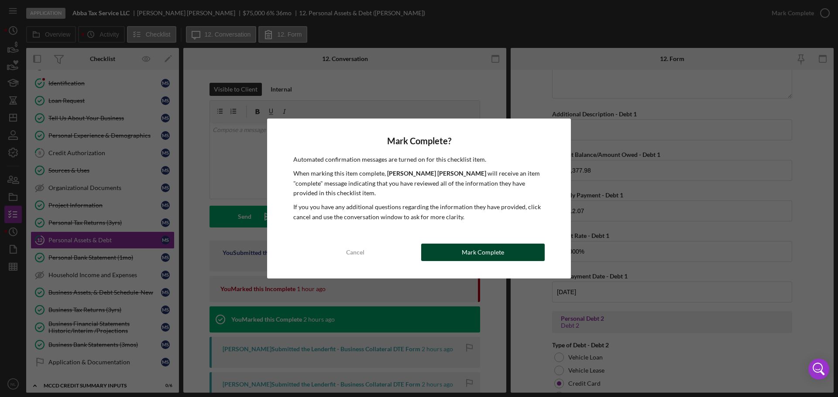
click at [488, 253] on div "Mark Complete" at bounding box center [483, 252] width 42 height 17
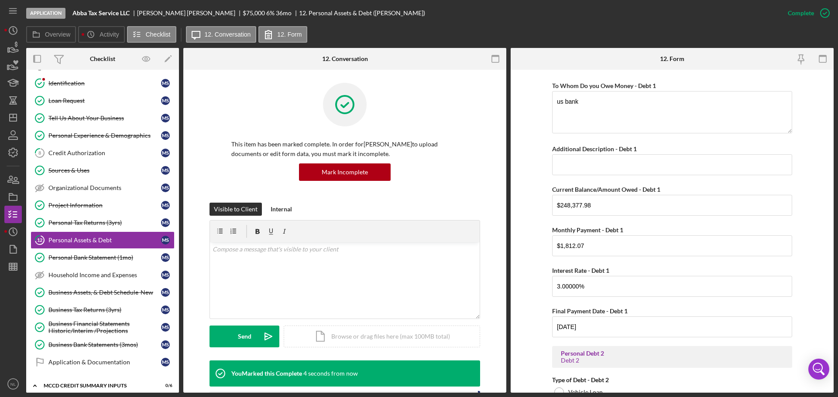
scroll to position [0, 0]
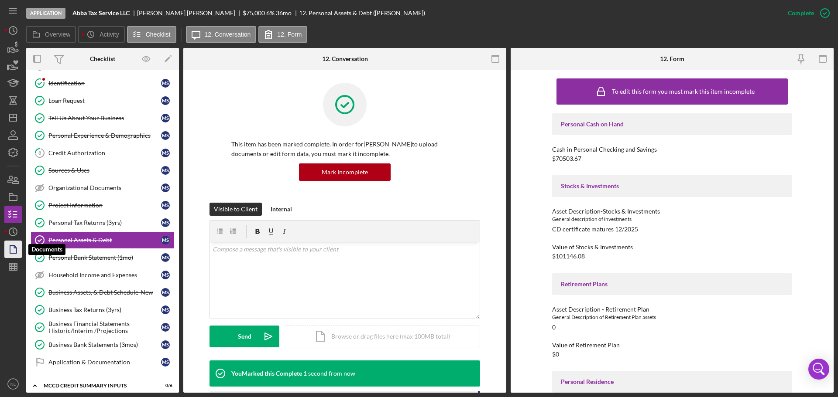
click at [10, 247] on polygon "button" at bounding box center [13, 250] width 7 height 8
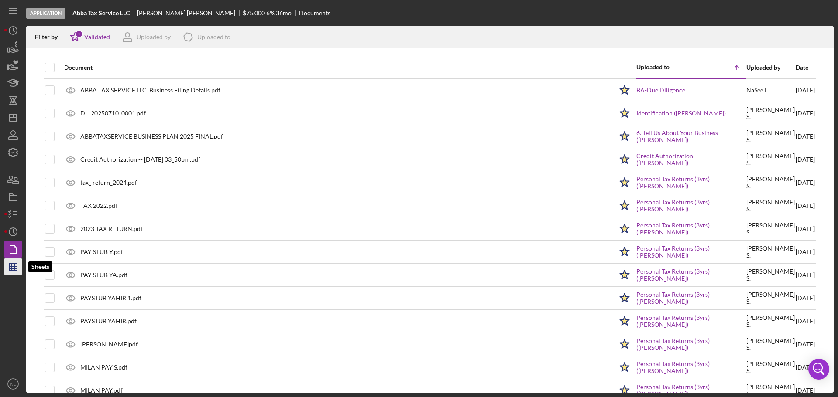
click at [18, 271] on icon "button" at bounding box center [13, 267] width 22 height 22
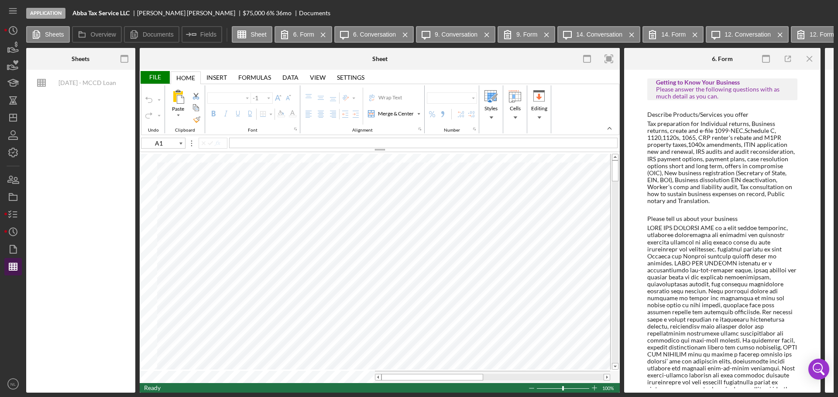
type input "Calibri"
type input "11"
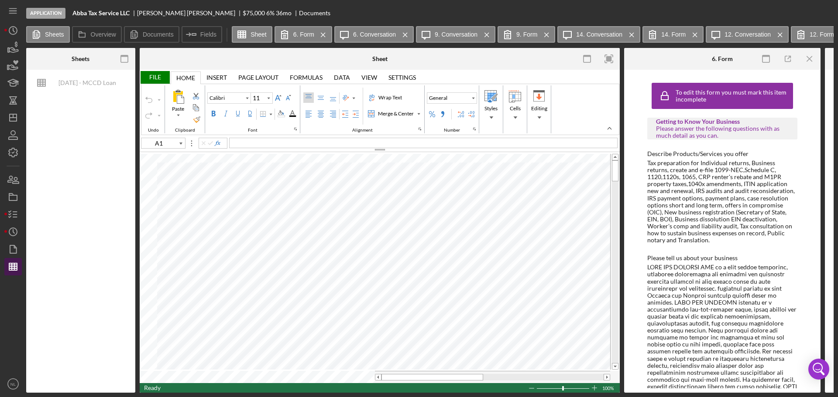
type input "C10"
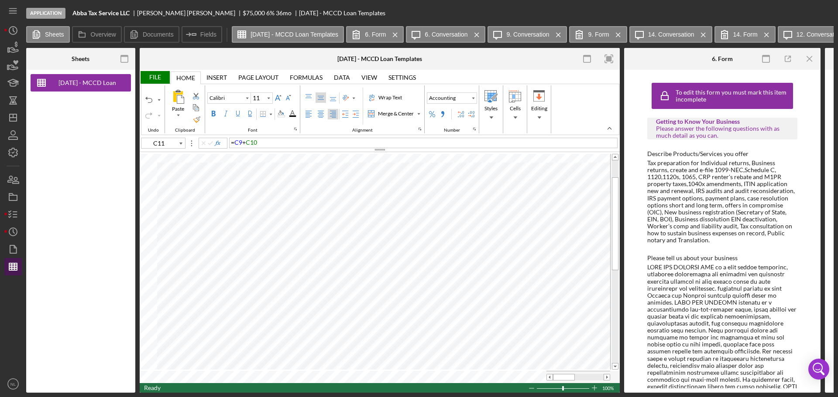
type input "C10"
click at [231, 142] on span "248377.98" at bounding box center [245, 142] width 29 height 7
type input "E5"
click at [272, 114] on div "Border" at bounding box center [270, 114] width 4 height 4
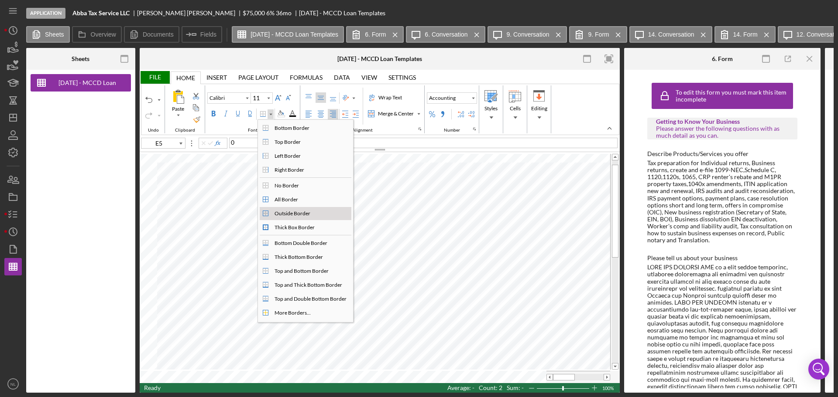
click at [291, 212] on div "Outside Border" at bounding box center [292, 214] width 39 height 8
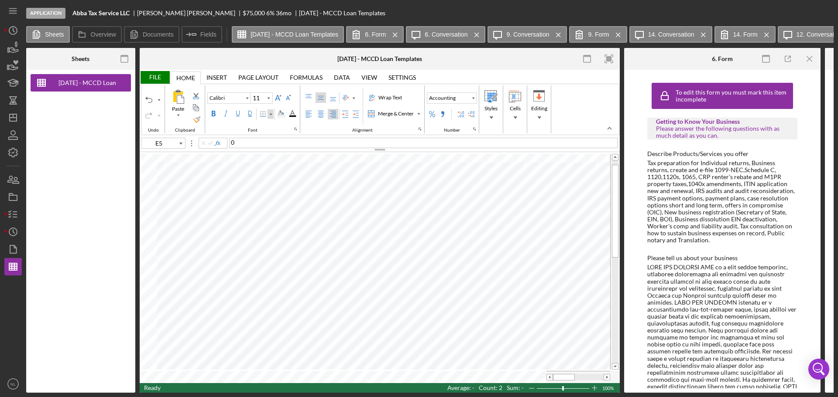
click at [269, 114] on div "Border" at bounding box center [270, 114] width 4 height 4
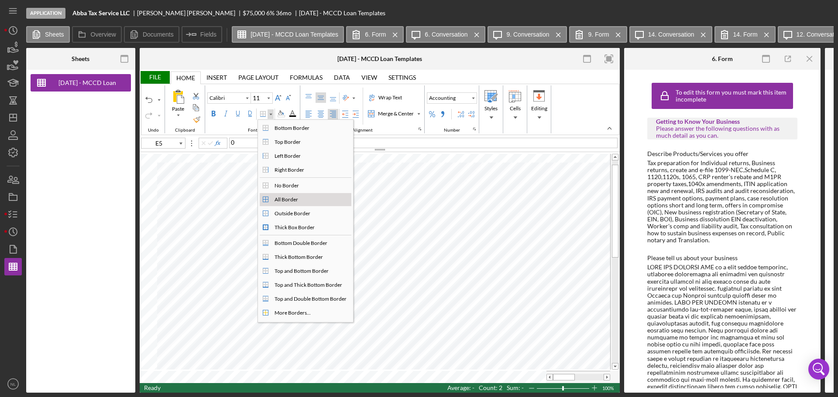
click at [291, 195] on div "All Border" at bounding box center [311, 200] width 80 height 10
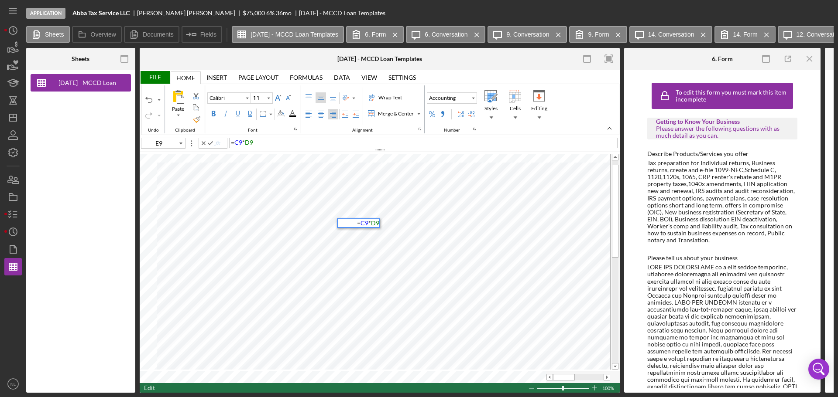
click at [241, 144] on span "C9" at bounding box center [238, 142] width 8 height 7
type input "F13"
type input "Arial"
type input "10"
type input "E8"
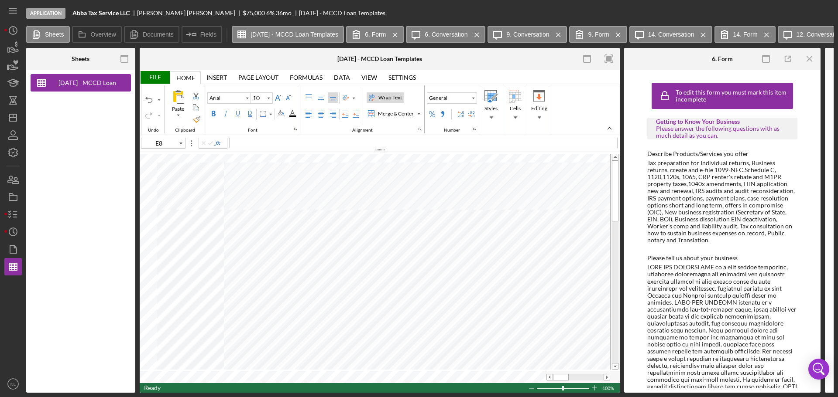
type input "Calibri"
type input "11"
type input "D11"
type input "Arial"
type input "8"
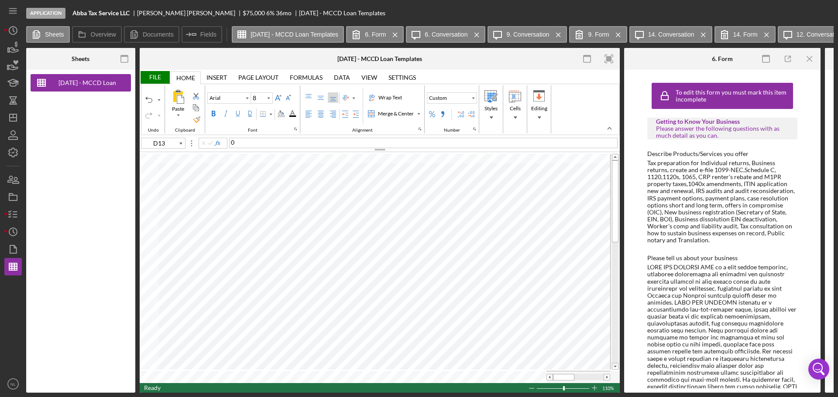
type input "D37"
click at [270, 140] on div at bounding box center [423, 143] width 388 height 10
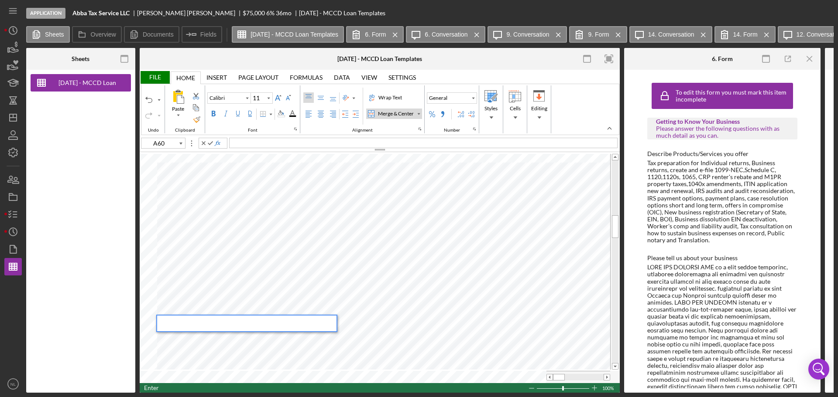
click at [284, 145] on div at bounding box center [423, 143] width 388 height 10
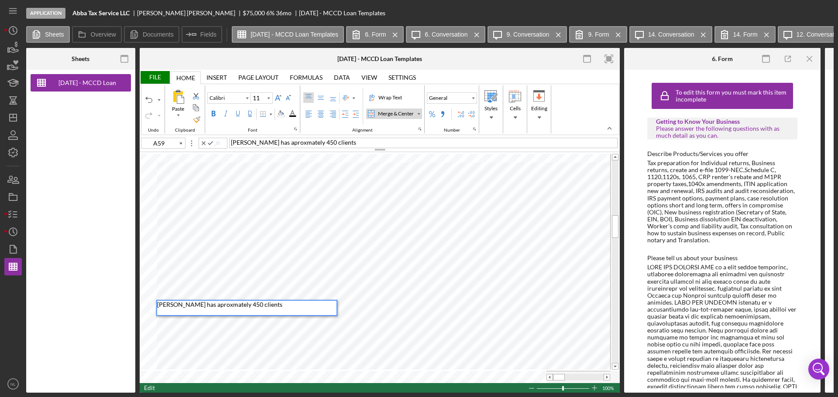
click at [218, 302] on span "[PERSON_NAME] has aproxmately 450 clients" at bounding box center [219, 304] width 125 height 7
click at [339, 143] on div "[PERSON_NAME] has aproxmately 450 clients" at bounding box center [423, 143] width 388 height 10
drag, startPoint x: 339, startPoint y: 143, endPoint x: 217, endPoint y: 145, distance: 122.2
click at [217, 145] on div "A59 [PERSON_NAME] has aproxmately 450 clients" at bounding box center [380, 143] width 480 height 10
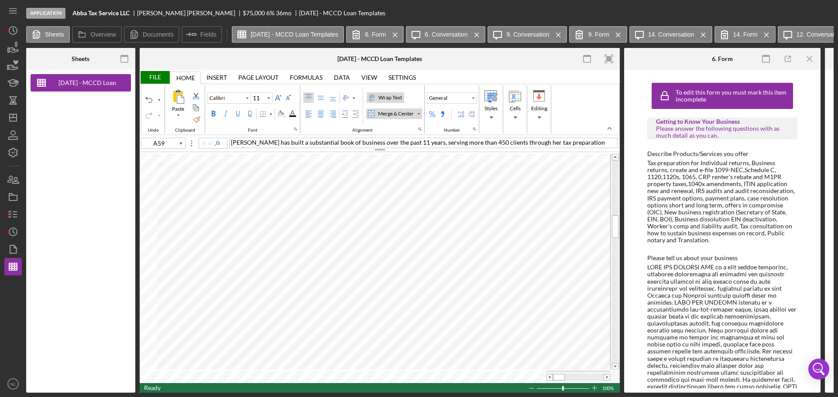
click at [380, 99] on div "Wrap Text" at bounding box center [390, 98] width 27 height 8
click at [333, 145] on div at bounding box center [423, 143] width 388 height 10
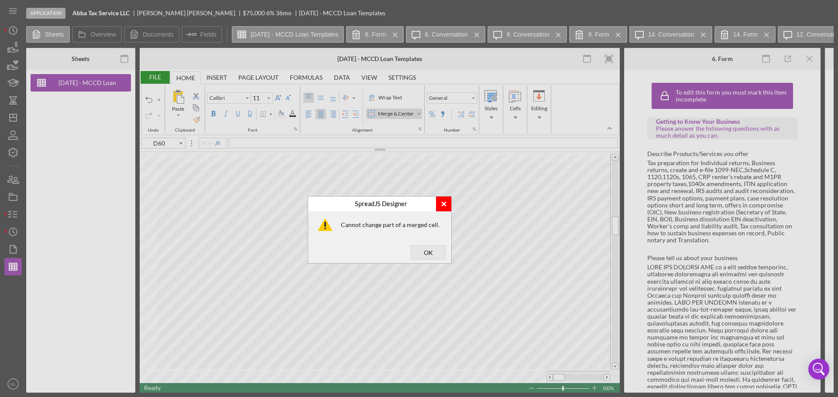
click at [445, 206] on div "SpreadJS Designer" at bounding box center [443, 204] width 7 height 7
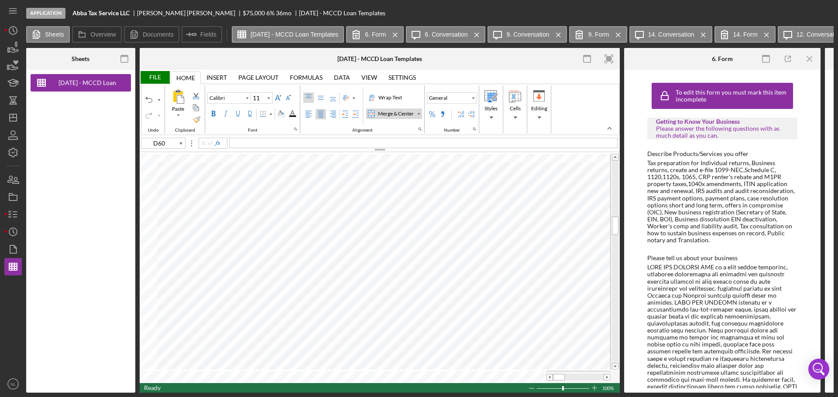
click at [402, 141] on div at bounding box center [423, 143] width 388 height 10
click at [308, 116] on div "Left Align" at bounding box center [308, 114] width 7 height 7
click at [357, 139] on div at bounding box center [423, 143] width 388 height 10
click at [311, 112] on div "Left Align" at bounding box center [308, 114] width 7 height 7
click at [808, 59] on icon "Icon/Menu Close" at bounding box center [810, 59] width 20 height 20
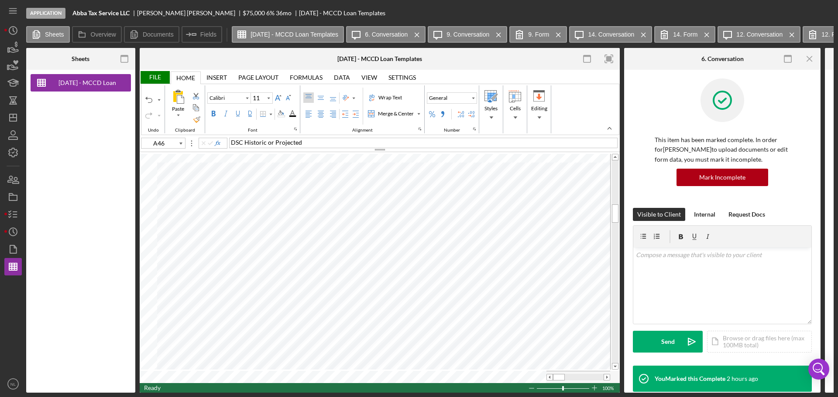
click at [808, 59] on icon "Icon/Menu Close" at bounding box center [810, 59] width 20 height 20
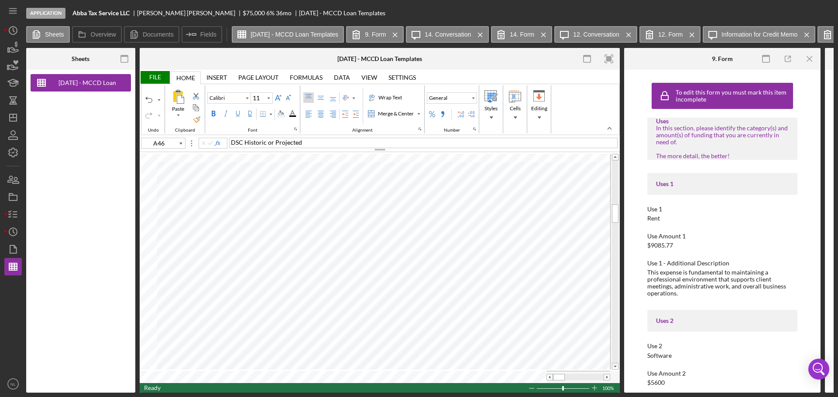
click at [808, 59] on icon "Icon/Menu Close" at bounding box center [810, 59] width 20 height 20
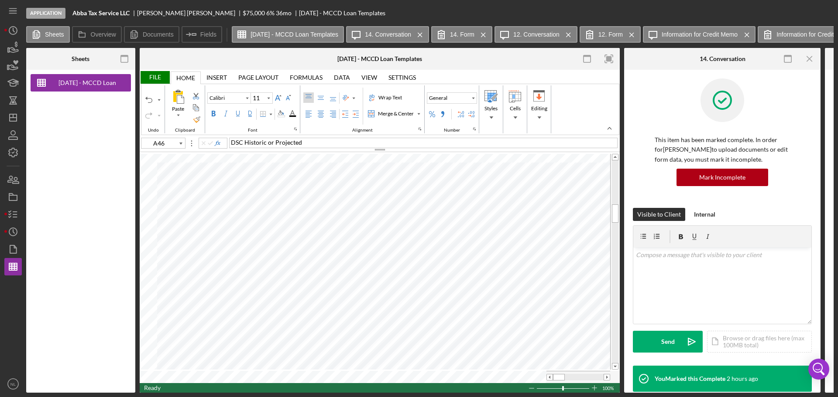
click at [808, 59] on icon "Icon/Menu Close" at bounding box center [810, 59] width 20 height 20
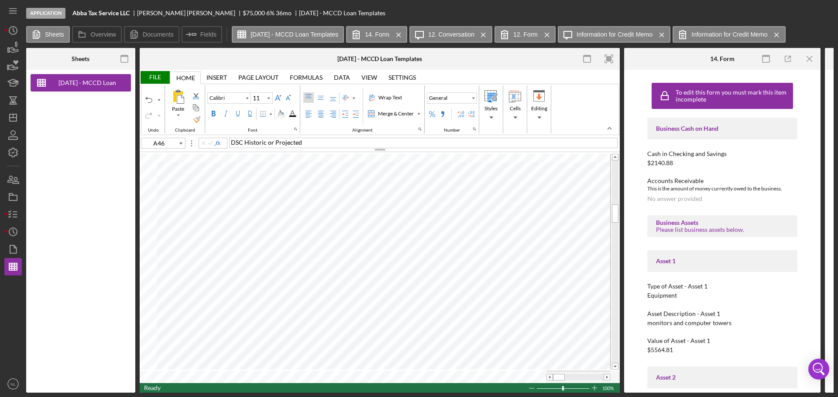
click at [808, 59] on icon "Icon/Menu Close" at bounding box center [810, 59] width 20 height 20
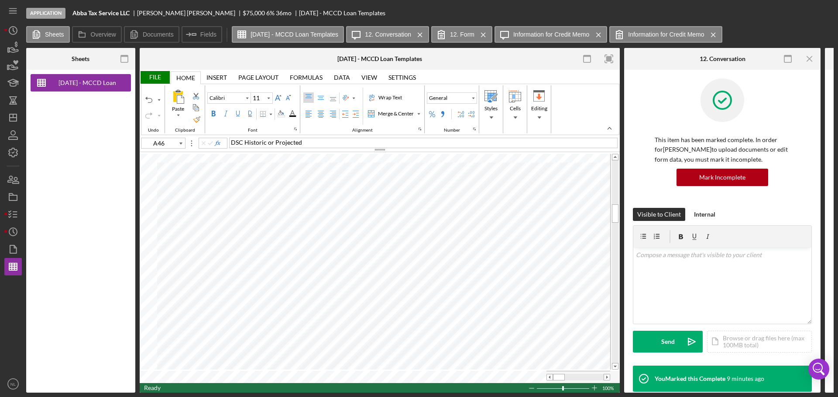
click at [808, 59] on icon "Icon/Menu Close" at bounding box center [810, 59] width 20 height 20
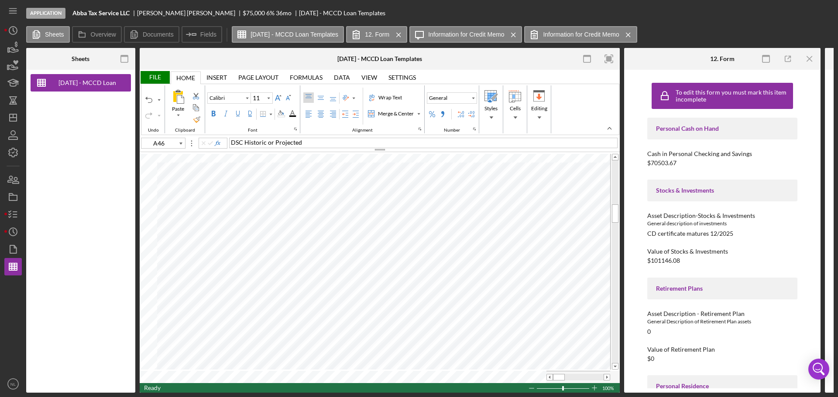
click at [808, 59] on icon "Icon/Menu Close" at bounding box center [810, 59] width 20 height 20
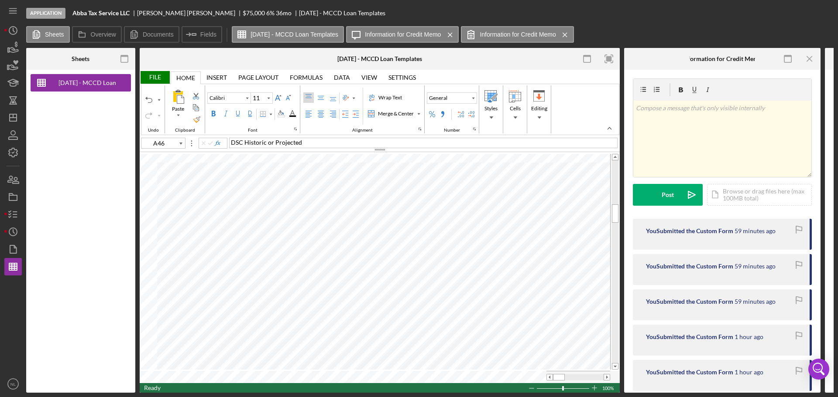
click at [808, 59] on icon "Icon/Menu Close" at bounding box center [810, 59] width 20 height 20
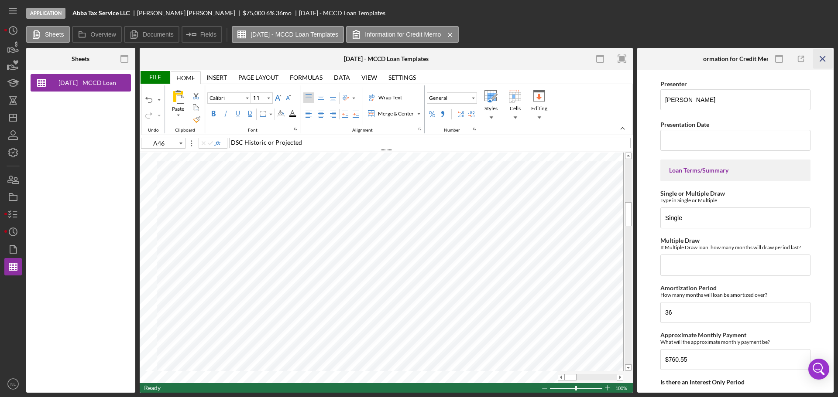
click at [823, 57] on icon "Icon/Menu Close" at bounding box center [823, 59] width 20 height 20
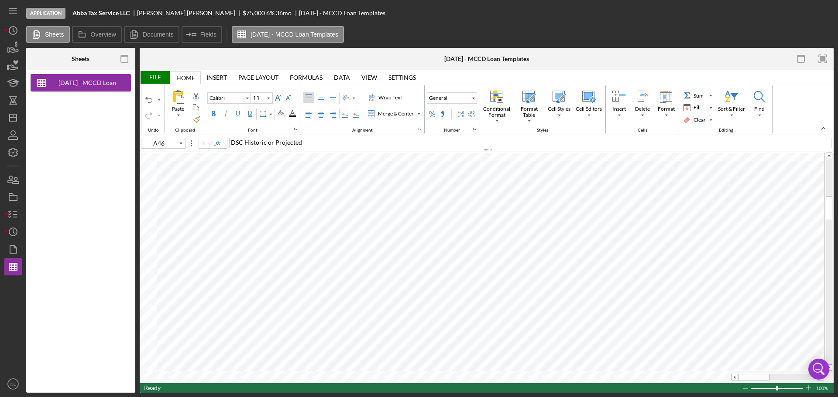
click at [155, 76] on div "File" at bounding box center [155, 77] width 30 height 13
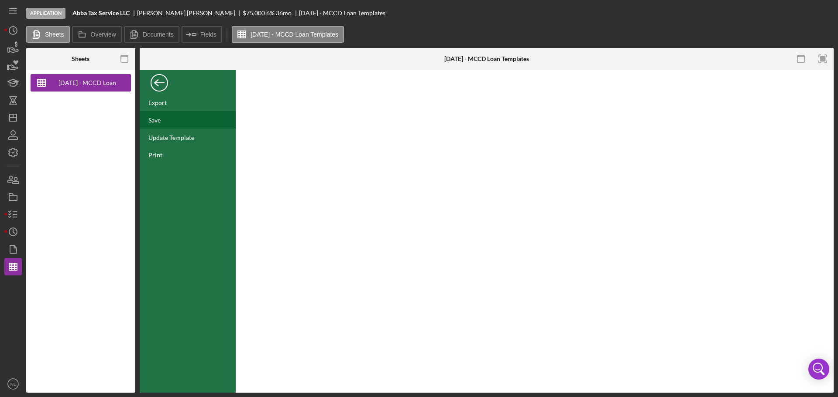
click at [178, 114] on div "Save" at bounding box center [188, 119] width 96 height 17
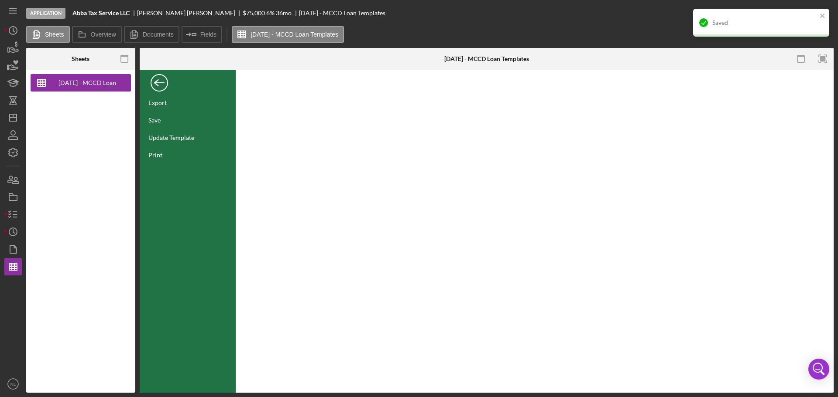
click at [164, 86] on div "Back" at bounding box center [159, 80] width 17 height 17
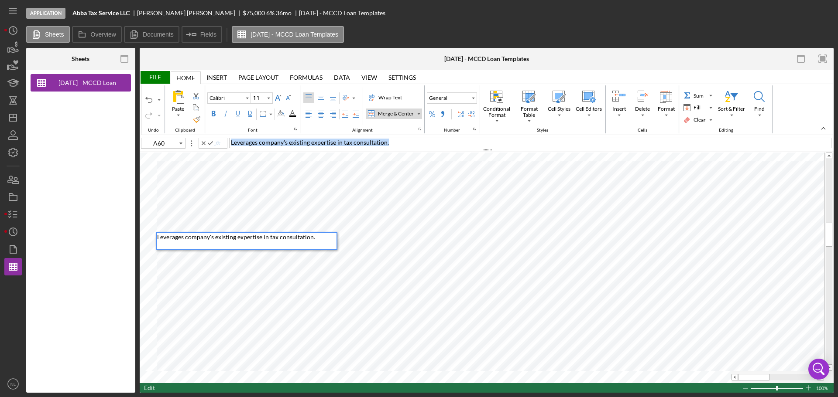
drag, startPoint x: 398, startPoint y: 144, endPoint x: 220, endPoint y: 135, distance: 178.2
click at [220, 134] on div "File Home Home Insert Insert Page Layout Page Layout Formulas Formulas Data Dat…" at bounding box center [487, 231] width 694 height 323
drag, startPoint x: 257, startPoint y: 144, endPoint x: 232, endPoint y: 145, distance: 25.3
click at [232, 145] on span "The firm's expertise includes assisting clients, in both Spanish and English." at bounding box center [330, 142] width 198 height 7
click at [311, 141] on span "Abba Tax Service LLC expertise includes assisting clients, in both Spanish and …" at bounding box center [345, 142] width 228 height 7
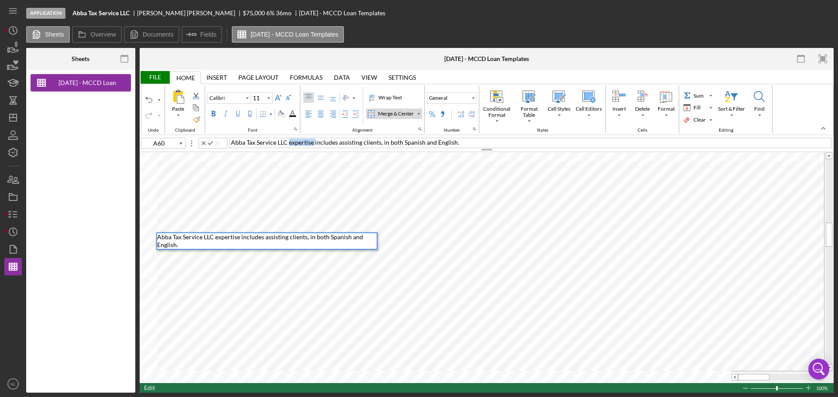
click at [311, 141] on span "Abba Tax Service LLC expertise includes assisting clients, in both Spanish and …" at bounding box center [345, 142] width 228 height 7
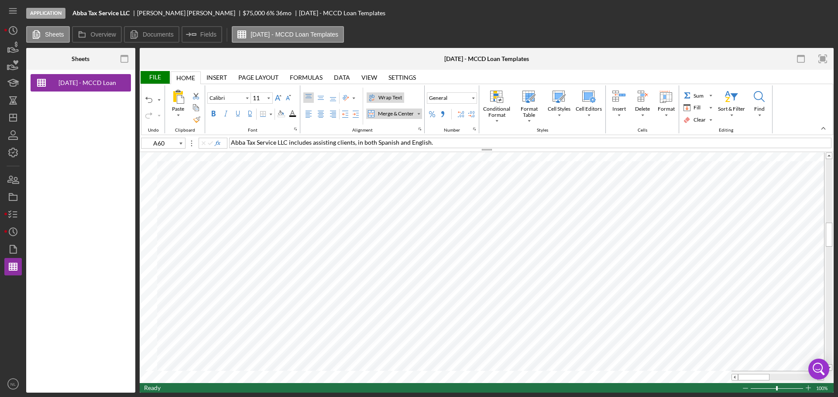
click at [383, 98] on div "Wrap Text" at bounding box center [390, 98] width 27 height 8
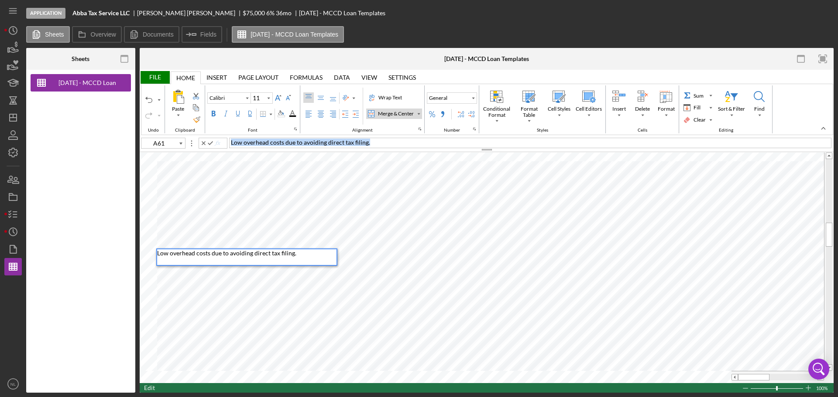
drag, startPoint x: 372, startPoint y: 143, endPoint x: 228, endPoint y: 137, distance: 144.1
click at [228, 137] on div "A61 Low overhead costs due to avoiding direct tax filing." at bounding box center [487, 145] width 694 height 16
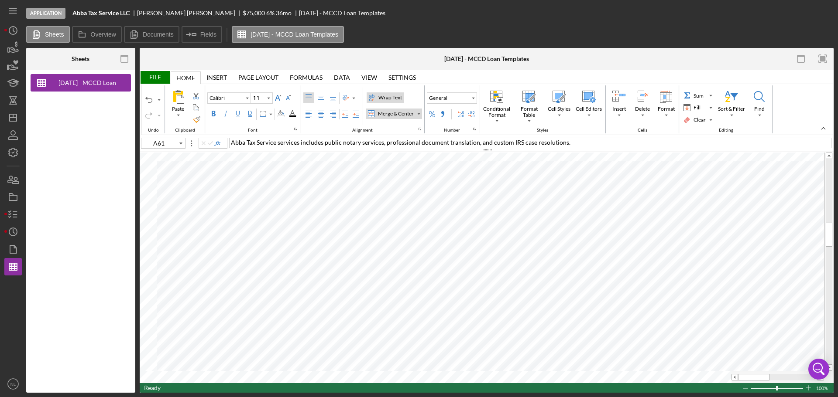
click at [386, 100] on div "Wrap Text" at bounding box center [390, 98] width 27 height 8
click at [270, 112] on div "Border" at bounding box center [270, 114] width 4 height 4
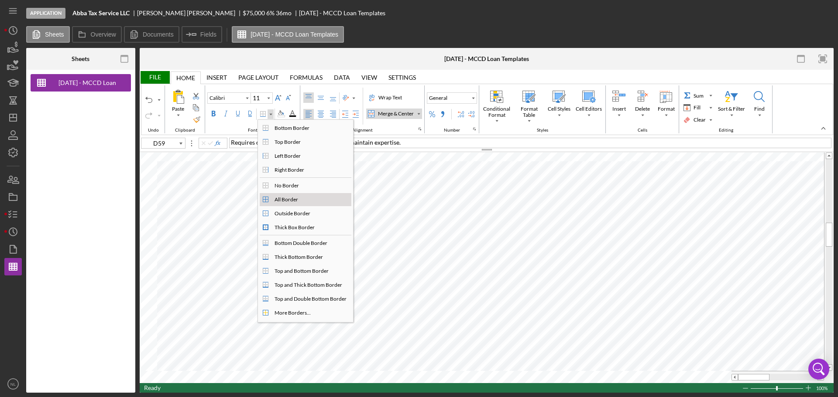
click at [303, 196] on div "All Border" at bounding box center [311, 200] width 80 height 10
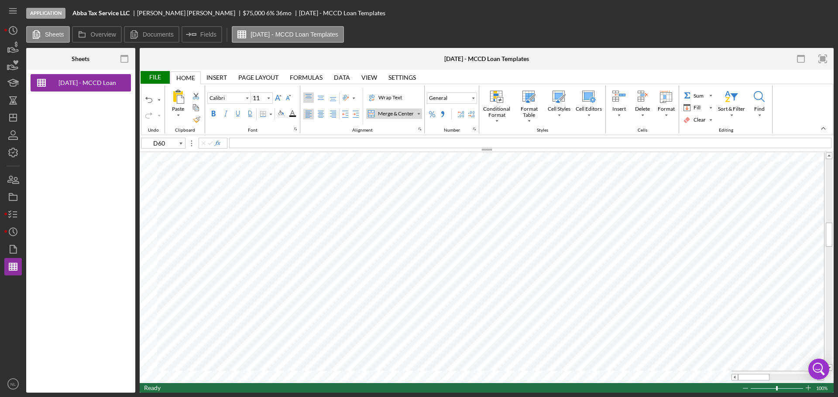
click at [390, 143] on div at bounding box center [530, 143] width 602 height 10
click at [370, 101] on div "Wrap Text" at bounding box center [371, 97] width 7 height 7
click at [345, 145] on div at bounding box center [530, 143] width 602 height 10
click at [376, 99] on label "Wrap Text" at bounding box center [386, 98] width 38 height 10
click at [149, 75] on div "File" at bounding box center [155, 77] width 30 height 13
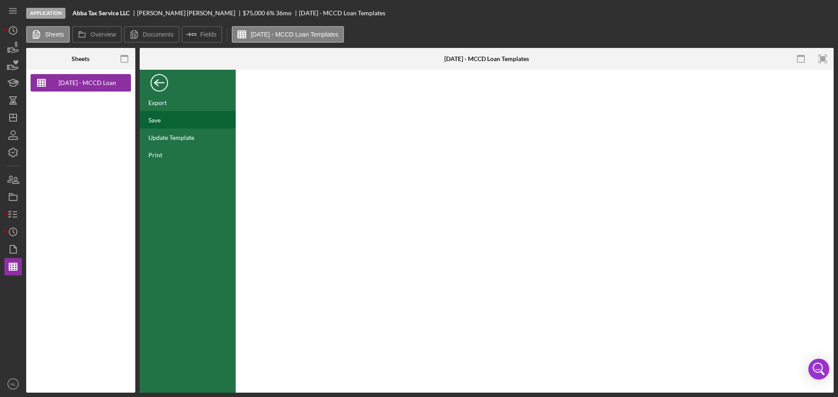
click at [164, 125] on div "Save" at bounding box center [188, 119] width 96 height 17
click at [162, 86] on div "Back" at bounding box center [159, 80] width 17 height 17
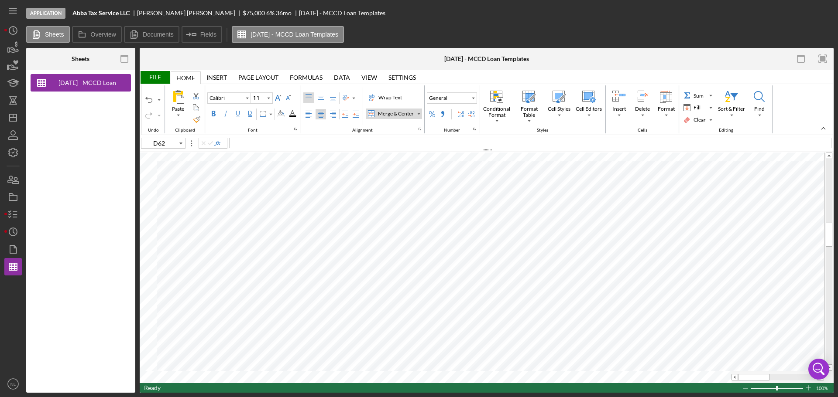
click at [382, 145] on div at bounding box center [530, 143] width 602 height 10
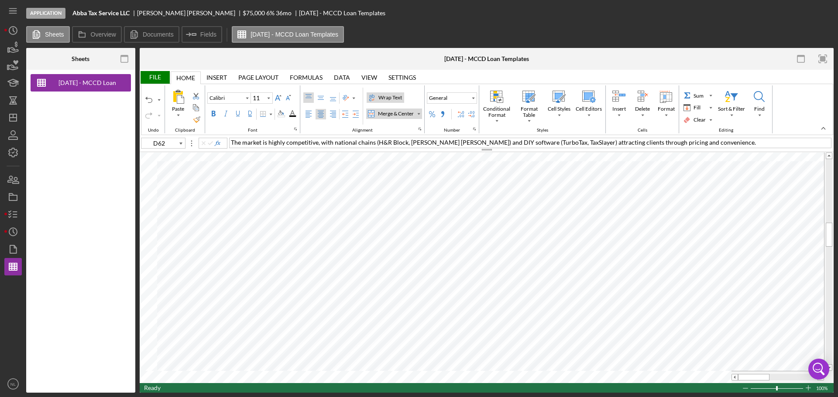
click at [384, 103] on label "Wrap Text" at bounding box center [386, 98] width 38 height 10
click at [307, 113] on div "Left Align" at bounding box center [308, 114] width 7 height 7
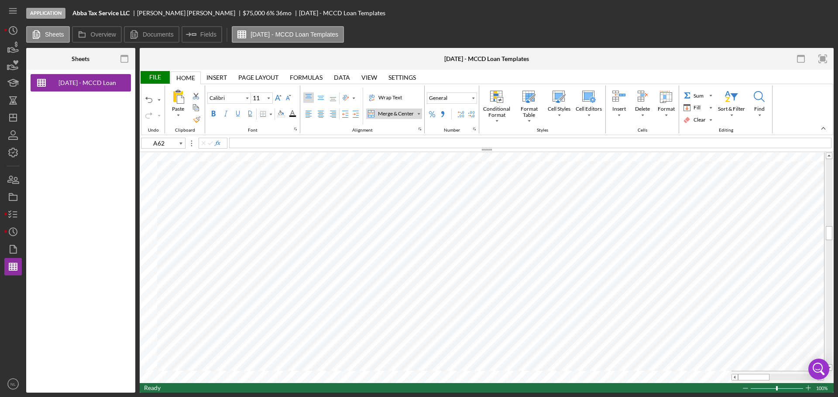
click at [272, 142] on div at bounding box center [530, 143] width 602 height 10
click at [368, 95] on div "Wrap Text" at bounding box center [371, 97] width 7 height 7
click at [290, 143] on span "Abba Tax Service services includes public notary services, professional documen…" at bounding box center [400, 142] width 339 height 7
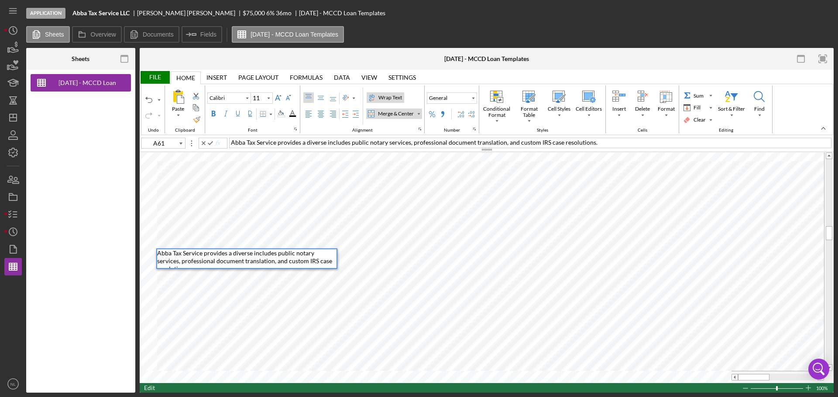
drag, startPoint x: 592, startPoint y: 143, endPoint x: 222, endPoint y: 147, distance: 369.6
click at [222, 147] on div "A61 Abba Tax Service provides a diverse includes public notary services, profes…" at bounding box center [487, 145] width 694 height 15
copy span "Abba Tax Service provides a diverse includes public notary services, profession…"
click at [304, 261] on span "Abba Tax Service provides a diverse includes public notary services, profession…" at bounding box center [245, 261] width 176 height 23
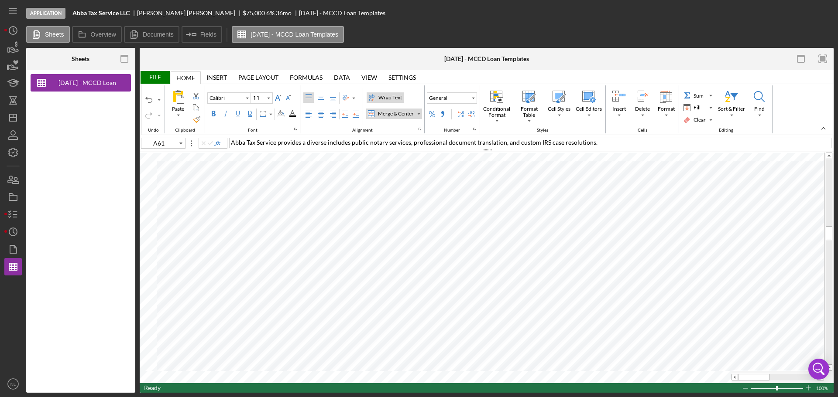
click at [297, 146] on div "Abba Tax Service provides a diverse includes public notary services, profession…" at bounding box center [530, 143] width 602 height 10
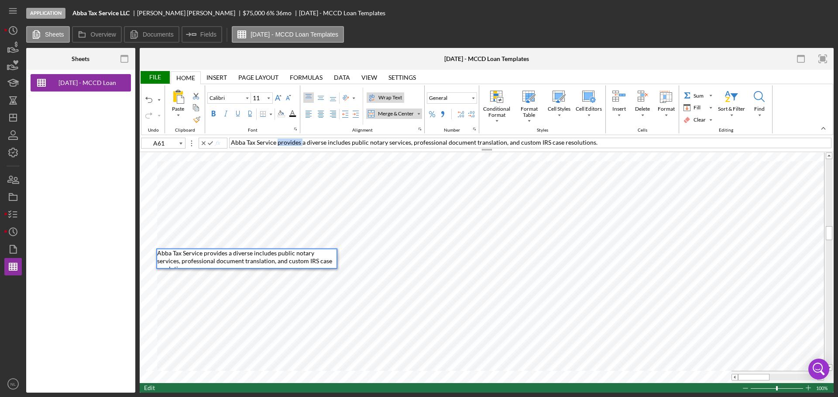
click at [297, 146] on div "Abba Tax Service provides a diverse includes public notary services, profession…" at bounding box center [530, 143] width 602 height 10
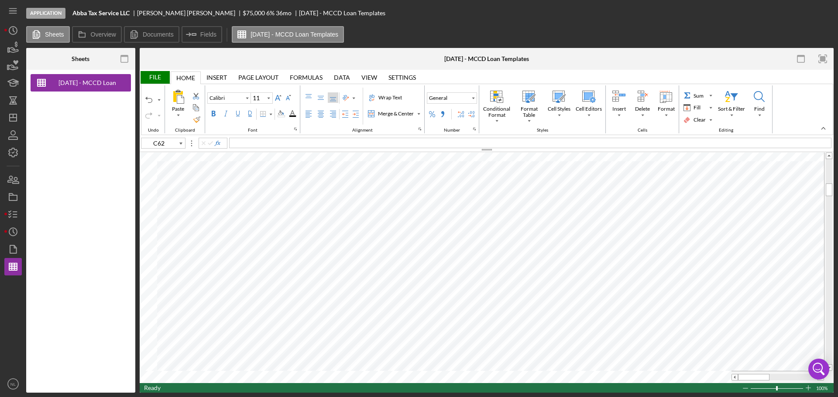
click at [153, 75] on div "File" at bounding box center [155, 77] width 30 height 13
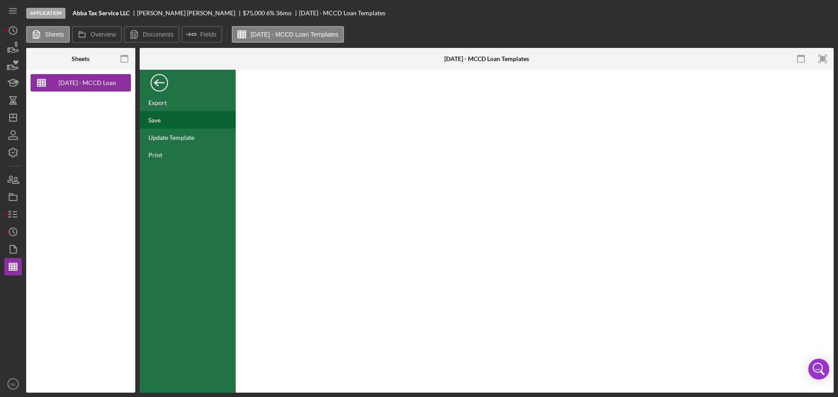
click at [175, 123] on div "Save" at bounding box center [188, 119] width 96 height 17
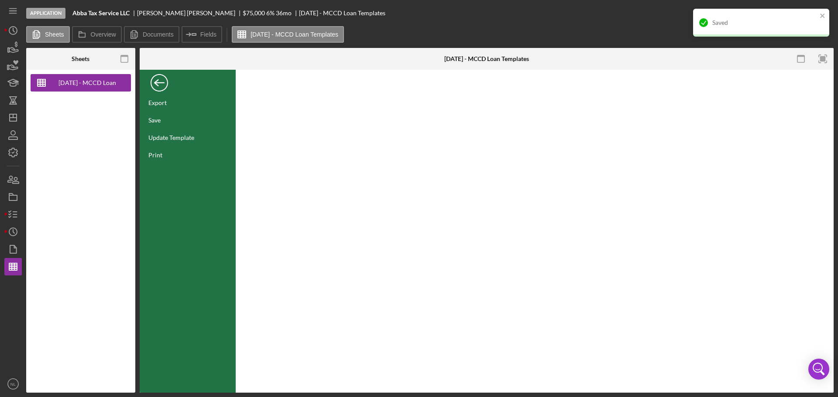
click at [156, 84] on div "Back" at bounding box center [159, 80] width 17 height 17
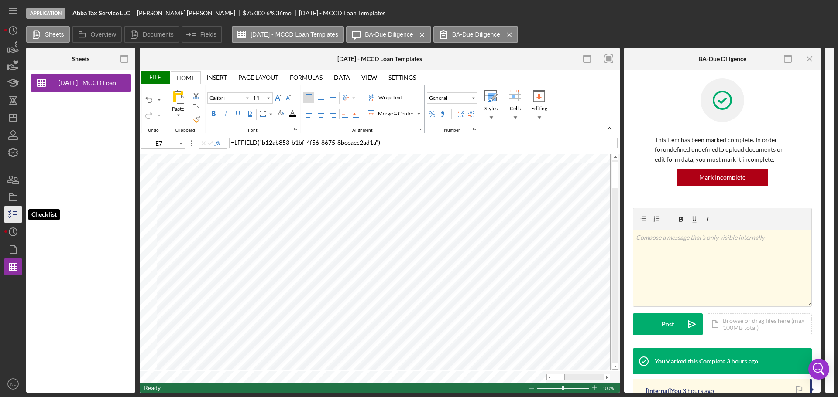
drag, startPoint x: 16, startPoint y: 212, endPoint x: 21, endPoint y: 210, distance: 5.1
click at [16, 212] on line "button" at bounding box center [15, 212] width 4 height 0
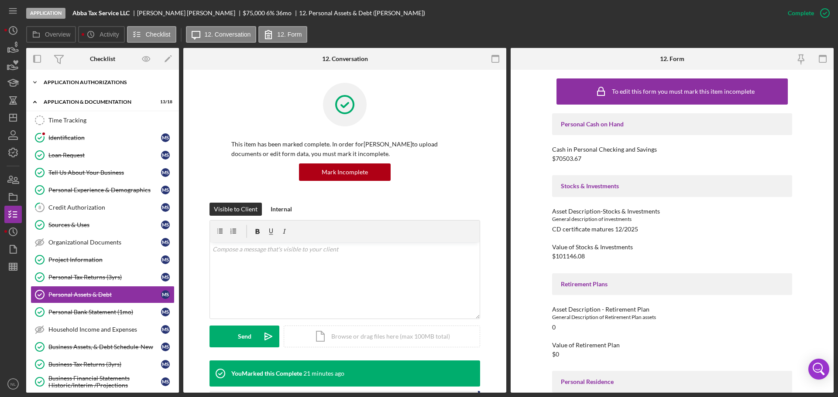
click at [88, 86] on div "Icon/Expander Application Authorizations 5 / 5" at bounding box center [102, 82] width 153 height 17
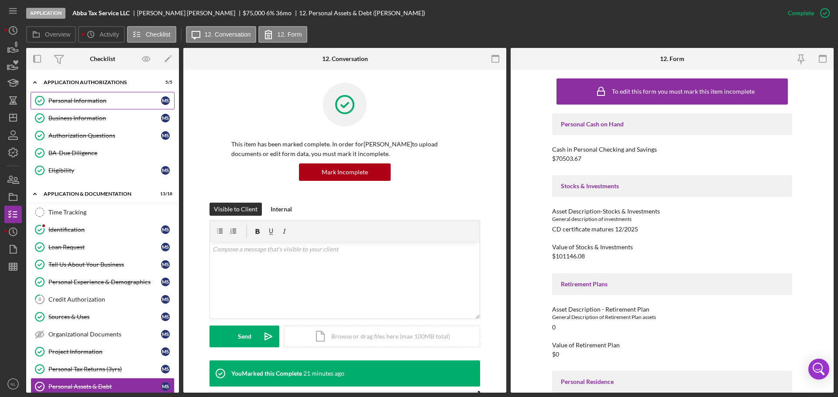
click at [103, 95] on link "Personal Information Personal Information M S" at bounding box center [103, 100] width 144 height 17
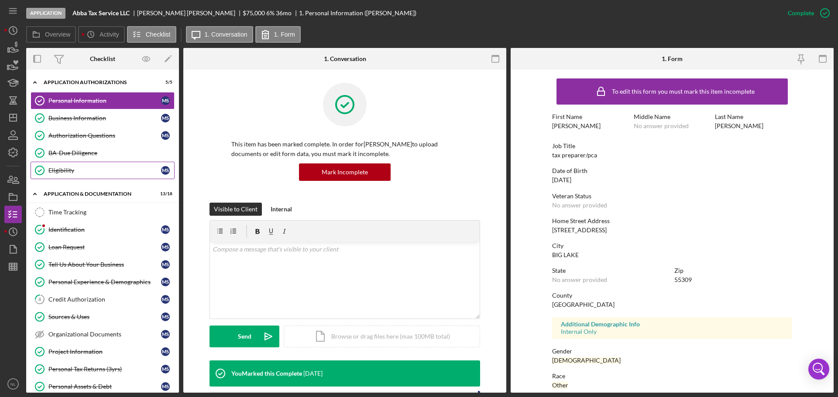
click at [111, 163] on link "Eligibility Eligibility M S" at bounding box center [103, 170] width 144 height 17
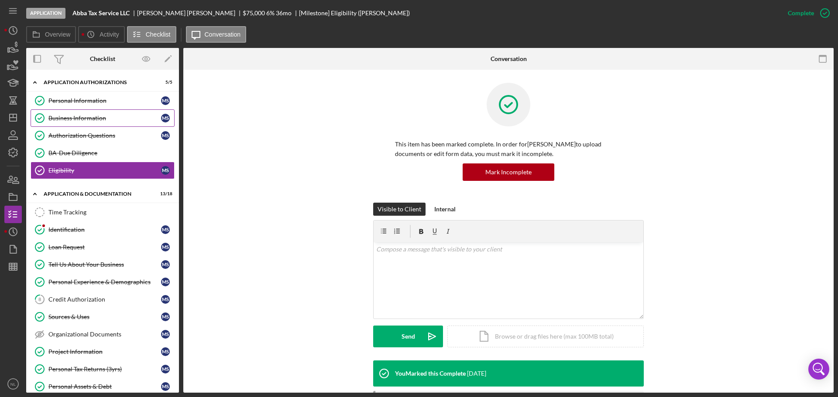
click at [115, 120] on div "Business Information" at bounding box center [104, 118] width 113 height 7
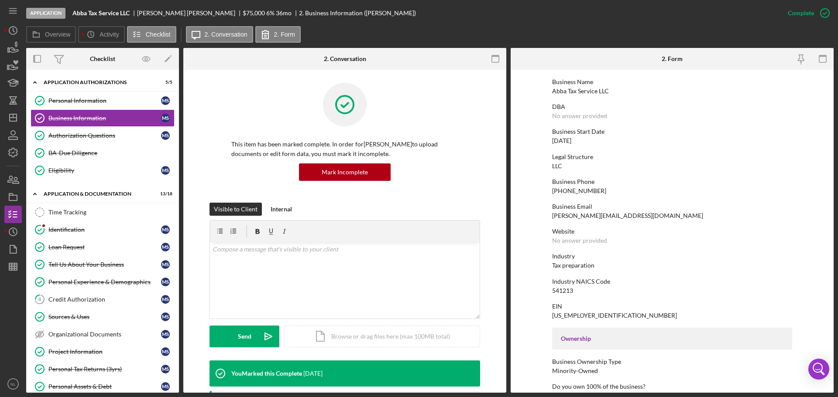
scroll to position [29, 0]
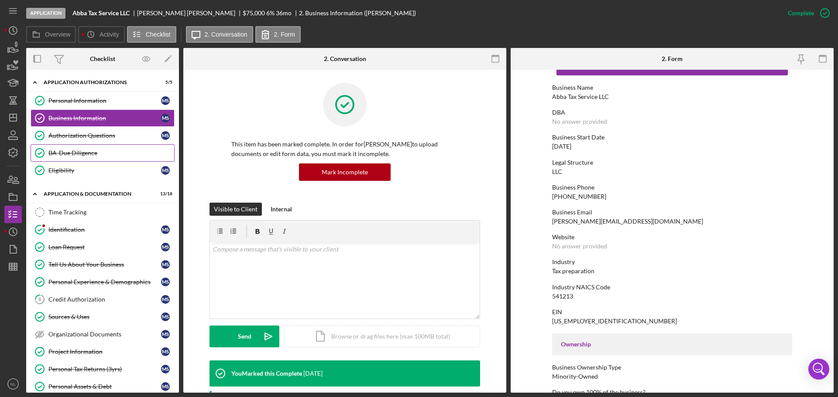
click at [80, 154] on div "BA-Due Diligence" at bounding box center [111, 153] width 126 height 7
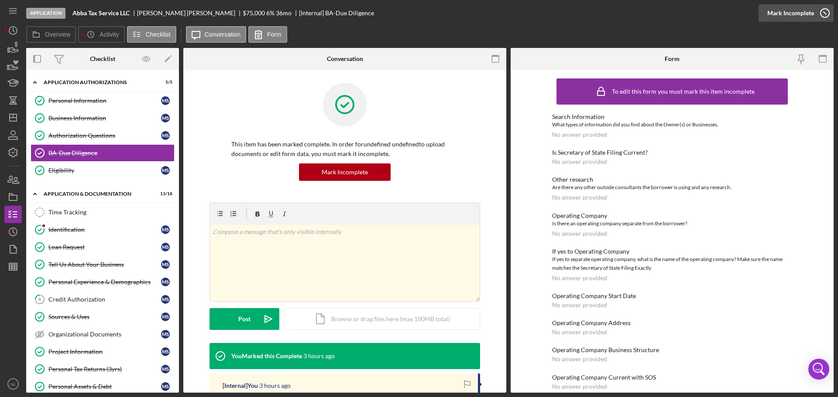
click at [819, 17] on icon "button" at bounding box center [825, 13] width 22 height 22
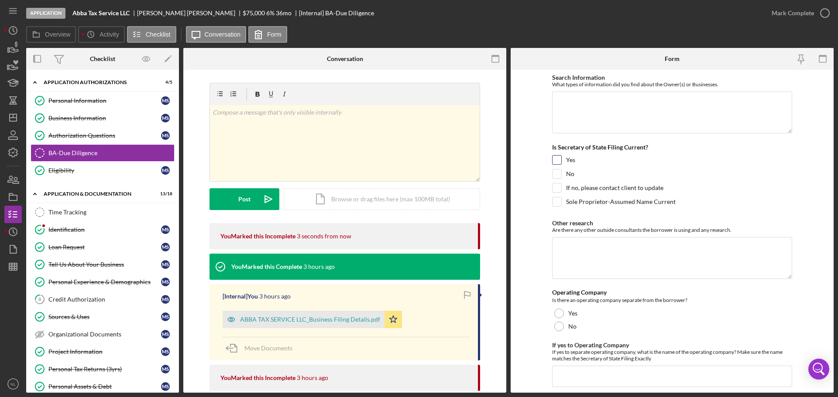
click at [555, 157] on input "Yes" at bounding box center [556, 160] width 9 height 9
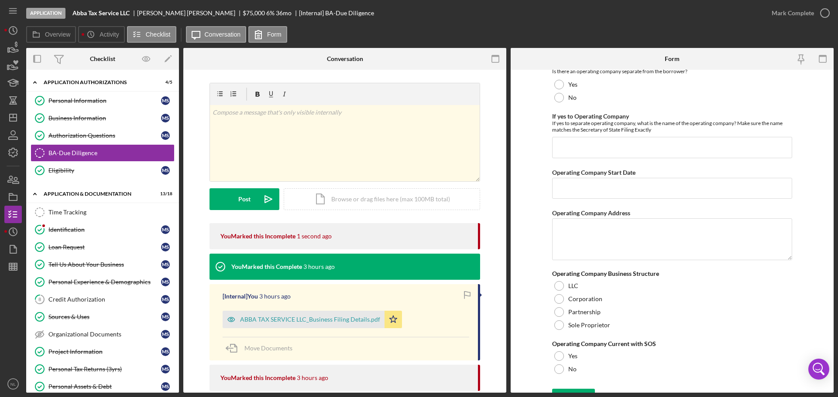
scroll to position [244, 0]
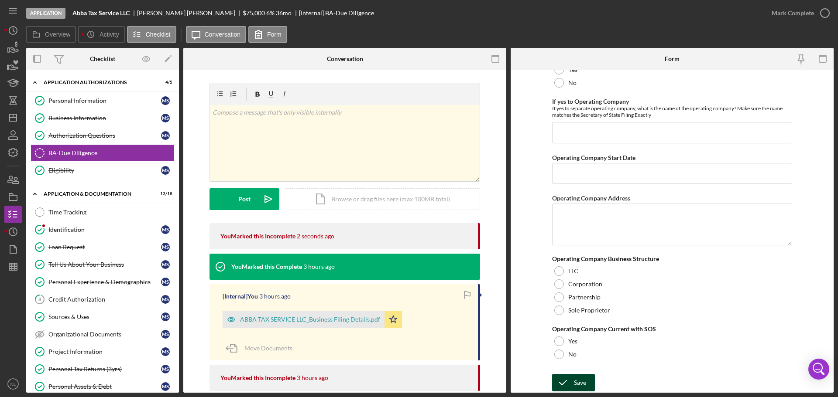
click at [579, 383] on div "Save" at bounding box center [580, 382] width 12 height 17
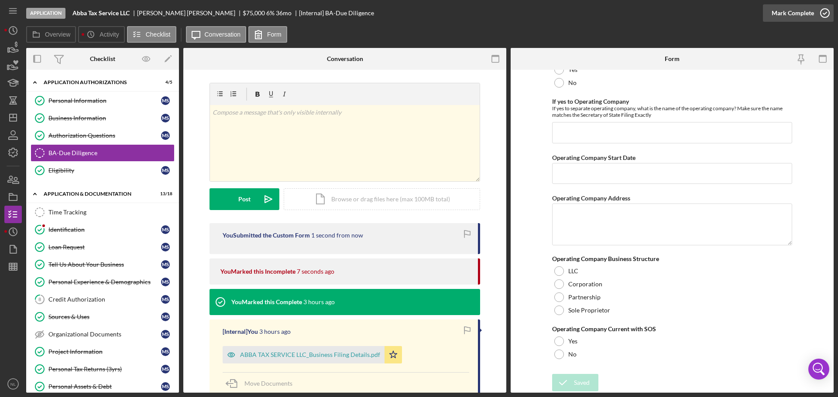
click at [821, 7] on icon "button" at bounding box center [825, 13] width 22 height 22
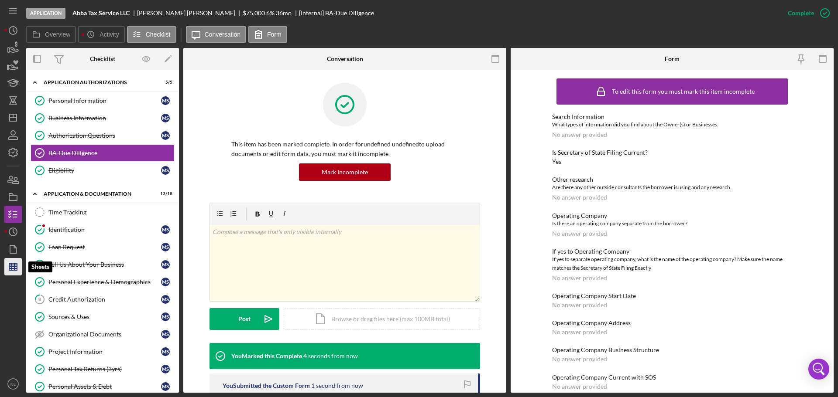
click at [16, 261] on icon "button" at bounding box center [13, 267] width 22 height 22
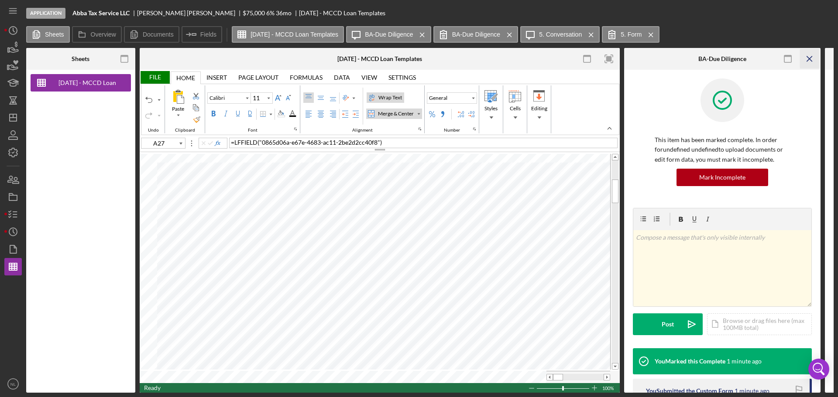
click at [810, 55] on icon "Icon/Menu Close" at bounding box center [810, 59] width 20 height 20
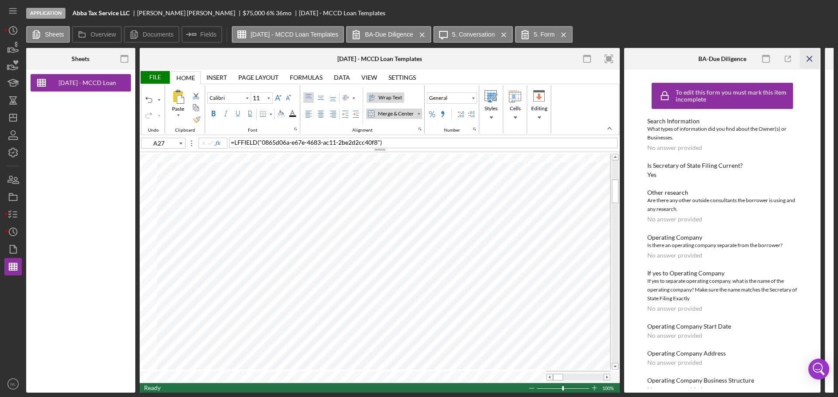
click at [810, 55] on icon "Icon/Menu Close" at bounding box center [810, 59] width 20 height 20
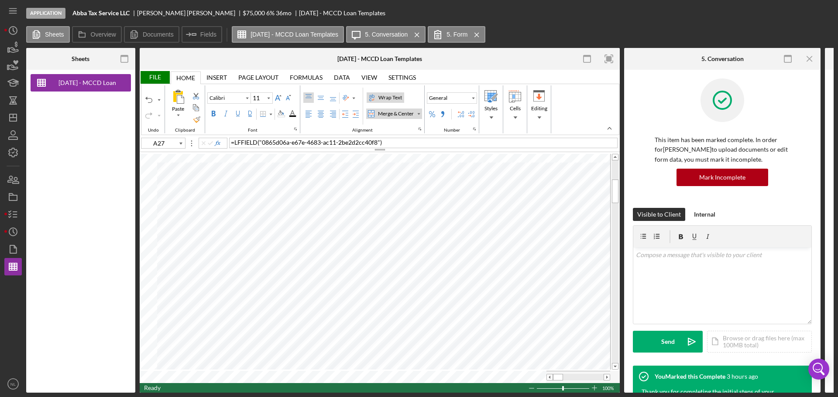
click at [810, 55] on icon "Icon/Menu Close" at bounding box center [810, 59] width 20 height 20
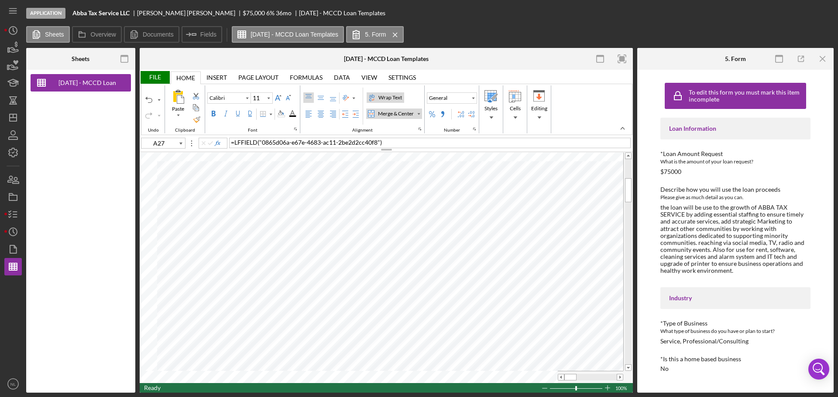
click at [696, 89] on div "To edit this form you must mark this item incomplete" at bounding box center [746, 96] width 115 height 14
click at [681, 98] on rect at bounding box center [677, 98] width 7 height 4
click at [679, 127] on div "Loan Information" at bounding box center [735, 128] width 133 height 7
drag, startPoint x: 821, startPoint y: 64, endPoint x: 7, endPoint y: 264, distance: 838.9
click at [821, 64] on icon "Icon/Menu Close" at bounding box center [823, 59] width 20 height 20
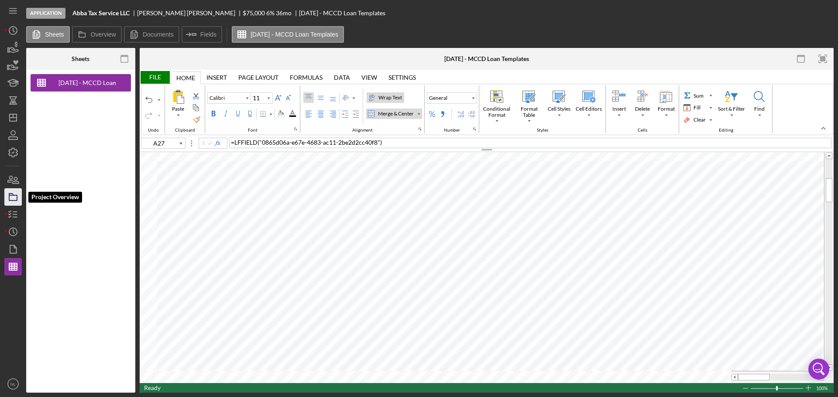
click at [13, 193] on icon "button" at bounding box center [13, 197] width 22 height 22
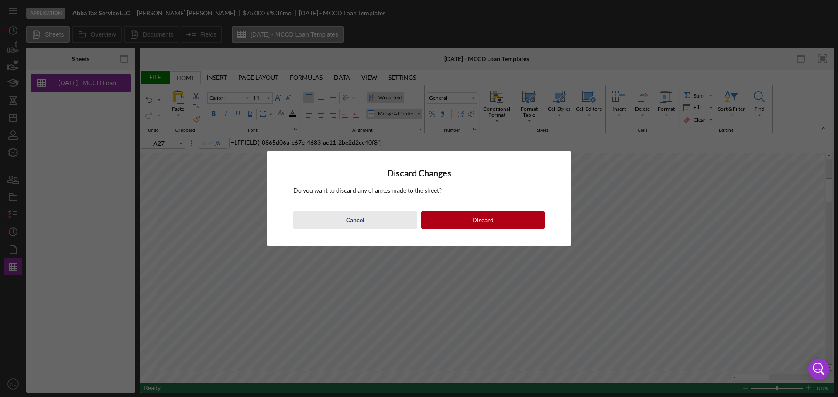
click at [357, 216] on div "Cancel" at bounding box center [355, 220] width 18 height 17
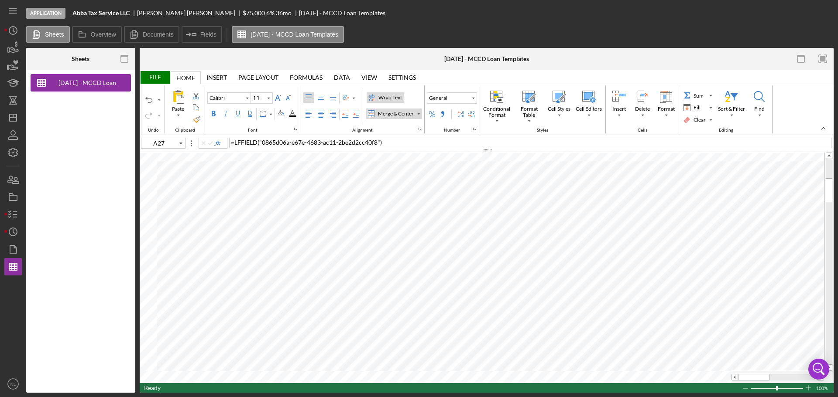
click at [159, 76] on div "File" at bounding box center [155, 77] width 30 height 13
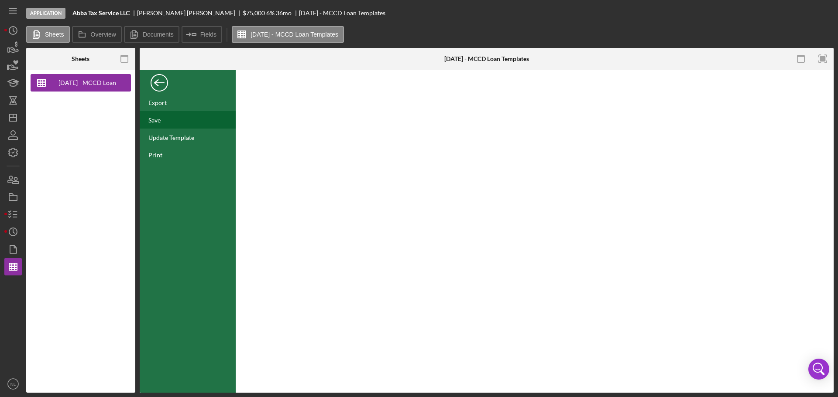
click at [185, 118] on div "Save" at bounding box center [188, 119] width 96 height 17
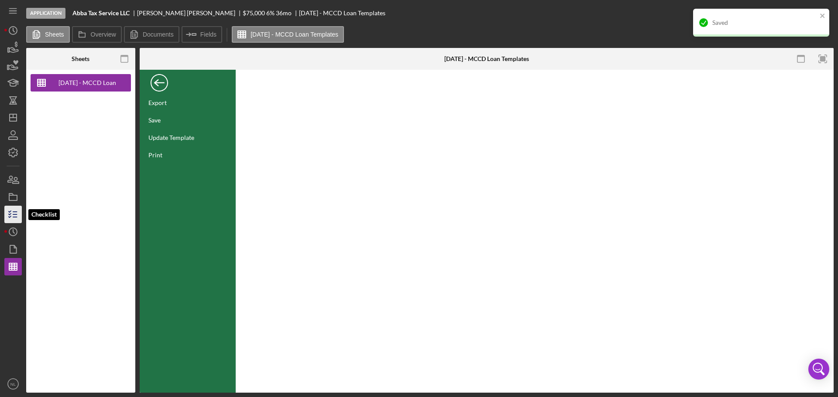
click at [17, 219] on icon "button" at bounding box center [13, 215] width 22 height 22
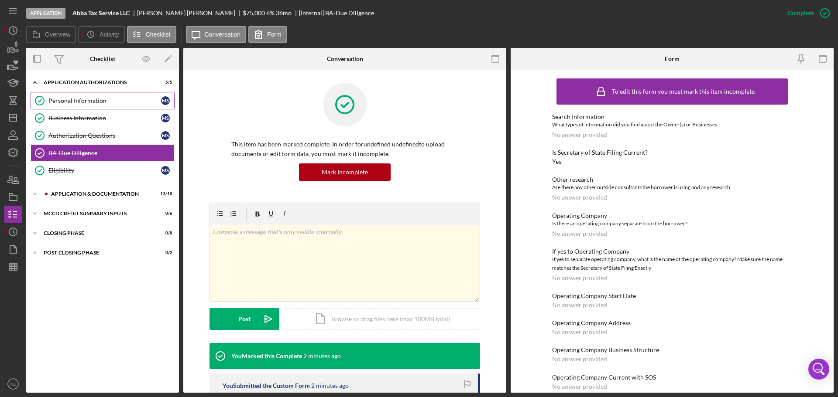
click at [94, 99] on div "Personal Information" at bounding box center [104, 100] width 113 height 7
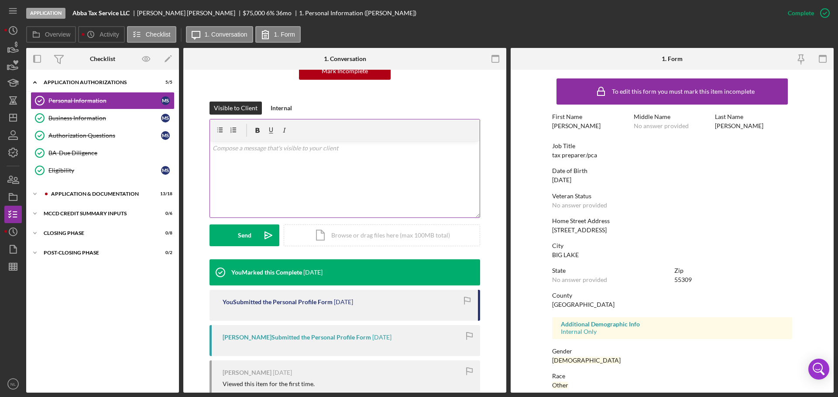
scroll to position [98, 0]
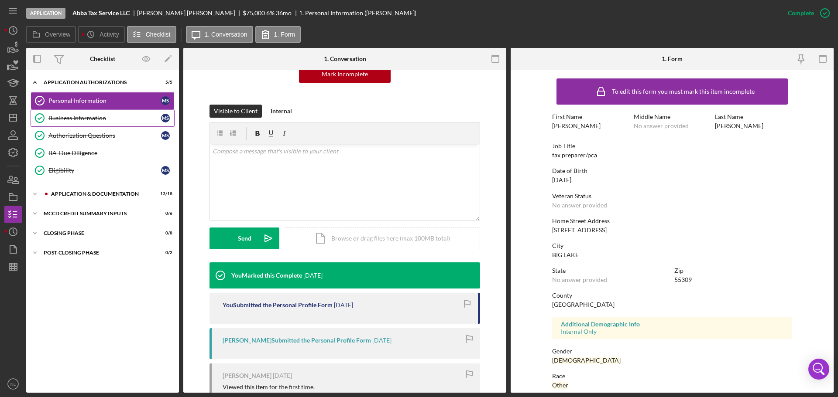
click at [87, 117] on div "Business Information" at bounding box center [104, 118] width 113 height 7
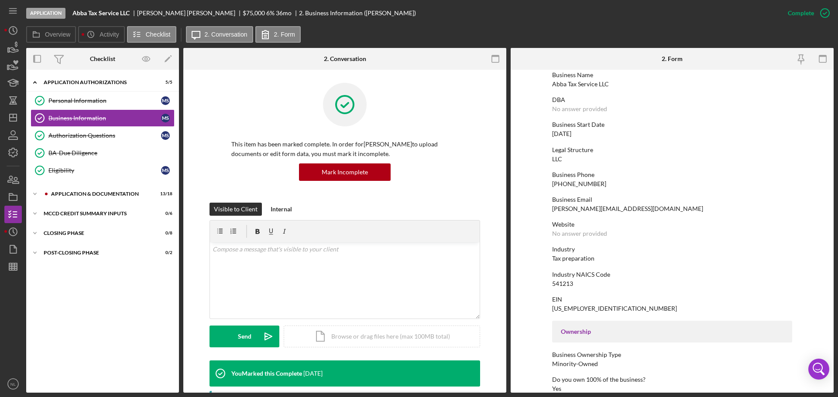
scroll to position [95, 0]
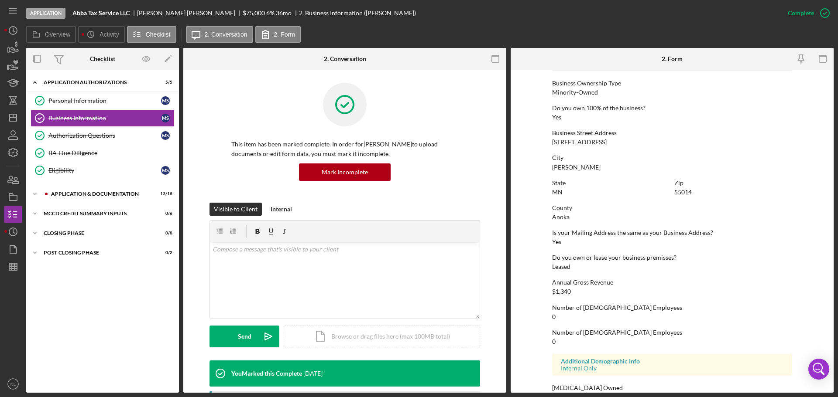
scroll to position [335, 0]
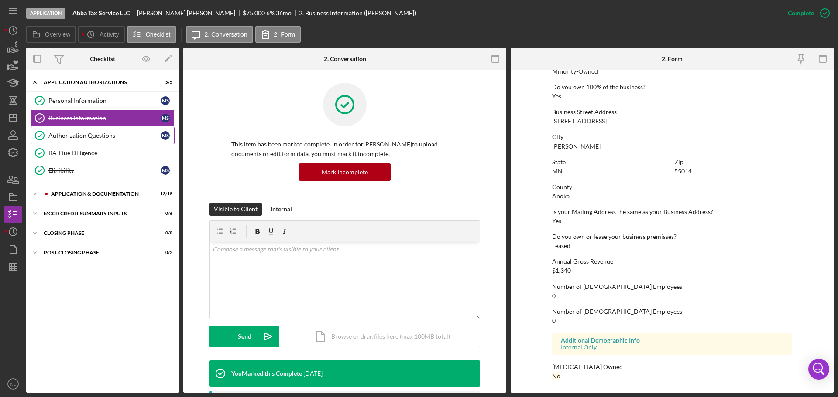
click at [89, 137] on div "Authorization Questions" at bounding box center [104, 135] width 113 height 7
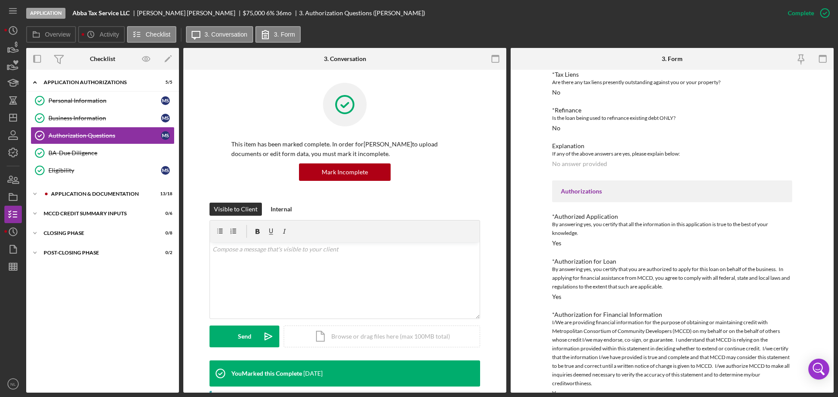
scroll to position [297, 0]
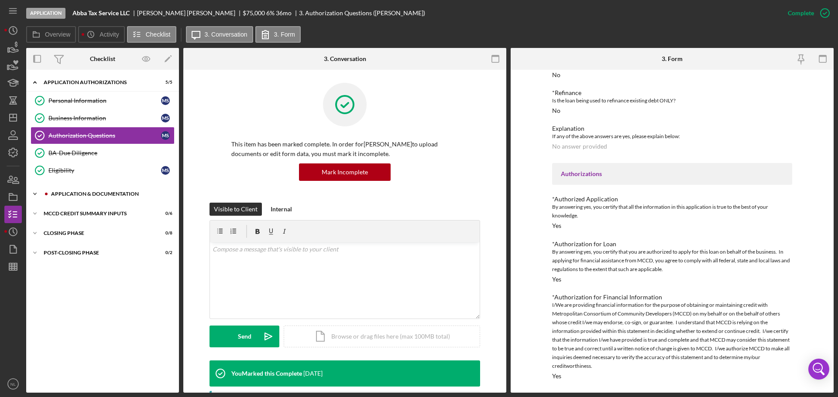
drag, startPoint x: 35, startPoint y: 195, endPoint x: 51, endPoint y: 197, distance: 15.4
click at [35, 195] on icon "Icon/Expander" at bounding box center [34, 193] width 17 height 17
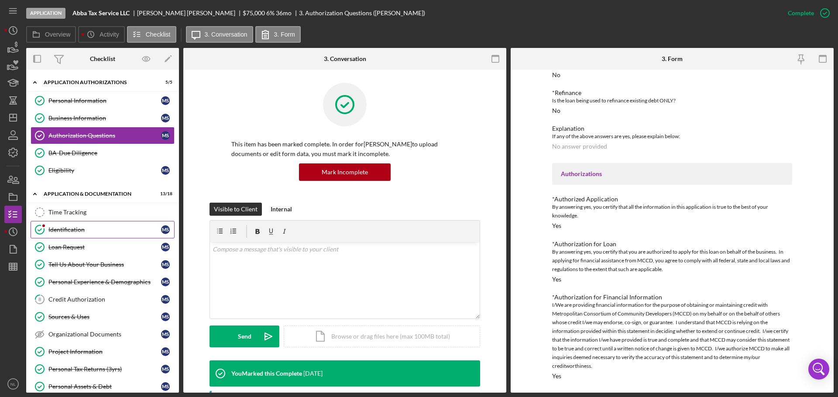
click at [92, 227] on div "Identification" at bounding box center [104, 229] width 113 height 7
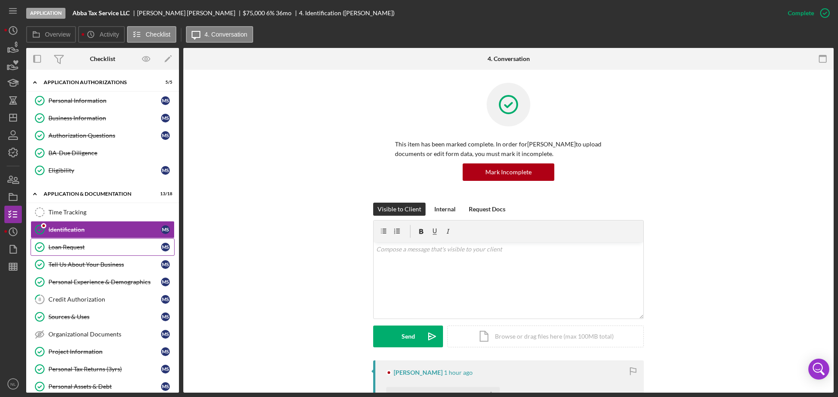
click at [103, 250] on div "Loan Request" at bounding box center [104, 247] width 113 height 7
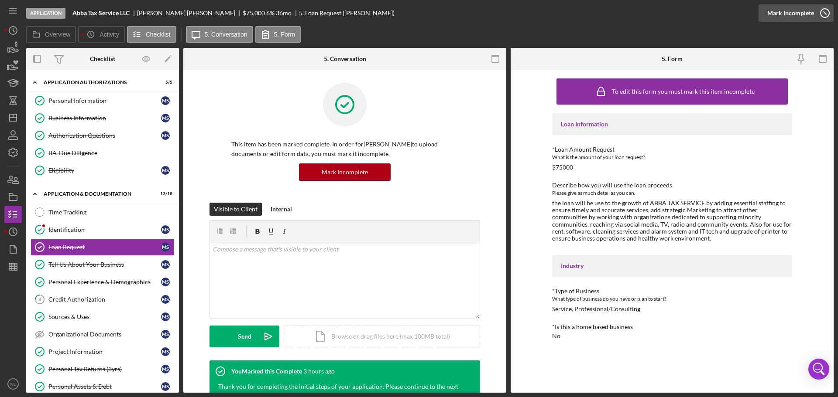
click at [819, 13] on icon "button" at bounding box center [825, 13] width 22 height 22
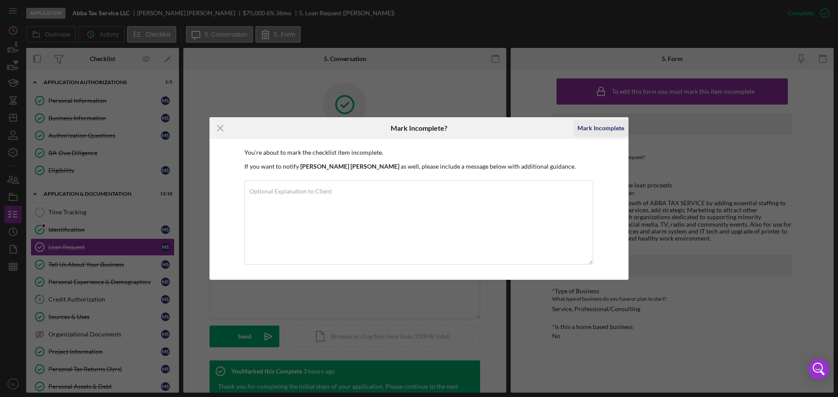
click at [613, 122] on div "Mark Incomplete" at bounding box center [600, 128] width 47 height 17
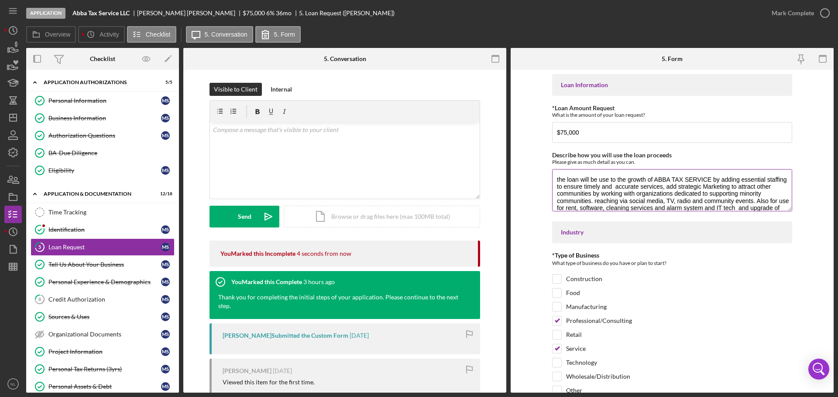
click at [559, 179] on textarea "the loan will be use to the growth of ABBA TAX SERVICE by adding essential staf…" at bounding box center [672, 190] width 240 height 42
click at [558, 181] on textarea "the loan will be use to the growth of ABBA TAX SERVICE by adding essential staf…" at bounding box center [672, 190] width 240 height 42
drag, startPoint x: 757, startPoint y: 203, endPoint x: 550, endPoint y: 171, distance: 208.9
click at [550, 171] on form "Loan Information *Loan Amount Request What is the amount of your loan request? …" at bounding box center [672, 231] width 323 height 323
type textarea "The loan will be use to the growth of ABBA TAX SERVICE by adding essential staf…"
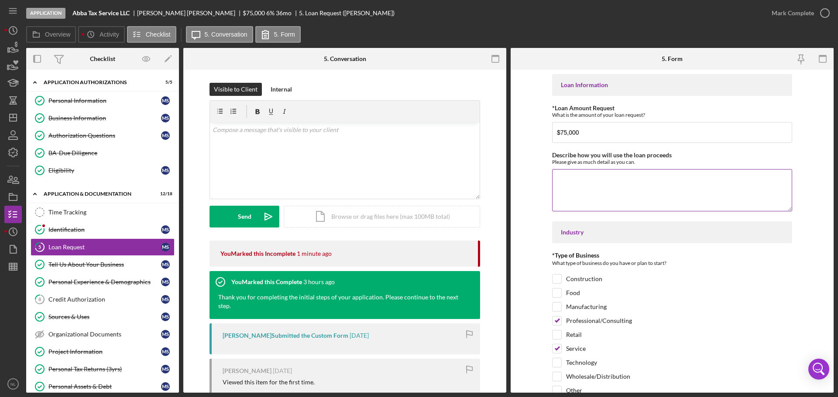
paste textarea "The loan will support the continued growth of Abba Tax Service by strengthening…"
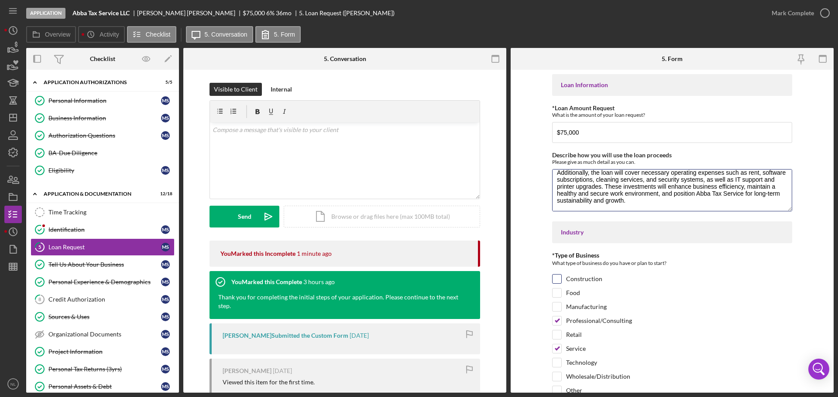
scroll to position [83, 0]
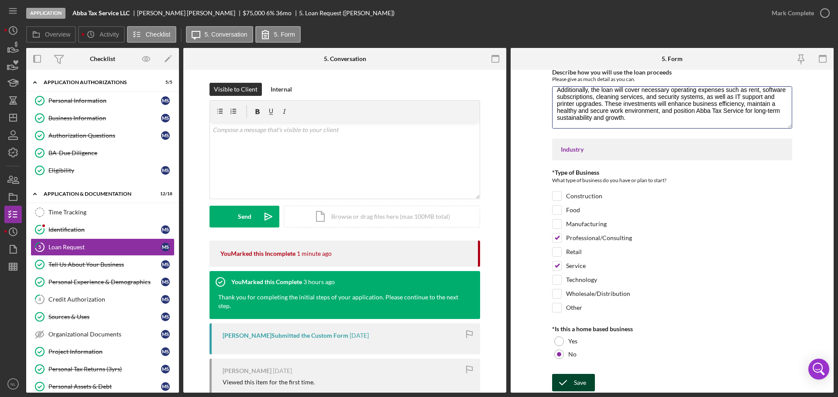
type textarea "The loan will support the continued growth of Abba Tax Service by strengthening…"
click at [563, 387] on icon "submit" at bounding box center [563, 383] width 22 height 22
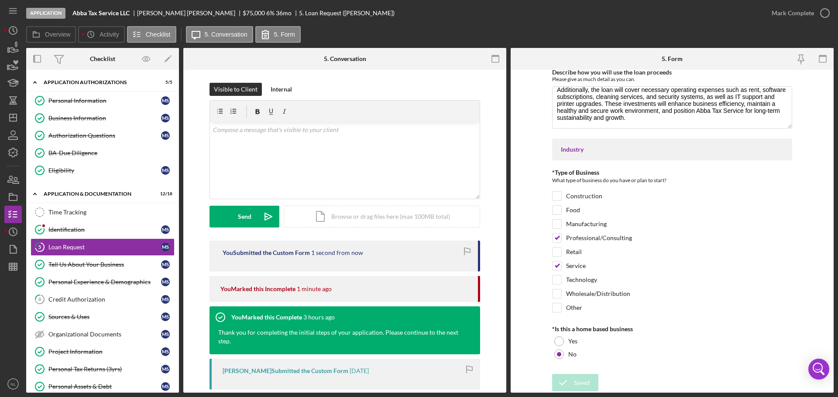
click at [823, 8] on div "Saved" at bounding box center [761, 8] width 140 height 3
click at [823, 10] on icon "button" at bounding box center [825, 13] width 22 height 22
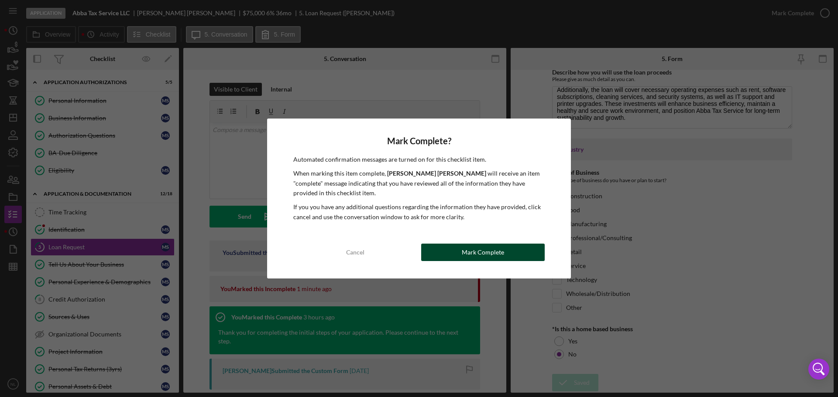
click at [504, 251] on button "Mark Complete" at bounding box center [482, 252] width 123 height 17
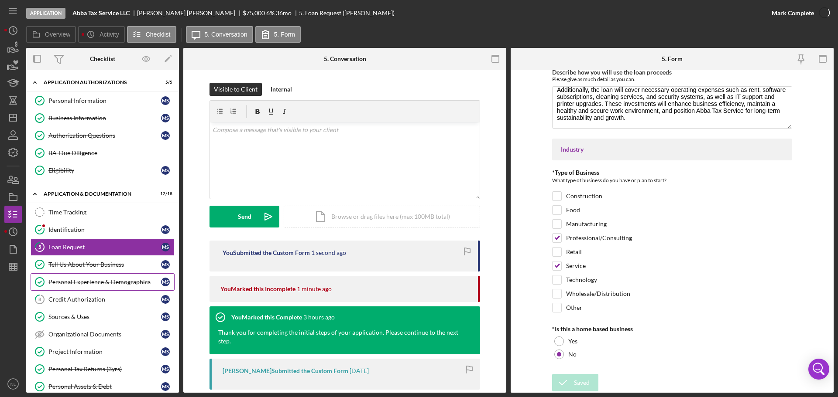
scroll to position [118, 0]
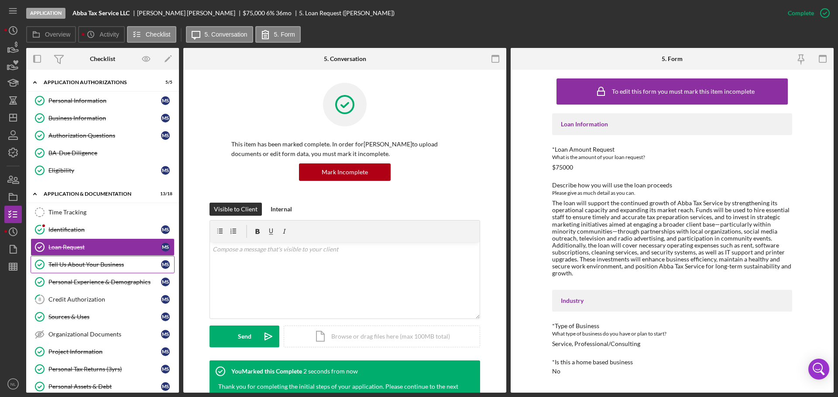
click at [112, 264] on div "Tell Us About Your Business" at bounding box center [104, 264] width 113 height 7
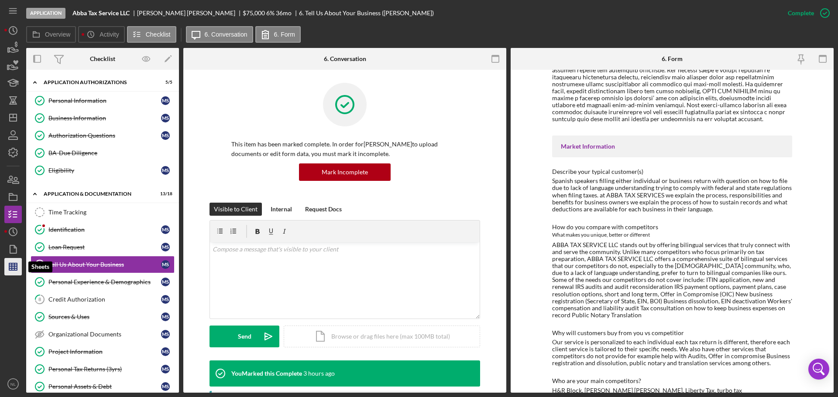
click at [14, 265] on line "button" at bounding box center [14, 267] width 0 height 7
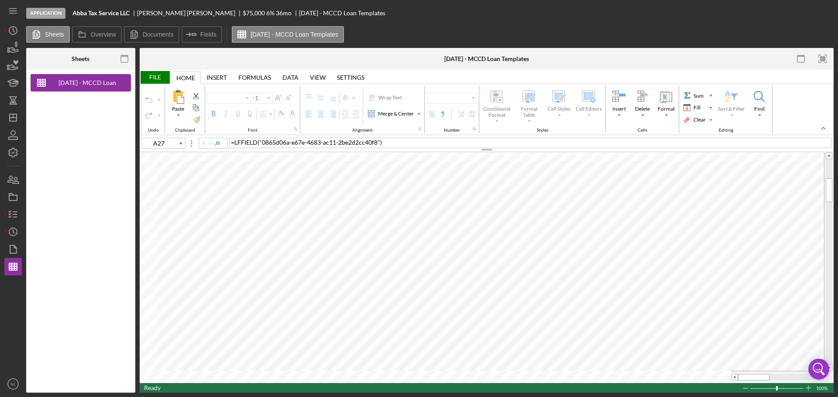
type input "Calibri"
type input "11"
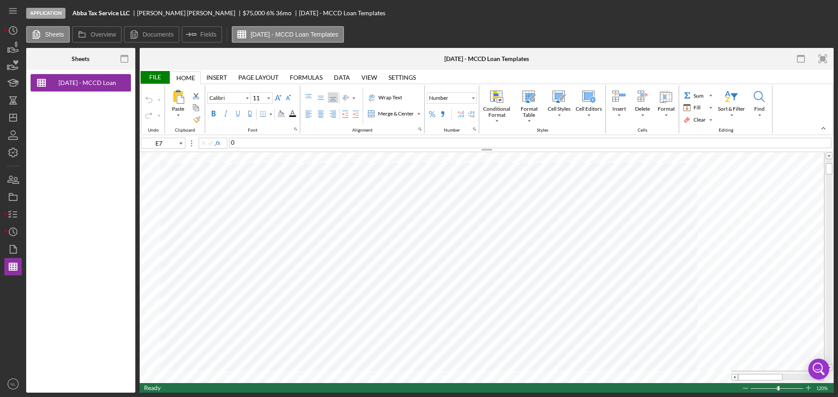
type input "D13"
type input "Arial"
type input "8"
type input "C6"
type input "Calibri"
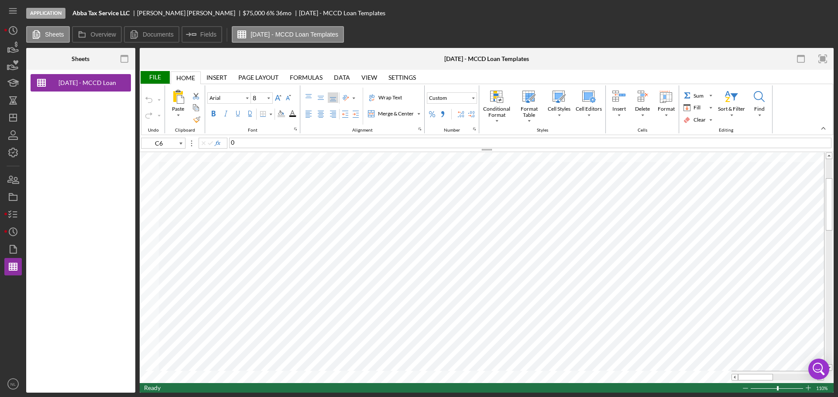
type input "11"
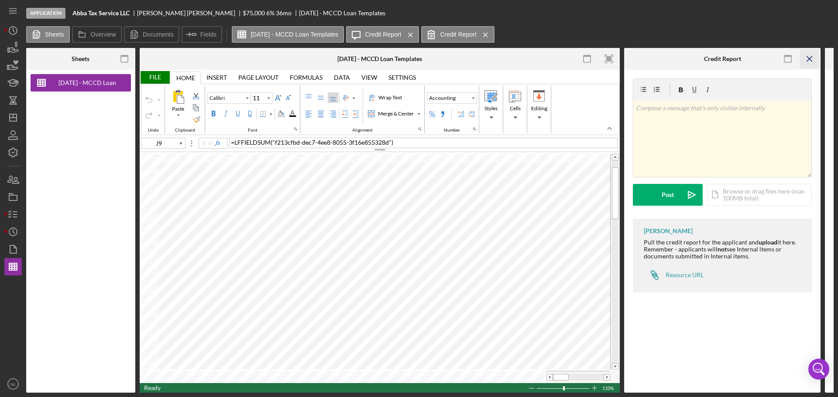
click at [804, 58] on icon "Icon/Menu Close" at bounding box center [810, 59] width 20 height 20
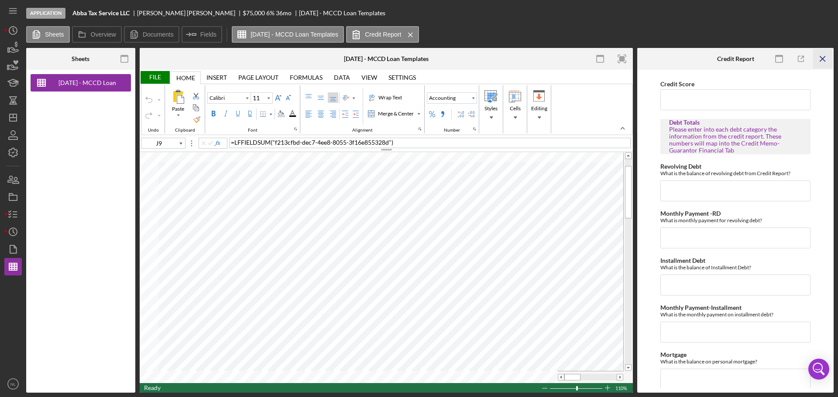
click at [816, 62] on icon "Icon/Menu Close" at bounding box center [823, 59] width 20 height 20
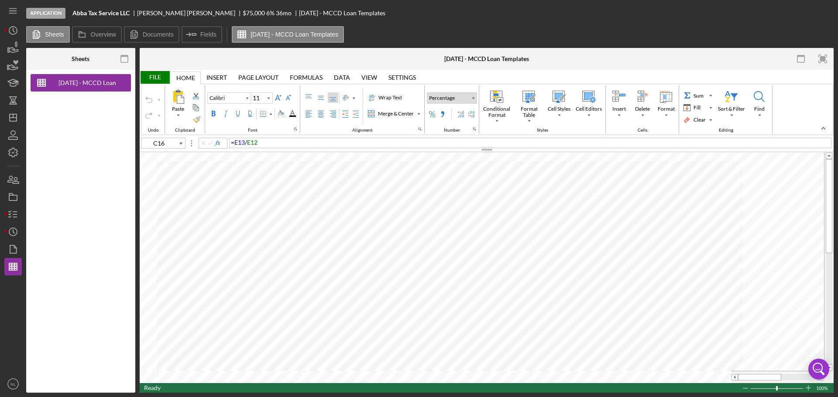
click at [472, 100] on div "Number Format" at bounding box center [473, 98] width 4 height 4
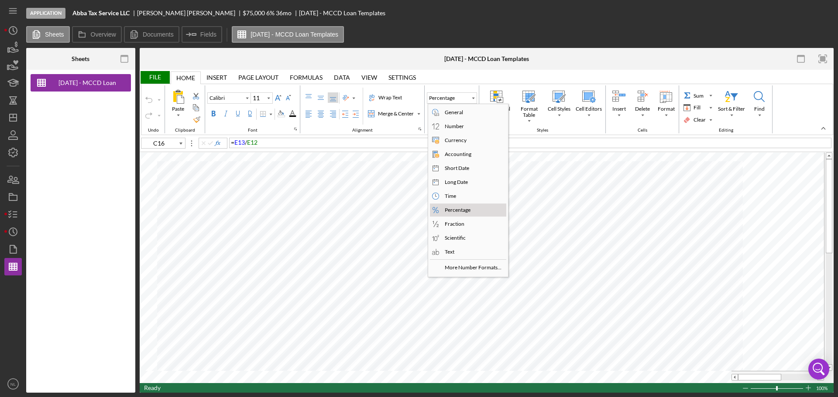
click at [459, 212] on div "Percentage" at bounding box center [457, 210] width 29 height 8
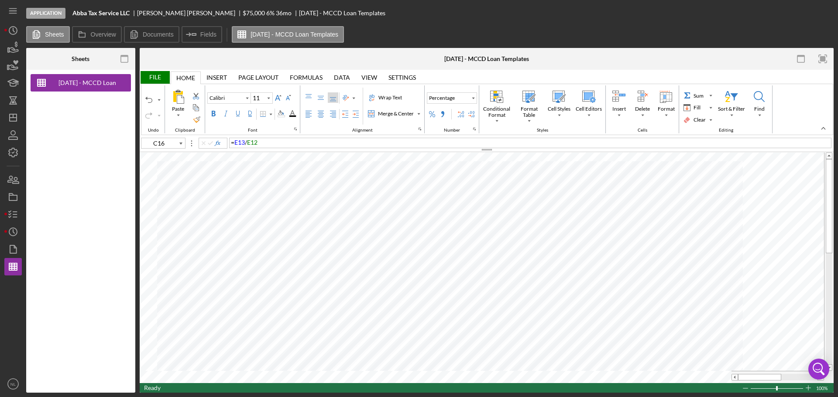
click at [247, 144] on span "E12" at bounding box center [252, 142] width 10 height 7
click at [269, 145] on div "= E13 / E12" at bounding box center [530, 143] width 602 height 10
click at [474, 100] on div "Number Format" at bounding box center [473, 98] width 4 height 4
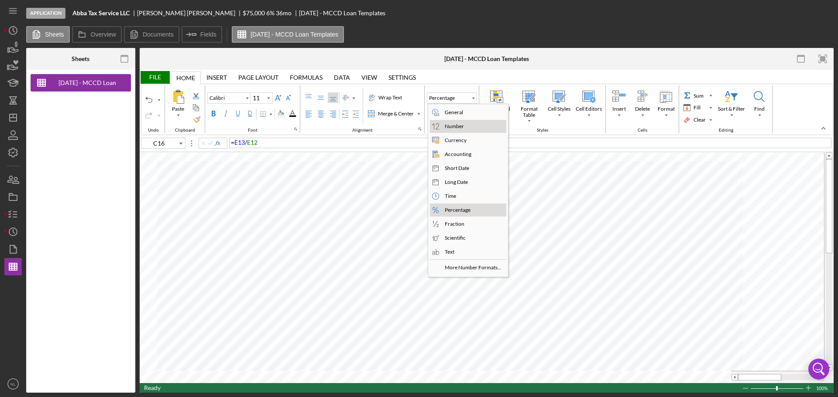
click at [463, 122] on div "Number" at bounding box center [473, 126] width 65 height 10
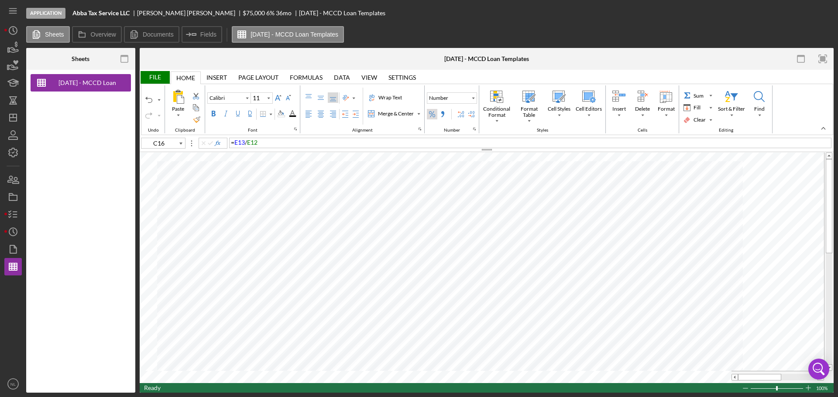
click at [435, 117] on div "Percent Style" at bounding box center [431, 114] width 7 height 7
click at [466, 102] on button "Percentage" at bounding box center [452, 98] width 50 height 11
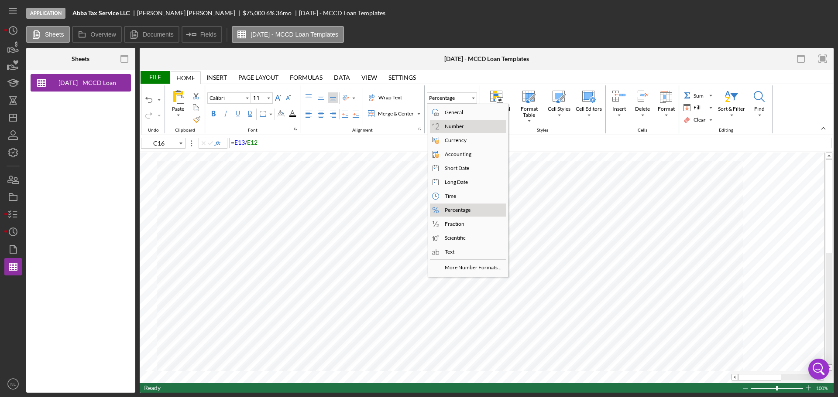
click at [460, 124] on div "Number" at bounding box center [454, 127] width 23 height 8
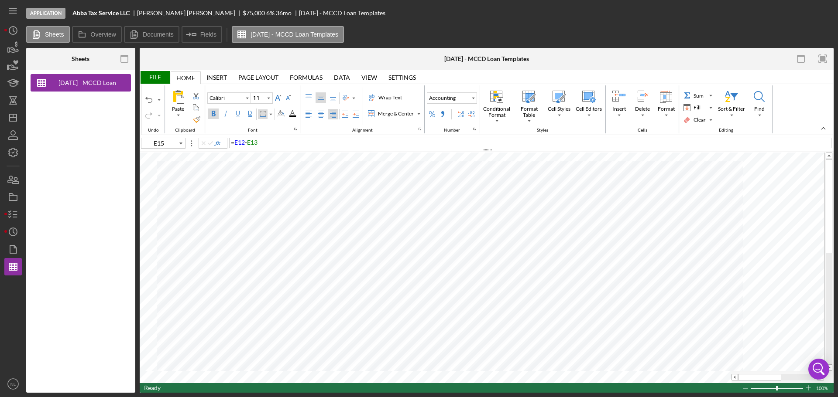
click at [265, 118] on div "Border" at bounding box center [263, 115] width 10 height 10
type input "F13"
type input "Arial"
type input "10"
click at [284, 114] on div "Background Color" at bounding box center [281, 113] width 7 height 7
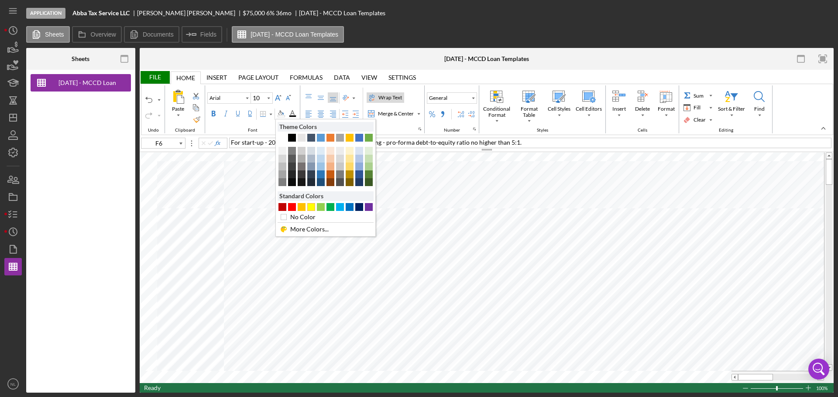
click at [311, 208] on div "#FFFF00" at bounding box center [311, 207] width 8 height 8
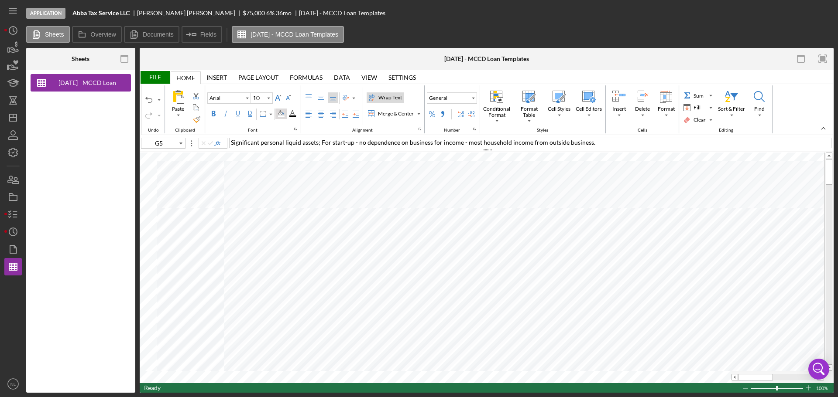
click at [281, 117] on div "Background Color" at bounding box center [280, 114] width 11 height 10
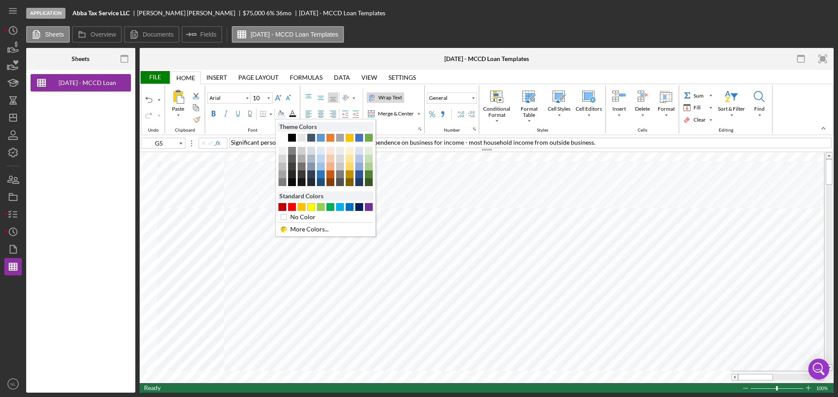
click at [313, 207] on div "#FFFF00" at bounding box center [311, 207] width 8 height 8
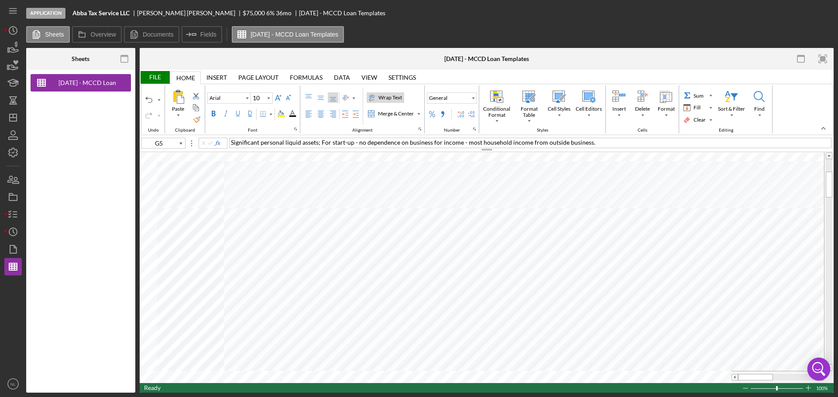
click at [814, 330] on body "Application Abba Tax Service LLC Marlene Silva Zavala $75,000 $56,250 6 % 36 mo…" at bounding box center [419, 198] width 838 height 397
click at [822, 381] on div at bounding box center [777, 377] width 93 height 12
click at [822, 379] on body "Application Abba Tax Service LLC Marlene Silva Zavala $75,000 $56,250 6 % 36 mo…" at bounding box center [419, 198] width 838 height 397
drag, startPoint x: 744, startPoint y: 374, endPoint x: 754, endPoint y: 377, distance: 9.5
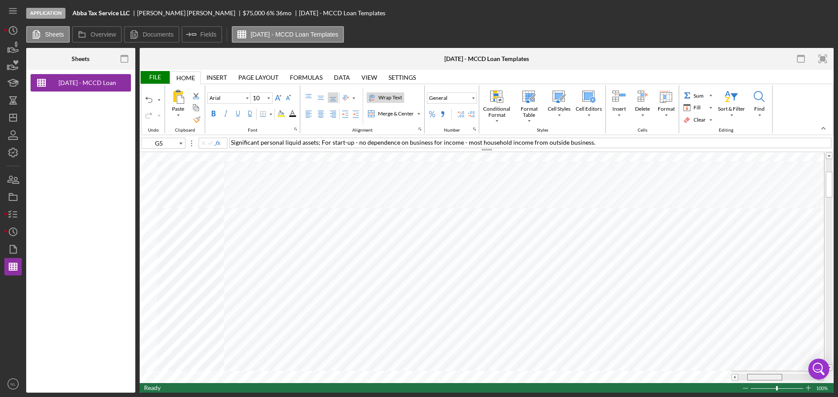
click at [754, 377] on div at bounding box center [764, 377] width 35 height 7
click at [280, 111] on div "Background Color" at bounding box center [281, 113] width 7 height 7
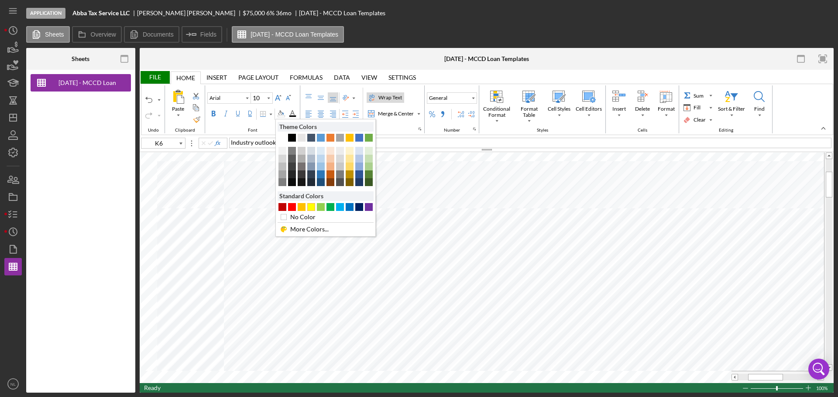
click at [311, 209] on div "#FFFF00" at bounding box center [311, 207] width 8 height 8
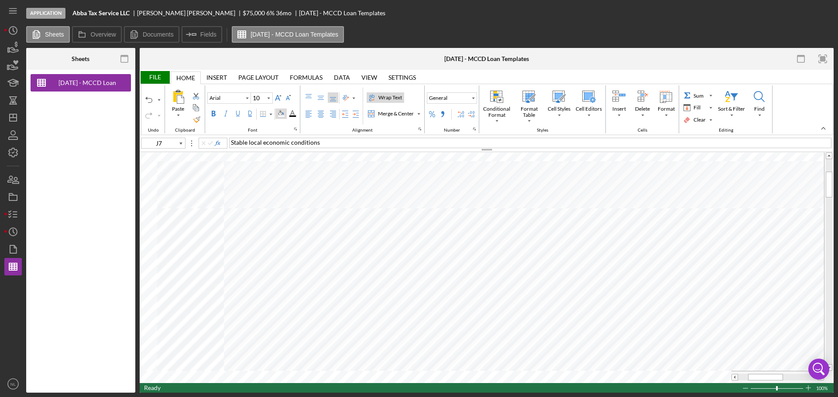
click at [281, 113] on div "Background Color" at bounding box center [281, 113] width 7 height 7
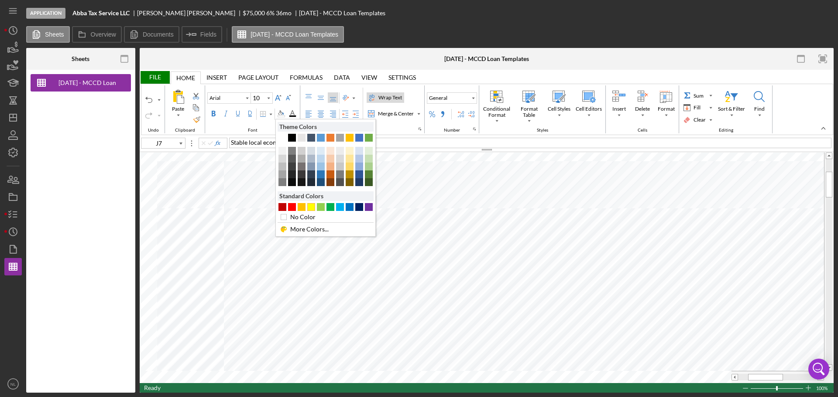
click at [311, 205] on div "#FFFF00" at bounding box center [311, 207] width 8 height 8
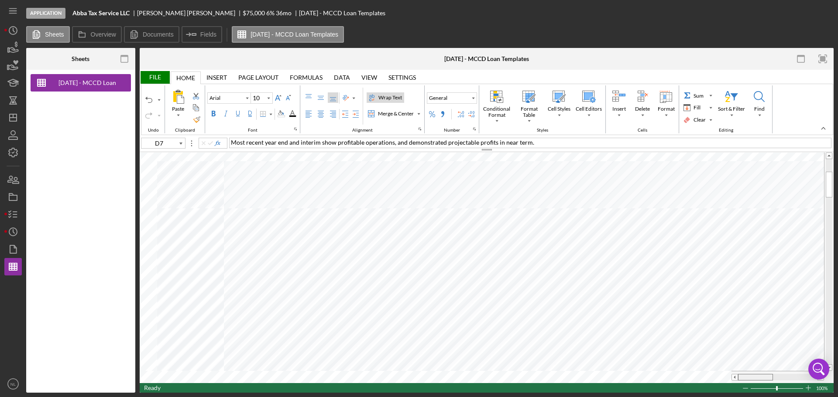
drag, startPoint x: 774, startPoint y: 377, endPoint x: 750, endPoint y: 381, distance: 24.3
click at [750, 381] on div at bounding box center [777, 377] width 93 height 12
click at [281, 111] on div "Background Color" at bounding box center [281, 113] width 7 height 7
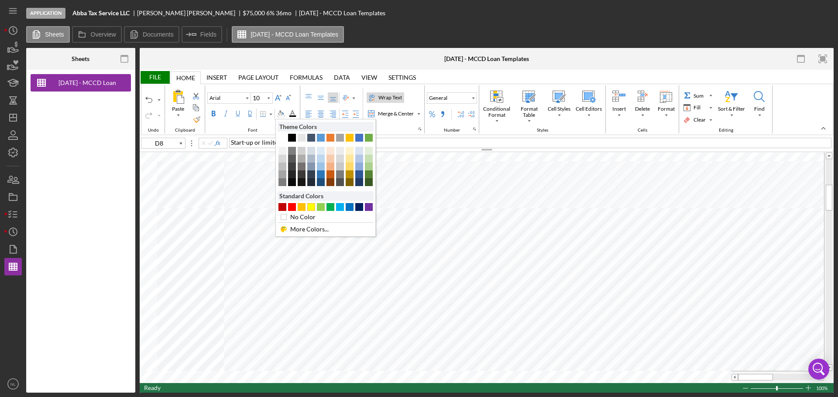
click at [310, 209] on div "#FFFF00" at bounding box center [311, 207] width 8 height 8
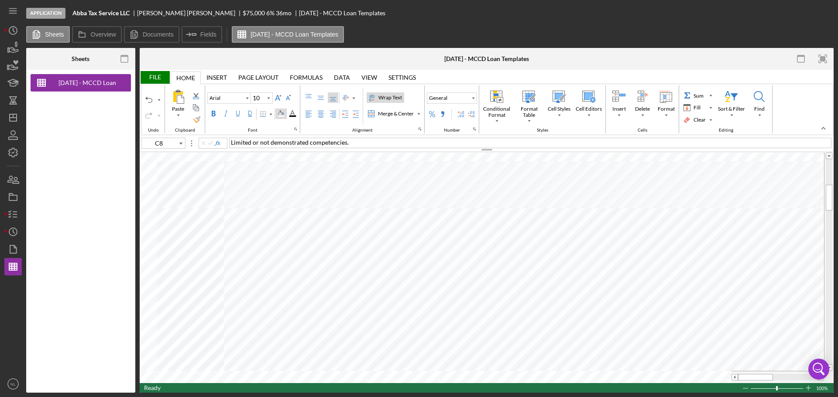
click at [283, 113] on div "Background Color" at bounding box center [281, 113] width 7 height 7
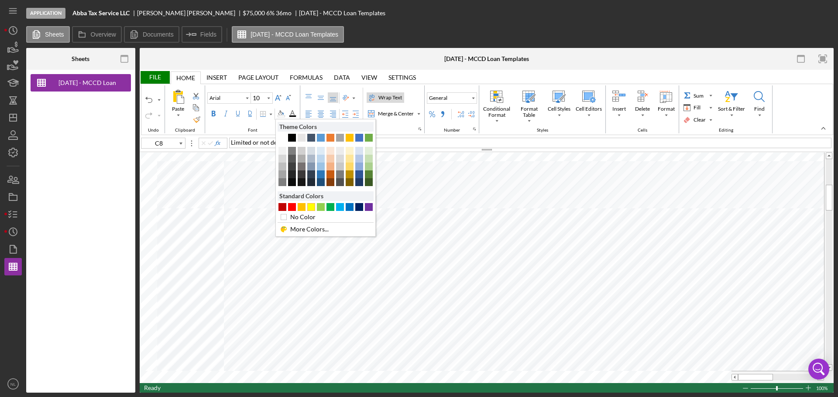
click at [312, 208] on div "#FFFF00" at bounding box center [311, 207] width 8 height 8
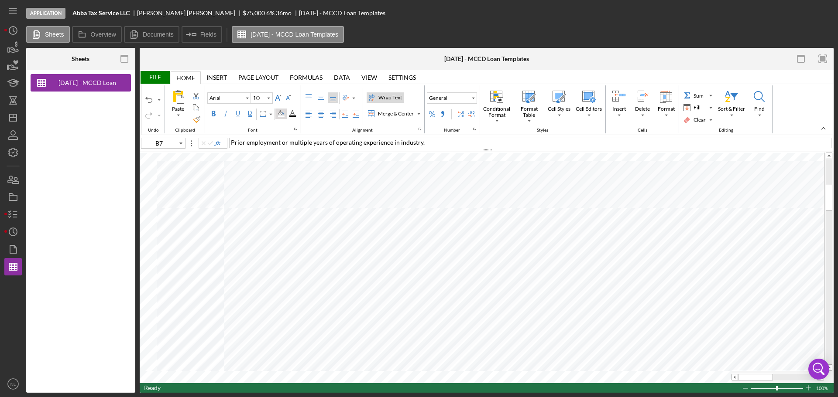
click at [281, 114] on div "Background Color" at bounding box center [281, 113] width 7 height 7
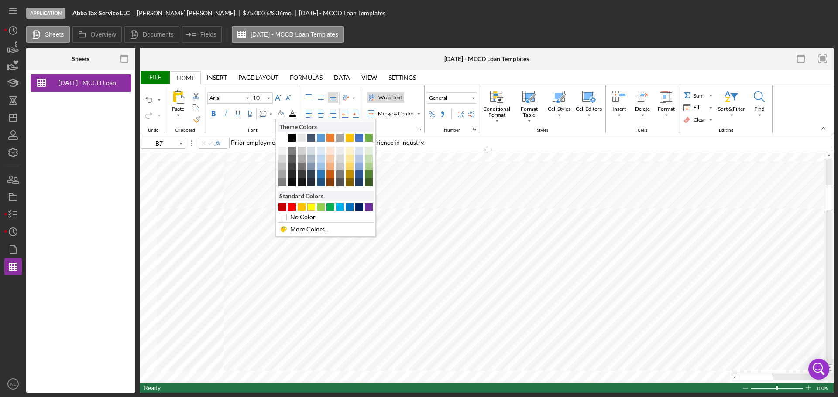
click at [309, 206] on div "#FFFF00" at bounding box center [311, 207] width 8 height 8
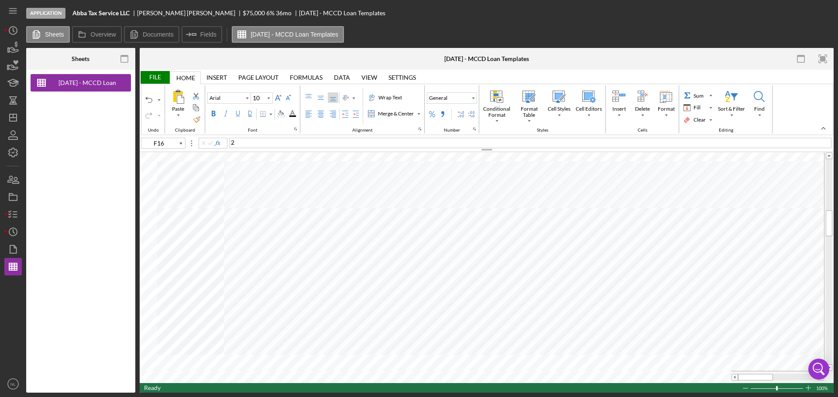
type input "B11"
type input "C11"
type input "D11"
type input "F11"
type input "G11"
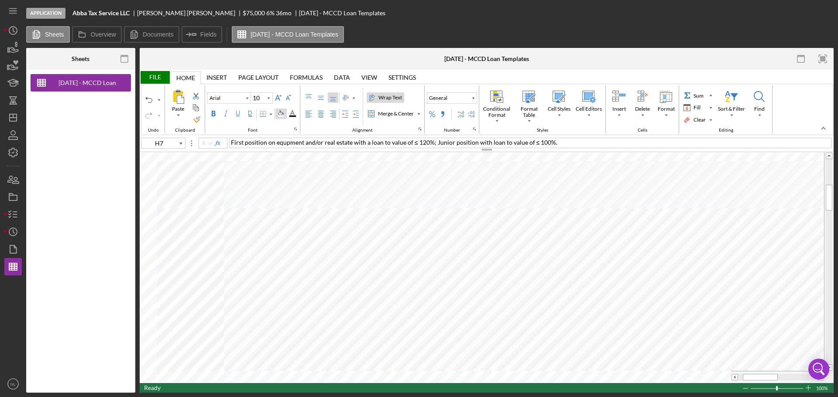
click at [279, 117] on div "Background Color" at bounding box center [281, 113] width 7 height 7
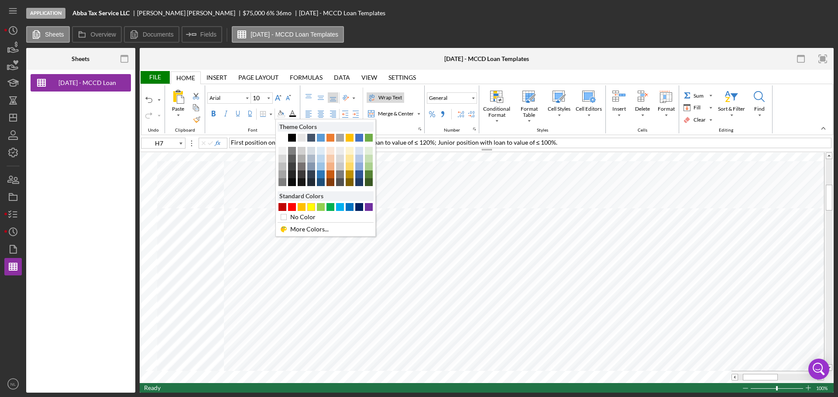
click at [310, 210] on div "#FFFF00" at bounding box center [311, 207] width 8 height 8
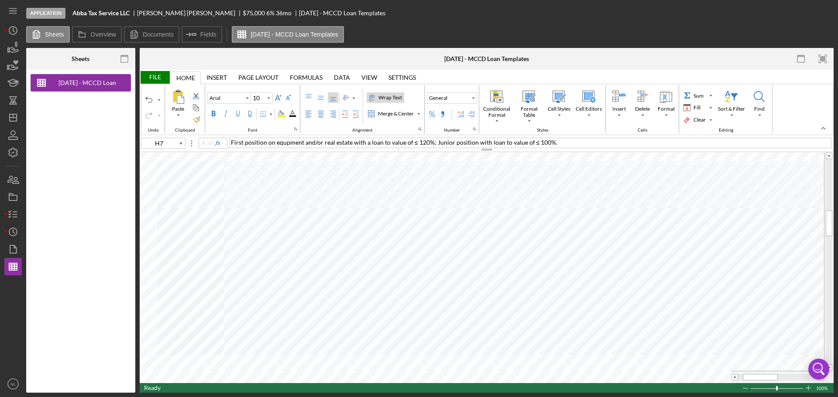
type input "H11"
type input "J11"
type input "K11"
click at [279, 112] on div "Background Color" at bounding box center [281, 113] width 7 height 7
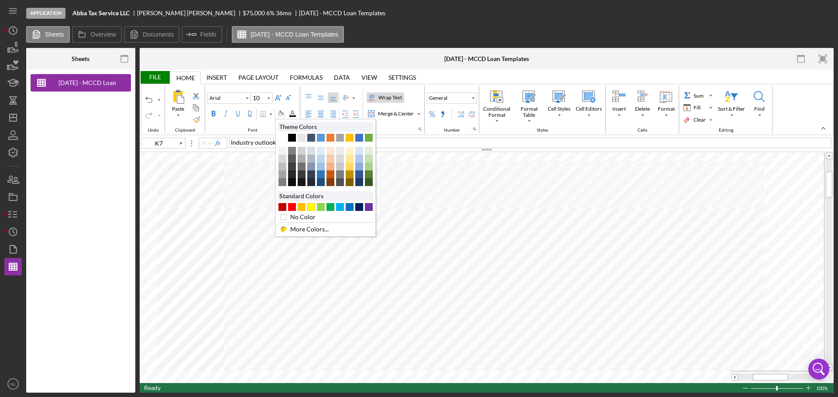
click at [311, 209] on div "#FFFF00" at bounding box center [311, 207] width 8 height 8
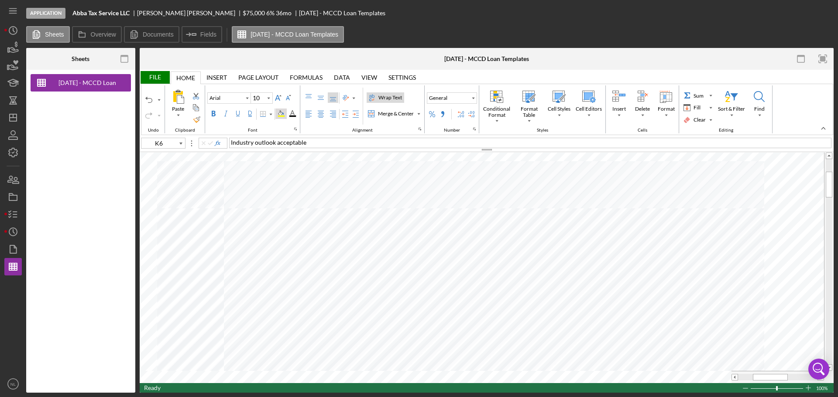
click at [278, 113] on div "Background Color" at bounding box center [281, 113] width 7 height 7
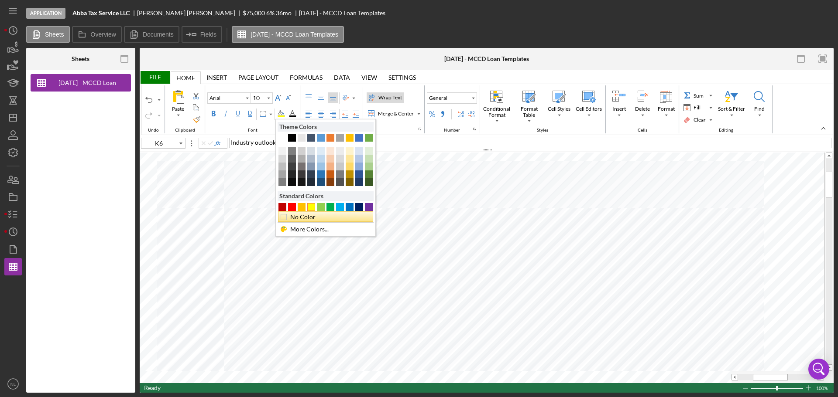
click at [294, 216] on div "No Color" at bounding box center [328, 217] width 78 height 10
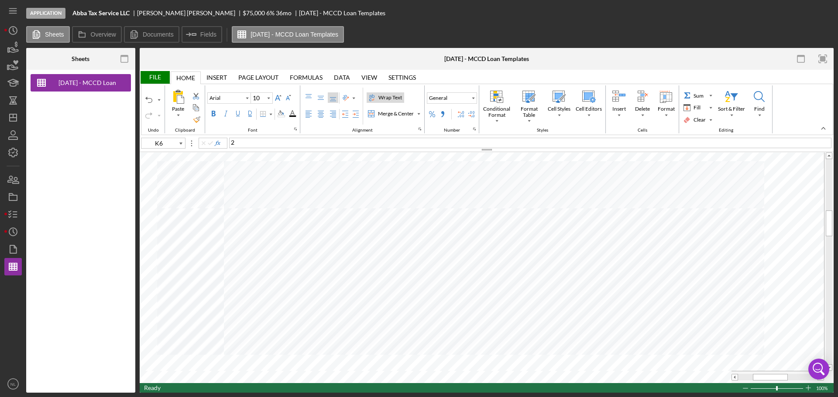
type input "K11"
type input "H60"
type input "Calibri"
type input "11"
type input "E7"
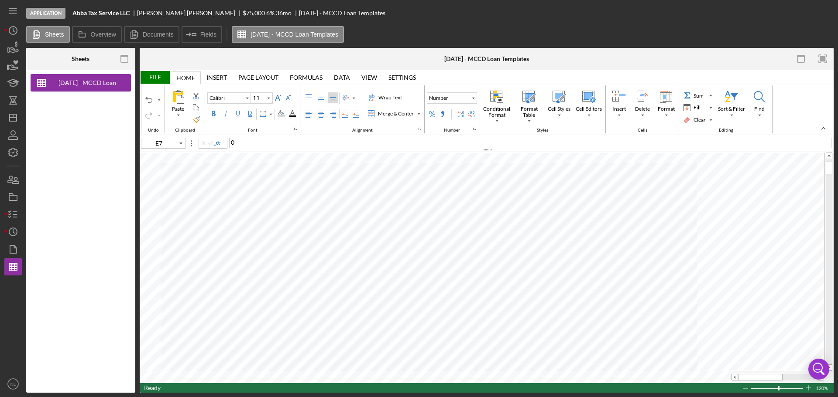
click at [156, 76] on div "File" at bounding box center [155, 77] width 30 height 13
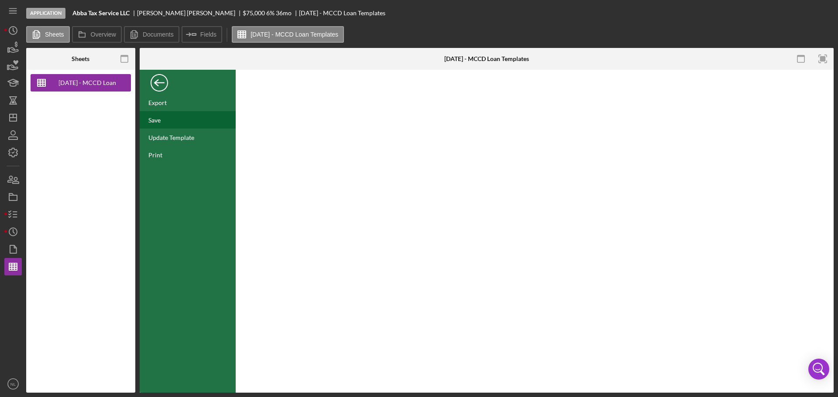
click at [177, 126] on div "Save" at bounding box center [188, 119] width 96 height 17
click at [152, 119] on div "Save" at bounding box center [154, 120] width 12 height 7
click at [153, 84] on div "Back" at bounding box center [159, 80] width 17 height 17
